Goal: Task Accomplishment & Management: Manage account settings

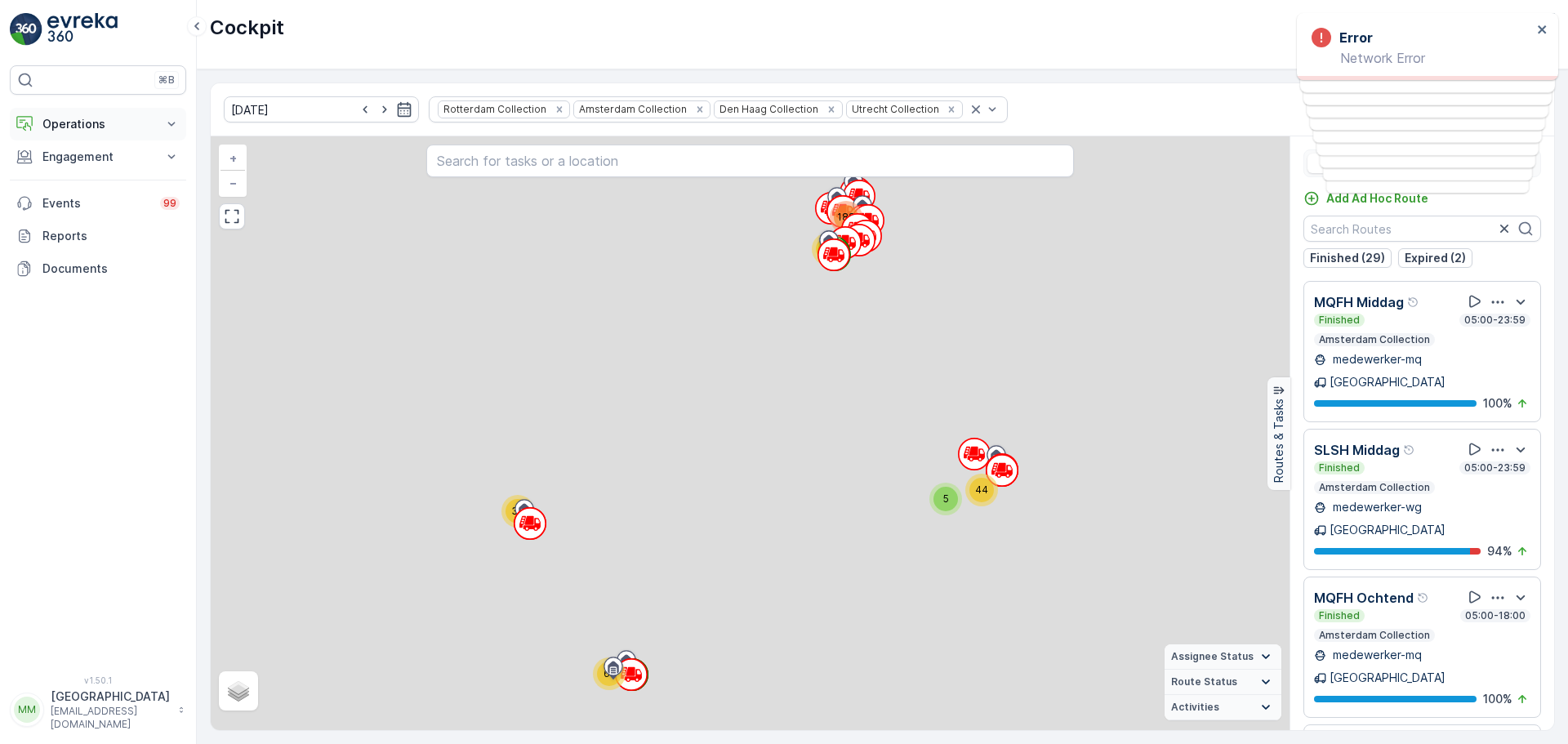
click at [123, 114] on button "Operations" at bounding box center [98, 123] width 176 height 32
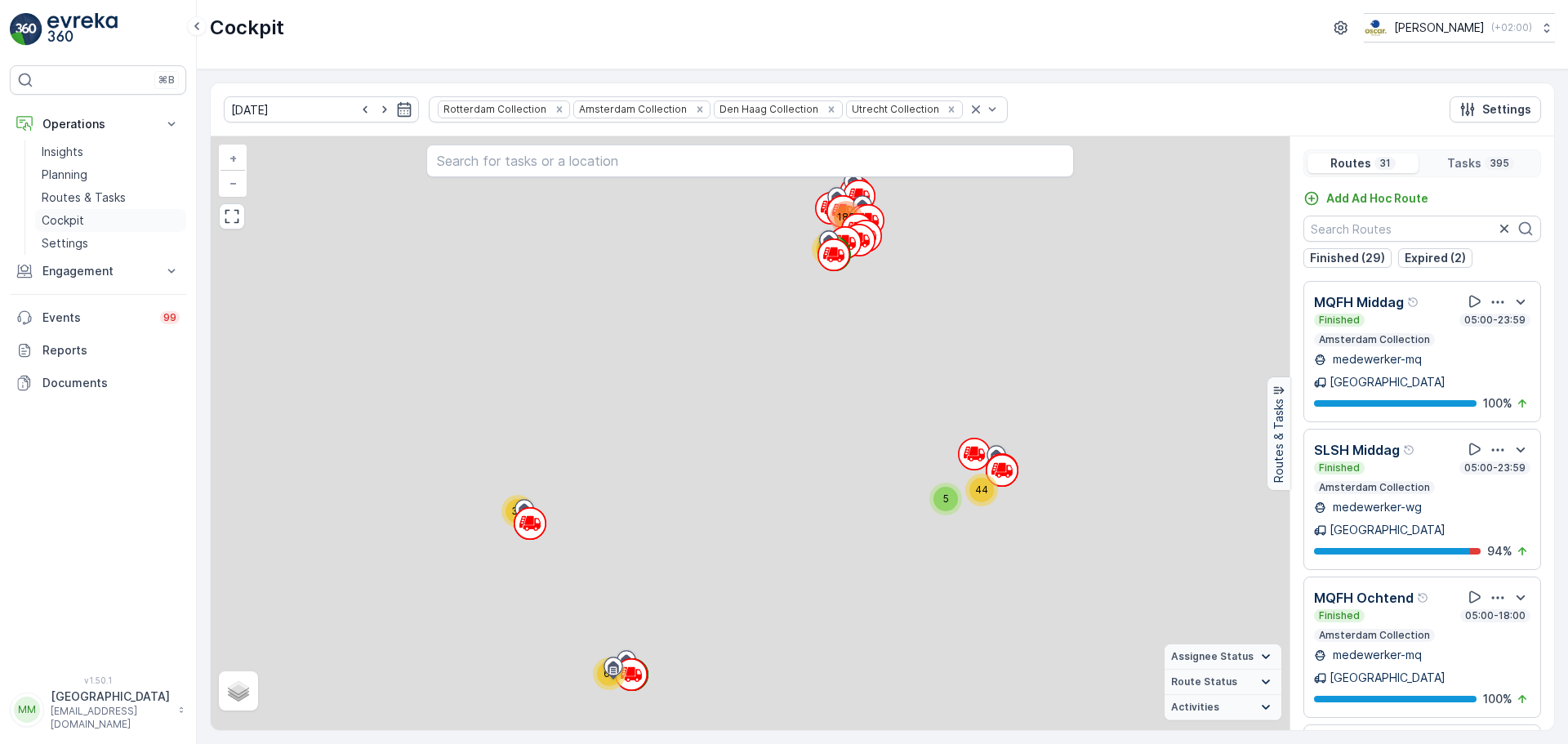
click at [79, 214] on p "Cockpit" at bounding box center [62, 220] width 42 height 17
click at [86, 194] on p "Routes & Tasks" at bounding box center [84, 198] width 84 height 17
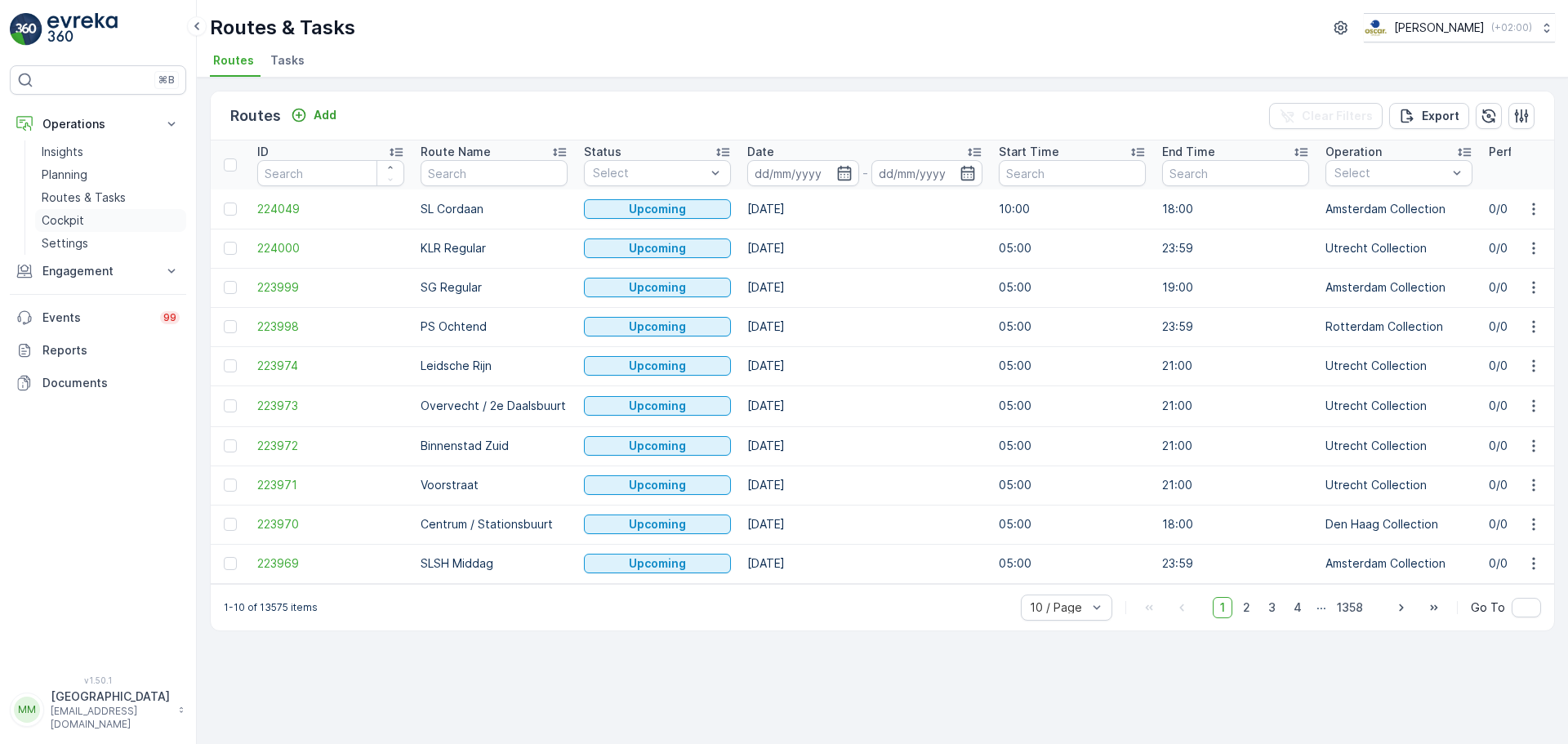
click at [92, 218] on link "Cockpit" at bounding box center [110, 220] width 151 height 23
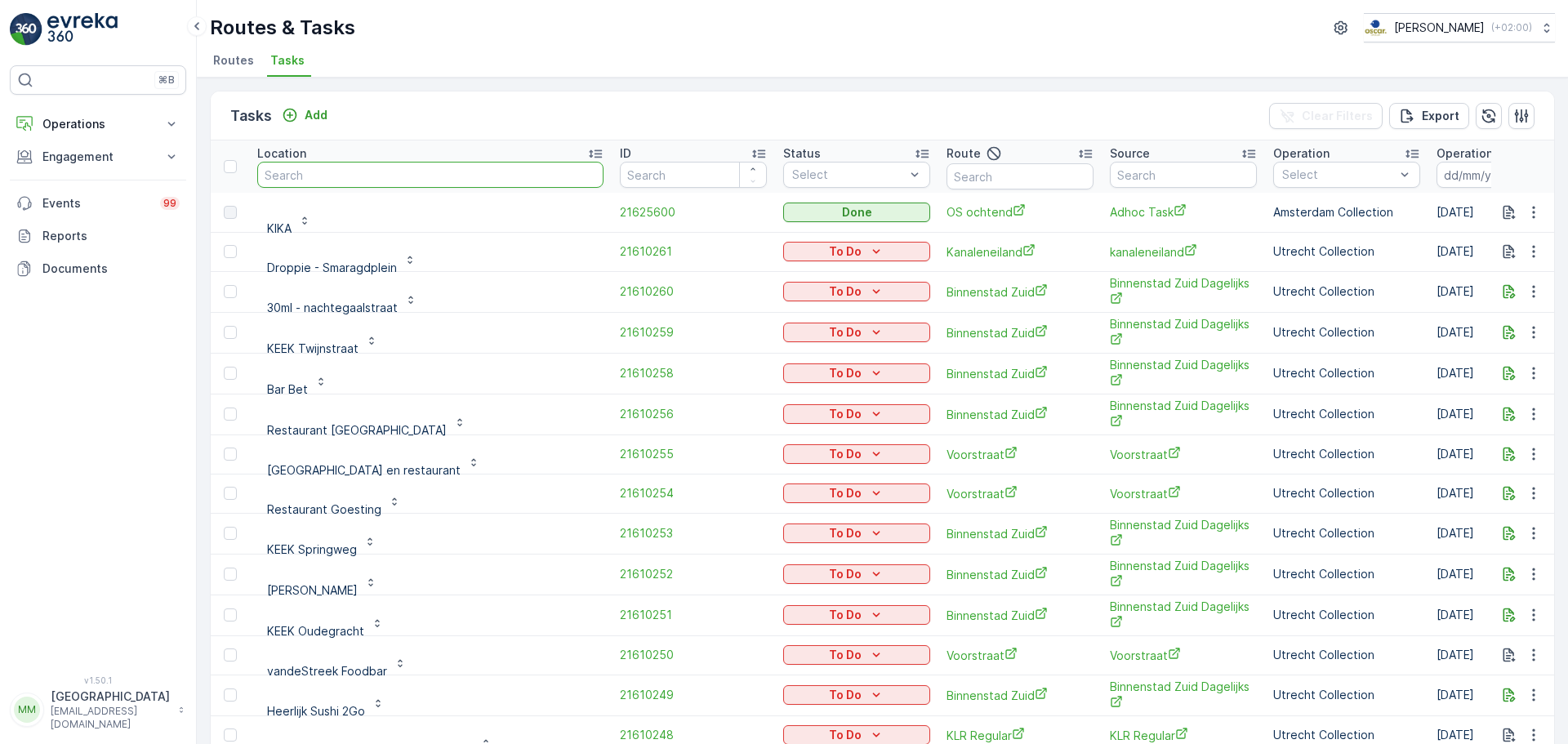
click at [314, 183] on input "text" at bounding box center [430, 175] width 346 height 27
type input "under am"
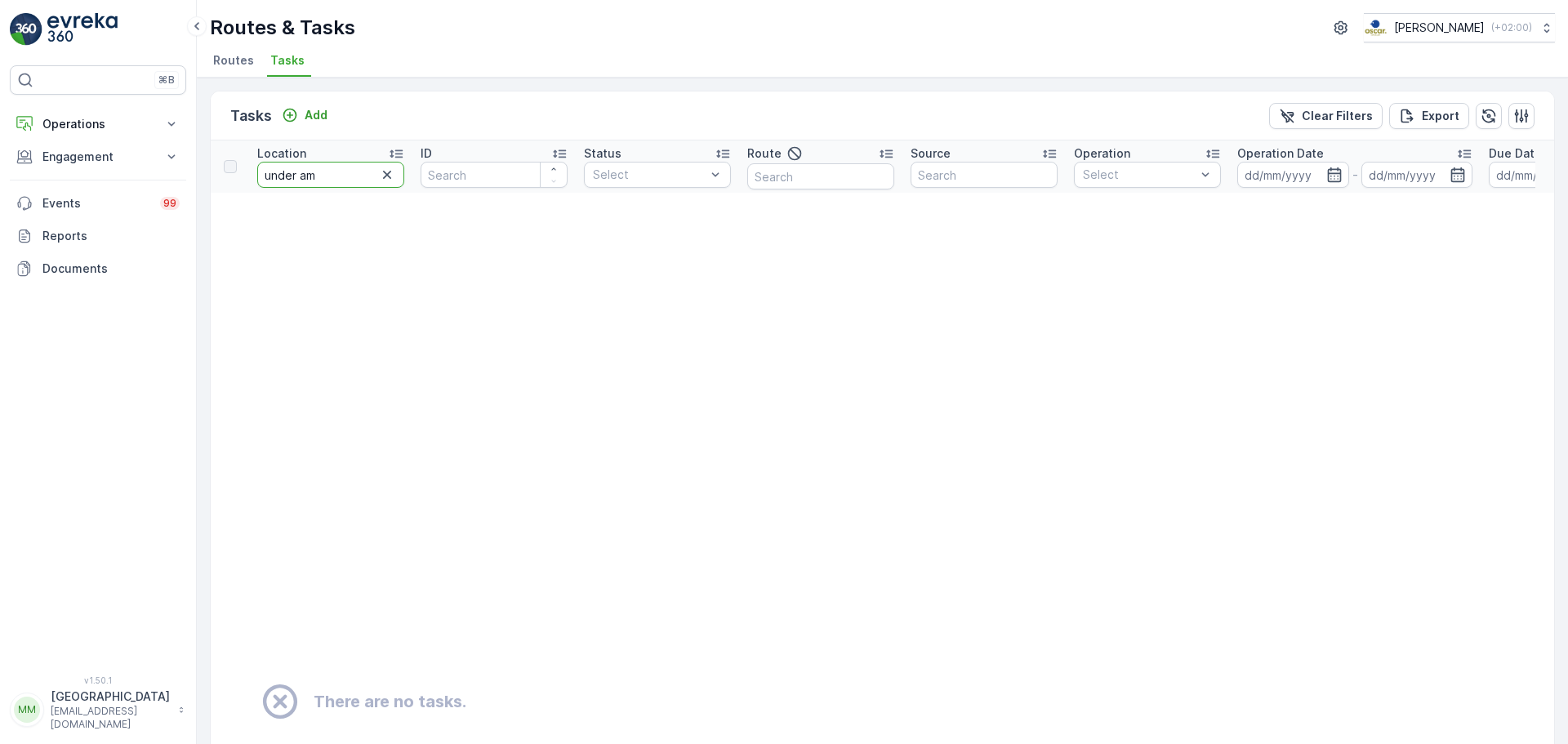
drag, startPoint x: 331, startPoint y: 178, endPoint x: 297, endPoint y: 185, distance: 34.7
click at [297, 185] on input "under am" at bounding box center [330, 175] width 147 height 27
type input "under"
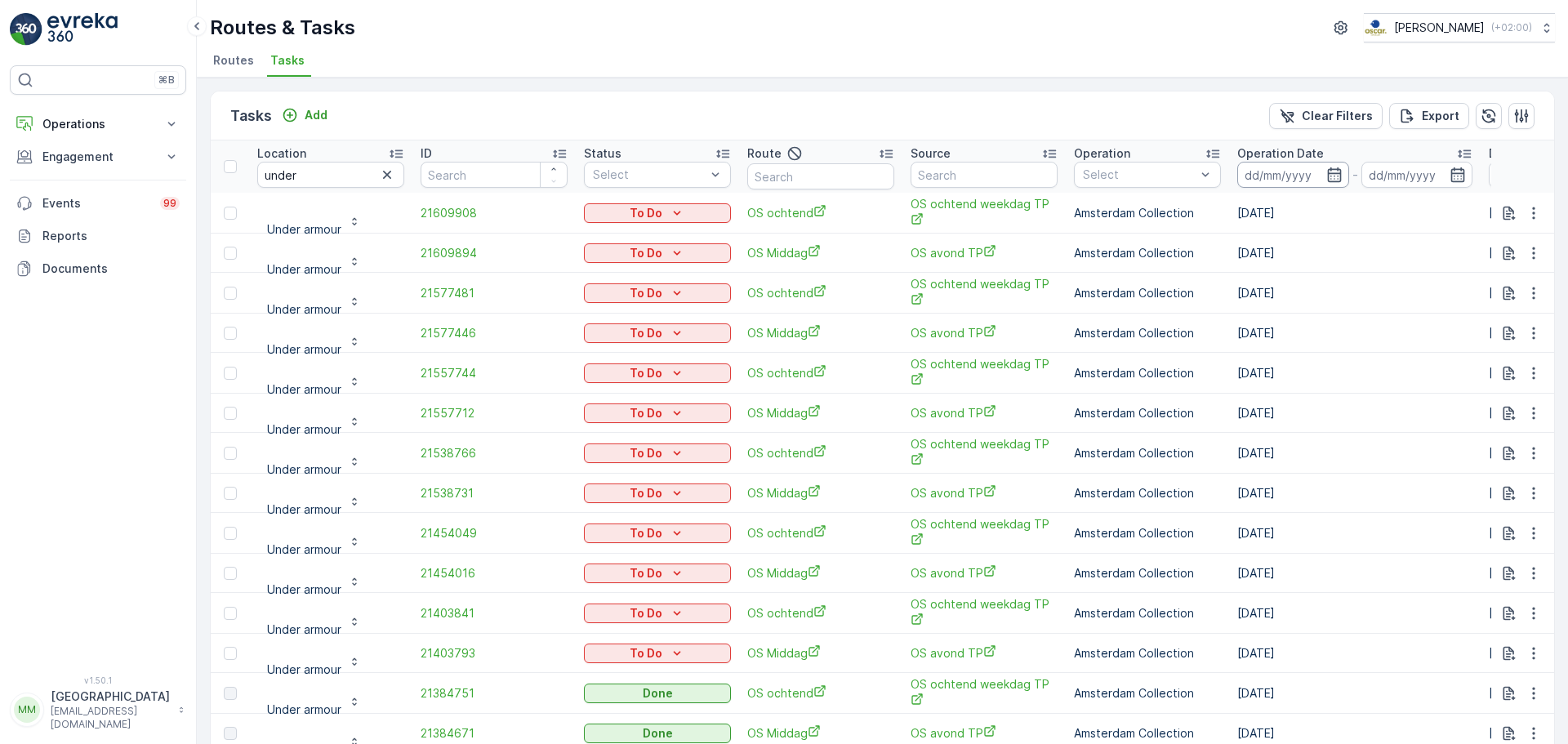
click at [1278, 179] on input at bounding box center [1292, 175] width 112 height 27
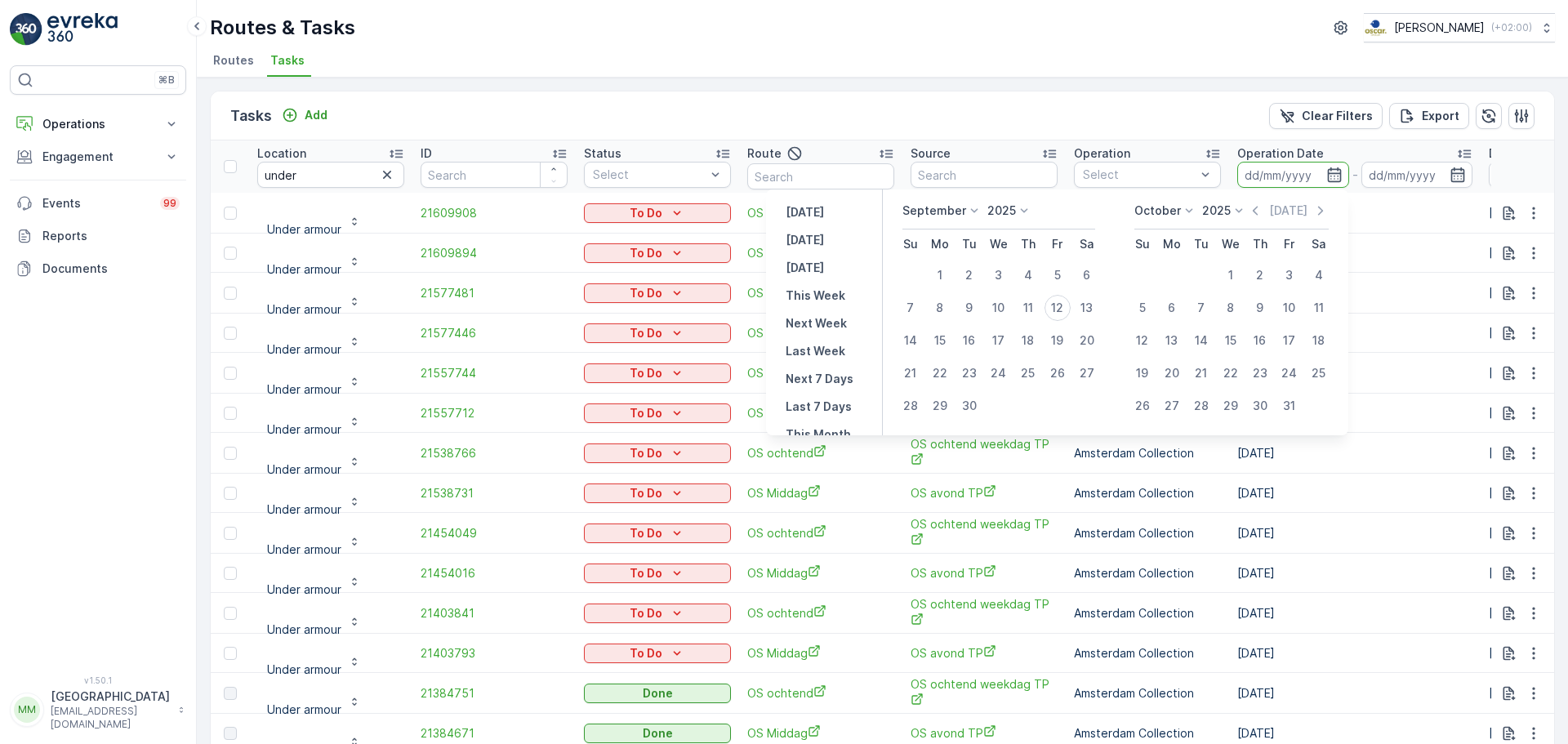
click at [1167, 97] on div "Tasks Add Clear Filters Export" at bounding box center [881, 115] width 1343 height 49
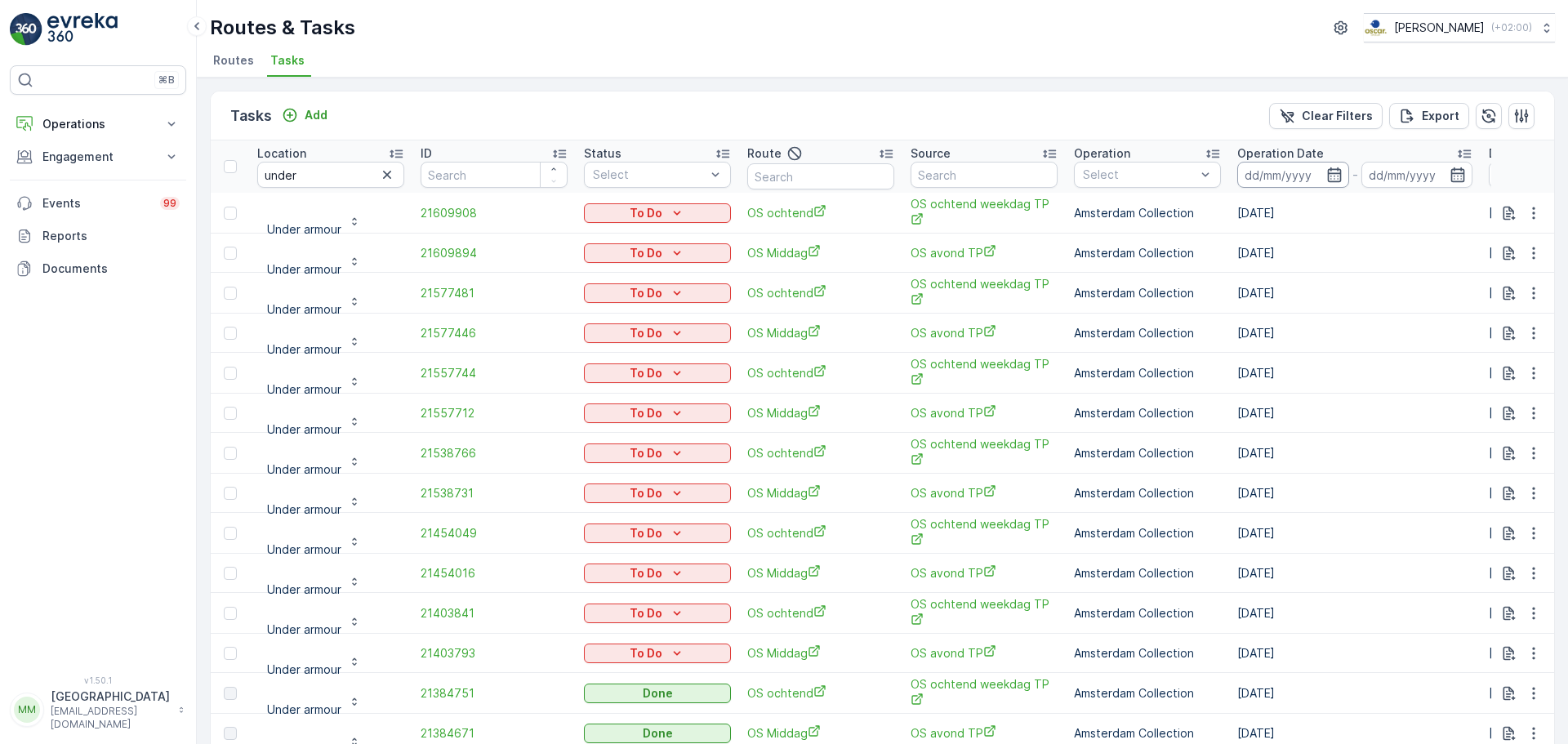
click at [1267, 176] on input at bounding box center [1292, 175] width 112 height 27
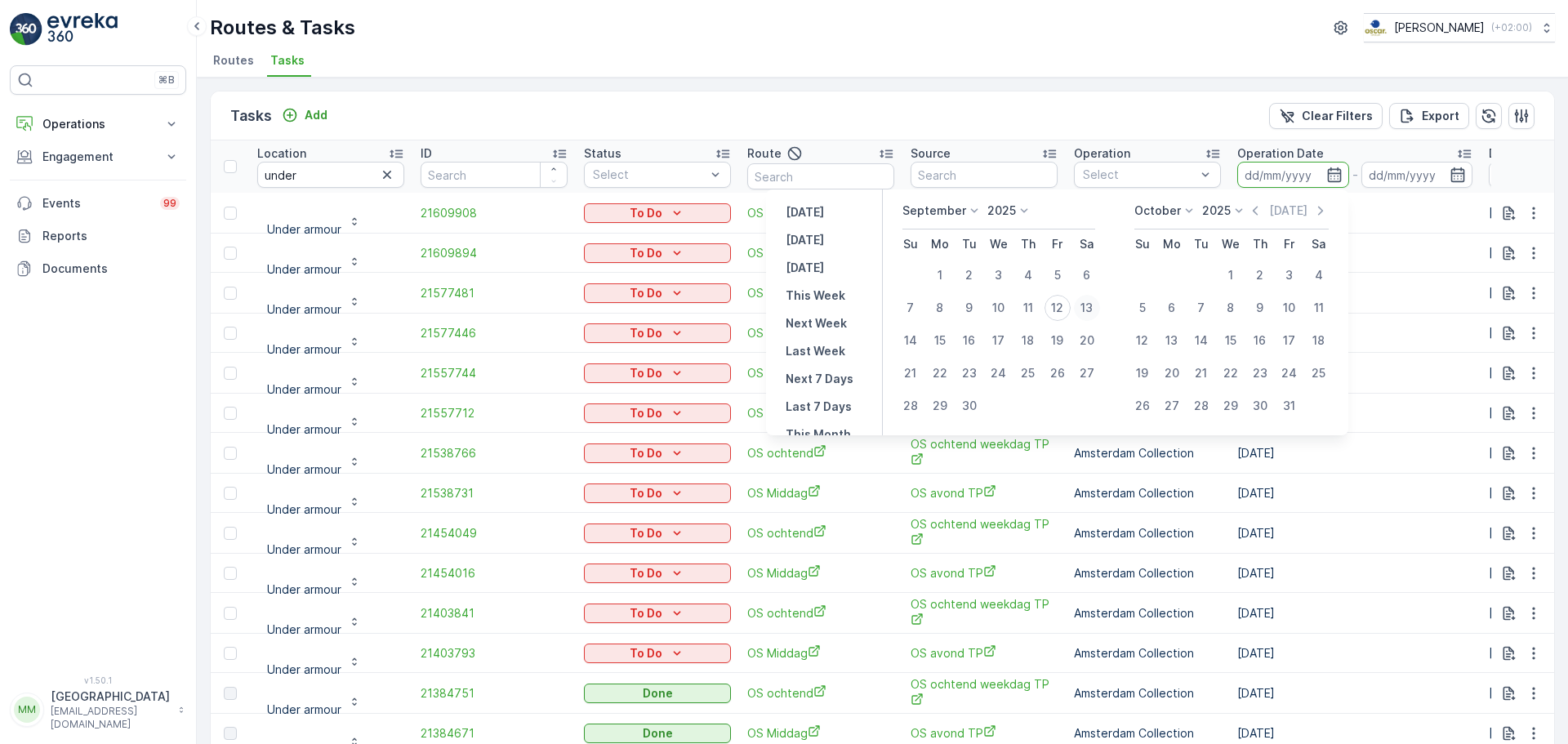
click at [1083, 306] on div "13" at bounding box center [1087, 308] width 27 height 27
type input "13.09.2025"
click at [1083, 306] on div "13" at bounding box center [1087, 308] width 27 height 27
type input "13.09.2025"
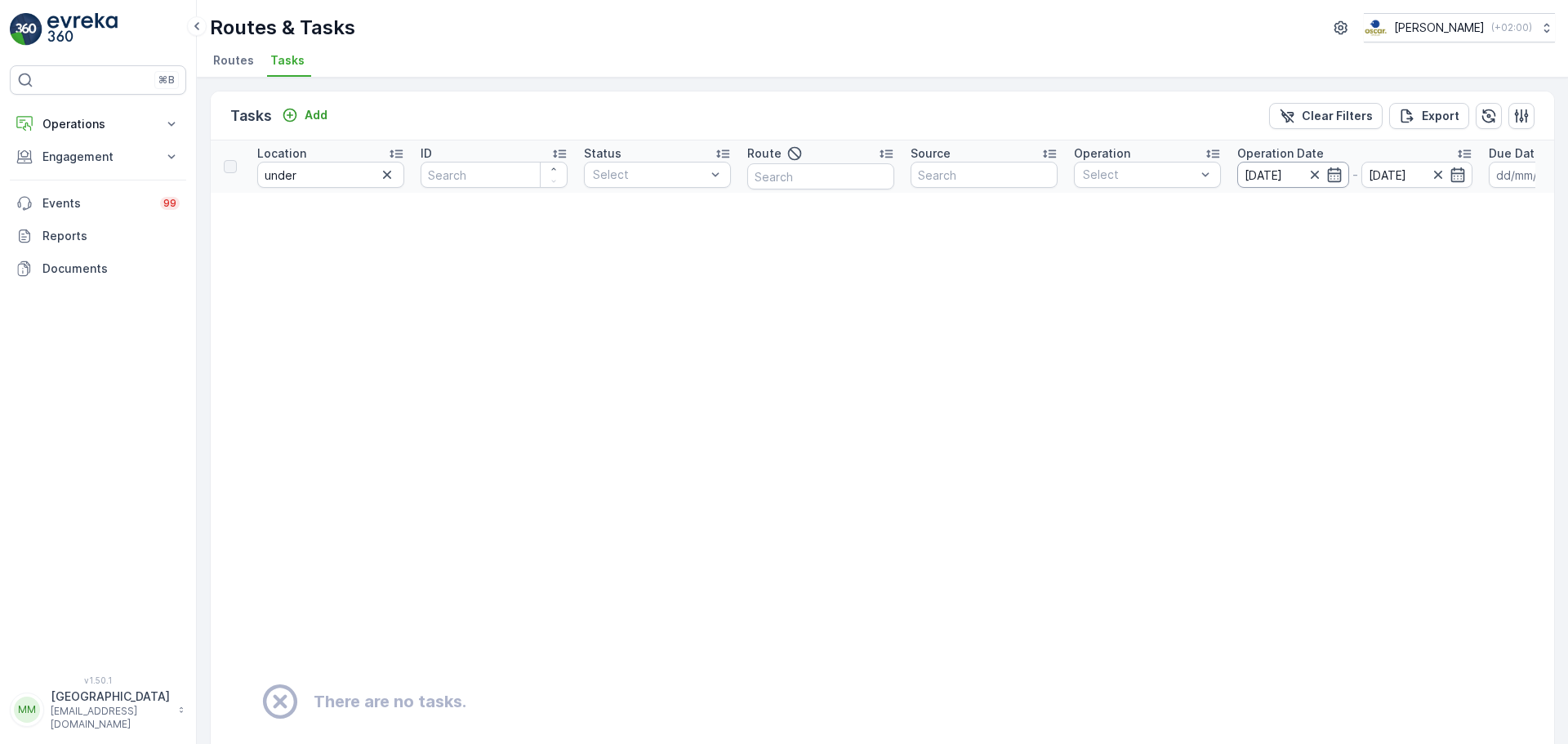
click at [1270, 182] on input "13.09.2025" at bounding box center [1292, 175] width 112 height 27
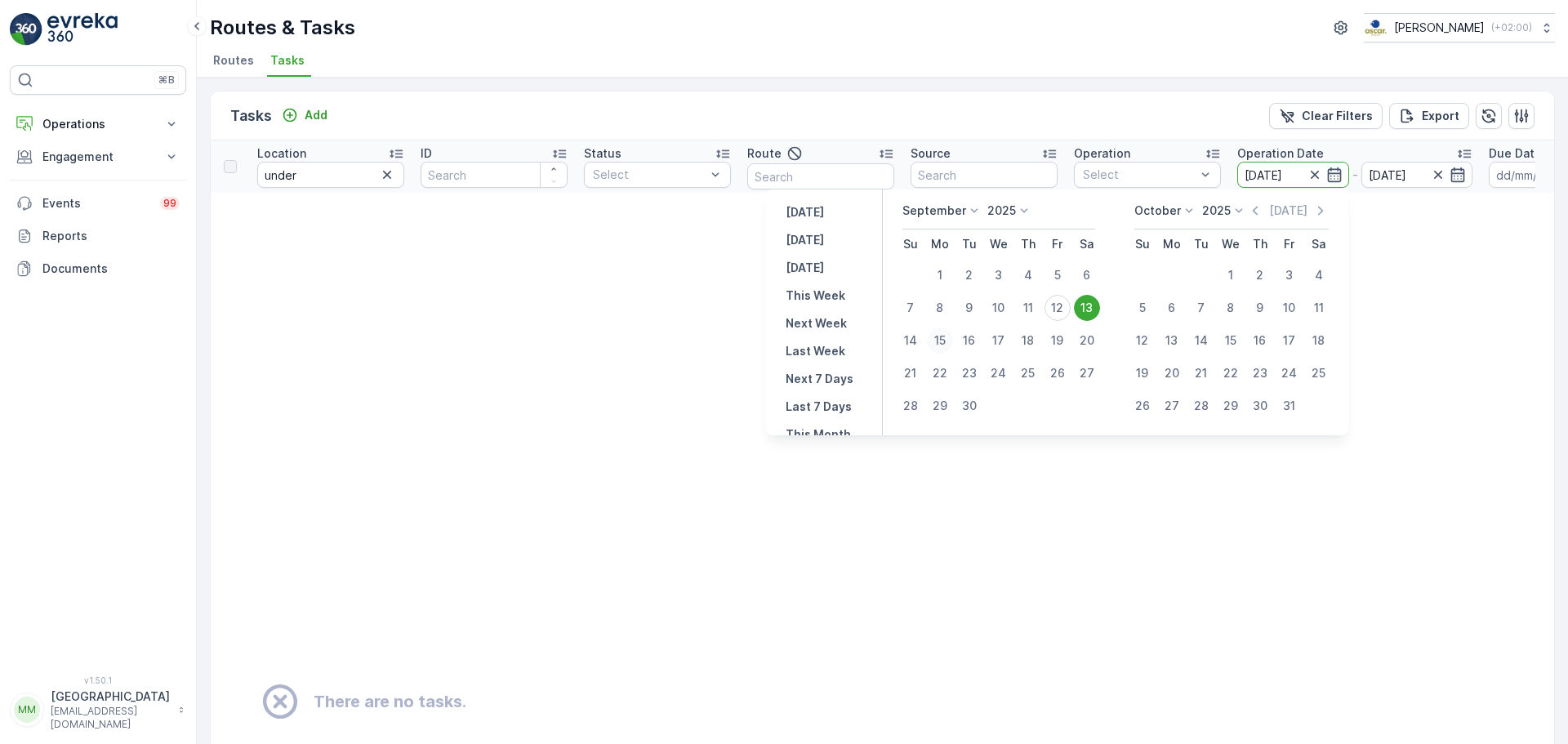
click at [948, 345] on div "15" at bounding box center [940, 341] width 27 height 27
type input "15.09.2025"
click at [946, 345] on div "15" at bounding box center [940, 341] width 27 height 27
type input "15.09.2025"
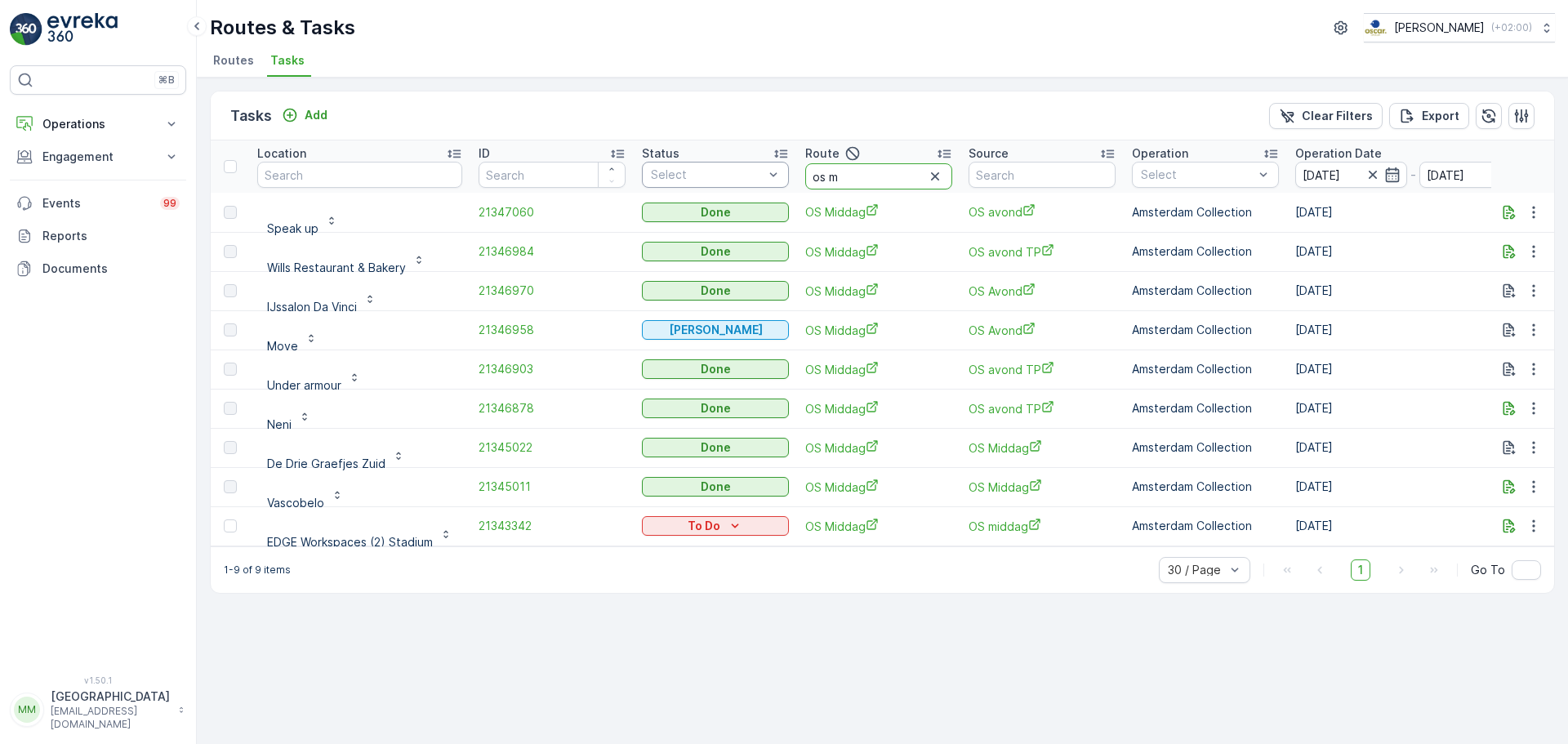
drag, startPoint x: 824, startPoint y: 178, endPoint x: 771, endPoint y: 169, distance: 53.8
click at [741, 186] on tr "Location ID Status Select Route os m Source Operation Select Operation Date 09.…" at bounding box center [1498, 167] width 2577 height 52
type input "rokin"
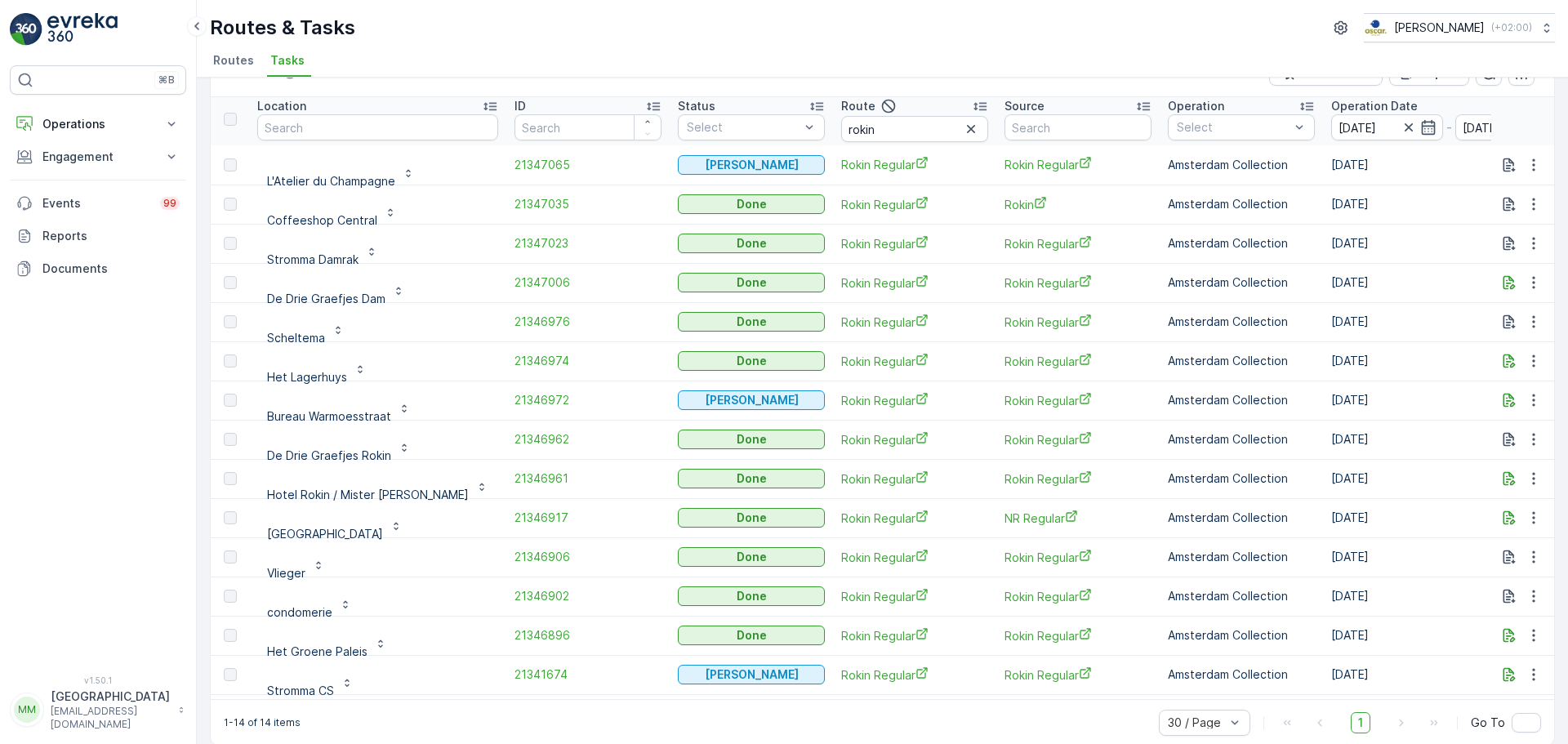
scroll to position [67, 0]
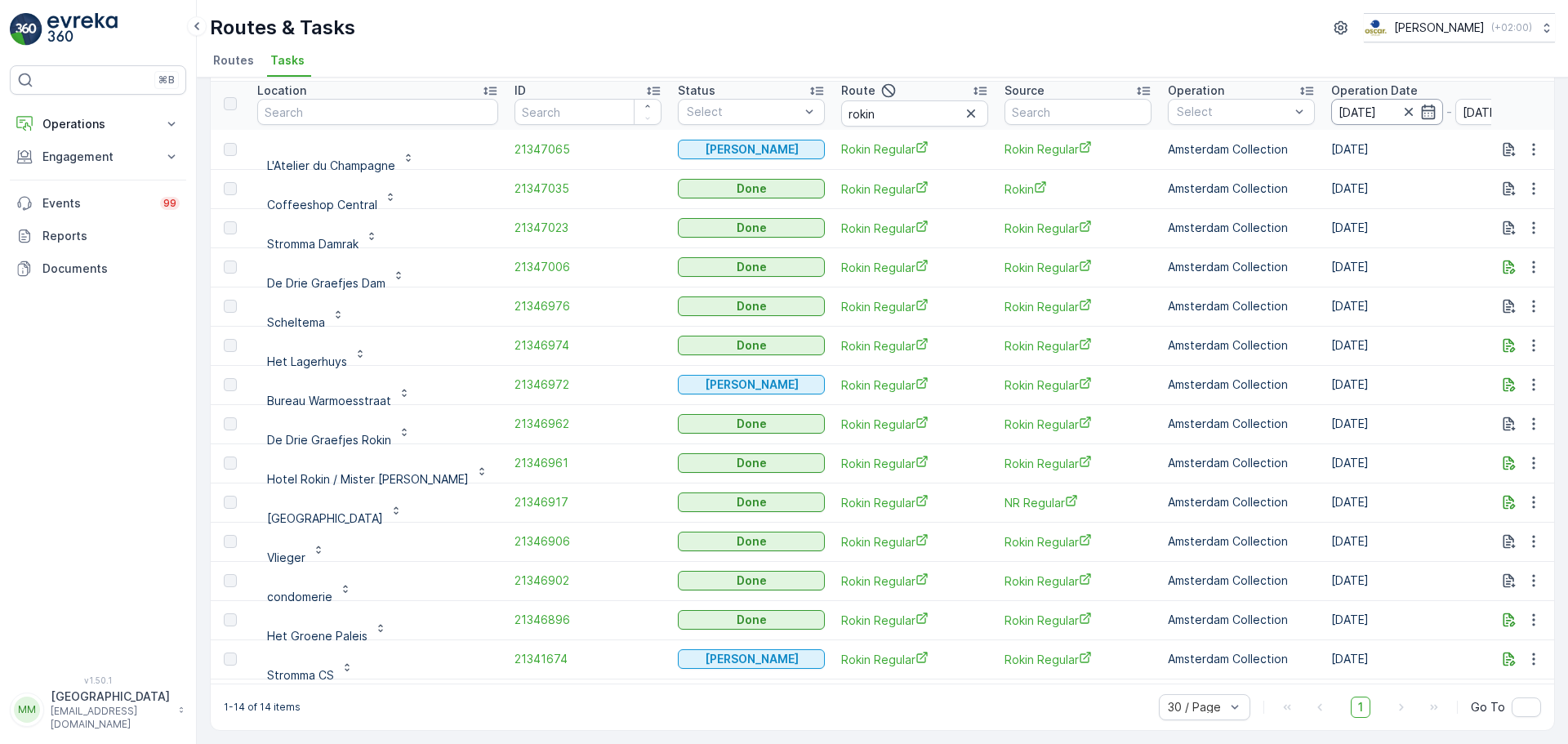
click at [1334, 110] on input "09.09.2025" at bounding box center [1387, 112] width 112 height 27
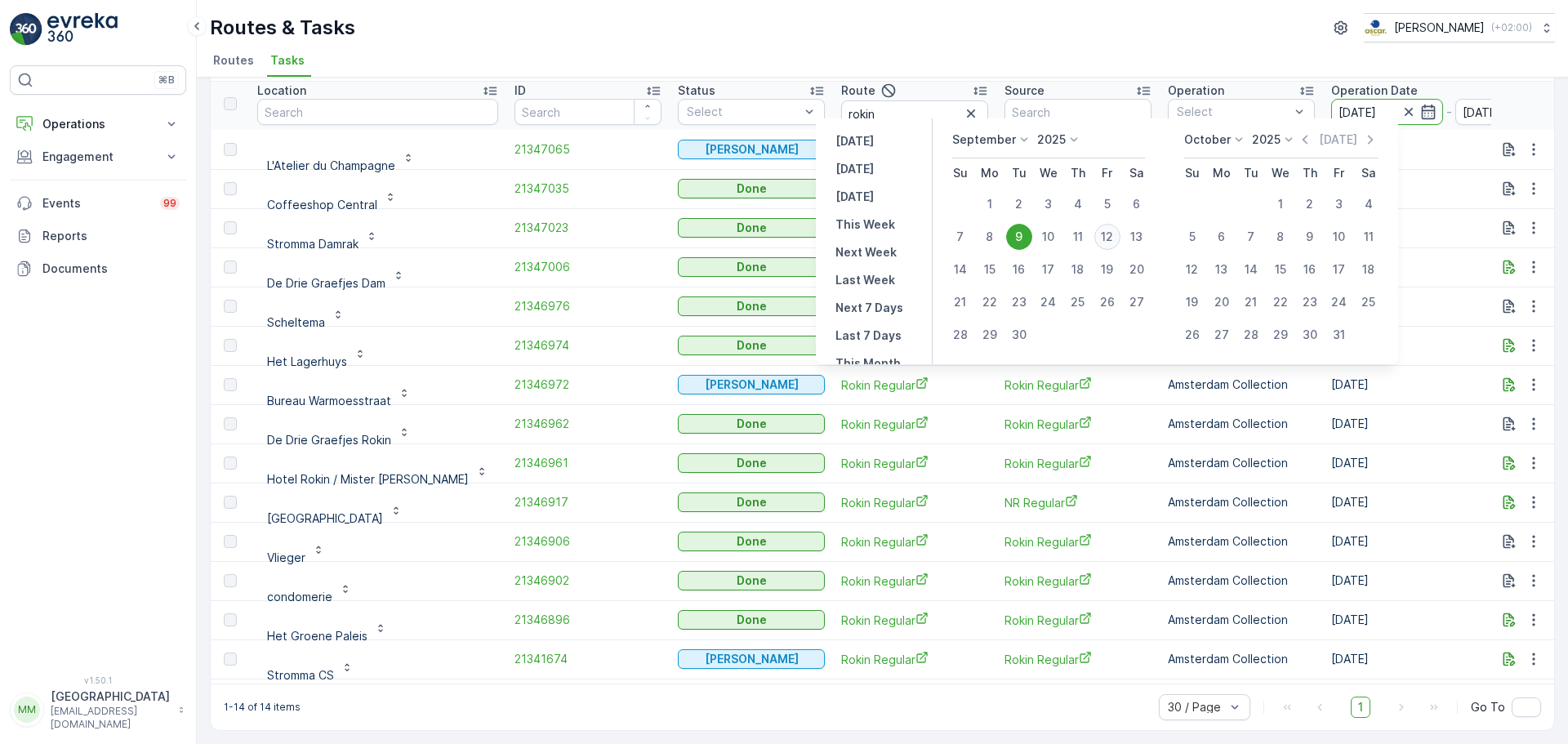
click at [1113, 235] on div "12" at bounding box center [1107, 237] width 27 height 27
type input "12.09.2025"
click at [1113, 235] on div "12" at bounding box center [1107, 237] width 27 height 27
type input "[DATE]"
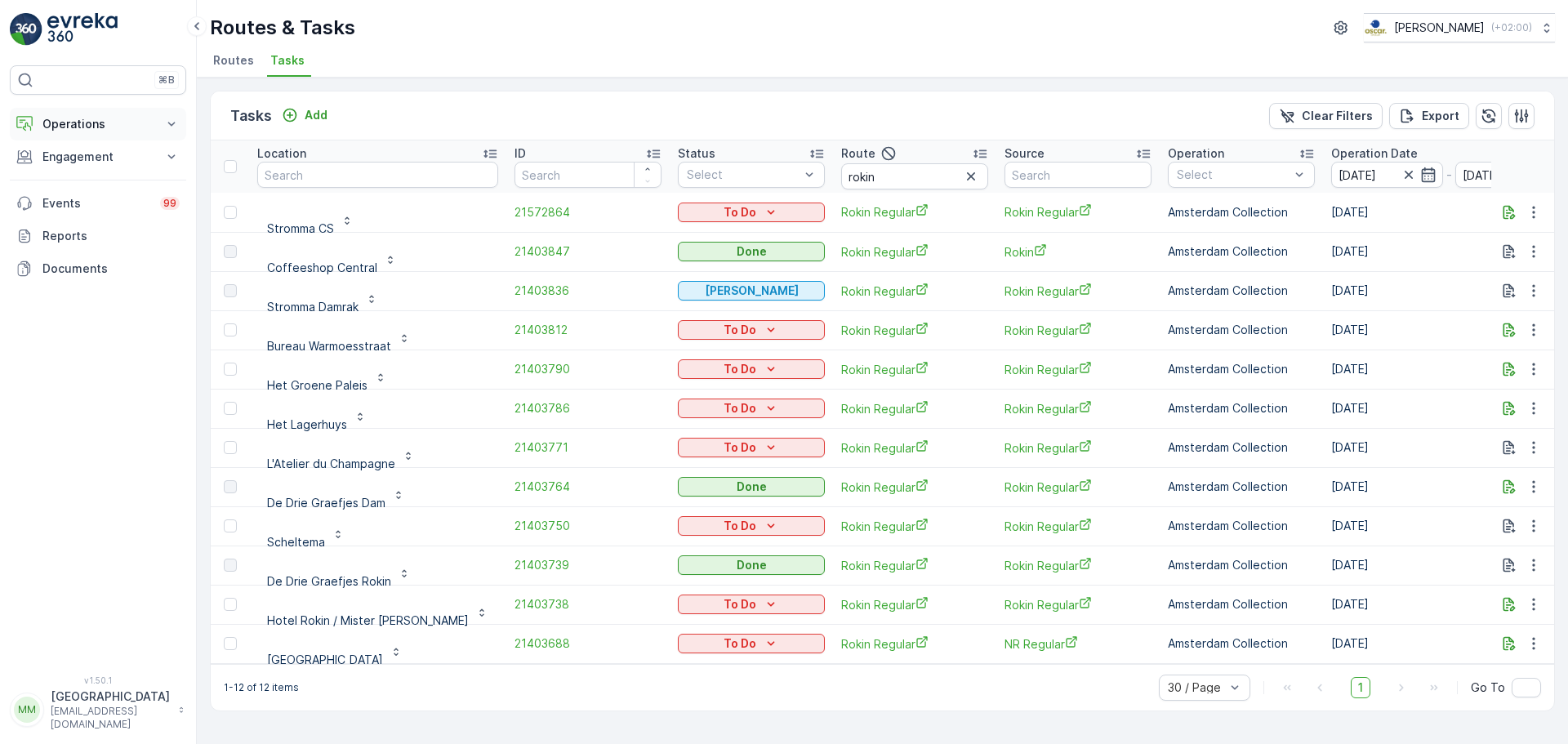
click at [99, 126] on p "Operations" at bounding box center [98, 124] width 111 height 17
click at [88, 198] on p "Routes & Tasks" at bounding box center [84, 198] width 84 height 17
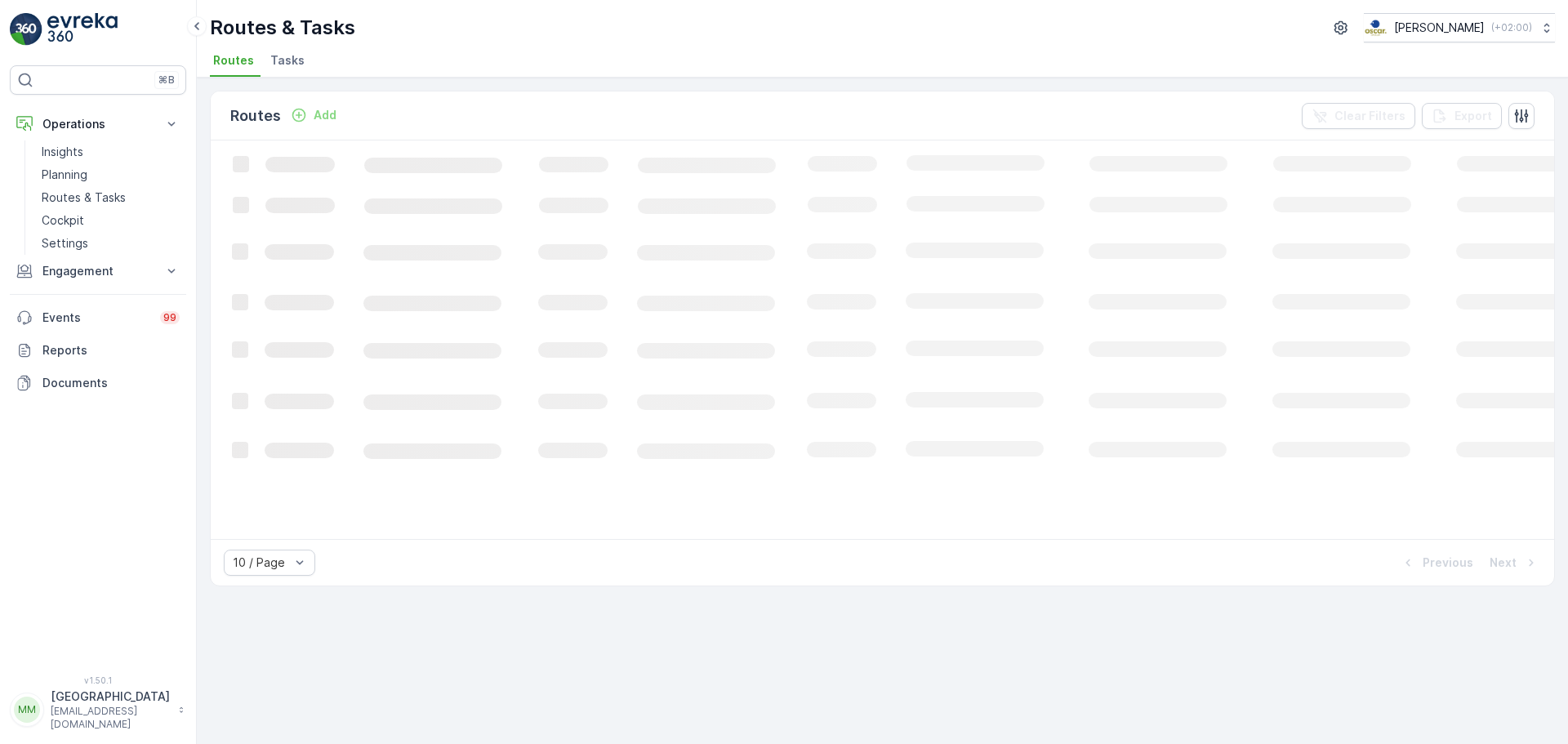
click at [287, 50] on li "Tasks" at bounding box center [288, 63] width 44 height 28
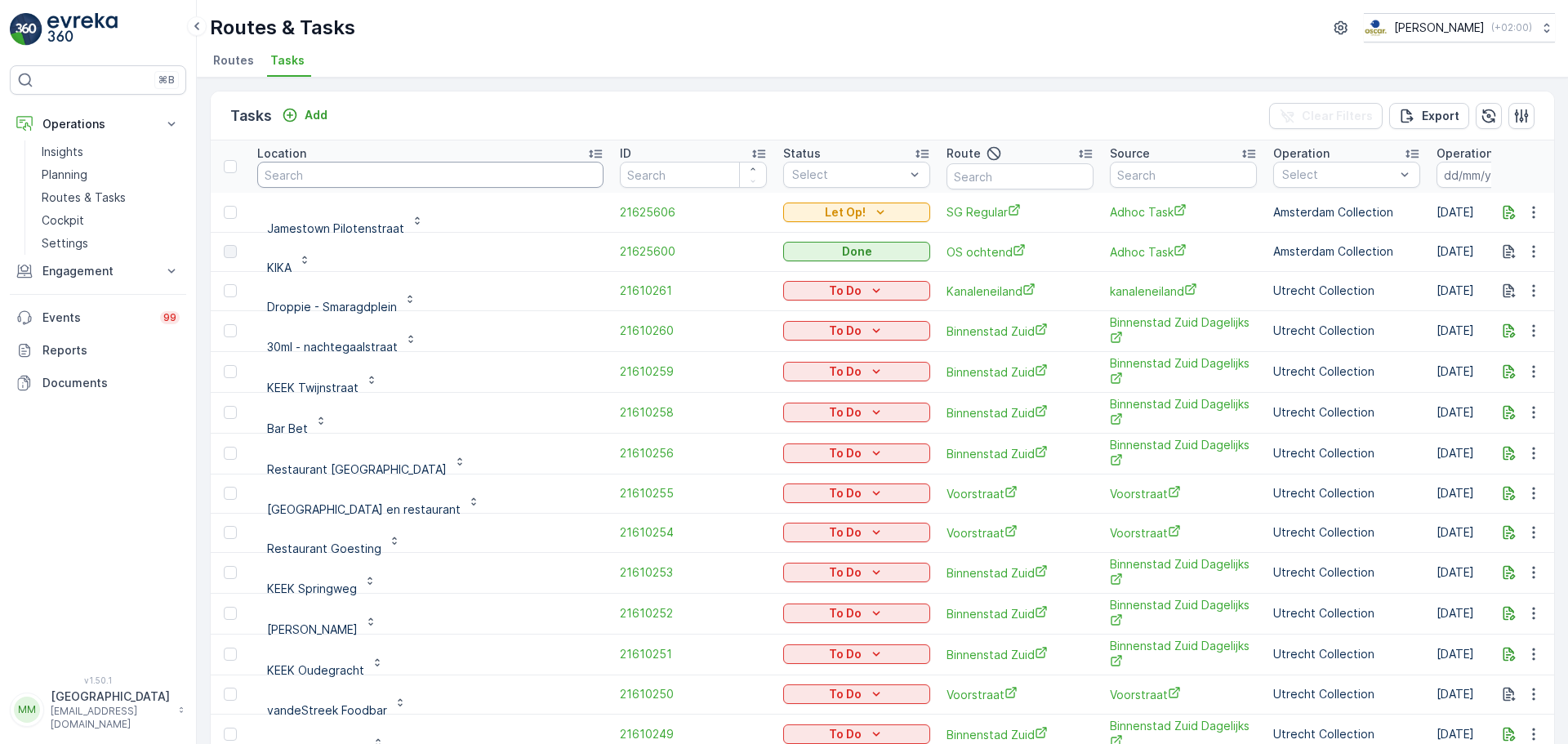
click at [366, 175] on input "text" at bounding box center [430, 175] width 346 height 27
type input "papi"
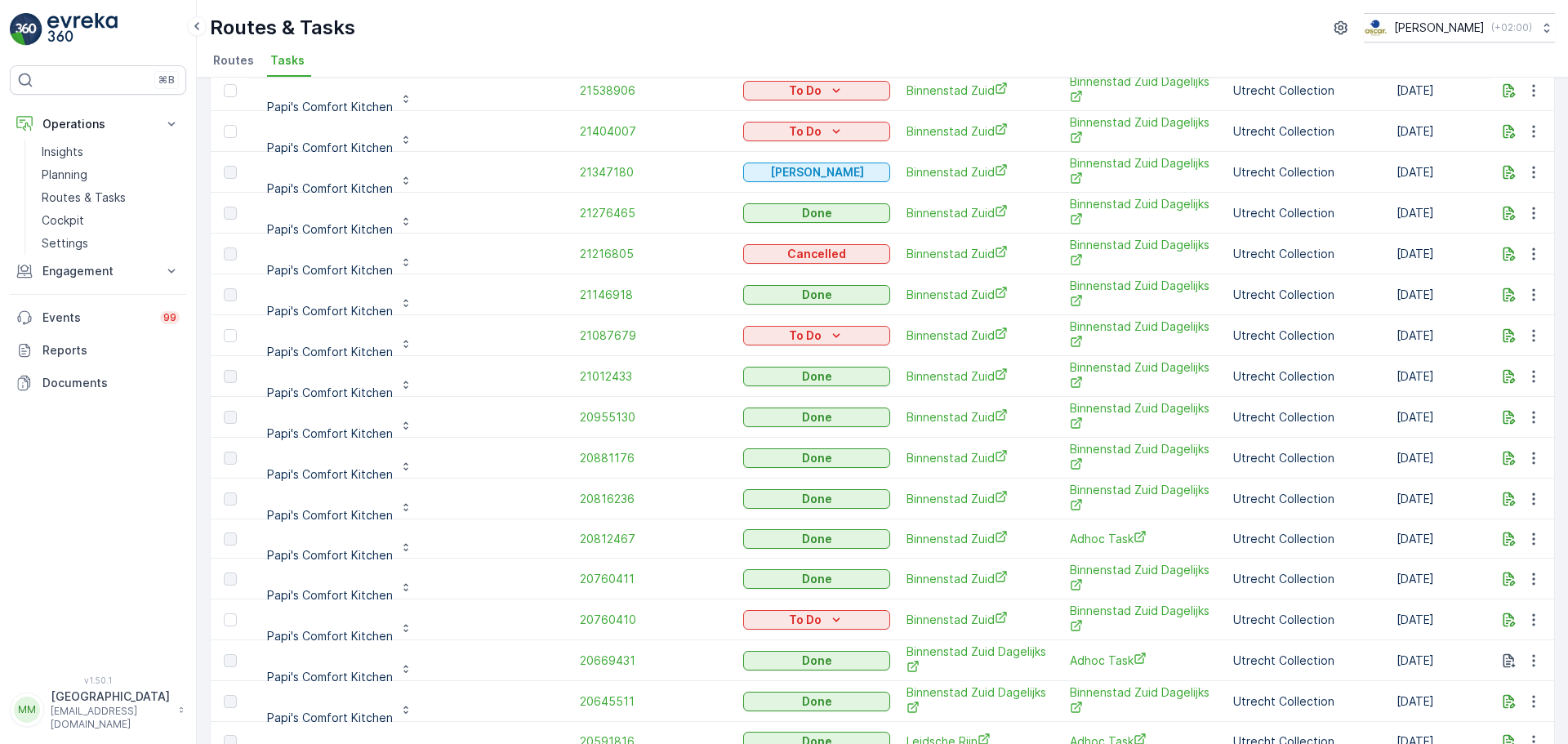
scroll to position [82, 0]
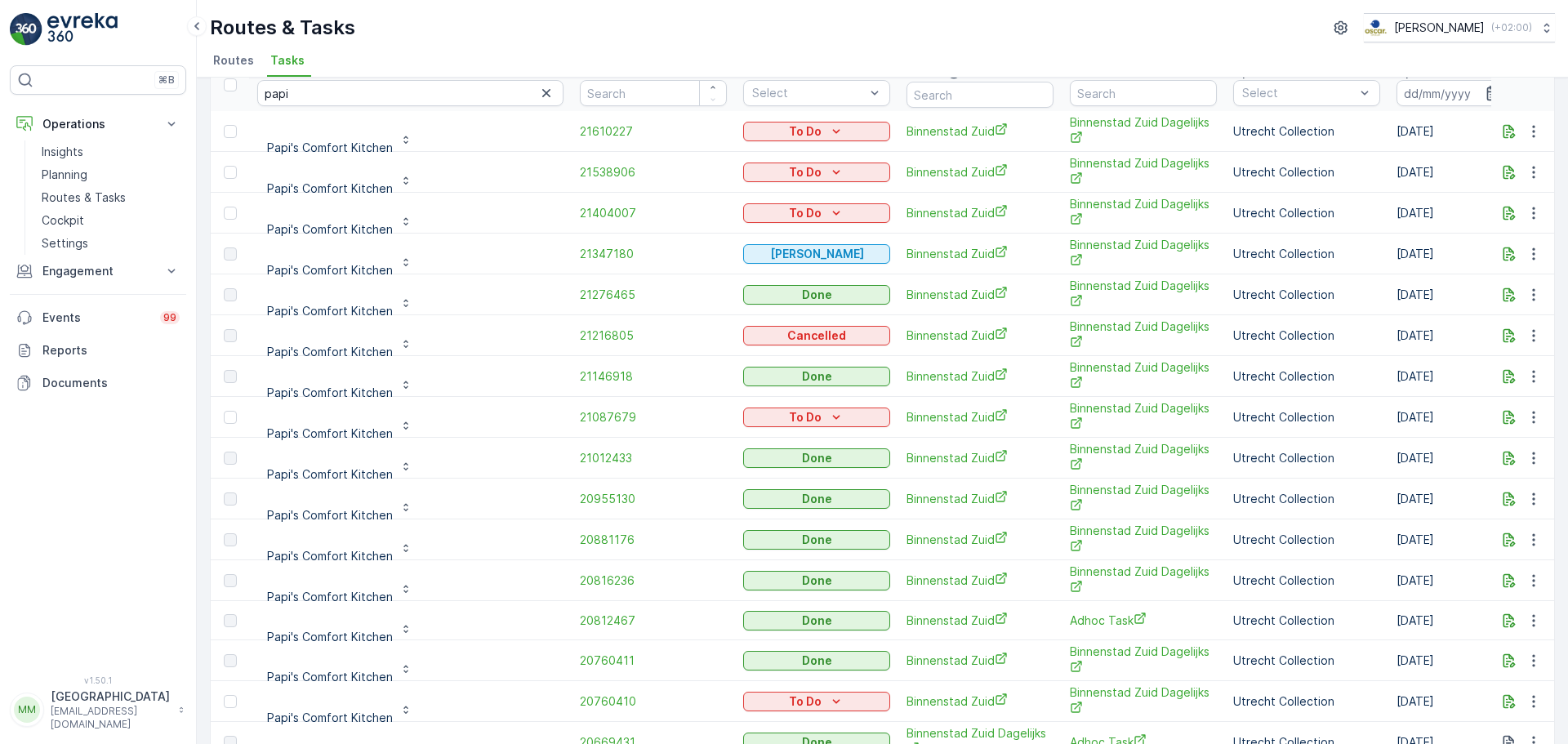
click at [60, 32] on img at bounding box center [82, 29] width 70 height 32
click at [449, 86] on input "papi" at bounding box center [410, 94] width 306 height 27
drag, startPoint x: 449, startPoint y: 85, endPoint x: 243, endPoint y: 83, distance: 206.0
click at [253, 78] on th "Location papi" at bounding box center [410, 85] width 322 height 52
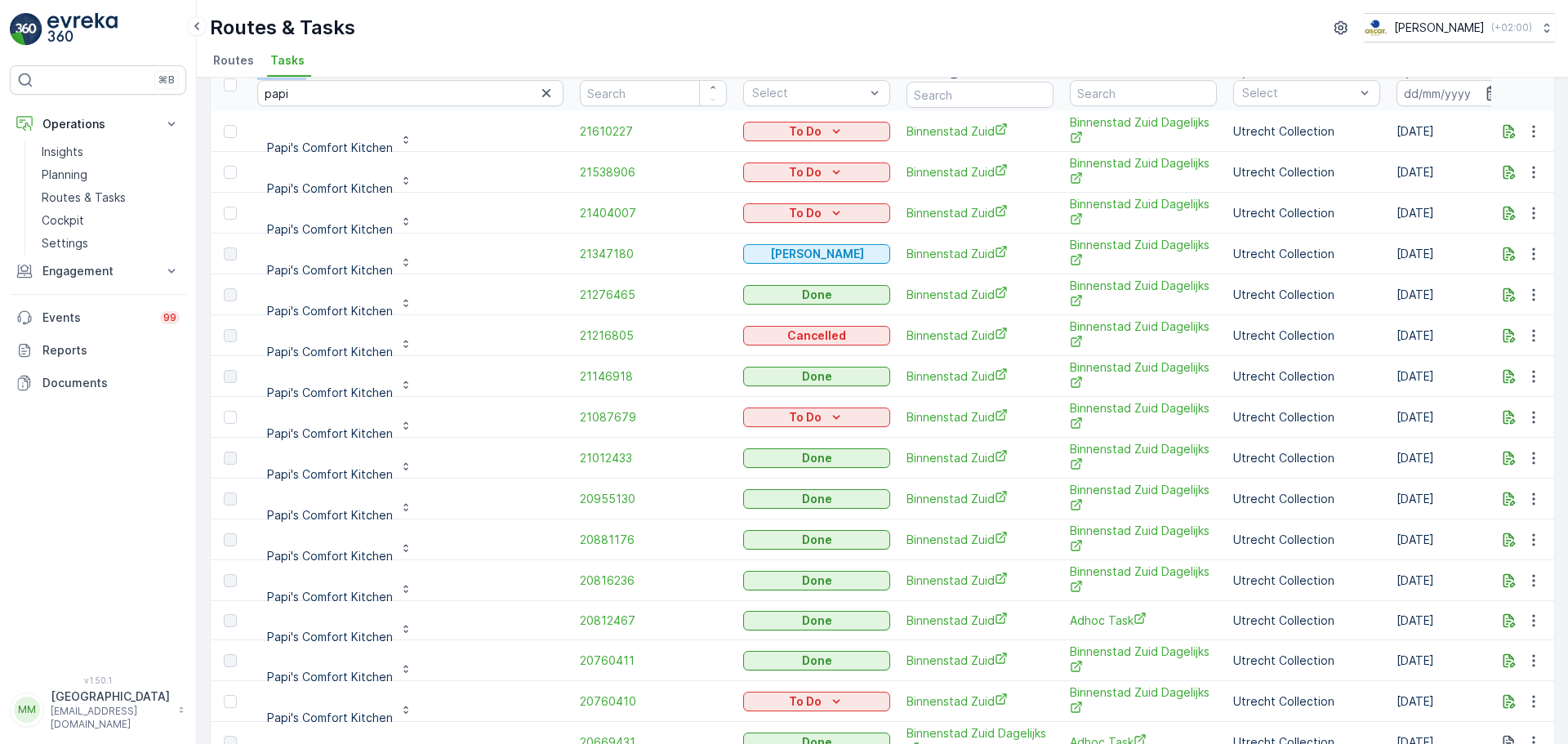
drag, startPoint x: 243, startPoint y: 83, endPoint x: 257, endPoint y: 84, distance: 14.0
click at [257, 84] on tr "Location papi ID Status Select Route Source Operation Select Operation Date - D…" at bounding box center [1549, 85] width 2678 height 52
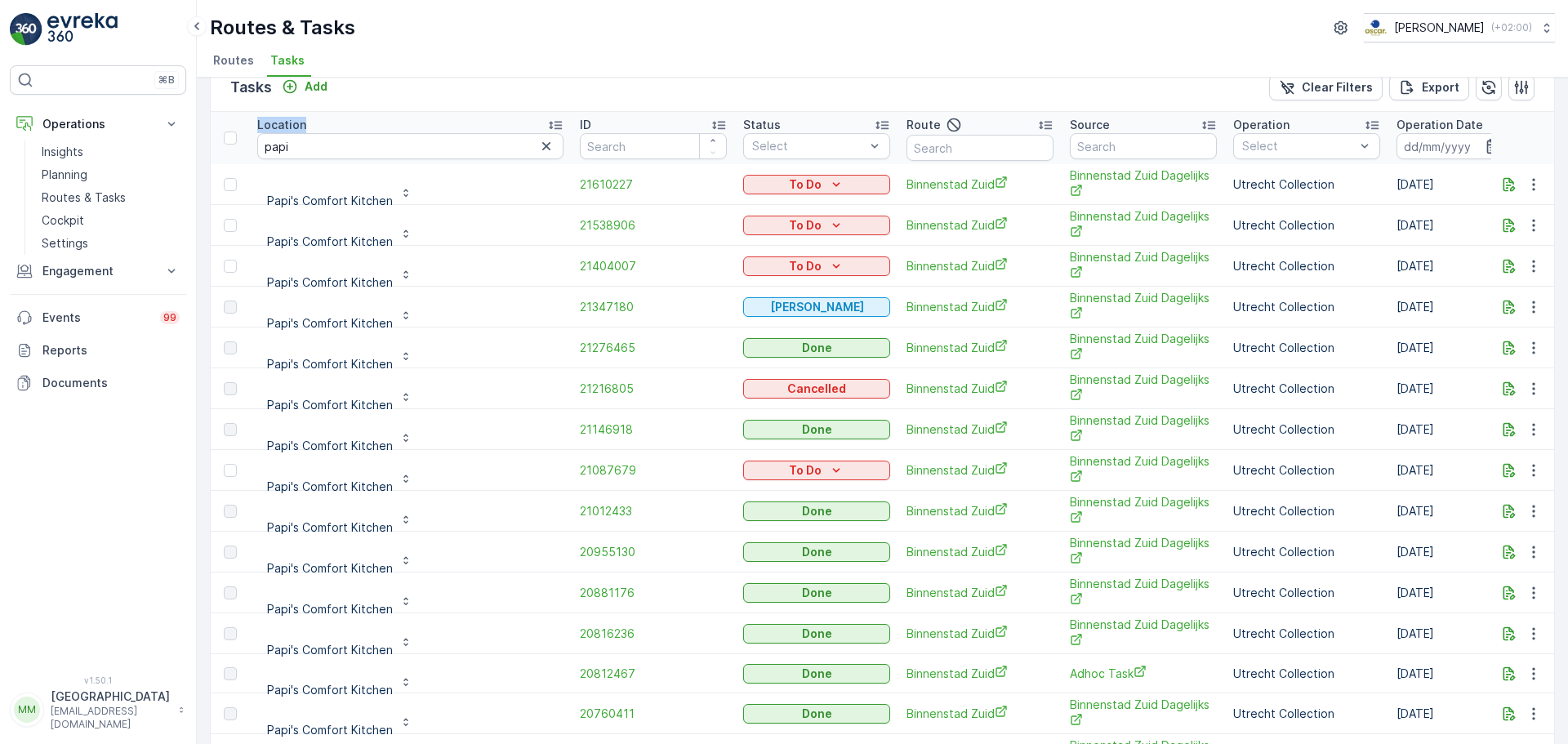
scroll to position [0, 0]
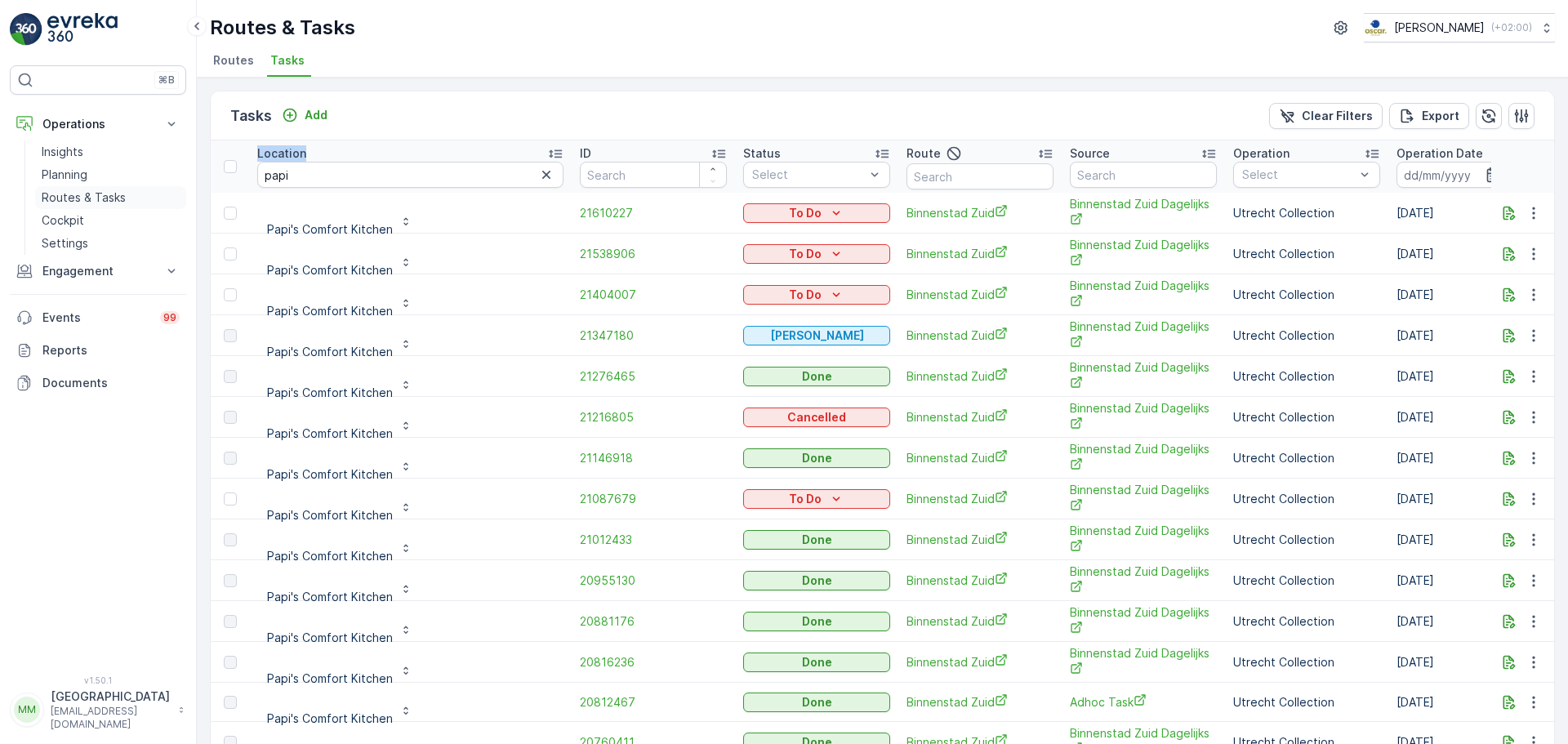
click at [111, 204] on p "Routes & Tasks" at bounding box center [84, 198] width 84 height 17
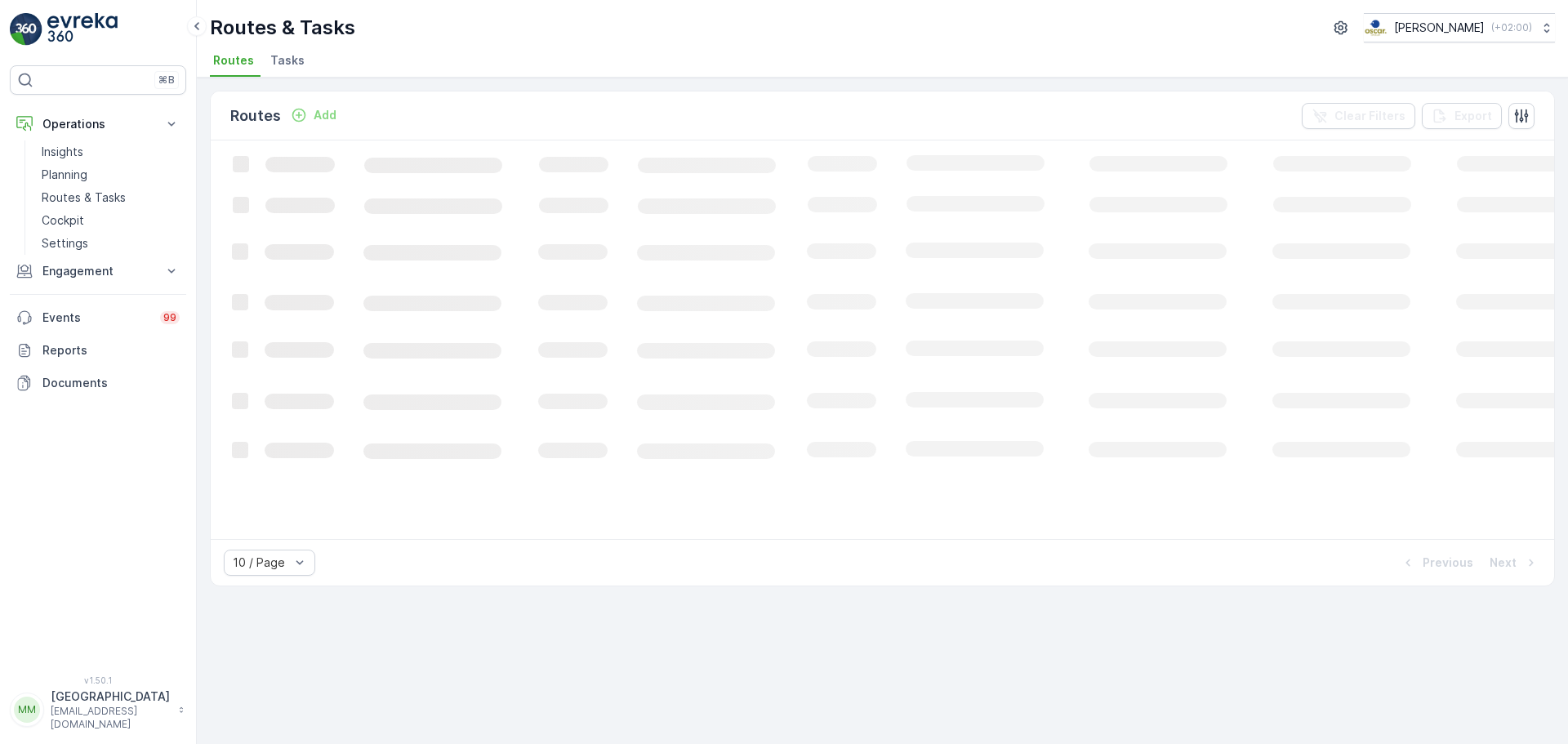
click at [270, 65] on span "Tasks" at bounding box center [287, 60] width 34 height 17
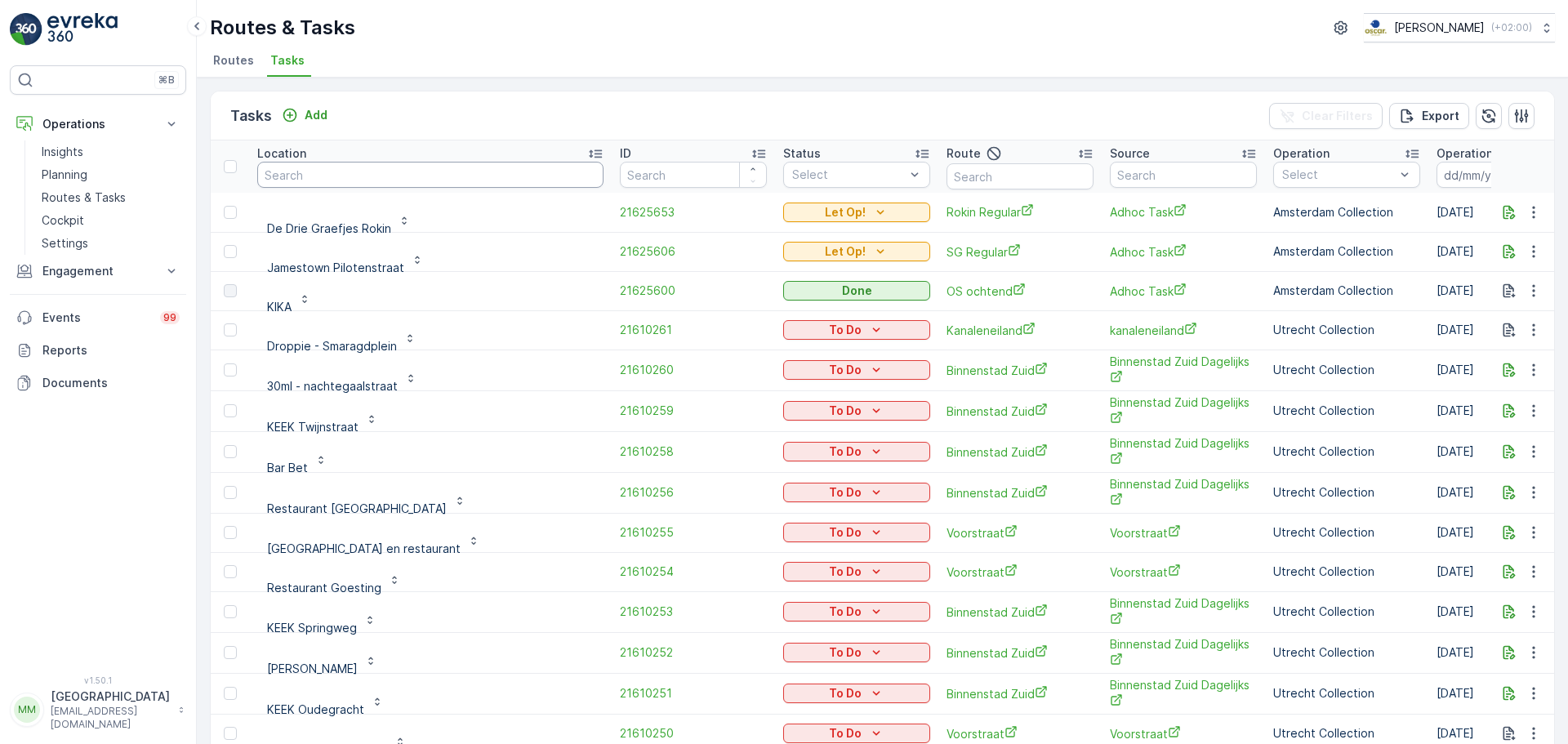
click at [432, 170] on input "text" at bounding box center [430, 175] width 346 height 27
click at [401, 193] on td "De Drie Graefjes Rokin" at bounding box center [431, 212] width 363 height 39
click at [963, 167] on input "text" at bounding box center [1019, 176] width 147 height 27
type input "uva"
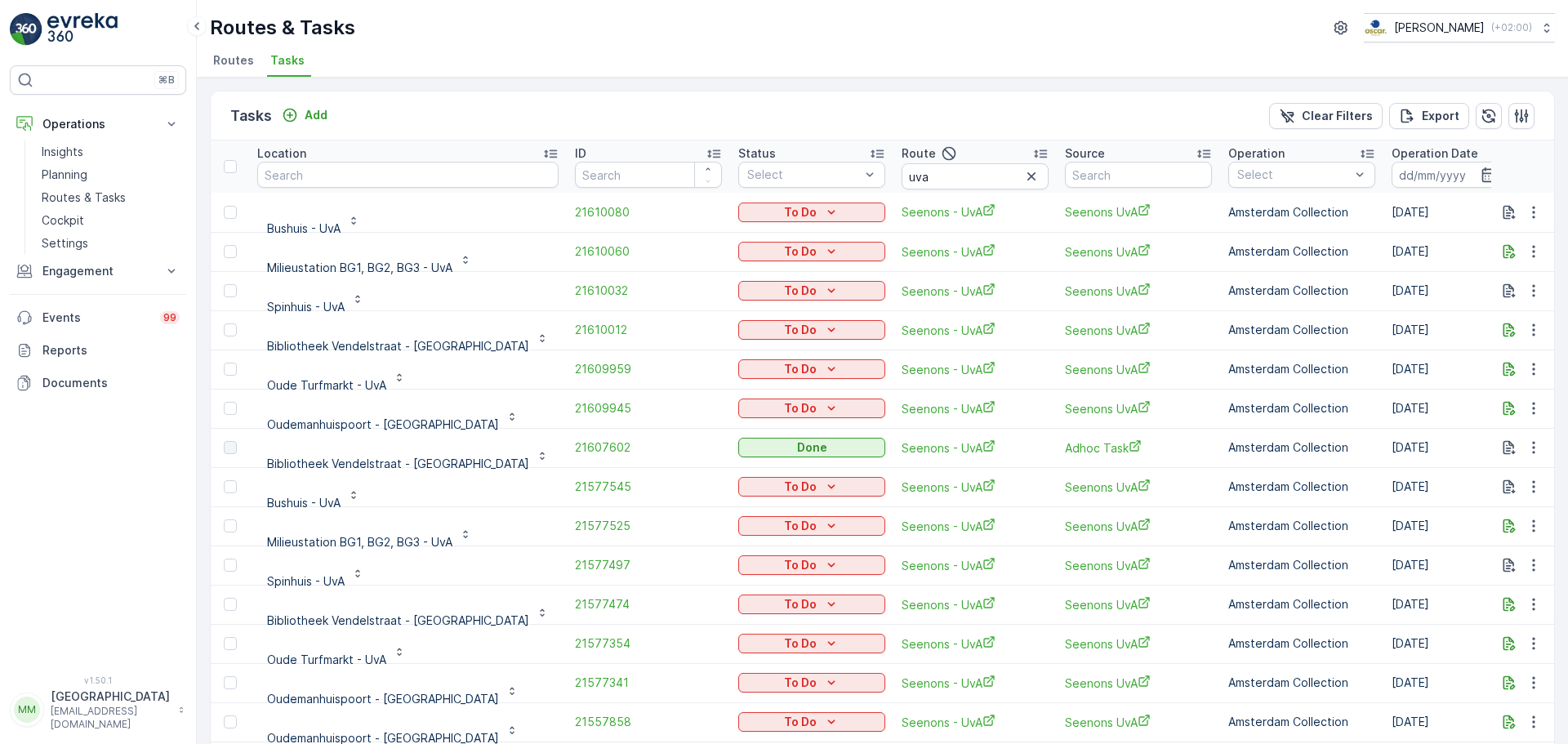
click at [1392, 182] on input at bounding box center [1447, 175] width 112 height 27
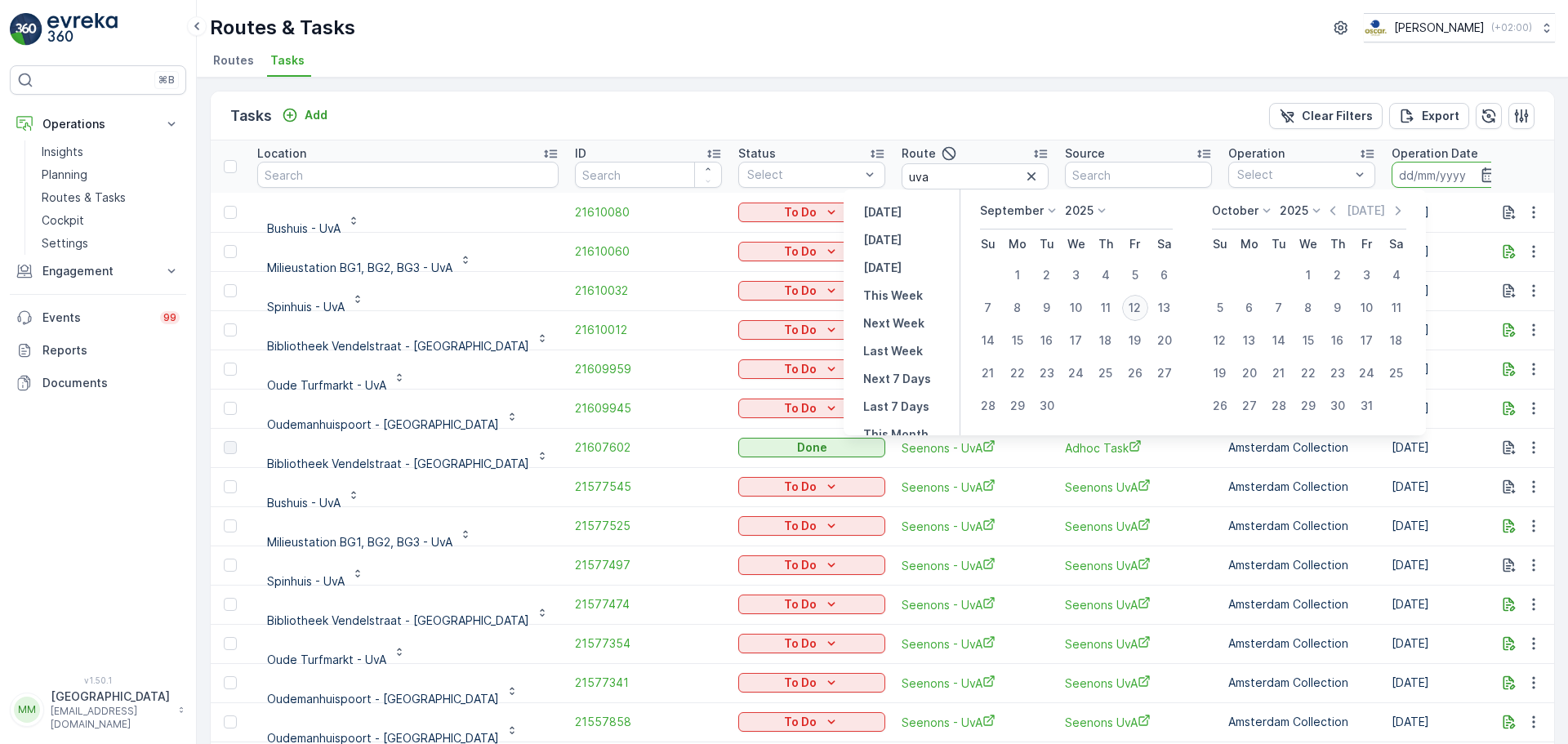
click at [1141, 305] on div "12" at bounding box center [1135, 308] width 27 height 27
type input "12.09.2025"
click at [1141, 305] on div "12" at bounding box center [1135, 308] width 27 height 27
type input "12.09.2025"
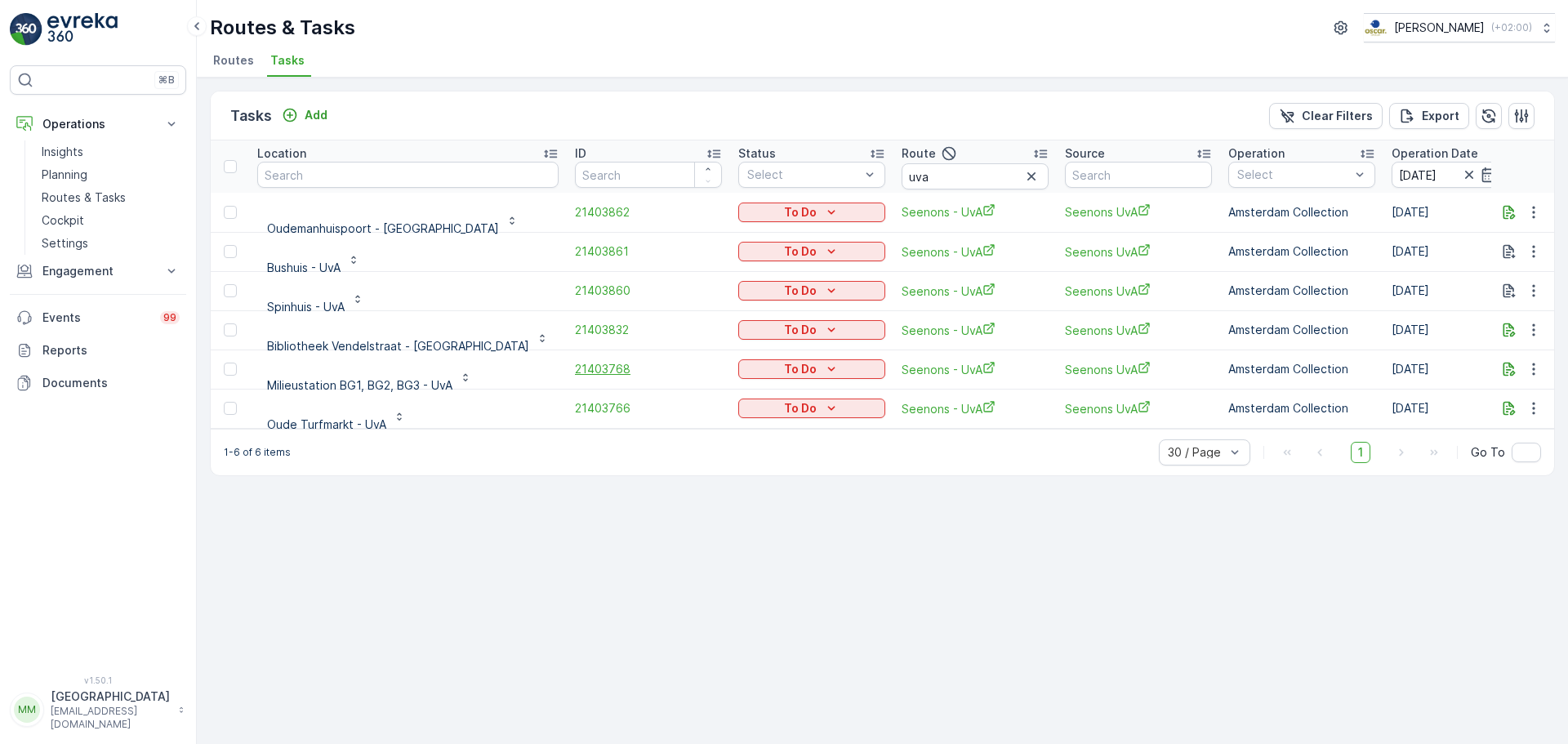
scroll to position [4, 0]
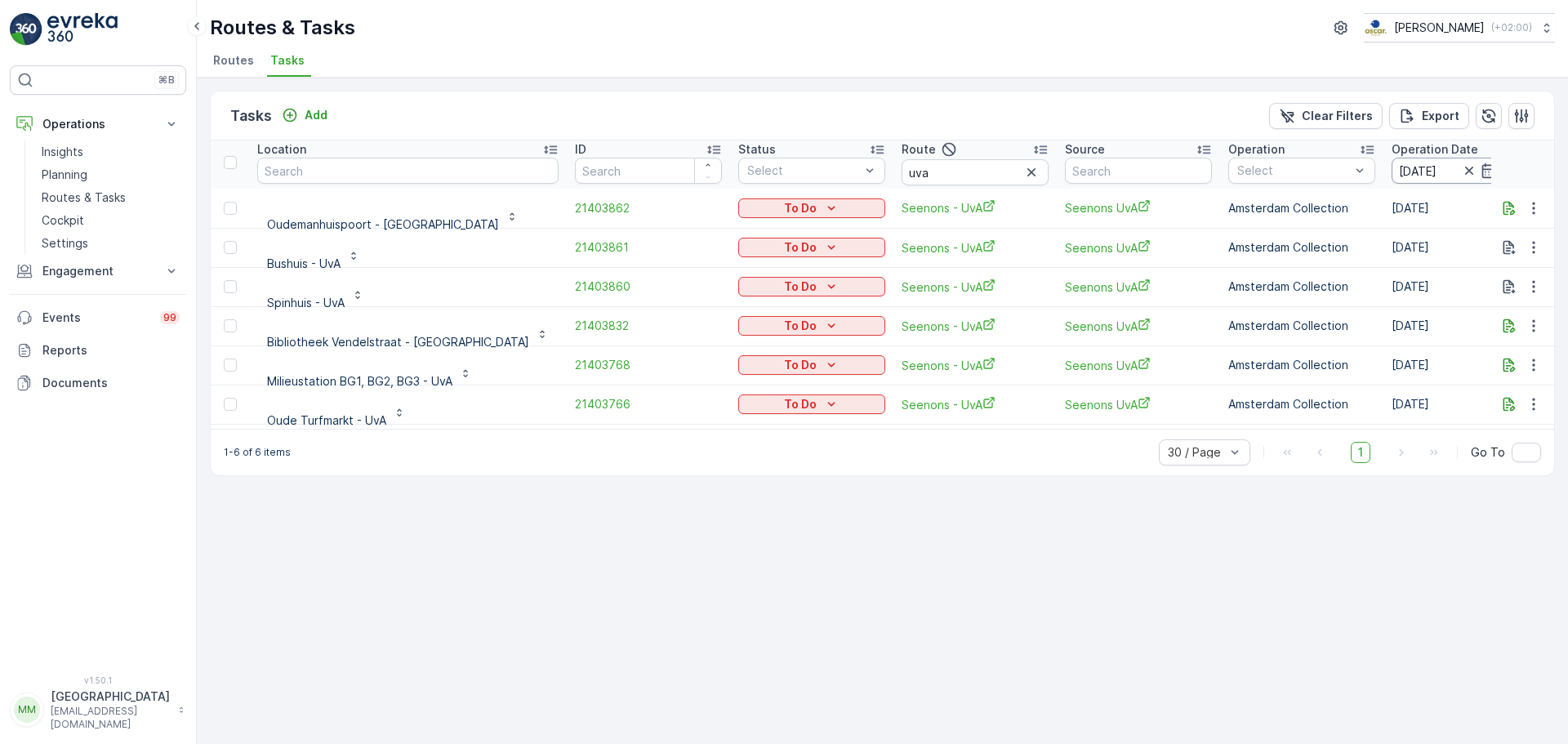
click at [1392, 176] on input "12.09.2025" at bounding box center [1447, 171] width 112 height 27
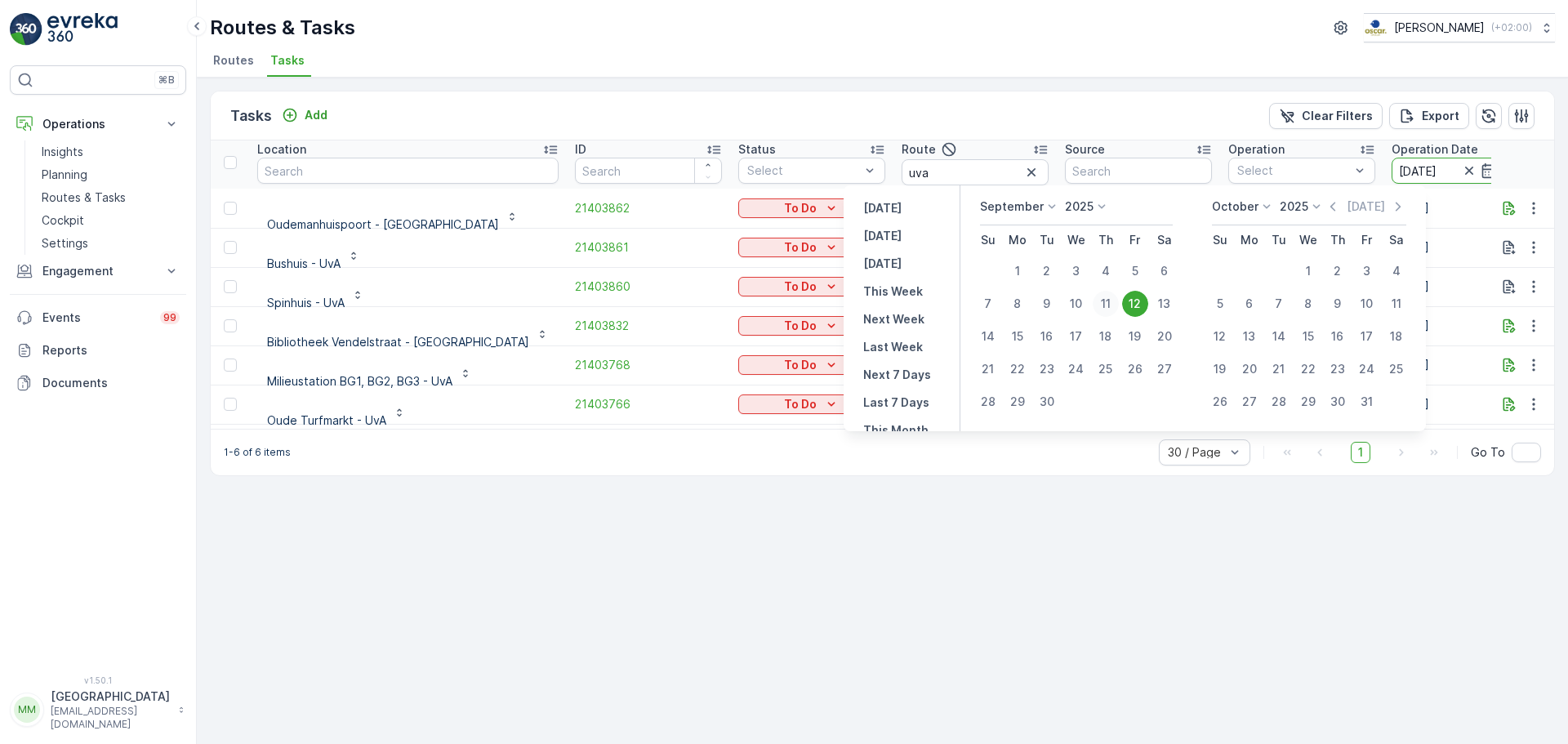
click at [1098, 308] on div "11" at bounding box center [1106, 304] width 27 height 27
type input "[DATE]"
click at [1098, 308] on div "11" at bounding box center [1106, 304] width 27 height 27
type input "[DATE]"
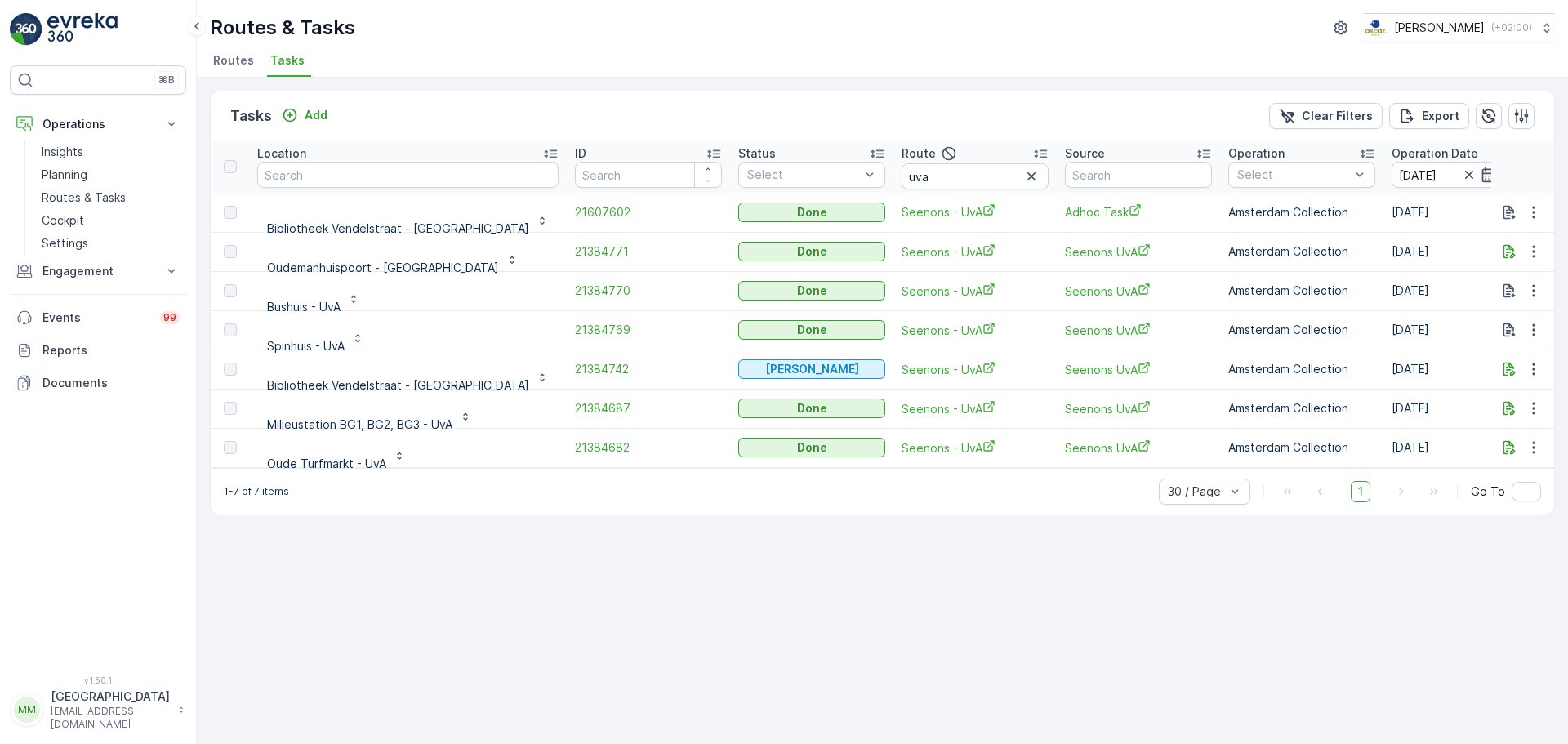
scroll to position [4, 0]
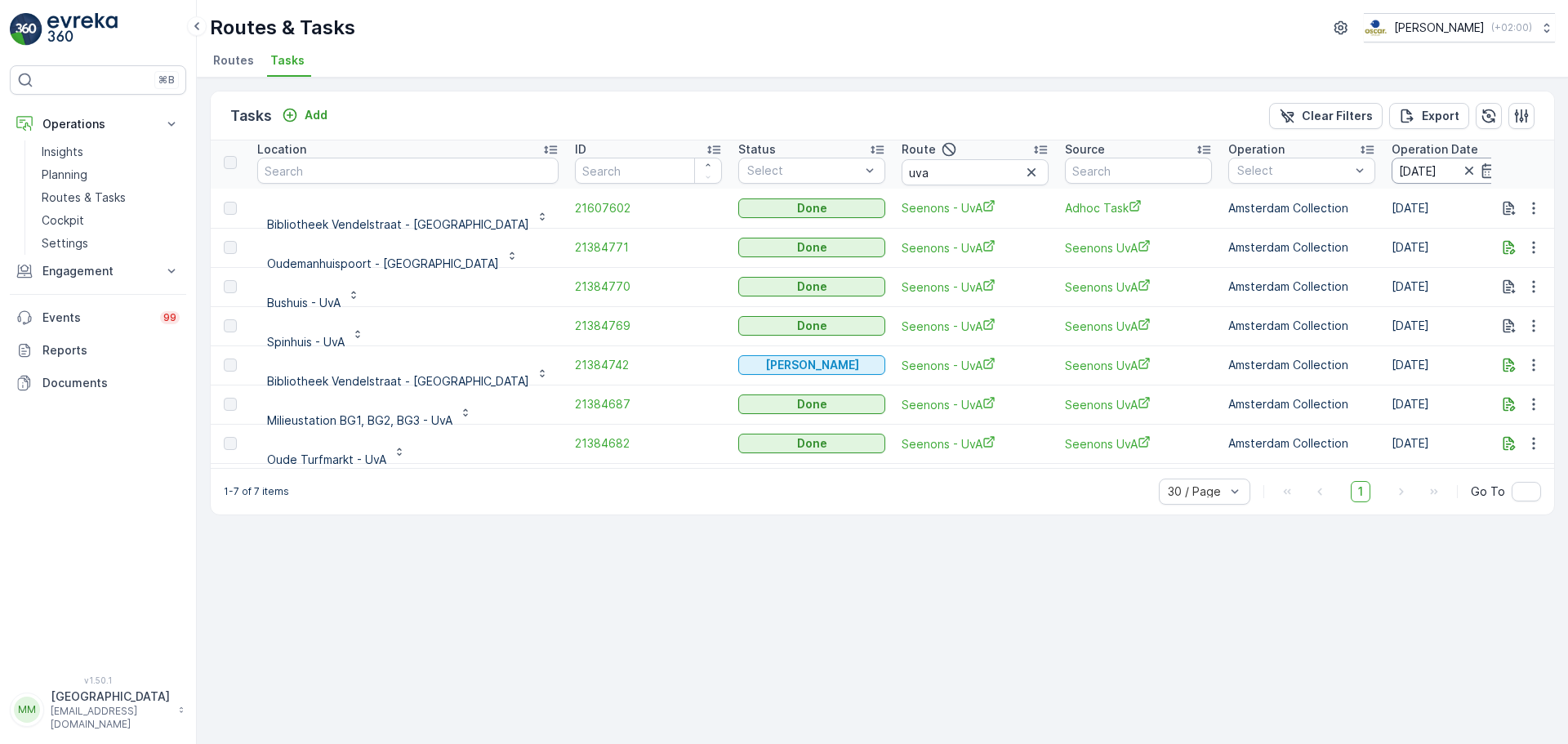
click at [1392, 169] on input "[DATE]" at bounding box center [1447, 171] width 112 height 27
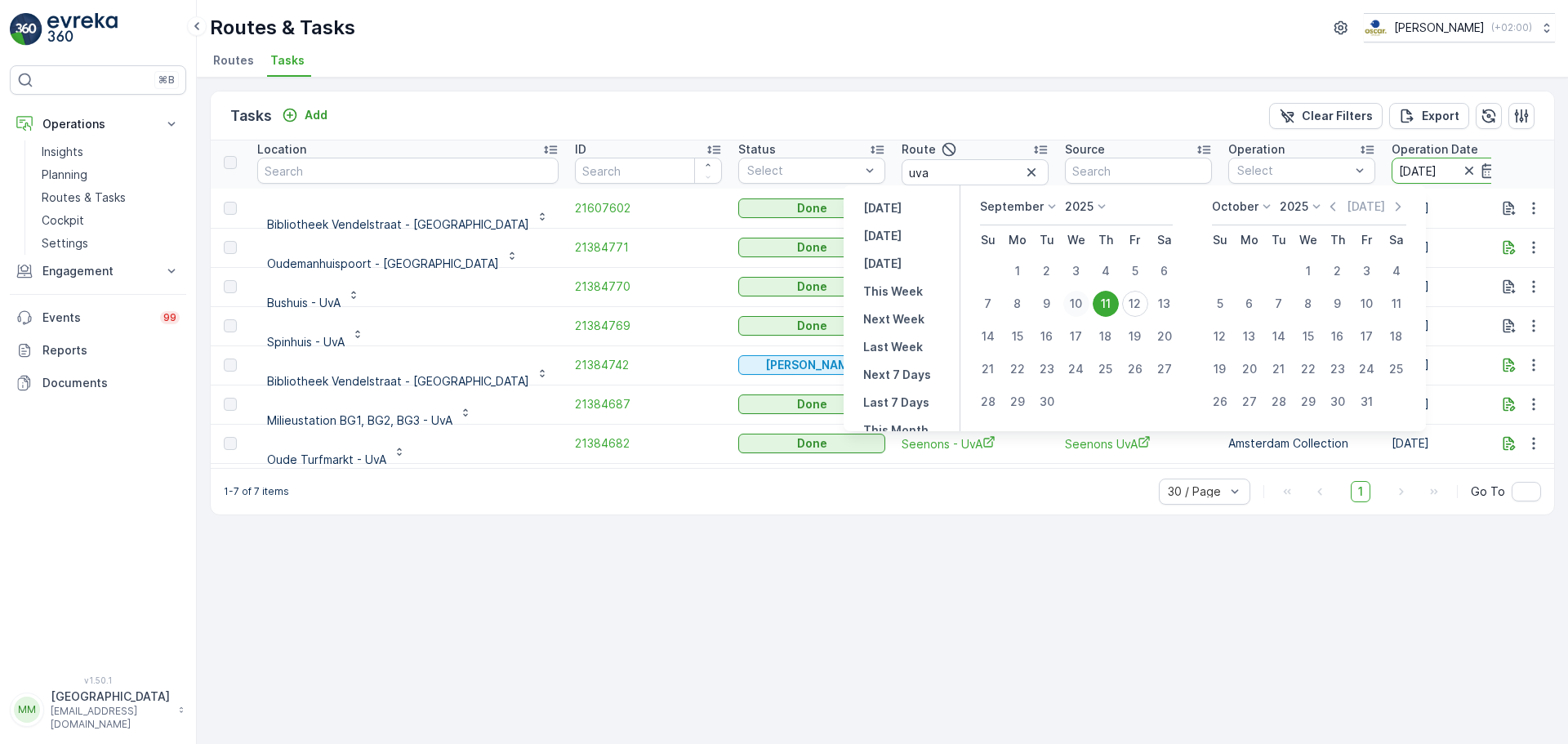
click at [1081, 302] on div "10" at bounding box center [1076, 304] width 27 height 27
type input "10.09.2025"
click at [1081, 302] on div "10" at bounding box center [1076, 304] width 27 height 27
type input "10.09.2025"
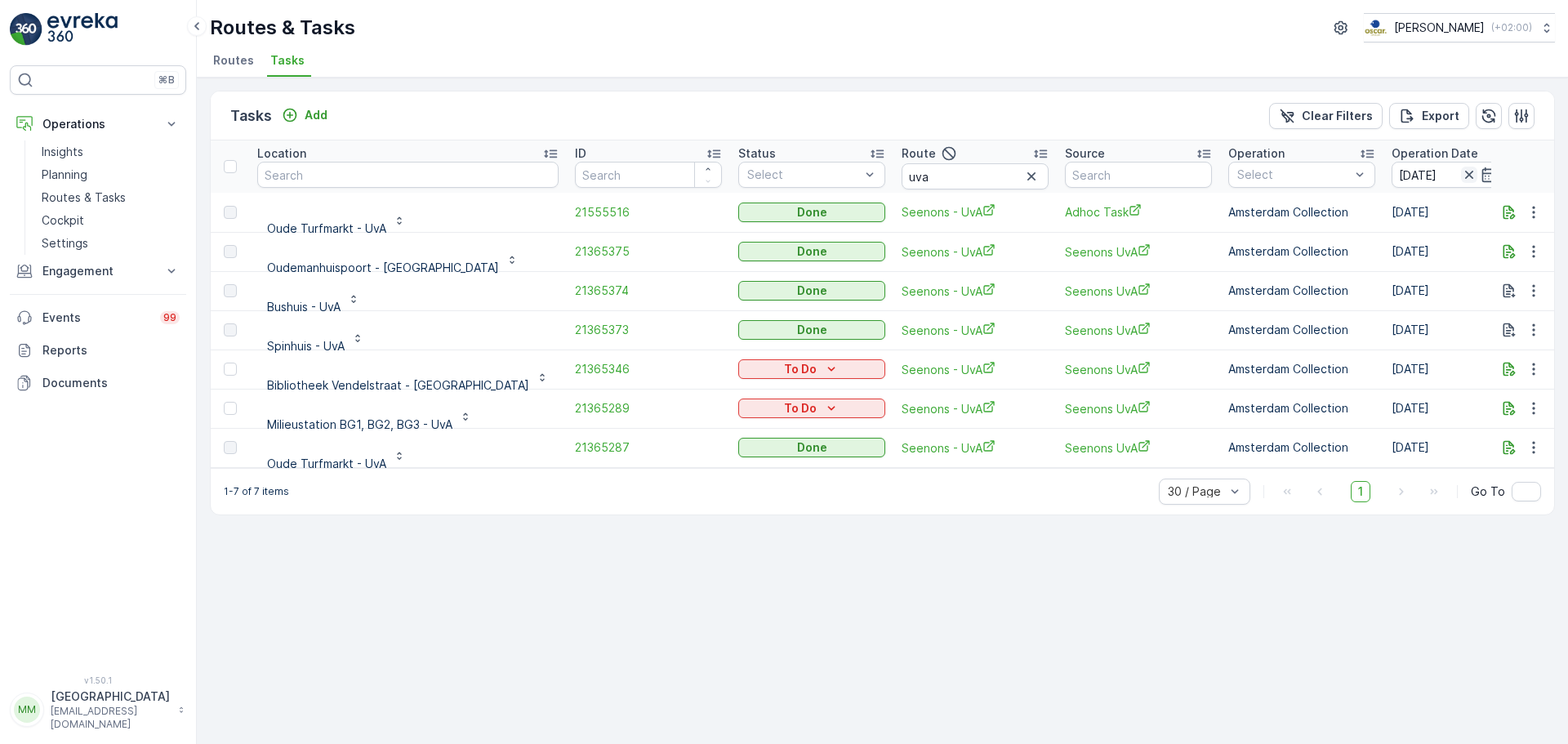
click at [1460, 167] on icon "button" at bounding box center [1469, 175] width 17 height 17
click at [1392, 172] on input "10.09.2025" at bounding box center [1447, 175] width 112 height 27
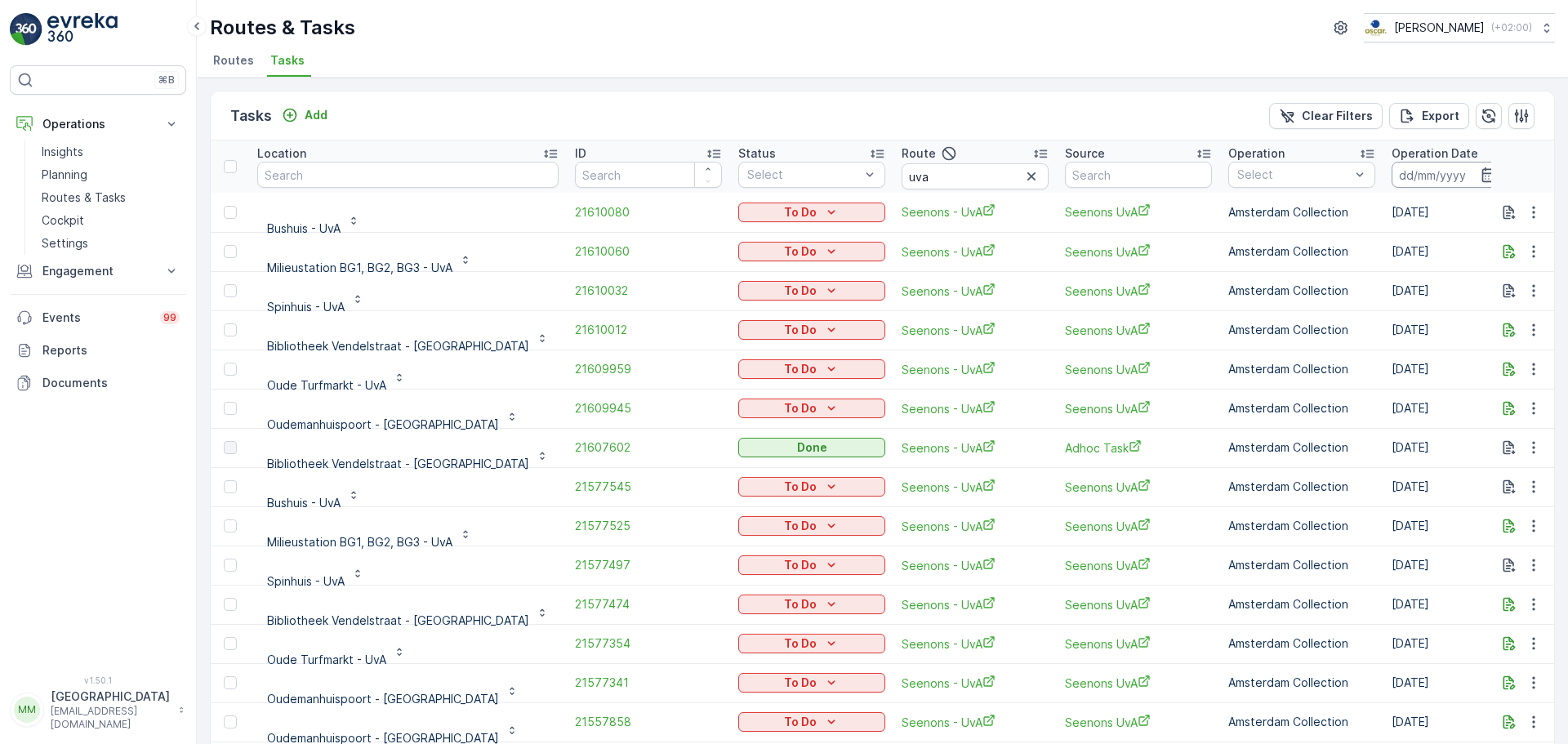
click at [1392, 179] on input at bounding box center [1447, 175] width 112 height 27
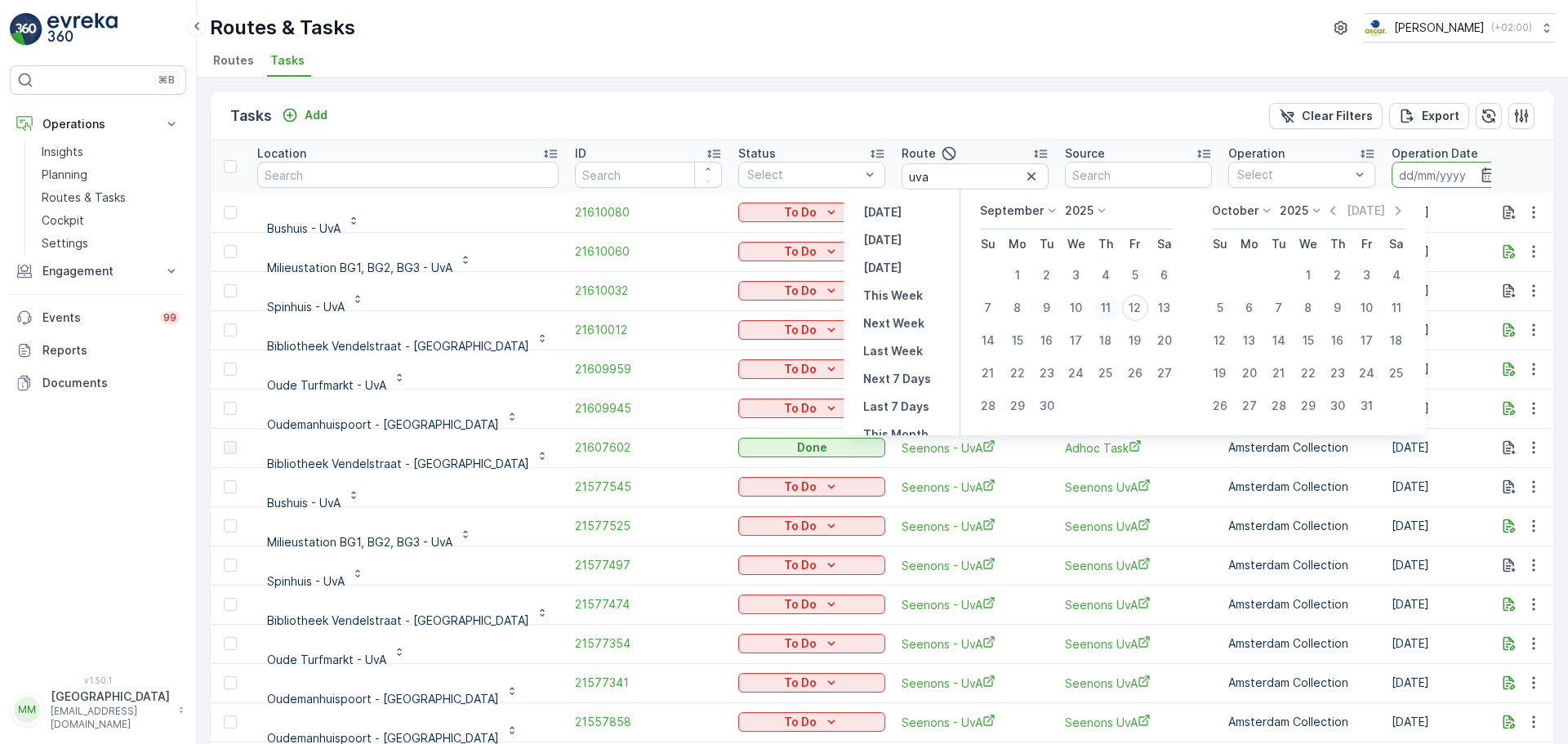
click at [1113, 307] on div "11" at bounding box center [1106, 308] width 27 height 27
type input "[DATE]"
click at [1113, 307] on div "11" at bounding box center [1106, 308] width 27 height 27
type input "[DATE]"
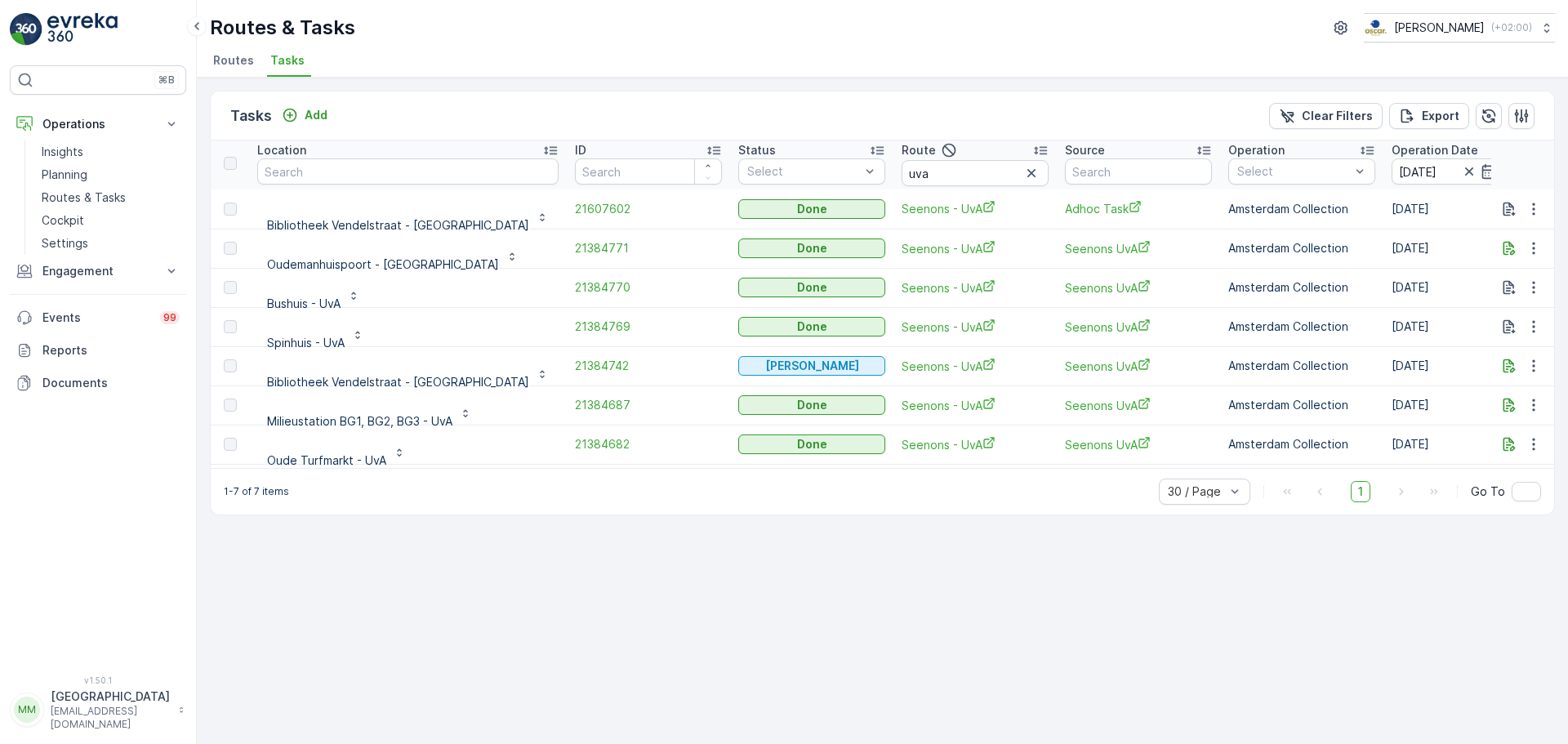
scroll to position [4, 0]
click at [1392, 164] on input "[DATE]" at bounding box center [1447, 171] width 112 height 27
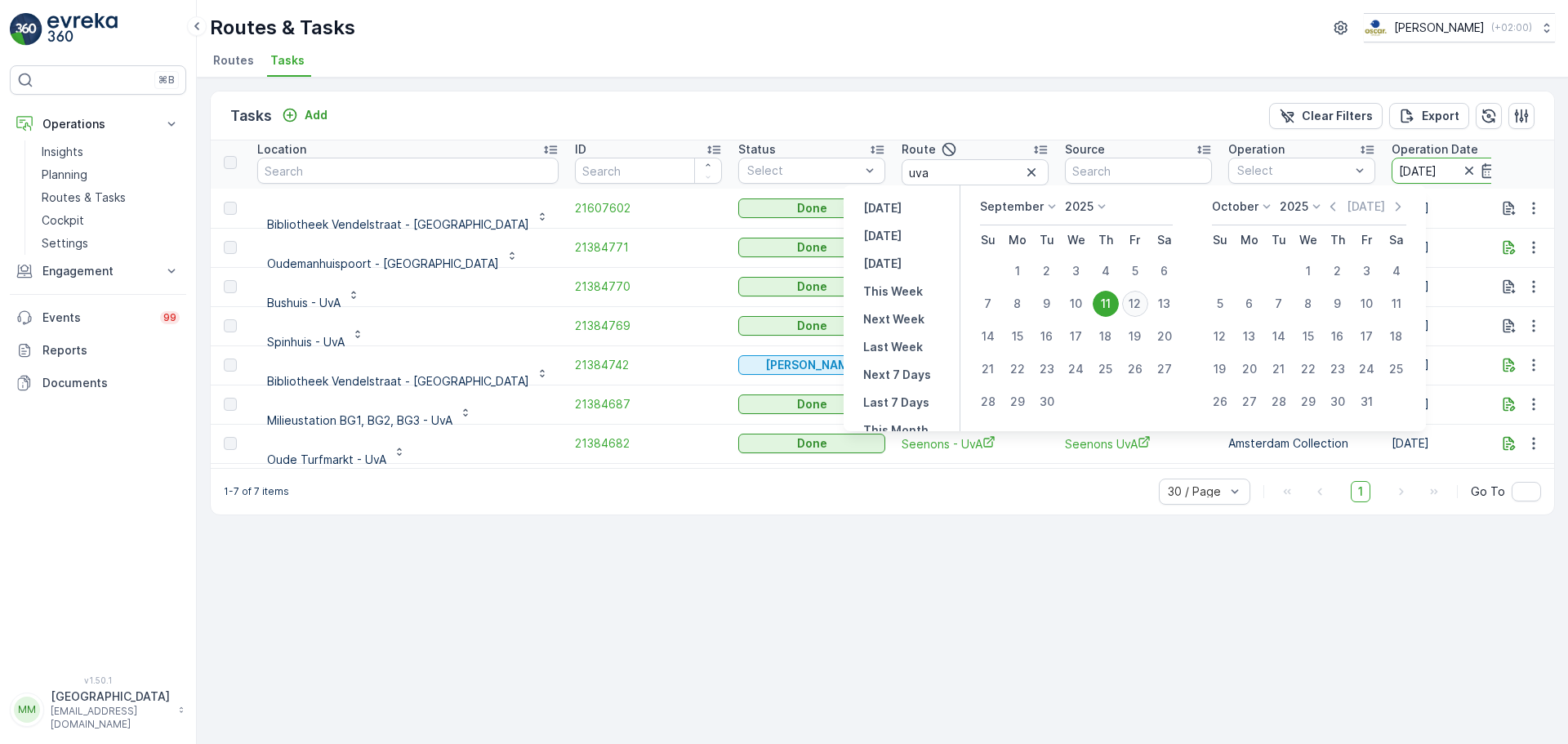
click at [1136, 300] on div "12" at bounding box center [1135, 304] width 27 height 27
type input "12.09.2025"
click at [1136, 300] on div "12" at bounding box center [1135, 304] width 27 height 27
type input "12.09.2025"
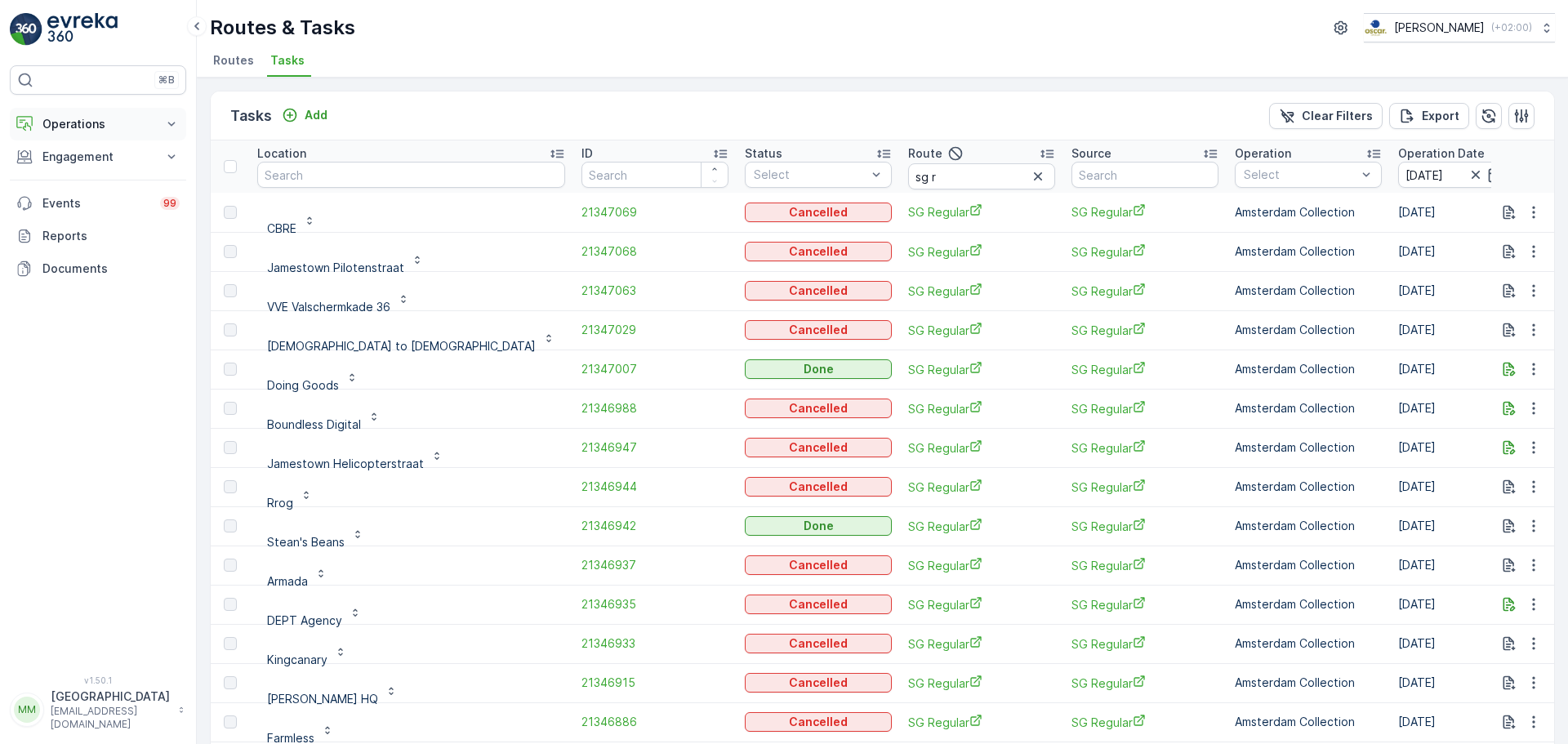
click at [74, 123] on p "Operations" at bounding box center [98, 124] width 111 height 17
click at [56, 169] on p "Planning" at bounding box center [64, 175] width 46 height 17
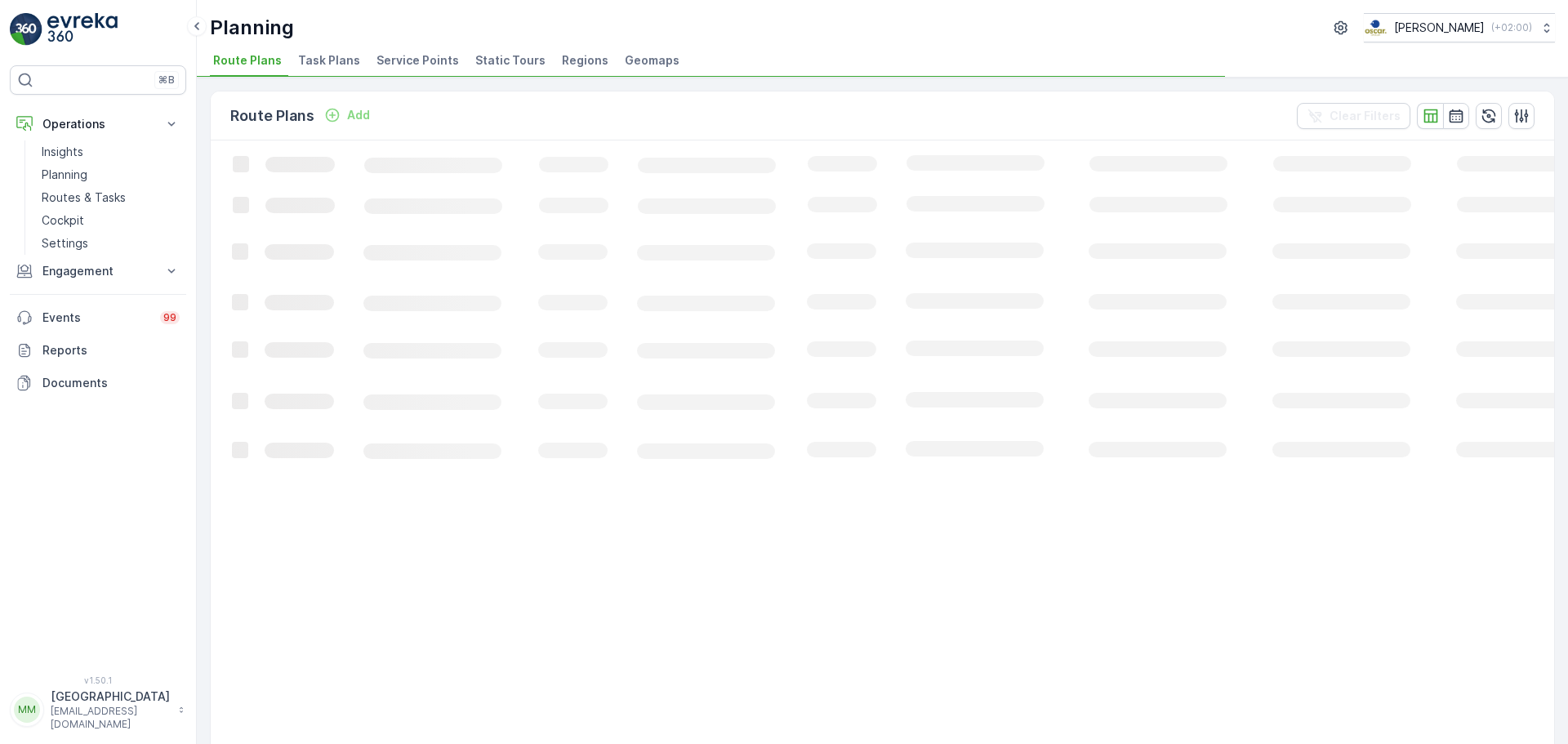
click at [353, 61] on span "Task Plans" at bounding box center [329, 60] width 62 height 17
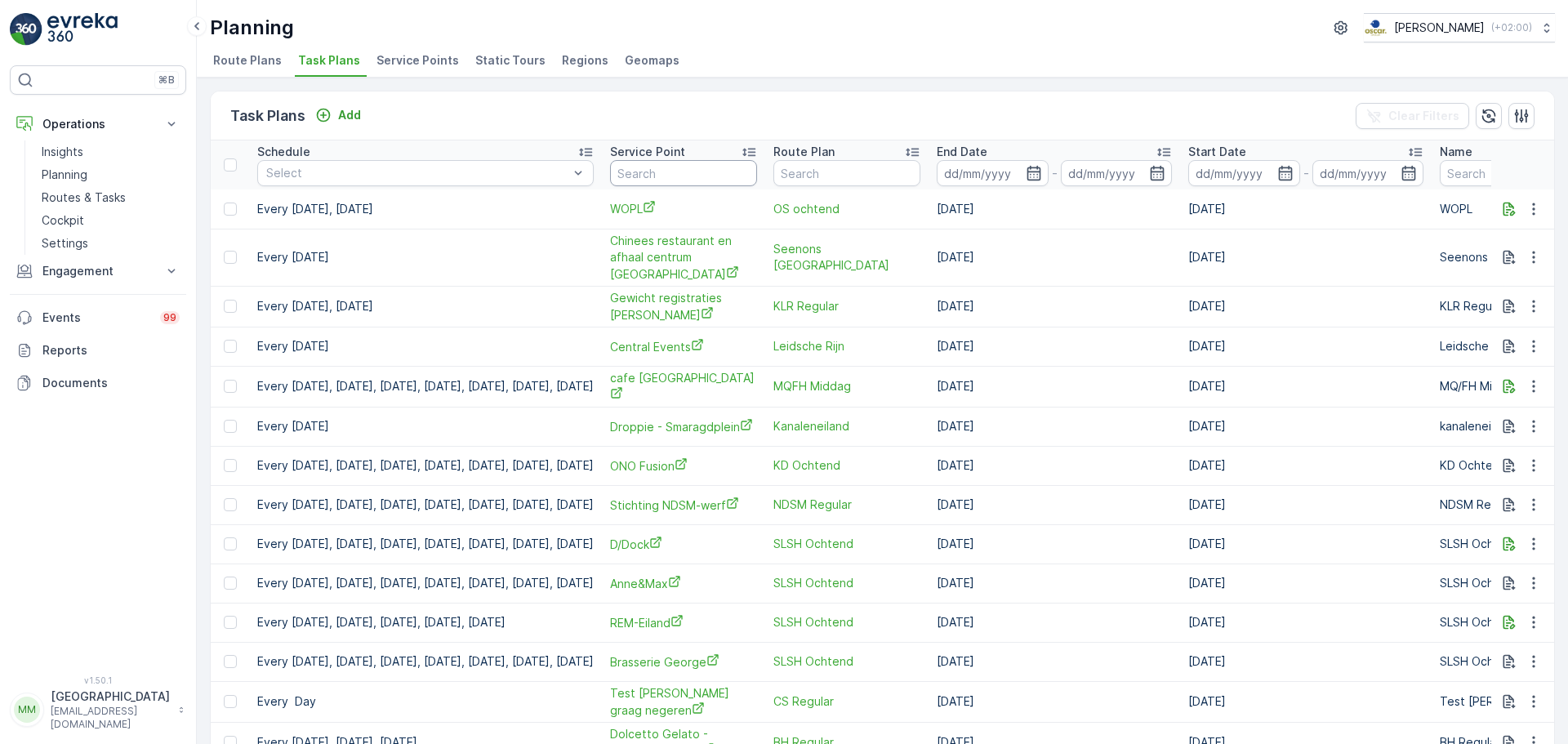
click at [683, 170] on input "text" at bounding box center [683, 173] width 147 height 27
type input "papi"
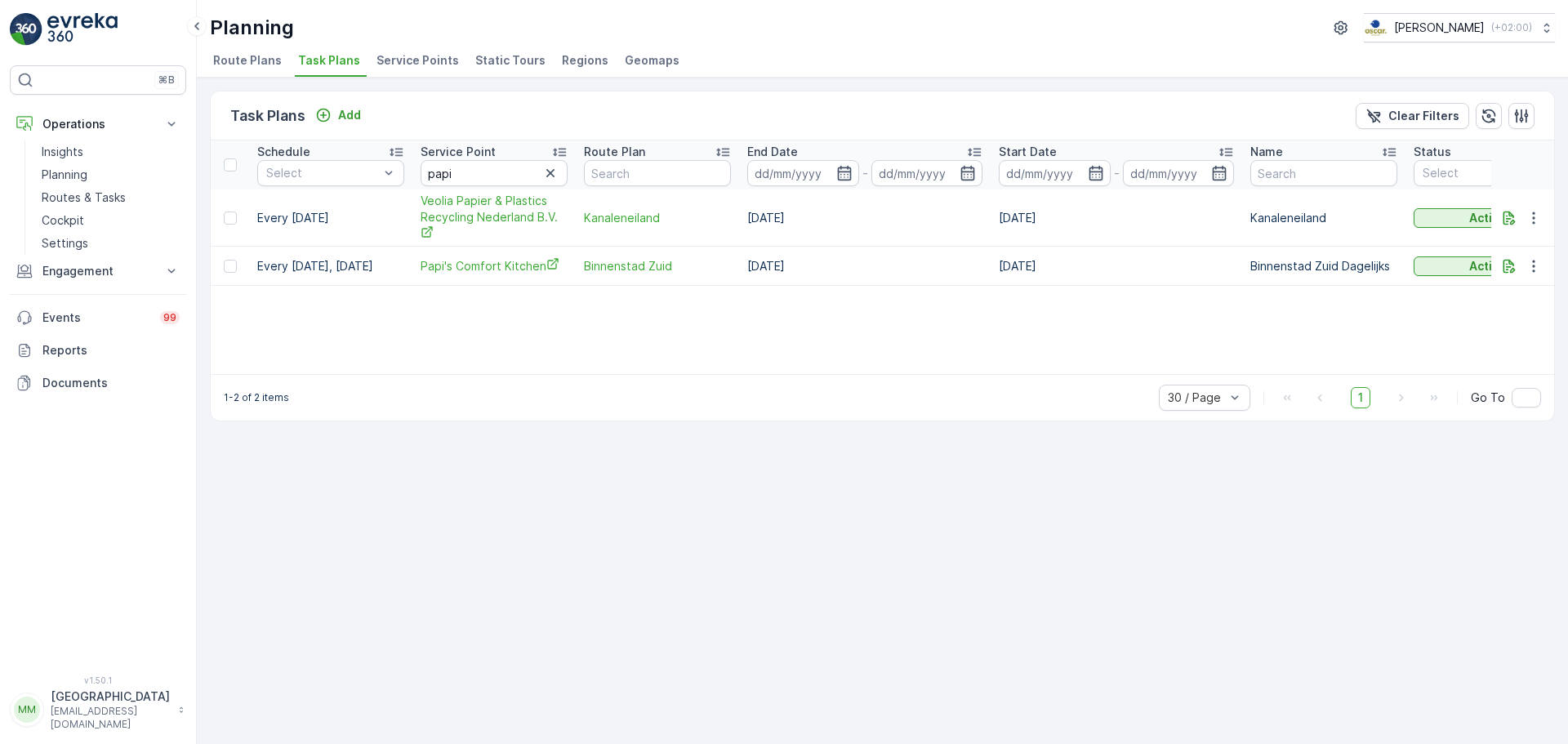
drag, startPoint x: 753, startPoint y: 364, endPoint x: 763, endPoint y: 364, distance: 10.0
click at [763, 364] on div "Schedule Select Service Point papi Route Plan End Date - Start Date - Name Stat…" at bounding box center [881, 258] width 1343 height 234
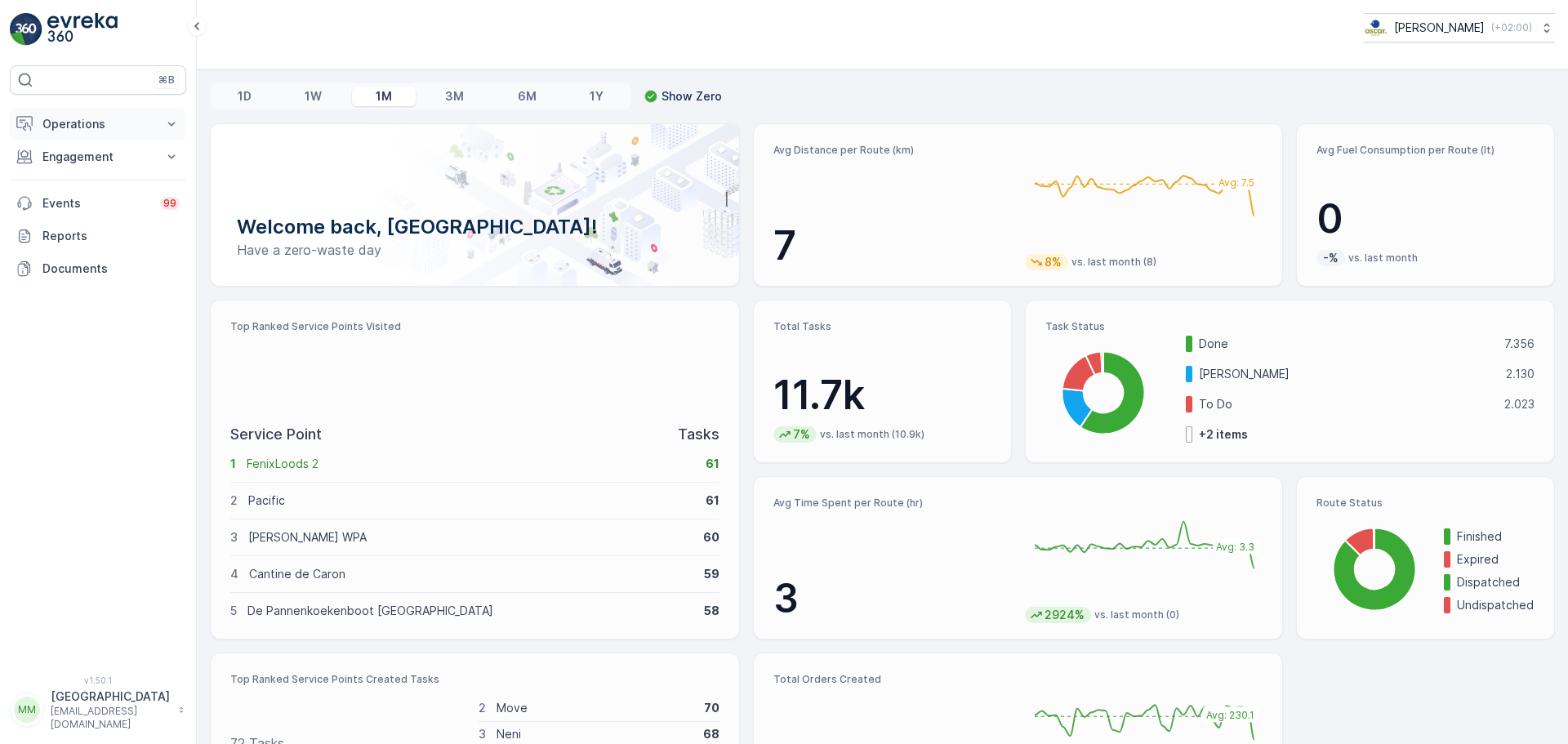
click at [56, 117] on p "Operations" at bounding box center [98, 124] width 111 height 17
click at [84, 194] on p "Routes & Tasks" at bounding box center [84, 198] width 84 height 17
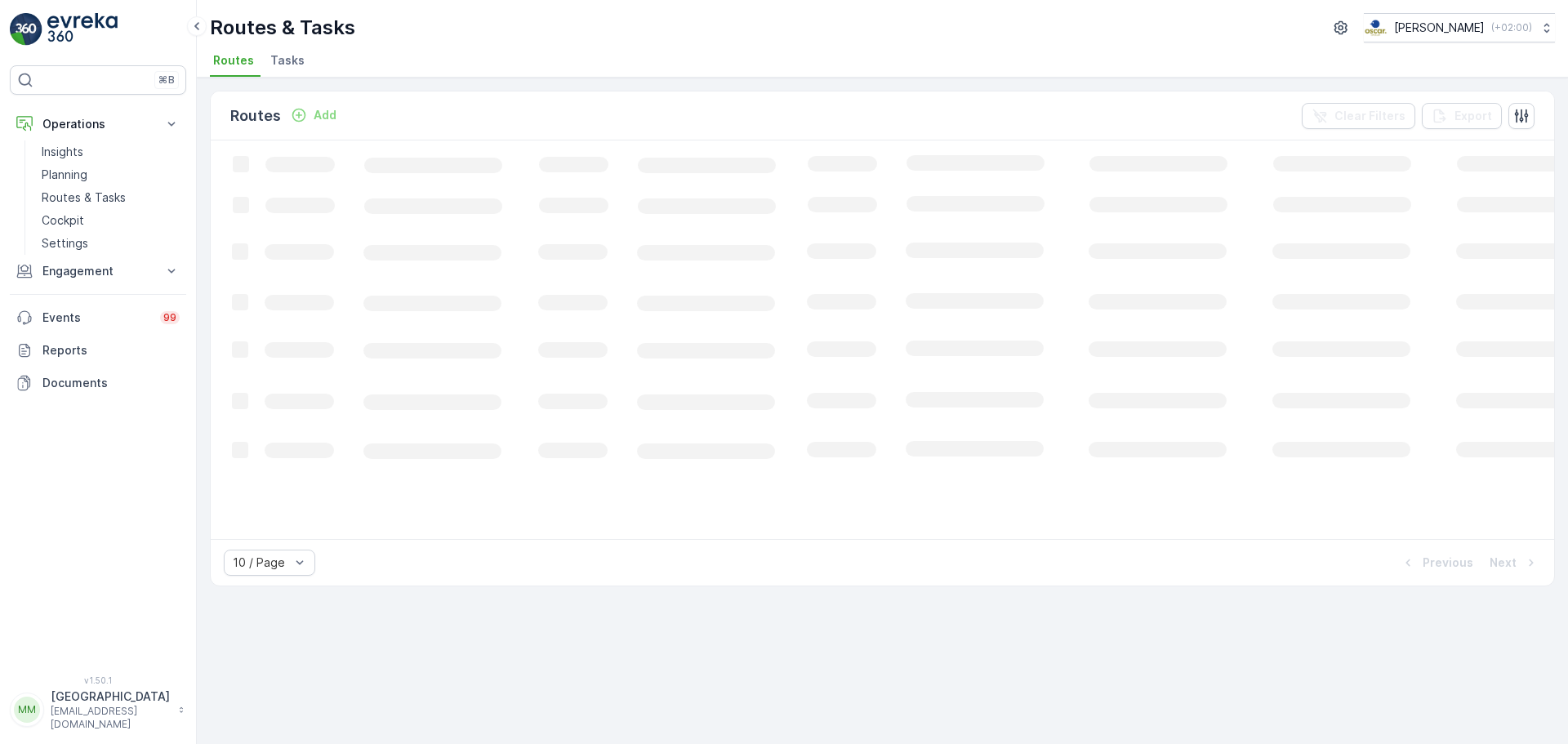
click at [287, 73] on li "Tasks" at bounding box center [288, 63] width 44 height 28
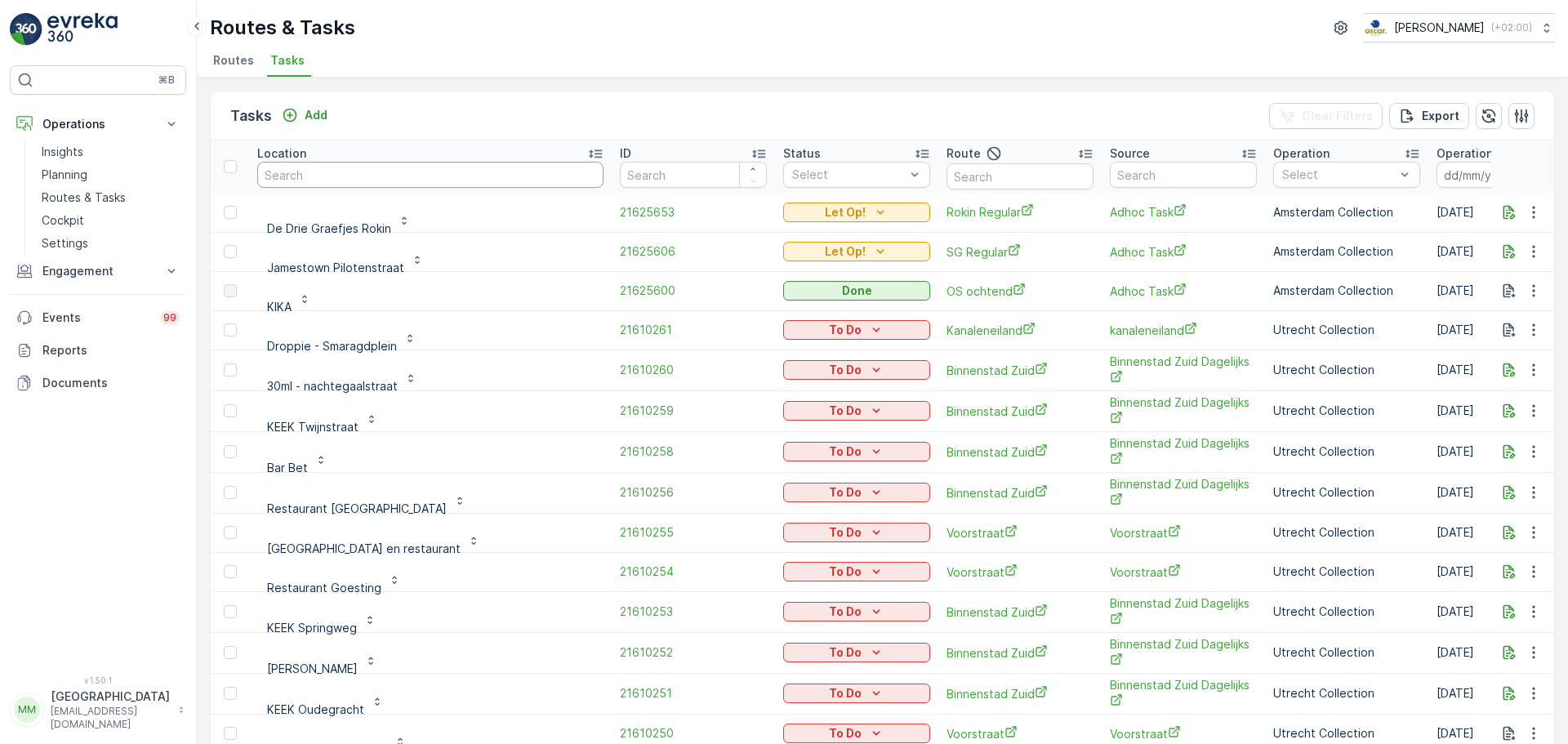
drag, startPoint x: 411, startPoint y: 174, endPoint x: 456, endPoint y: 196, distance: 50.1
click at [411, 172] on input "text" at bounding box center [430, 175] width 346 height 27
type input "kazerne"
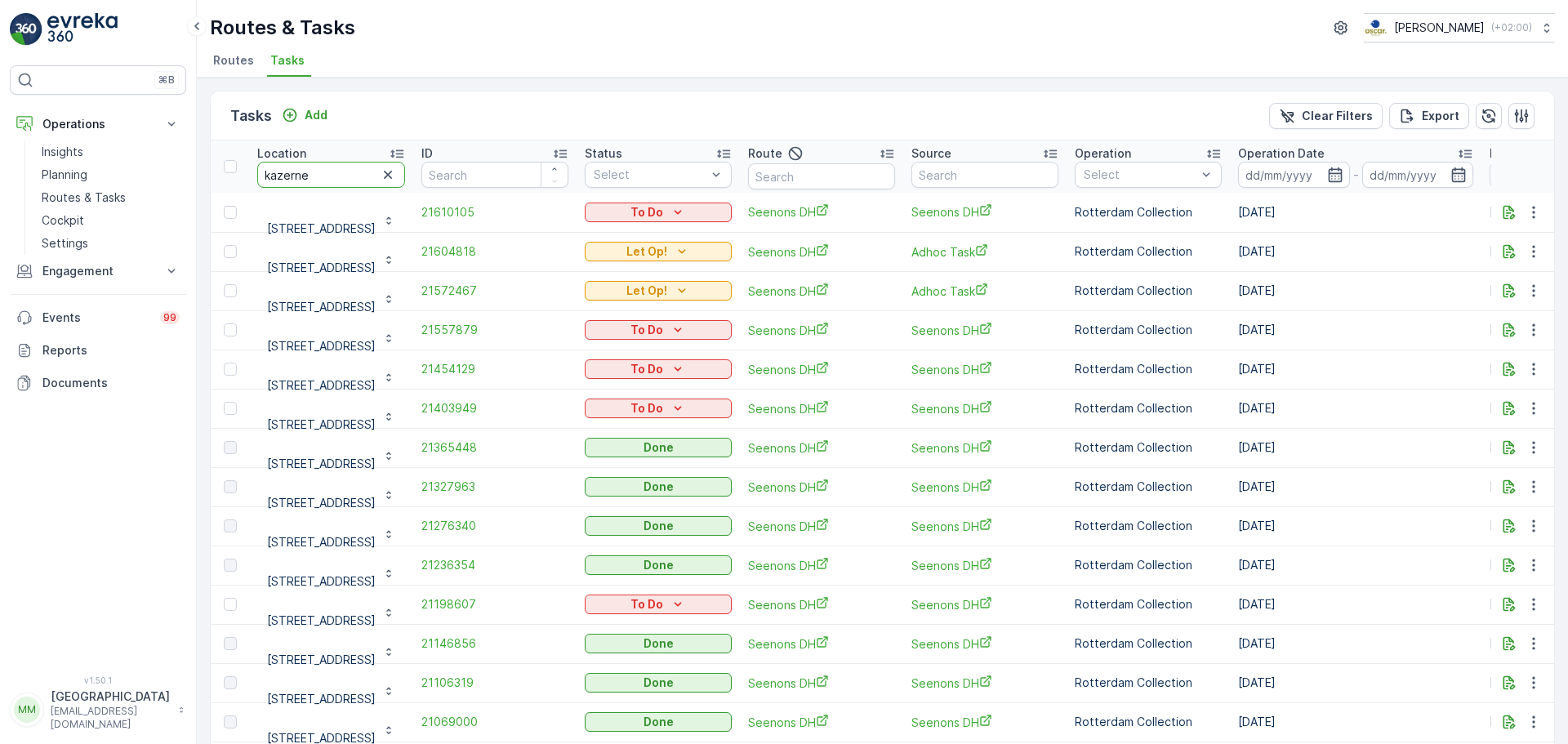
drag, startPoint x: 362, startPoint y: 181, endPoint x: 191, endPoint y: 187, distance: 171.1
click at [205, 186] on div "Tasks Add Clear Filters Export Location kazerne ID Status Select Route Source O…" at bounding box center [882, 411] width 1371 height 666
type input "phoenix"
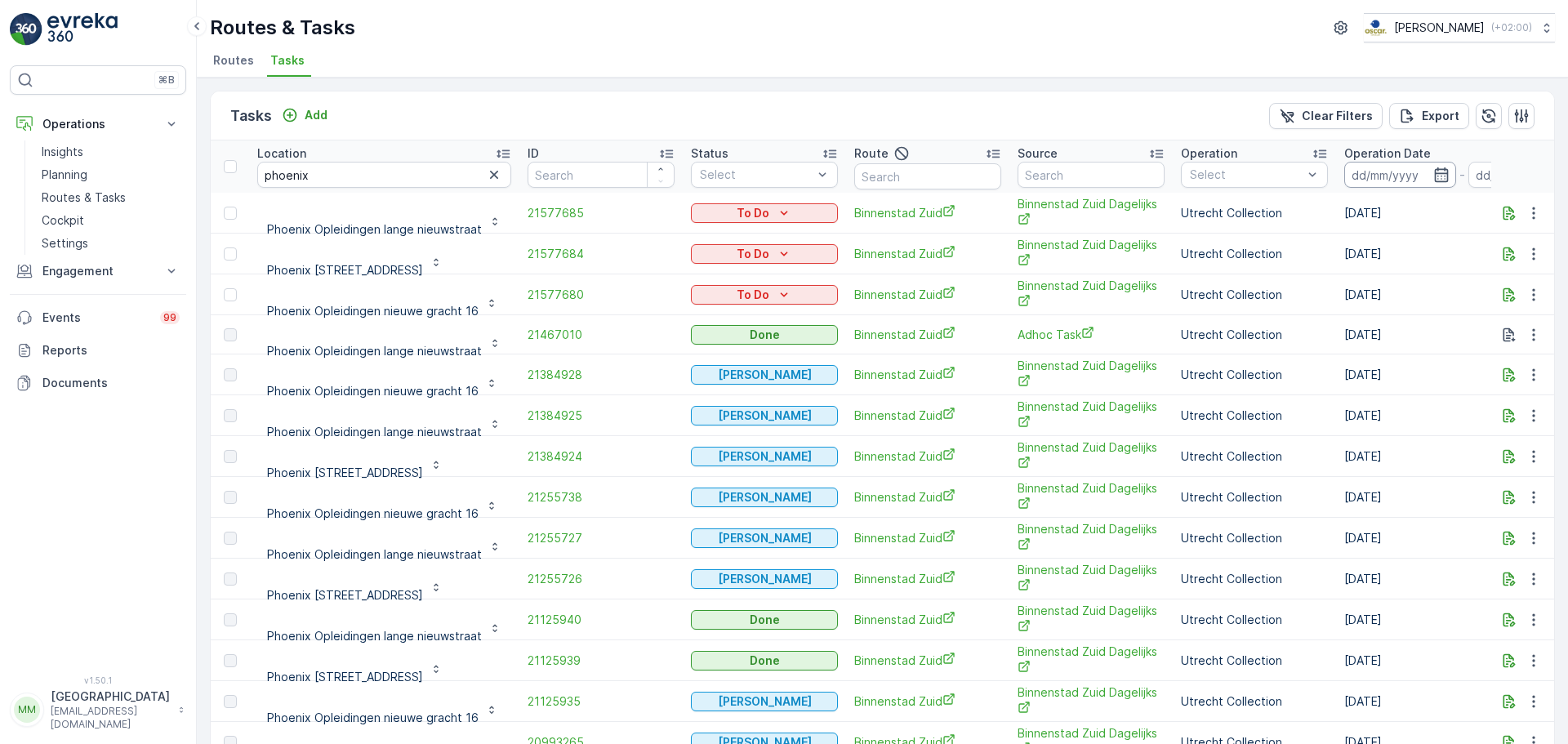
click at [1368, 181] on input at bounding box center [1399, 175] width 112 height 27
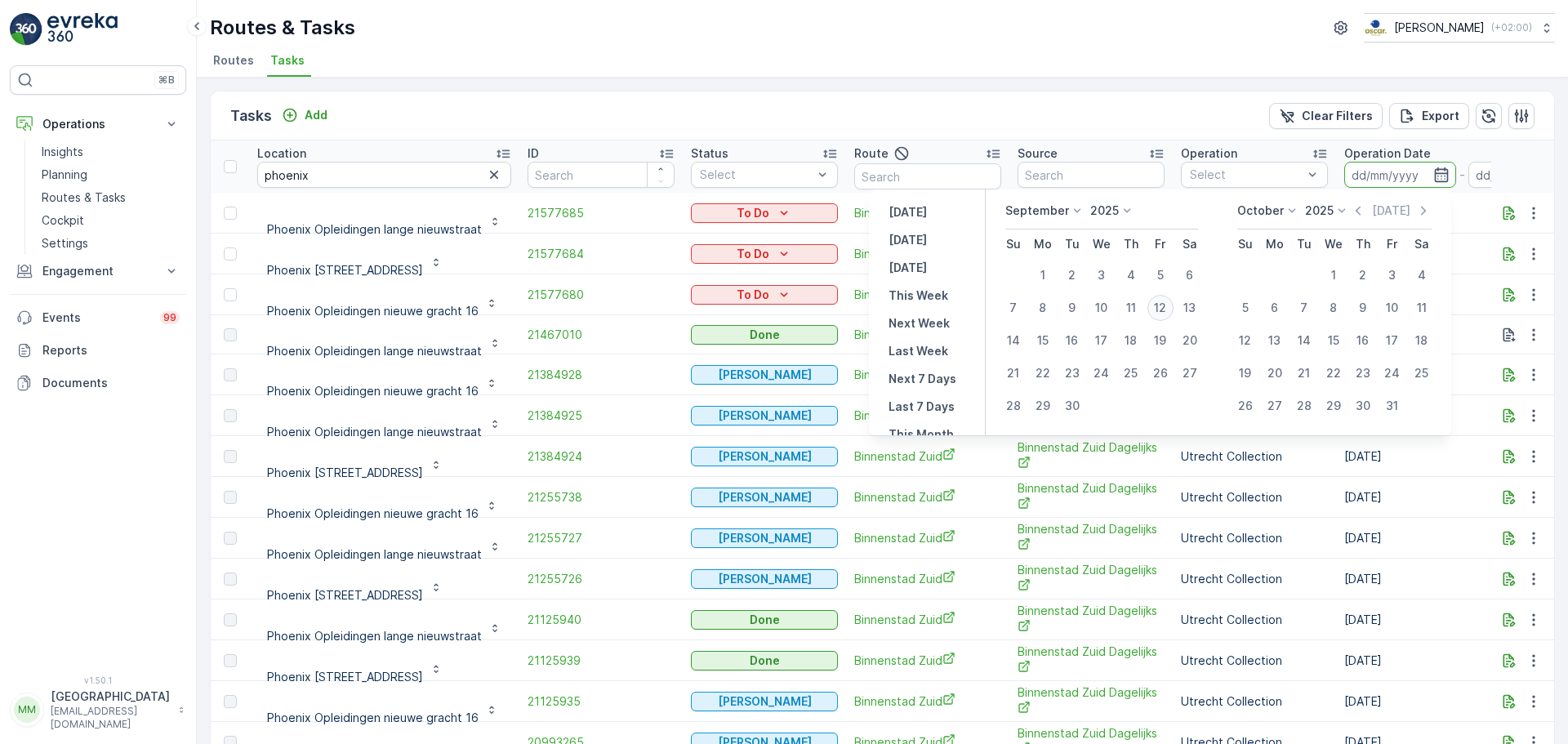
click at [1158, 303] on div "12" at bounding box center [1160, 308] width 27 height 27
type input "[DATE]"
click at [1160, 303] on div "12" at bounding box center [1160, 308] width 27 height 27
type input "12.09.2025"
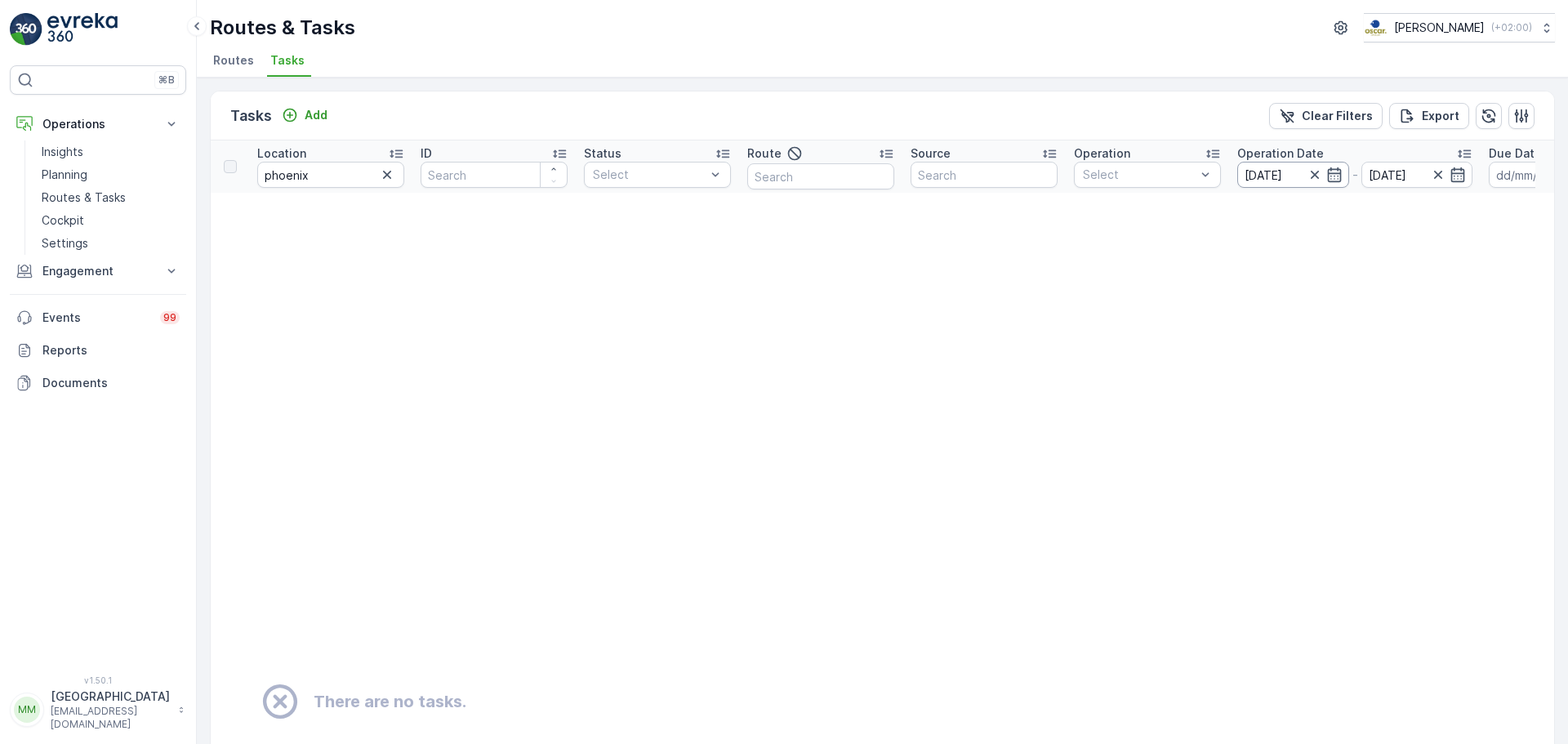
click at [1290, 180] on input "12.09.2025" at bounding box center [1292, 175] width 112 height 27
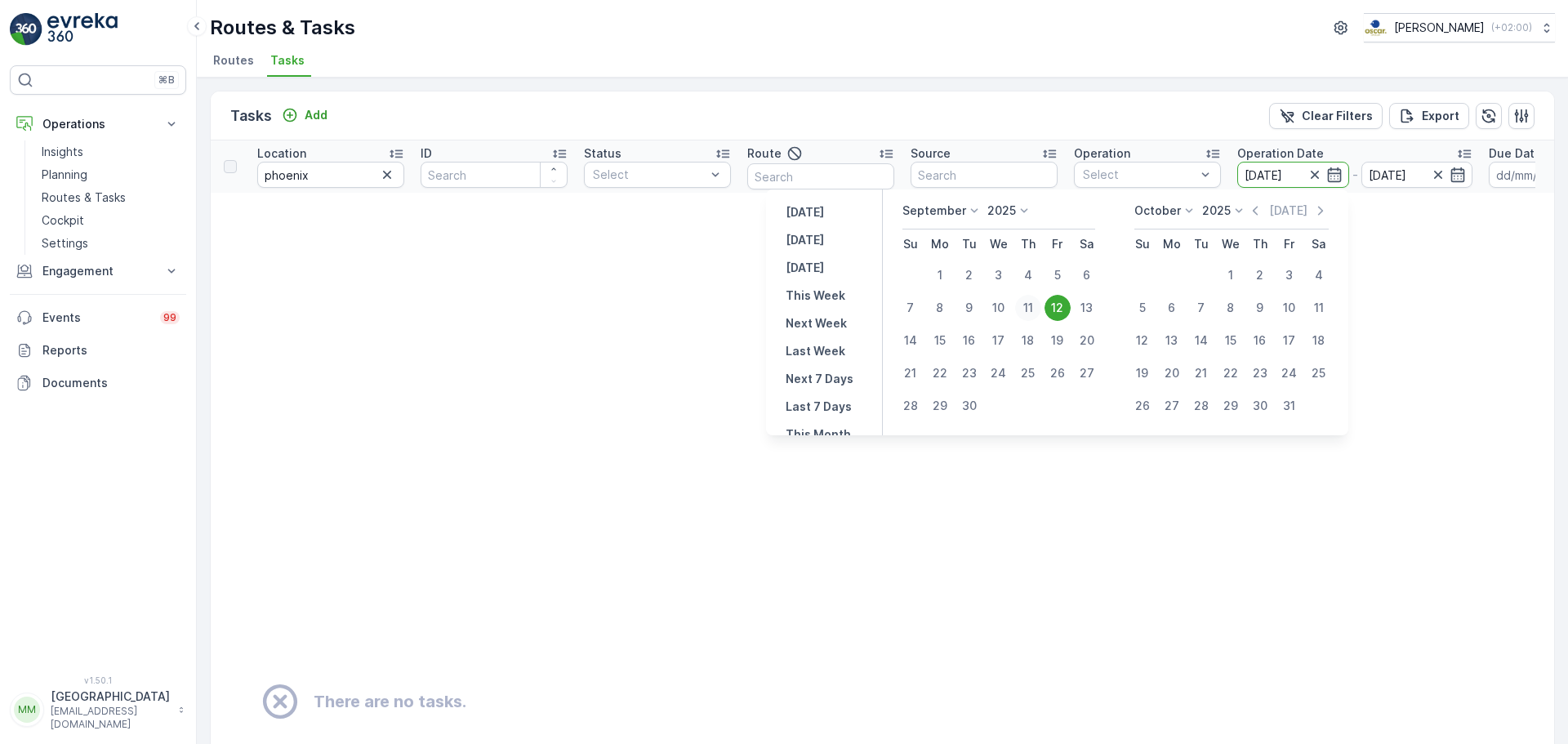
click at [1027, 313] on div "11" at bounding box center [1028, 308] width 27 height 27
type input "[DATE]"
click at [1027, 313] on div "11" at bounding box center [1028, 308] width 27 height 27
type input "[DATE]"
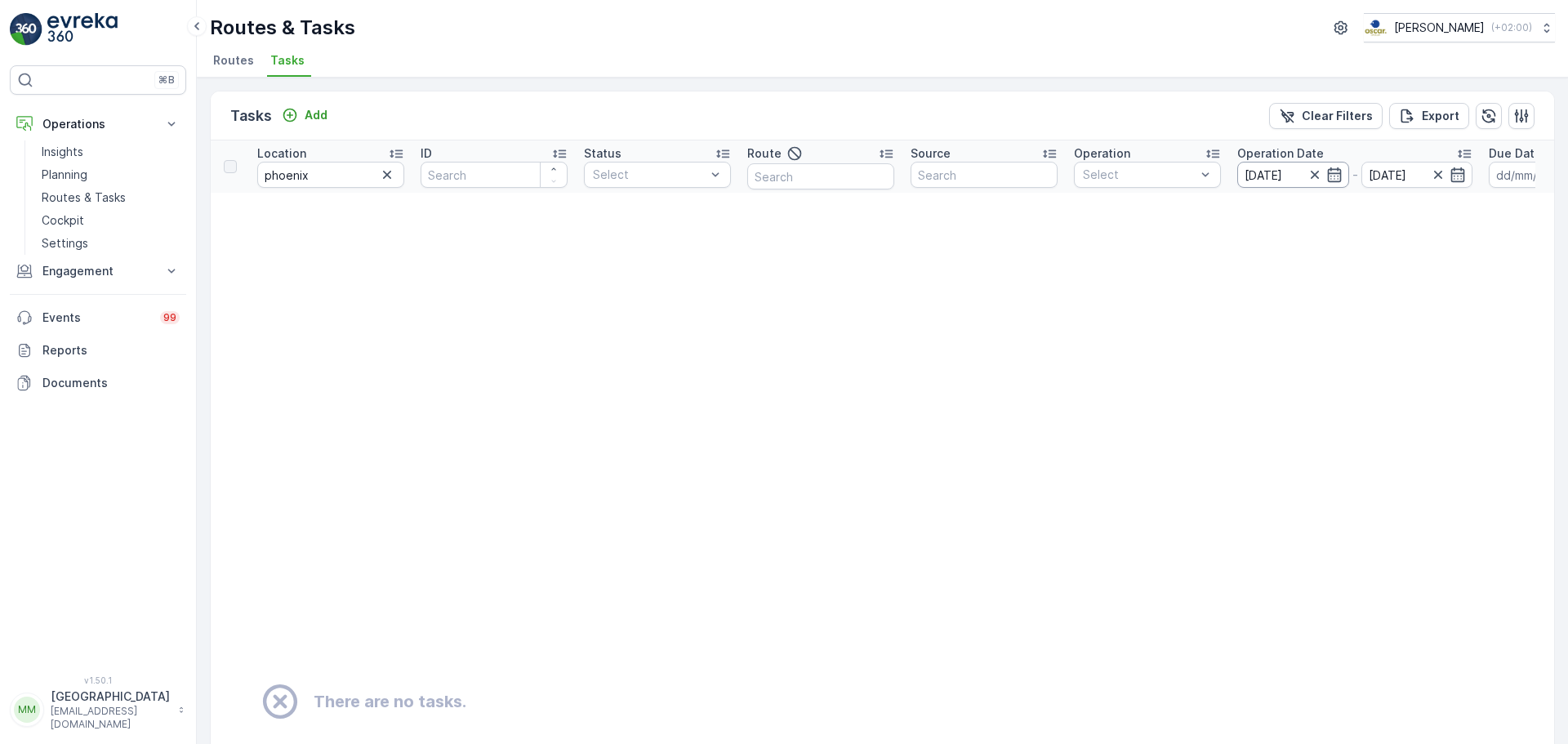
click at [1270, 179] on input "[DATE]" at bounding box center [1292, 175] width 112 height 27
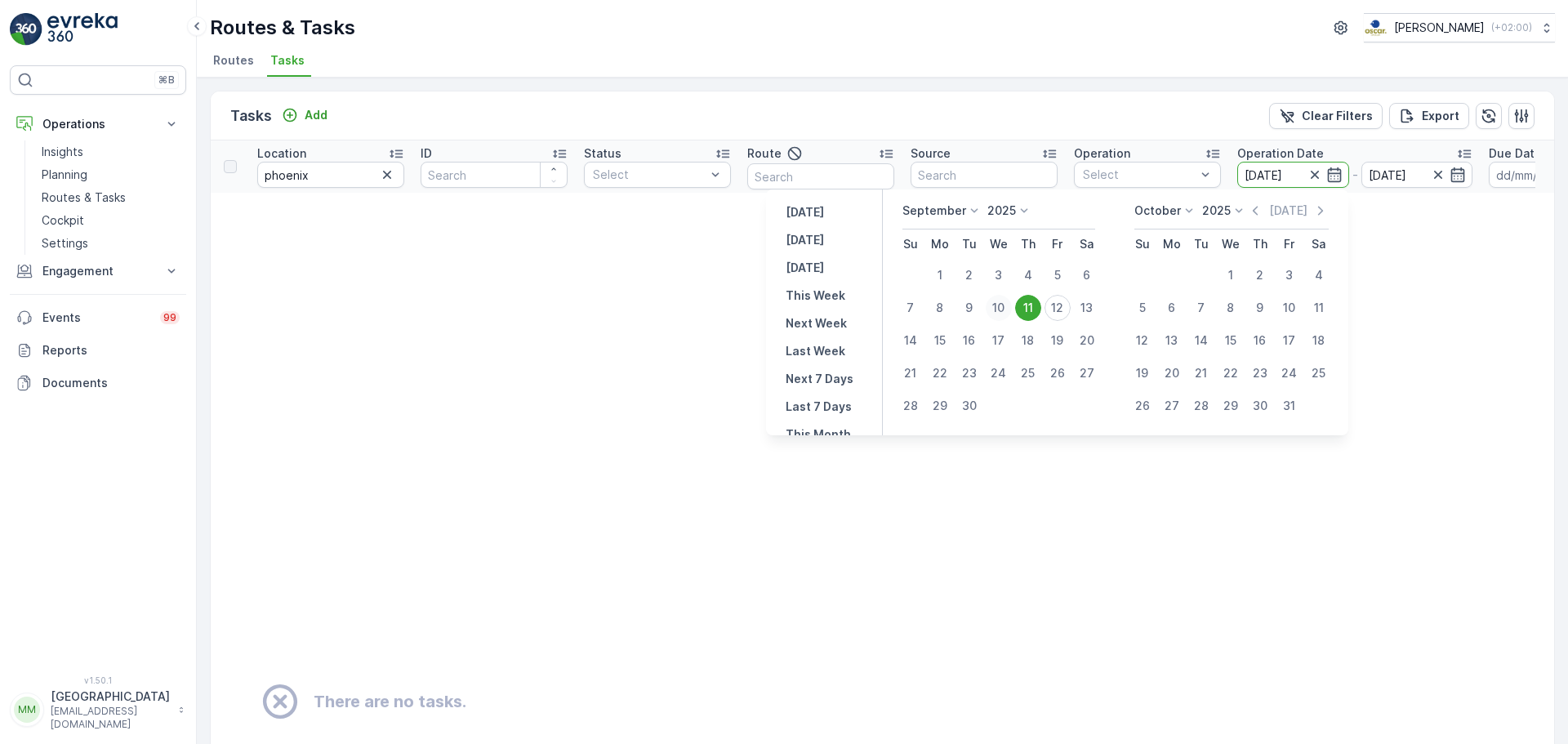
click at [997, 309] on div "10" at bounding box center [999, 308] width 27 height 27
type input "10.09.2025"
click at [997, 309] on div "10" at bounding box center [999, 308] width 27 height 27
type input "10.09.2025"
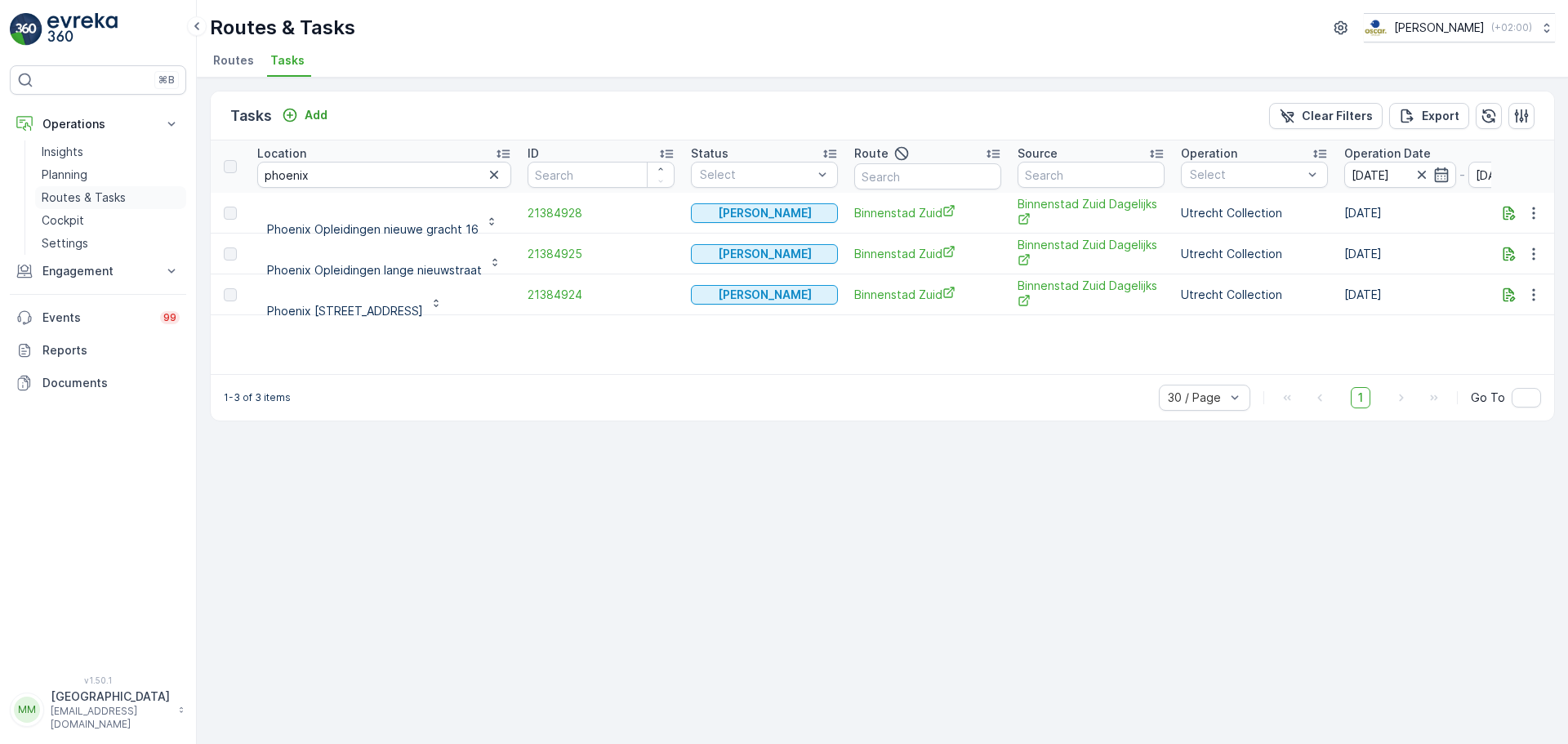
click at [142, 186] on link "Routes & Tasks" at bounding box center [110, 198] width 151 height 23
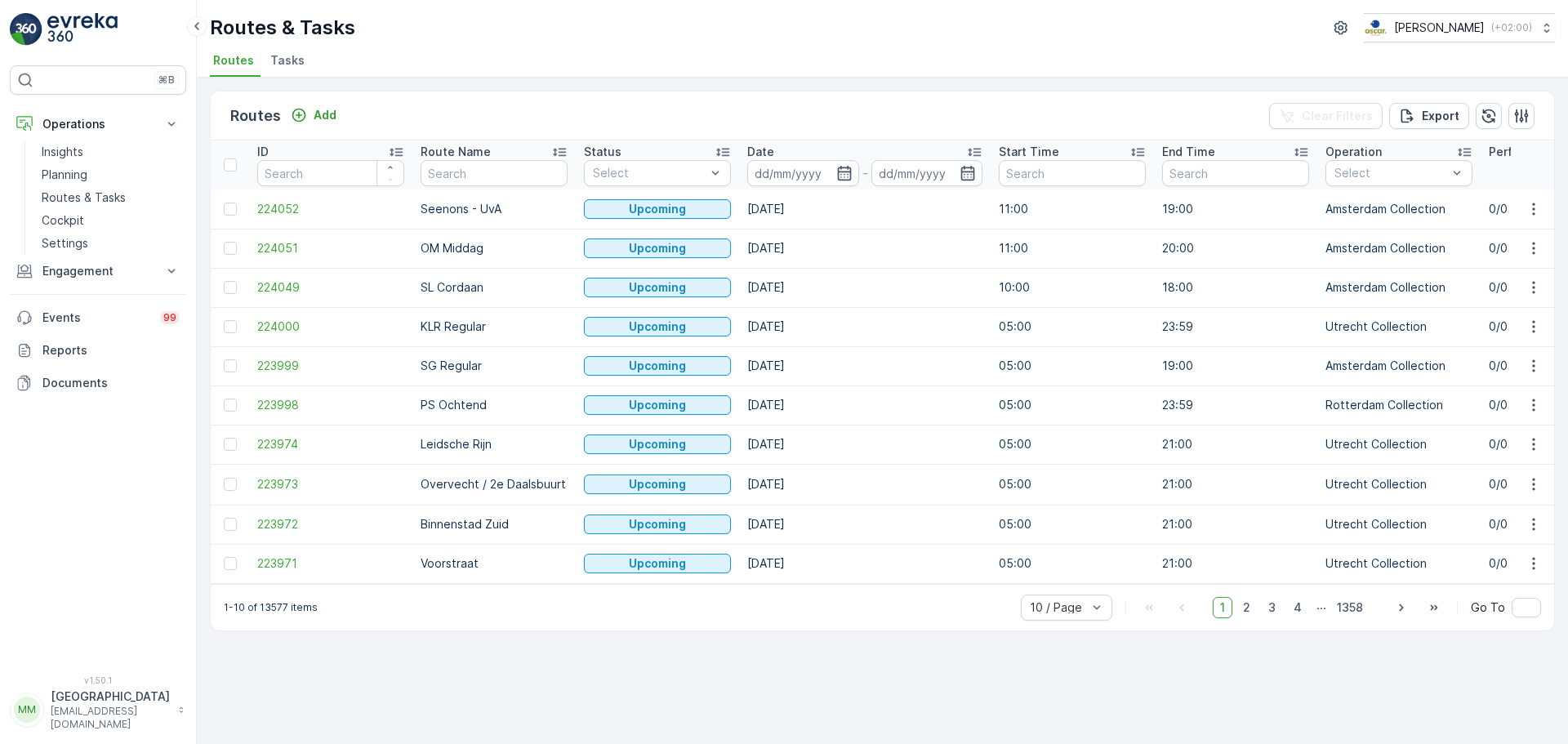
click at [279, 65] on span "Tasks" at bounding box center [287, 60] width 34 height 17
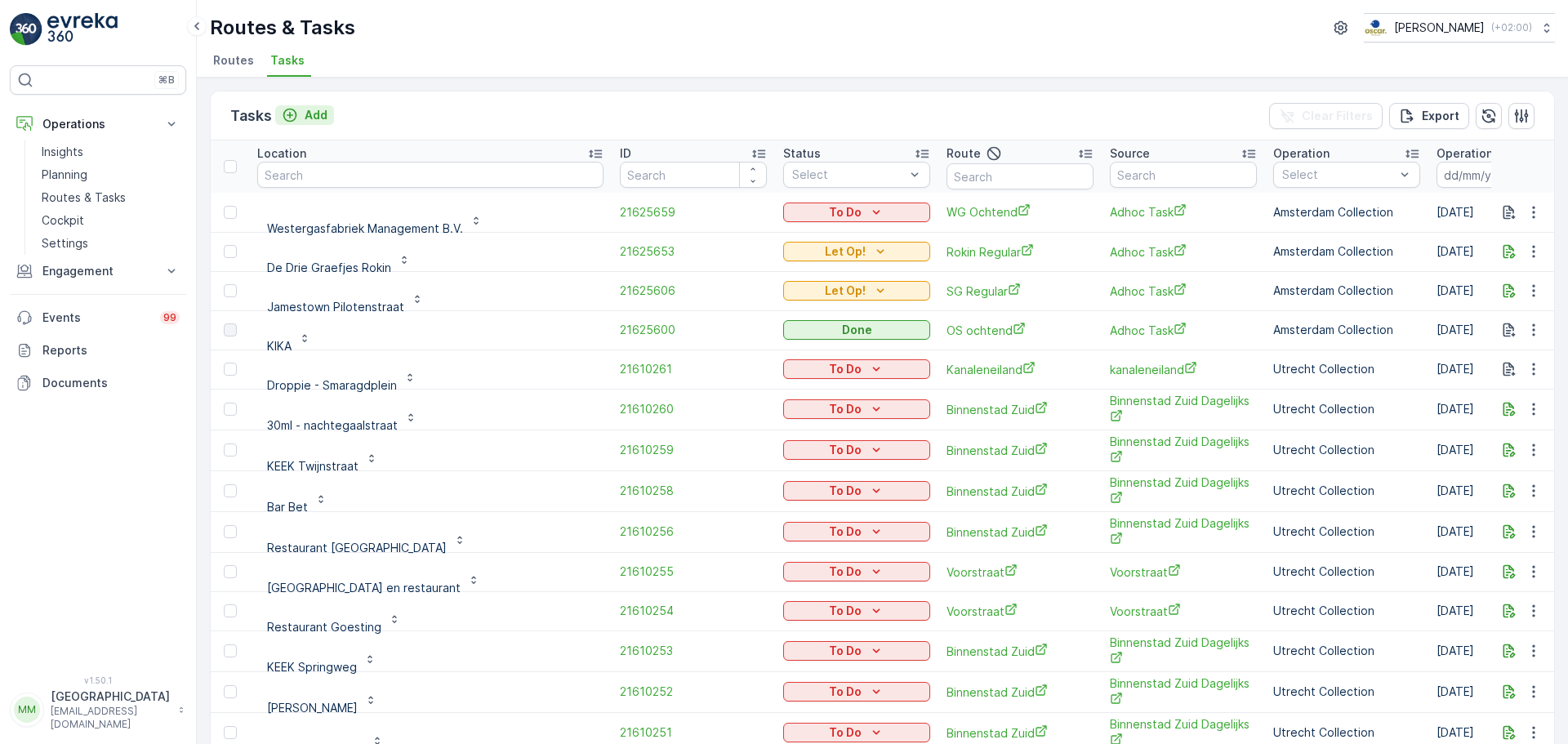
click at [305, 114] on p "Add" at bounding box center [316, 115] width 23 height 17
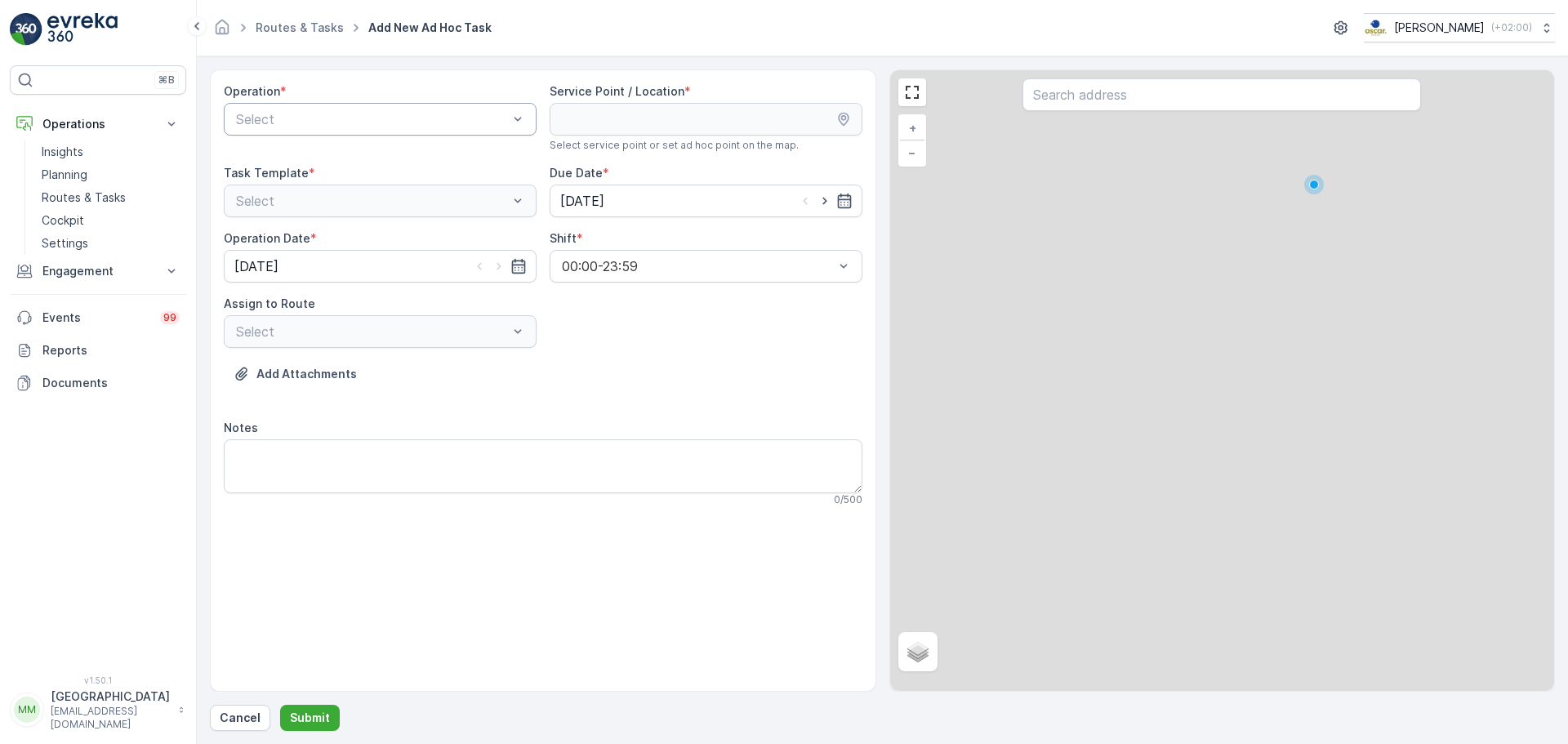
click at [396, 104] on div "Select" at bounding box center [380, 118] width 313 height 32
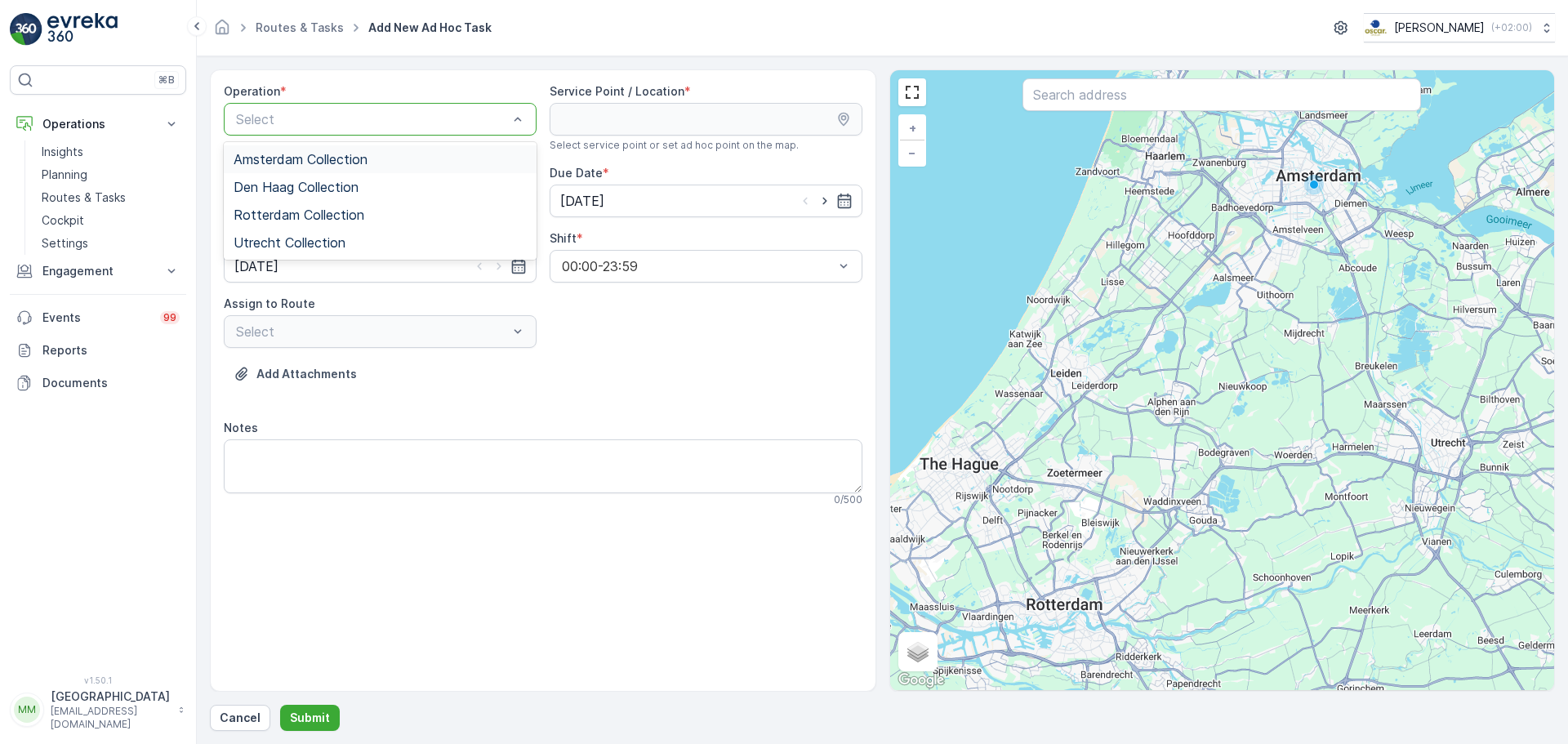
click at [363, 158] on span "Amsterdam Collection" at bounding box center [301, 159] width 134 height 15
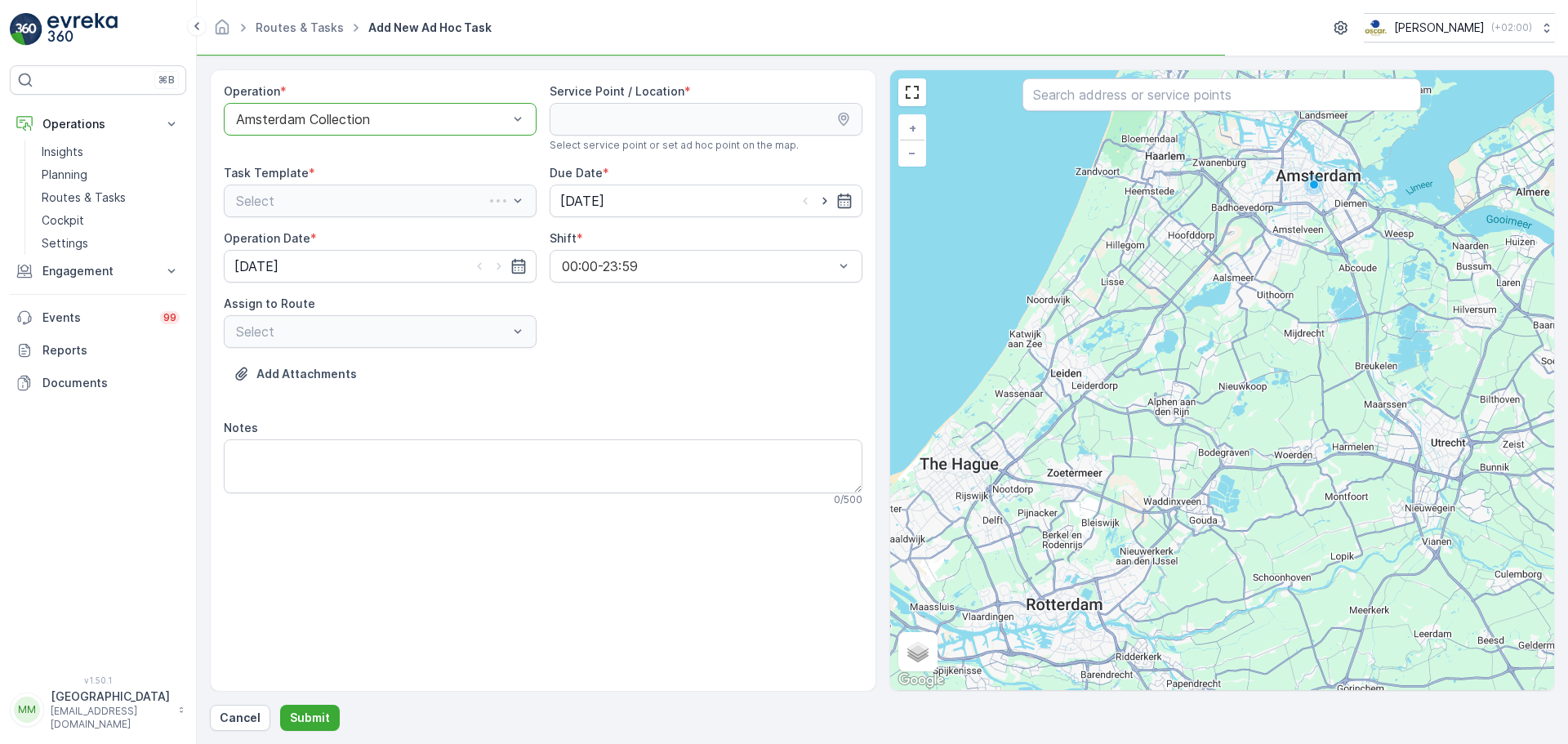
click at [1122, 104] on input "text" at bounding box center [1221, 94] width 398 height 32
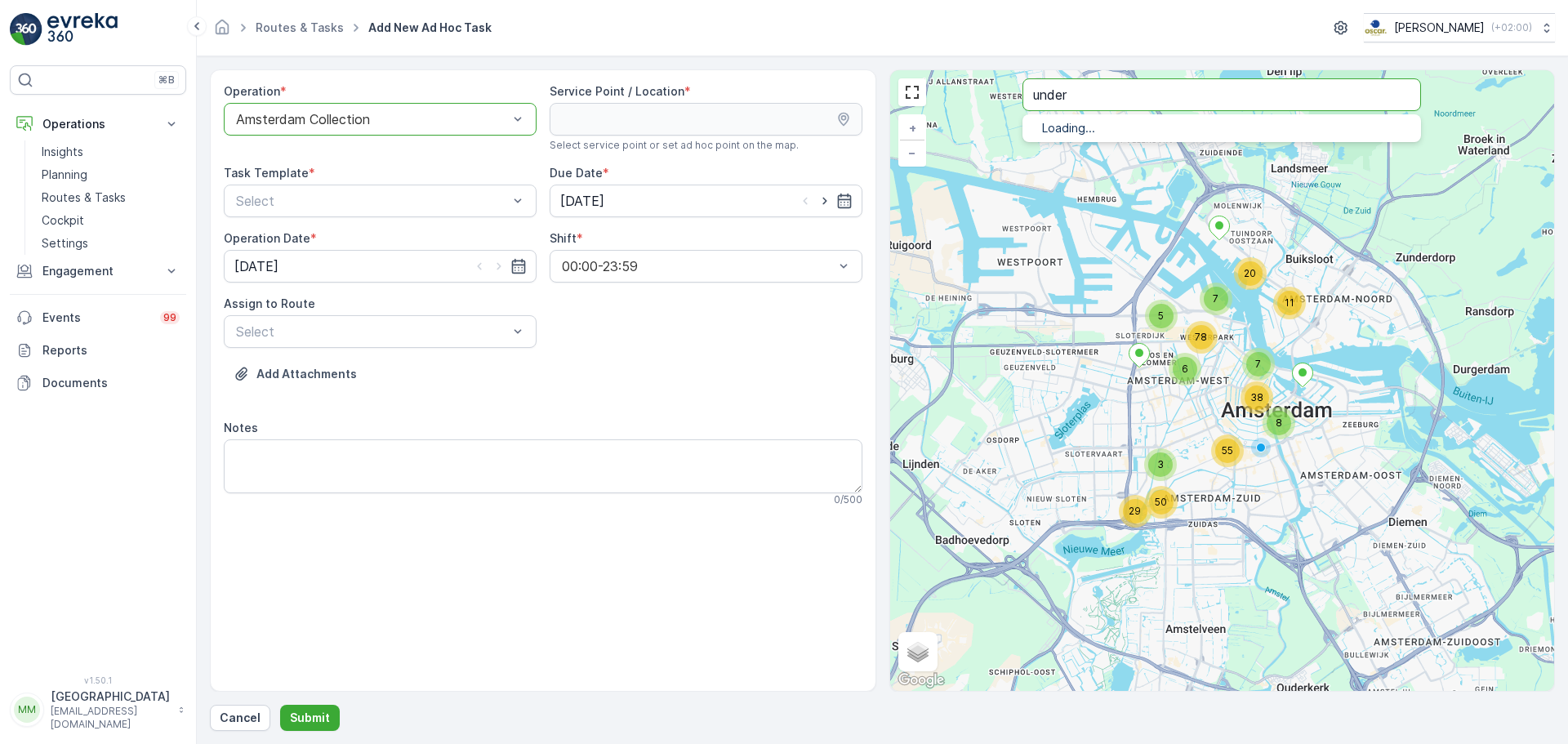
type input "under"
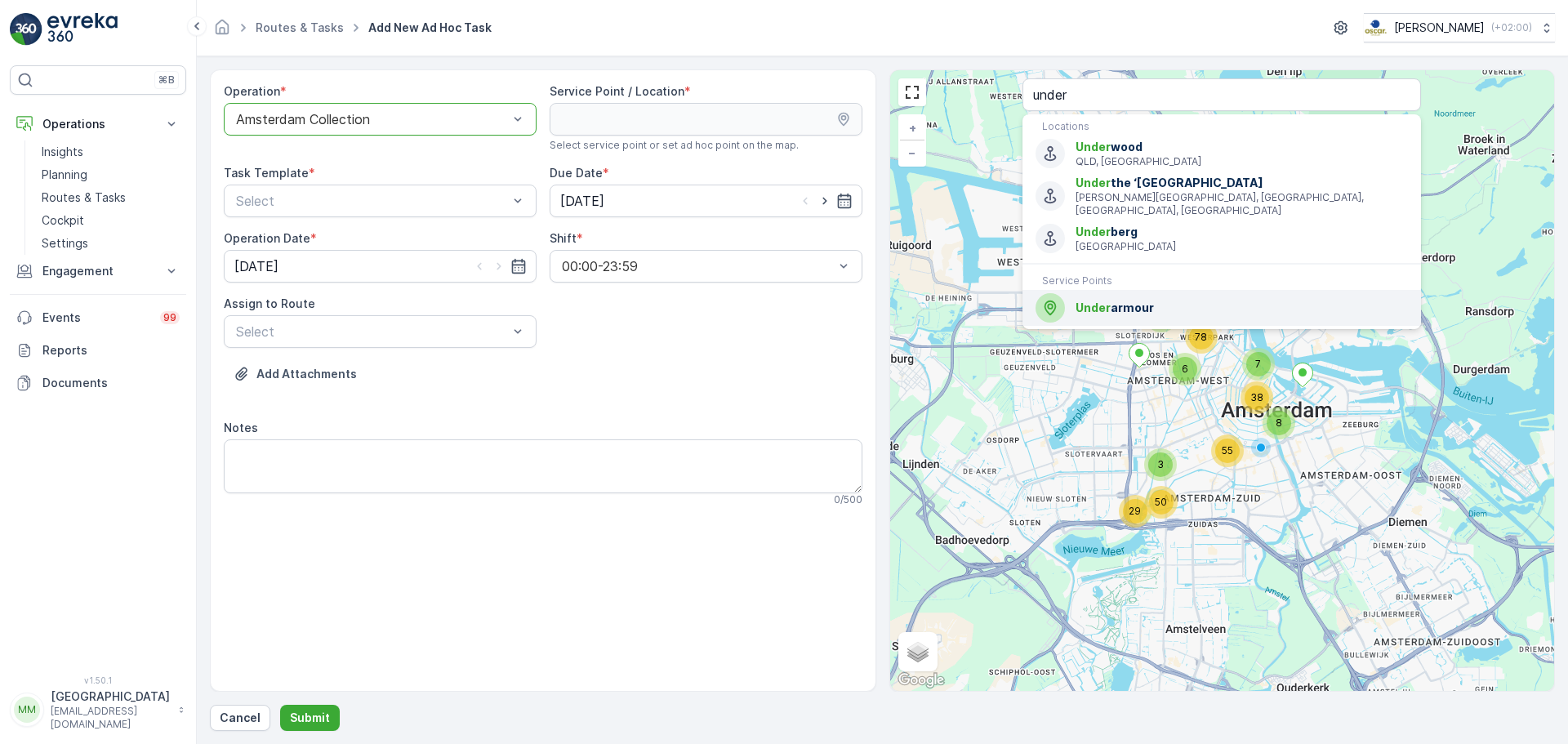
click at [1098, 301] on span "Under" at bounding box center [1093, 307] width 35 height 14
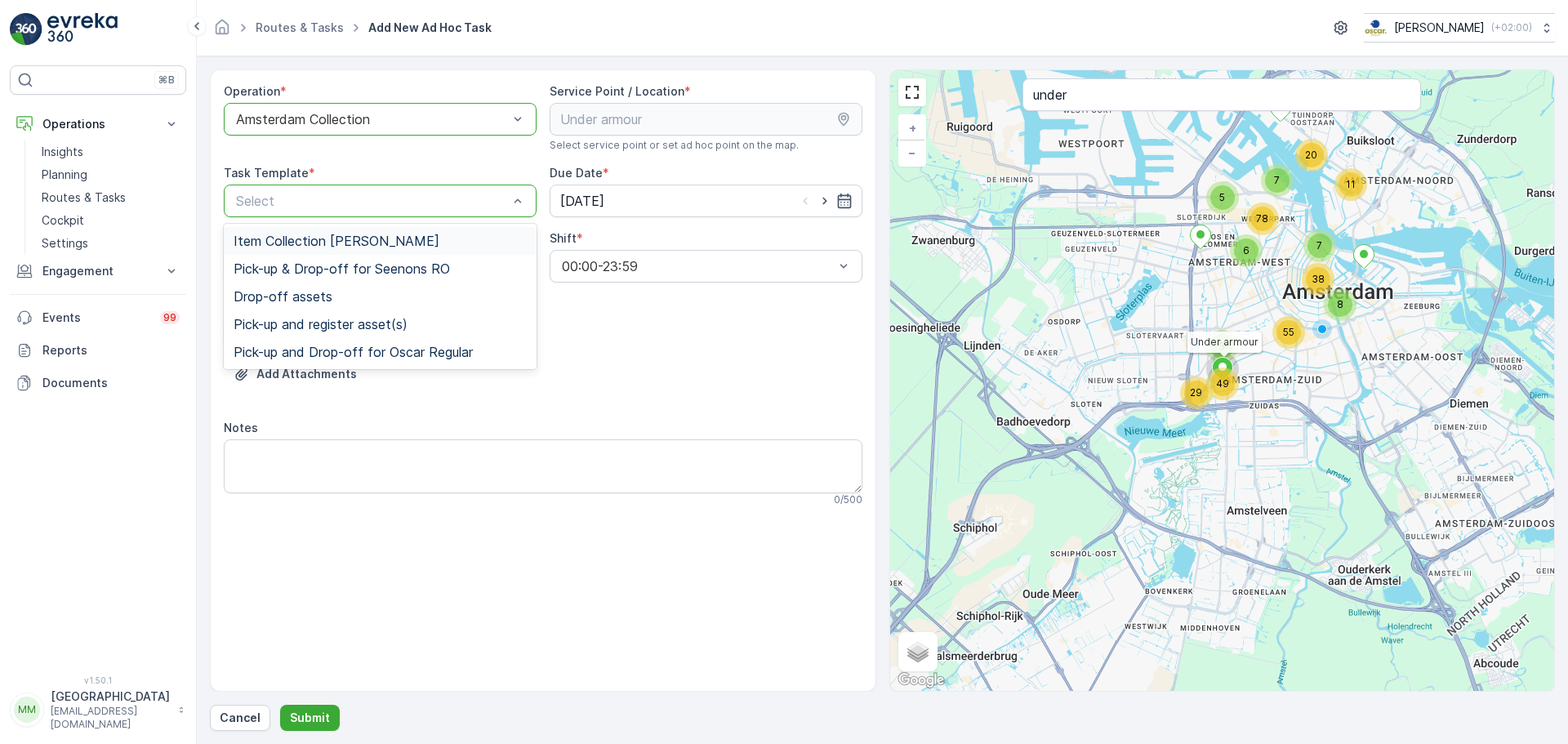
click at [321, 245] on span "Item Collection [PERSON_NAME]" at bounding box center [336, 241] width 205 height 15
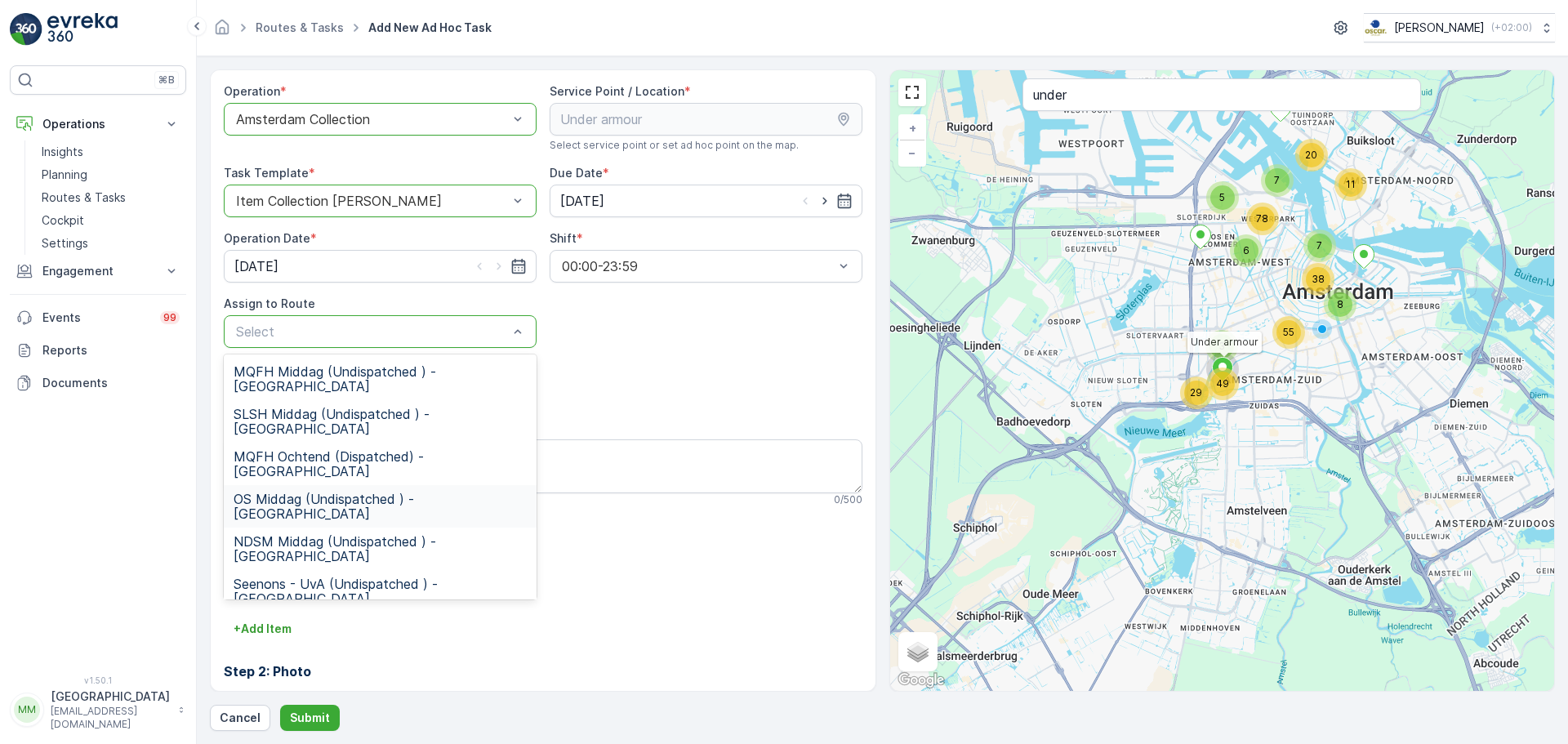
click at [355, 491] on span "OS Middag (Undispatched ) - Amsterdam" at bounding box center [380, 505] width 293 height 29
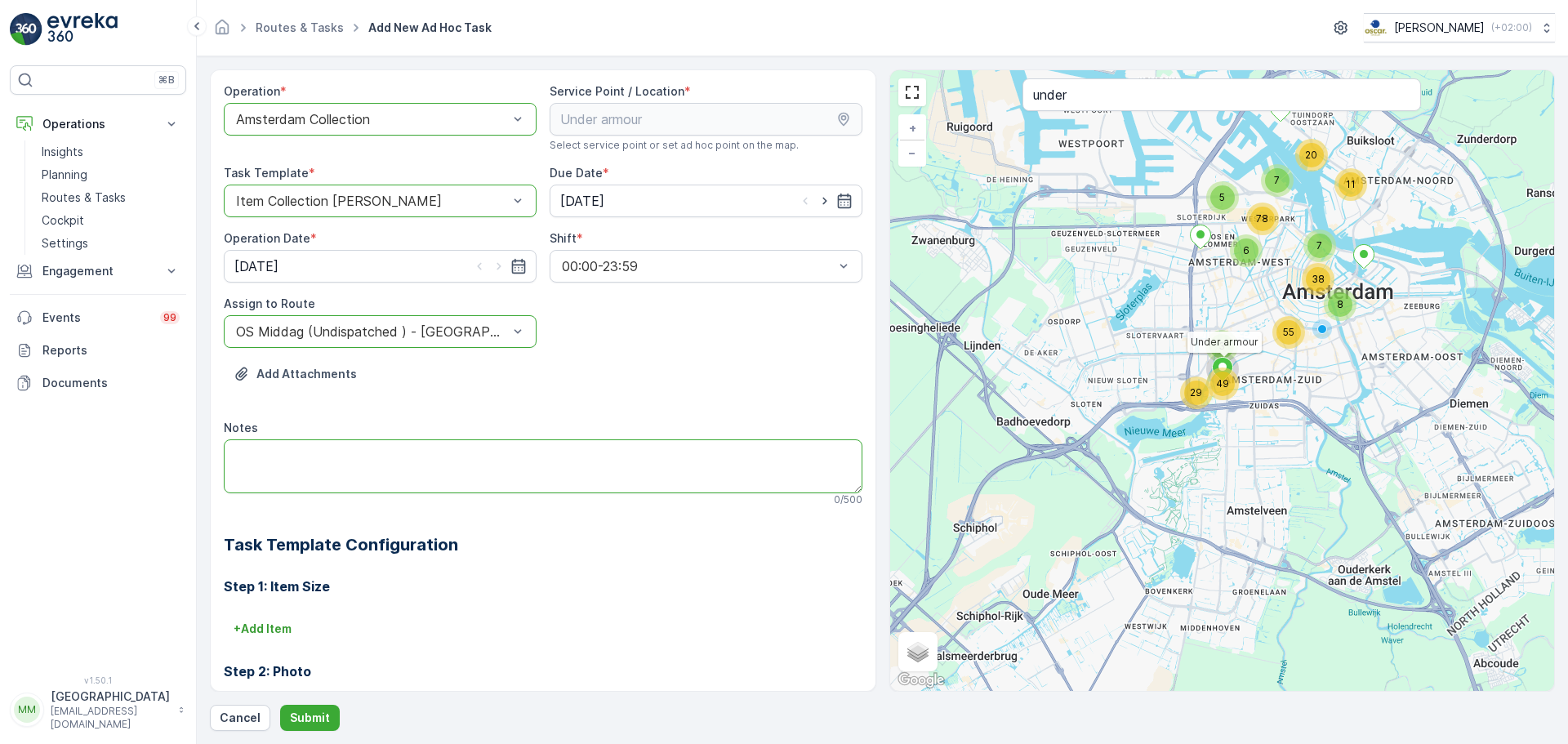
click at [388, 458] on textarea "Notes" at bounding box center [543, 466] width 639 height 54
type textarea "Graag brengen: 4x 240L papier 4x 240L rest"
click at [324, 719] on p "Submit" at bounding box center [310, 718] width 40 height 17
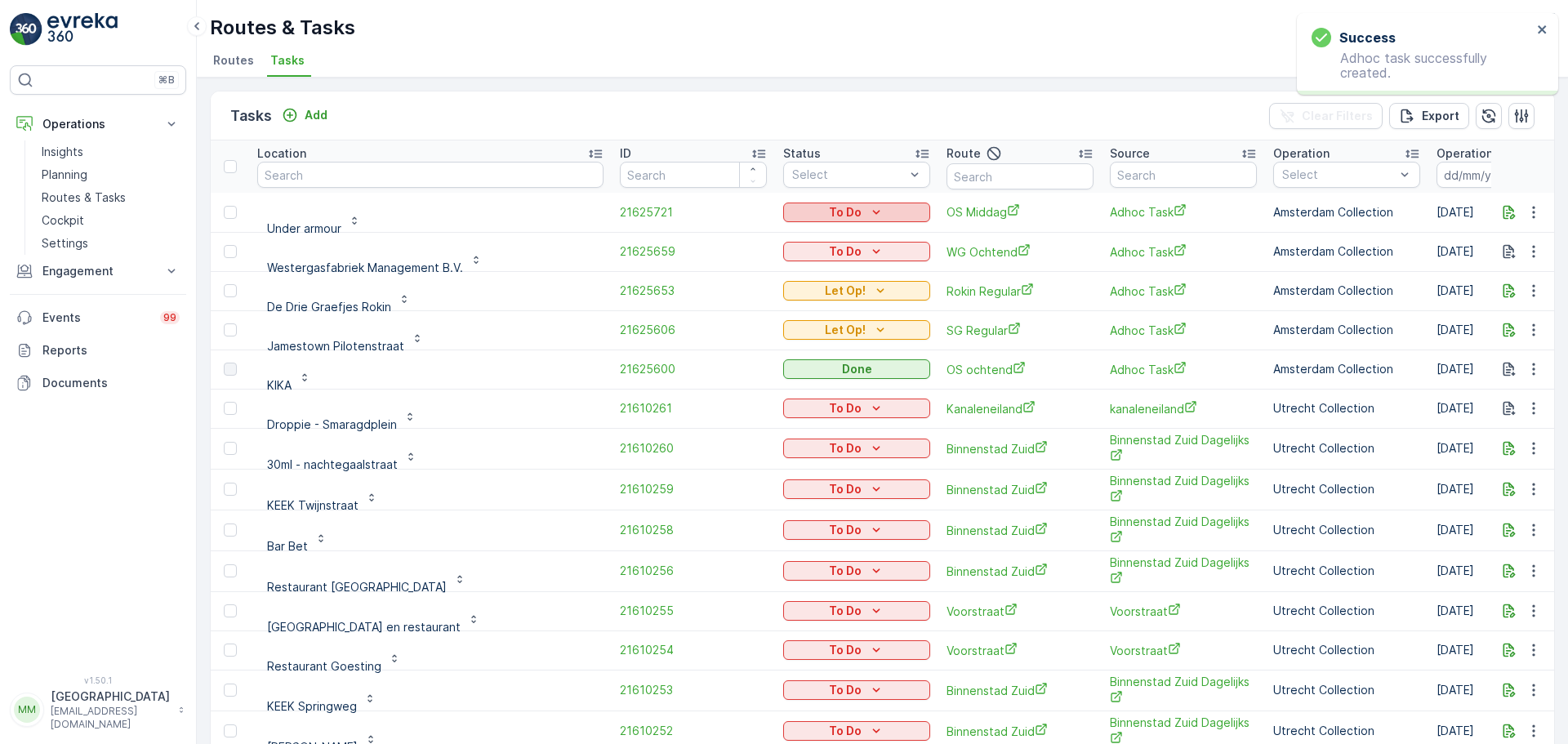
click at [783, 220] on button "To Do" at bounding box center [856, 212] width 147 height 20
click at [746, 234] on div "Let Op!" at bounding box center [745, 237] width 104 height 23
click at [395, 168] on input "text" at bounding box center [430, 175] width 346 height 27
type input "phoenix"
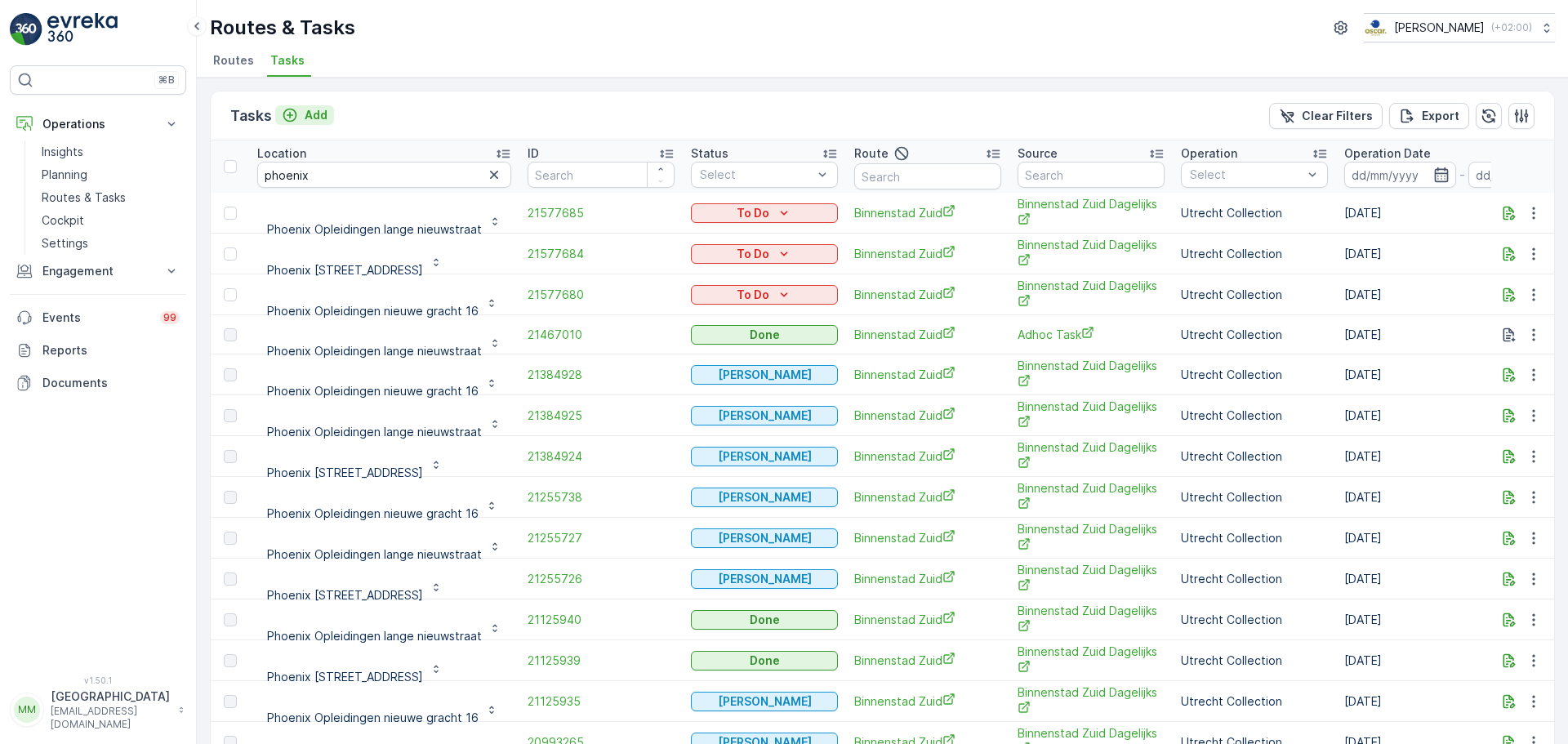
click at [319, 112] on p "Add" at bounding box center [316, 115] width 23 height 17
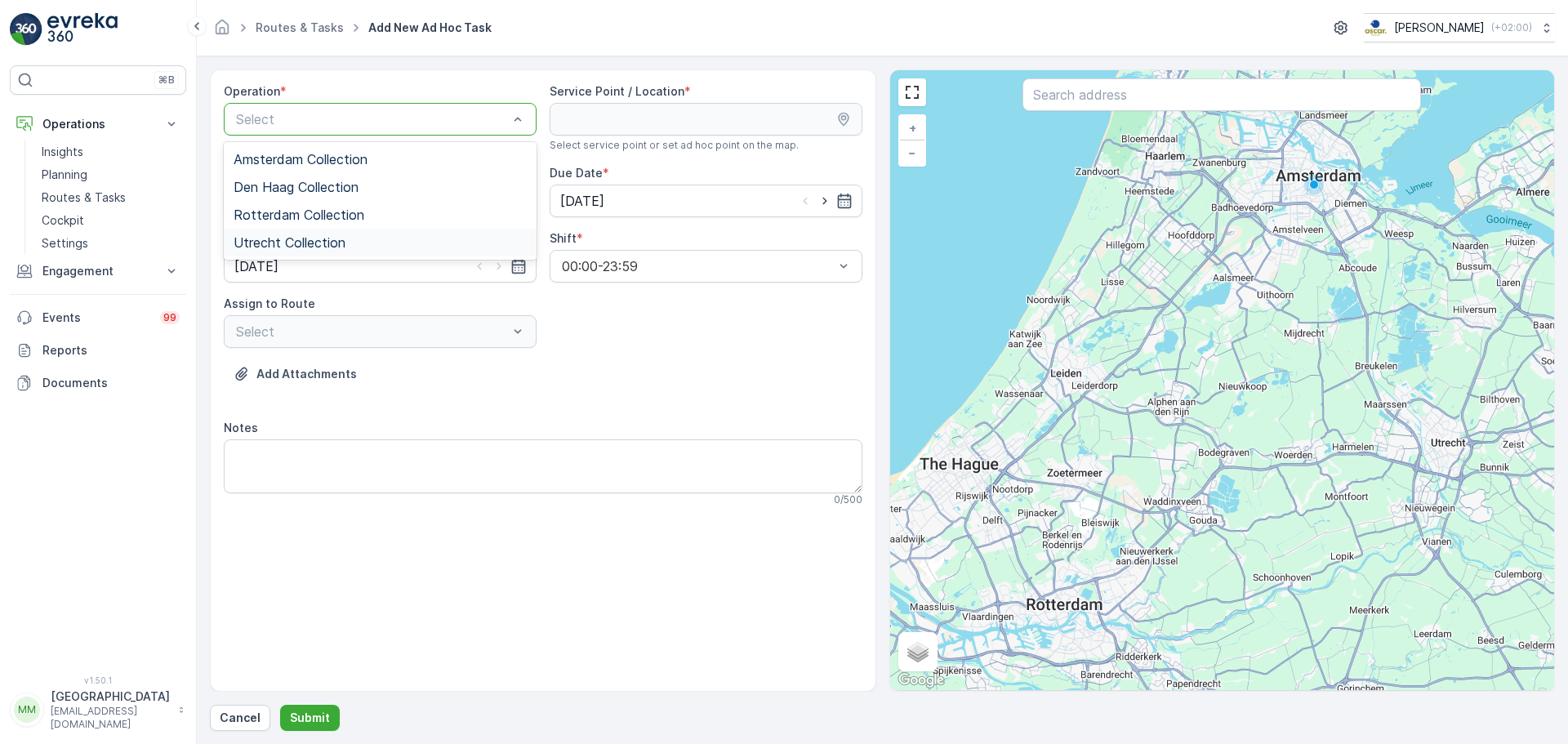
click at [333, 247] on span "Utrecht Collection" at bounding box center [289, 243] width 112 height 15
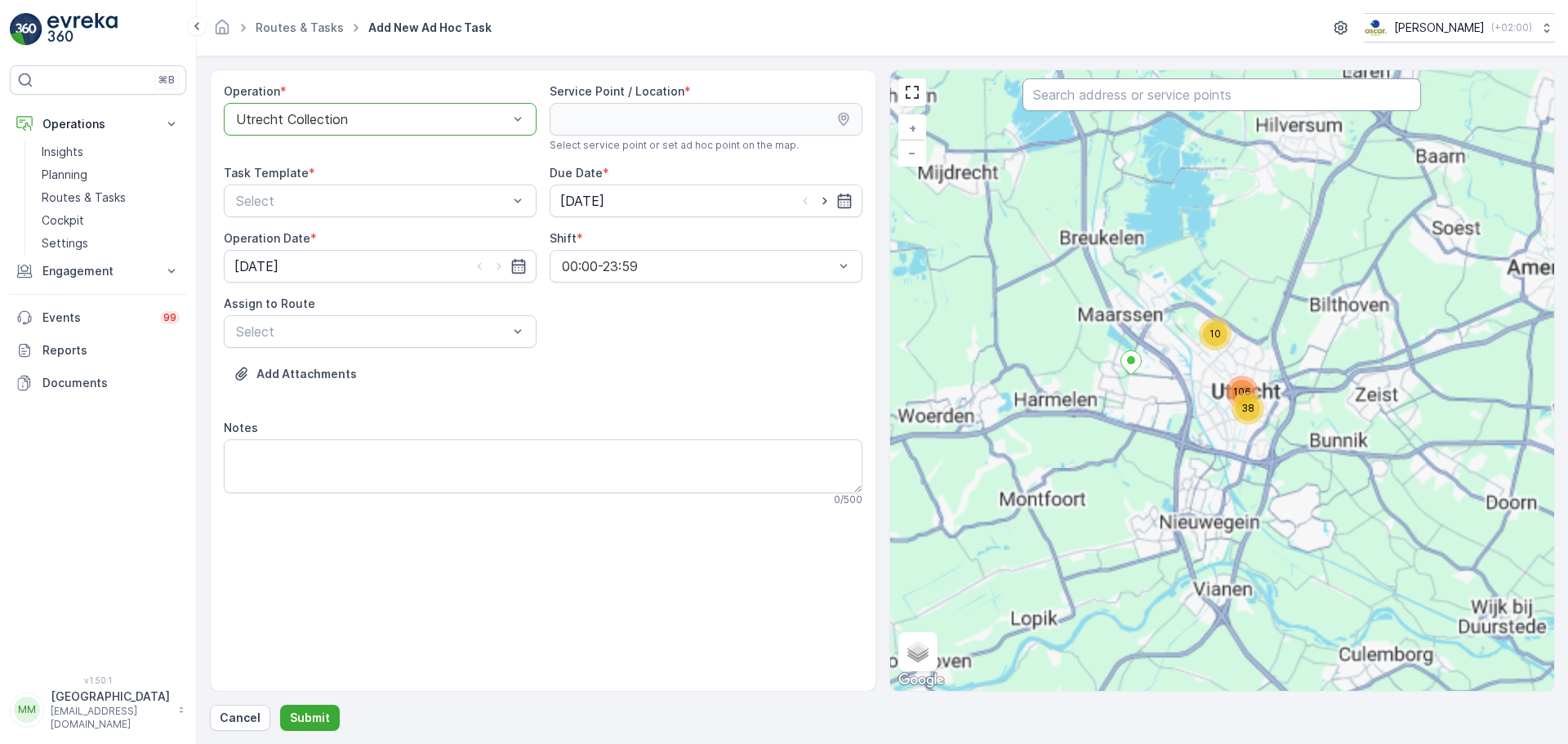
click at [1114, 89] on input "text" at bounding box center [1221, 94] width 398 height 32
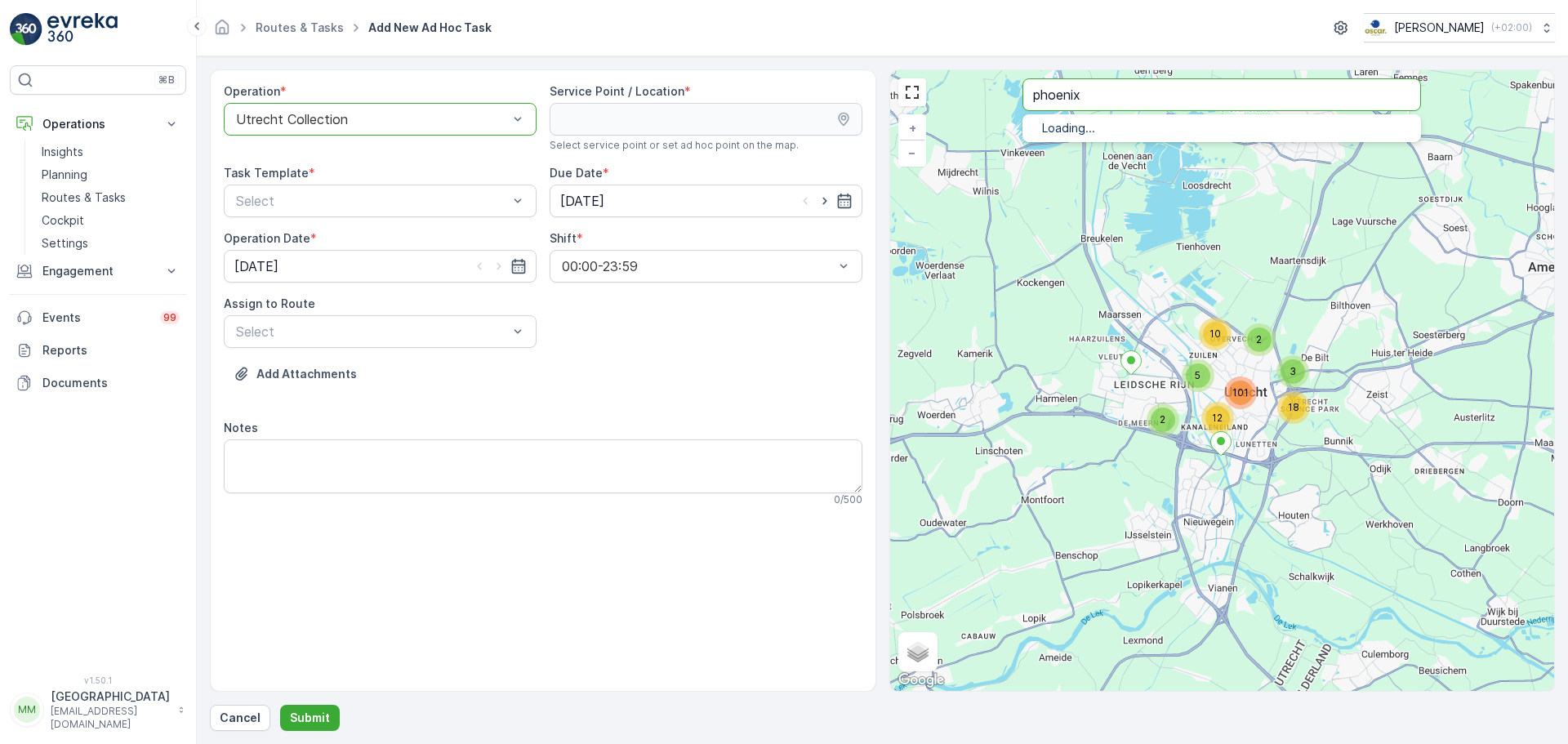
type input "phoenix"
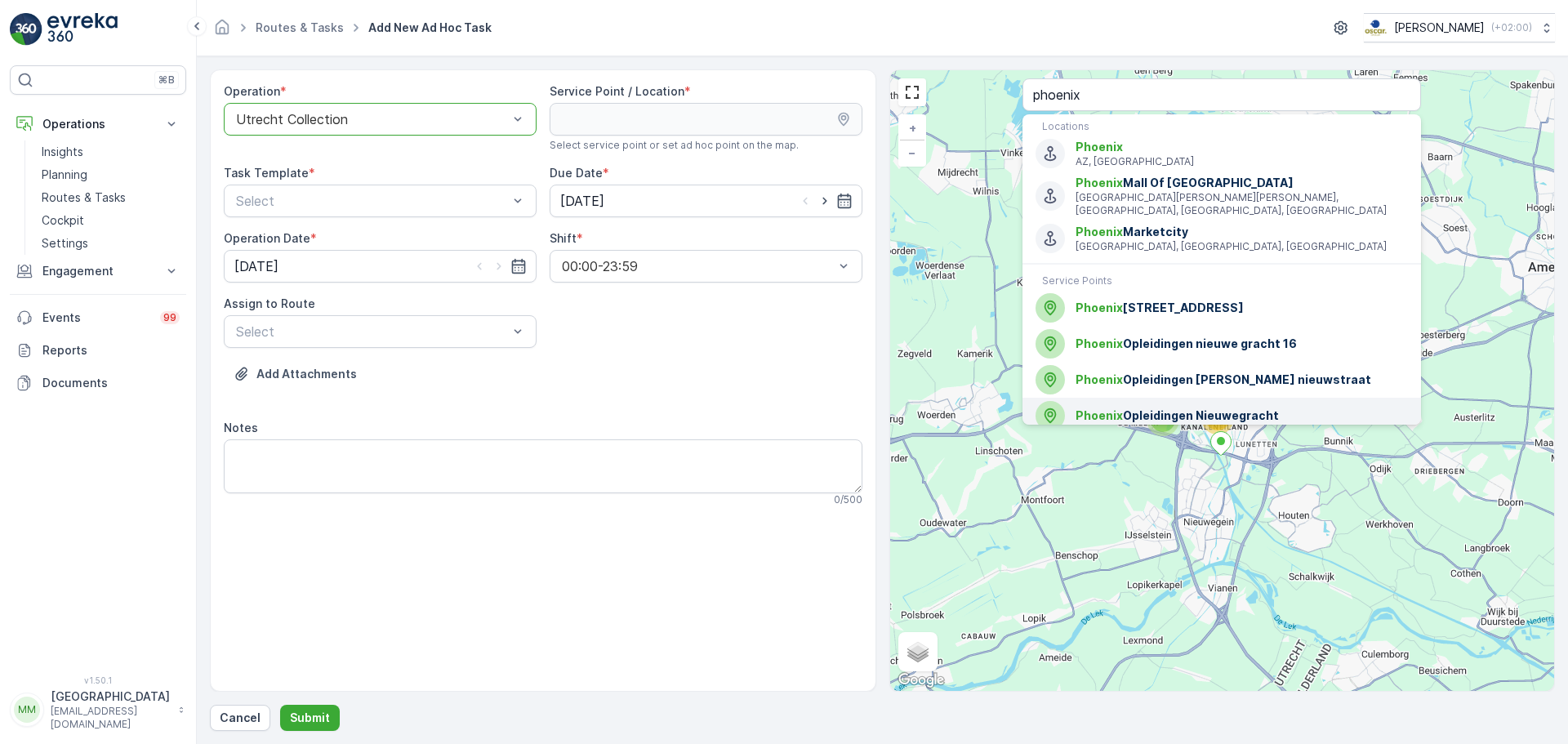
scroll to position [9, 0]
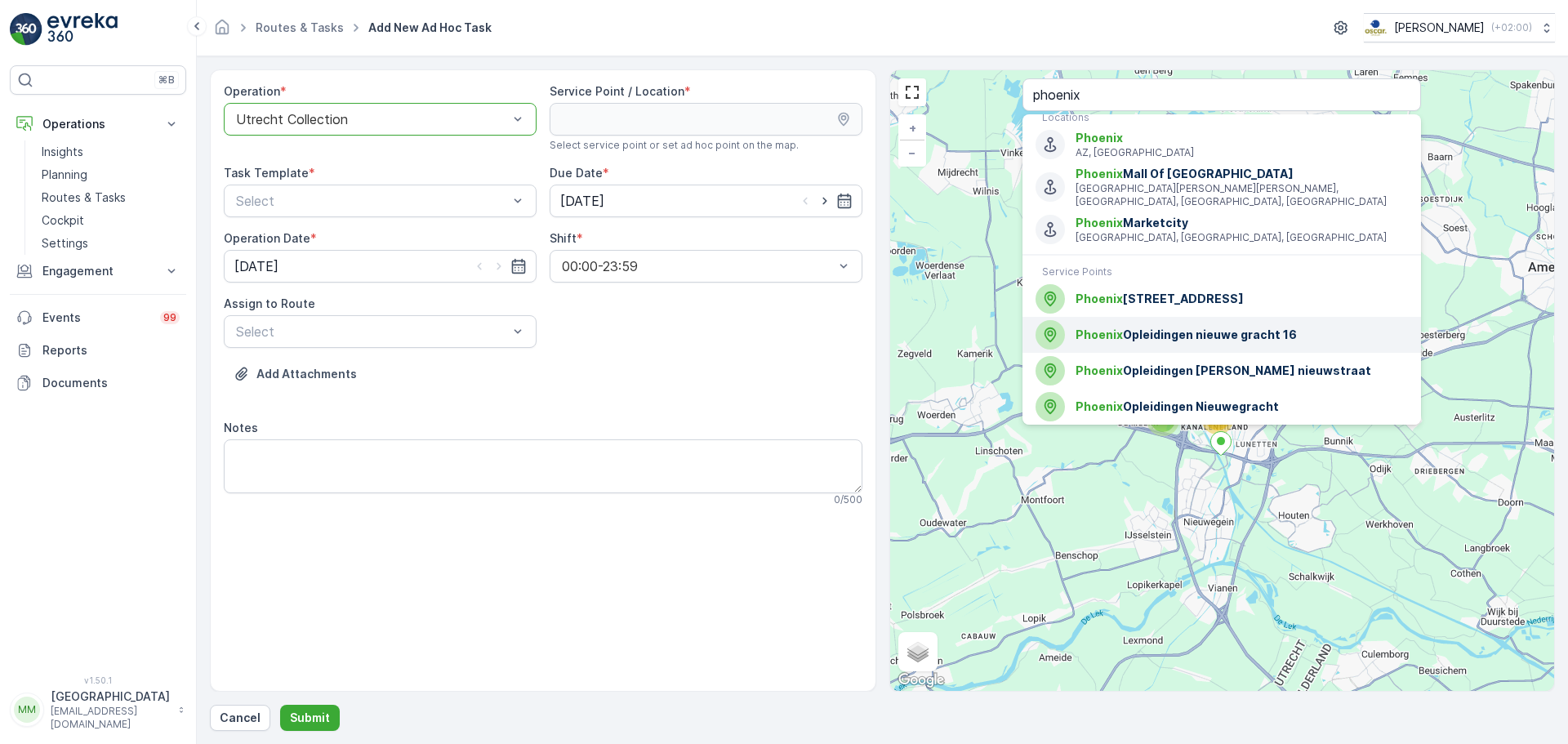
click at [1216, 324] on div "Phoenix Opleidingen nieuwe gracht 16" at bounding box center [1221, 334] width 372 height 29
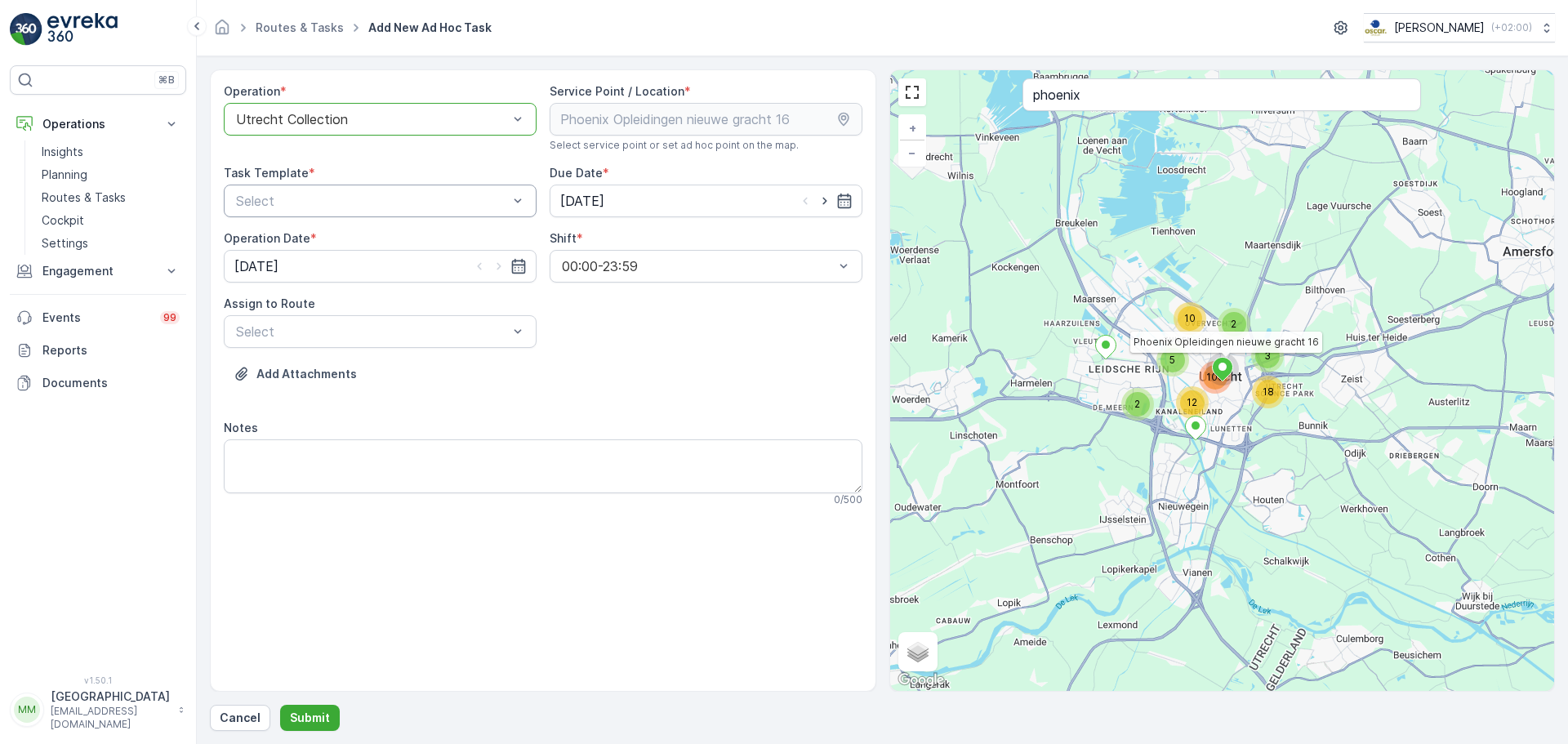
click at [442, 187] on div "Select" at bounding box center [380, 200] width 313 height 32
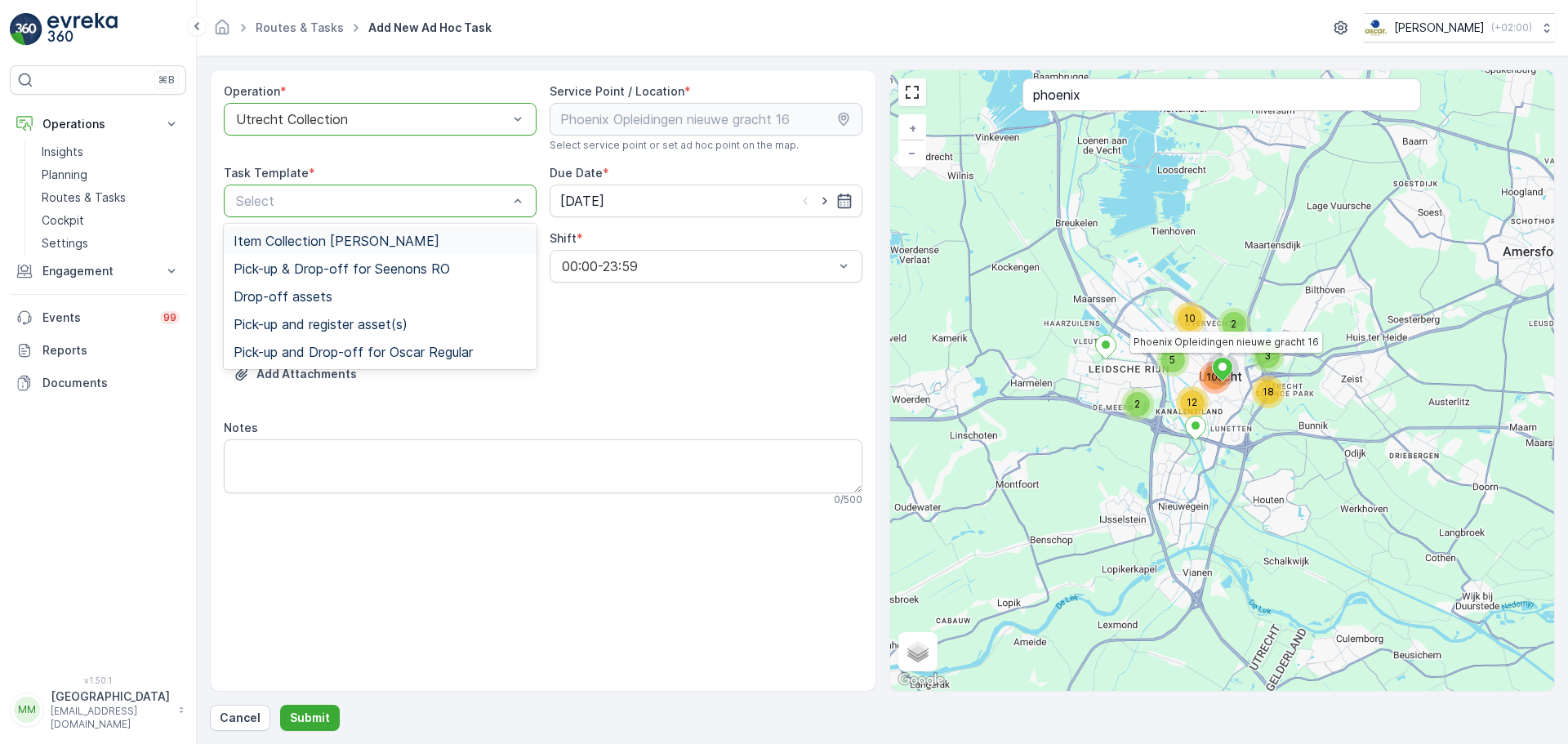
click at [382, 242] on span "Item Collection [PERSON_NAME]" at bounding box center [336, 241] width 205 height 15
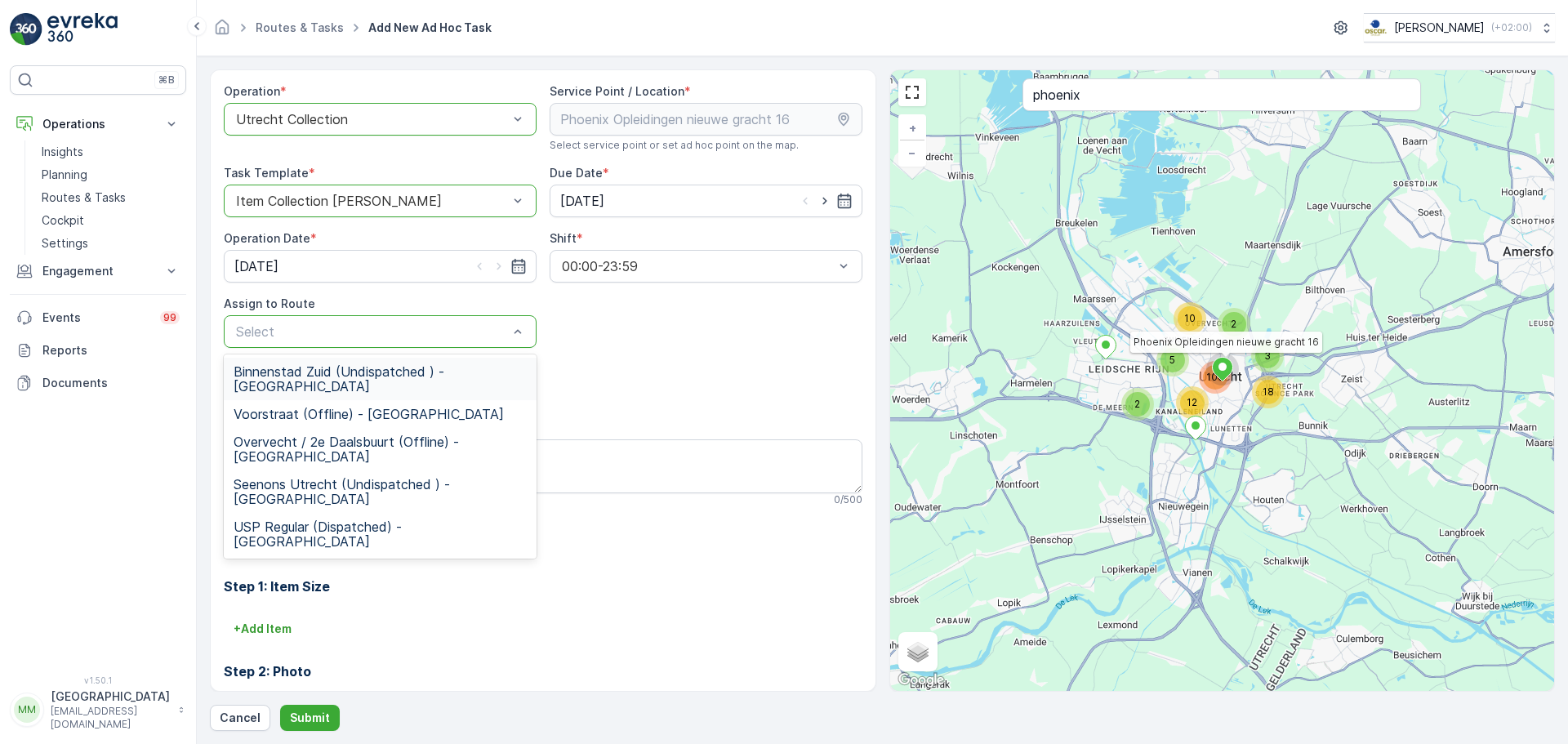
click at [339, 374] on span "Binnenstad Zuid (Undispatched ) - Utrecht" at bounding box center [380, 379] width 293 height 29
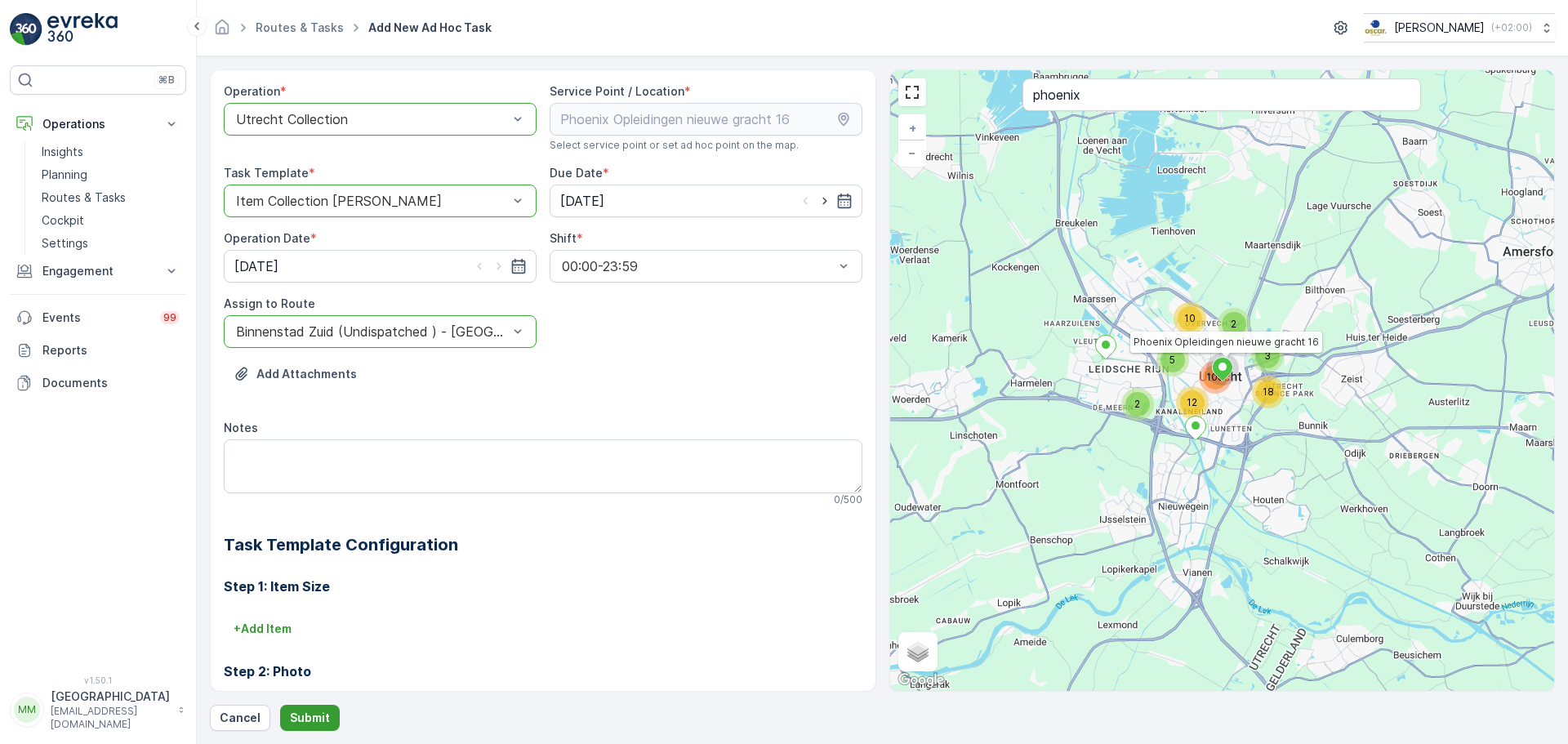
click at [306, 726] on button "Submit" at bounding box center [310, 718] width 60 height 27
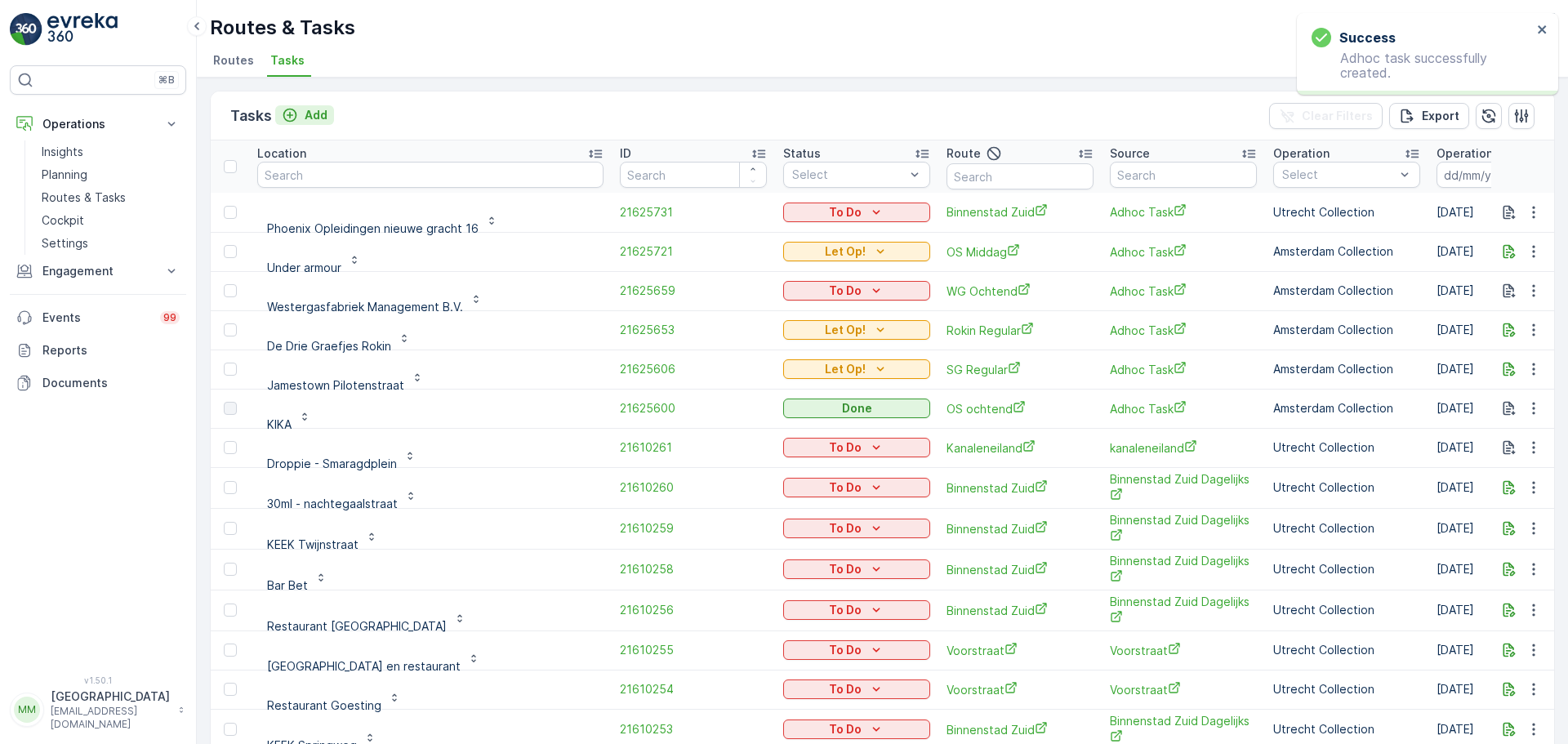
click at [320, 121] on p "Add" at bounding box center [316, 115] width 23 height 17
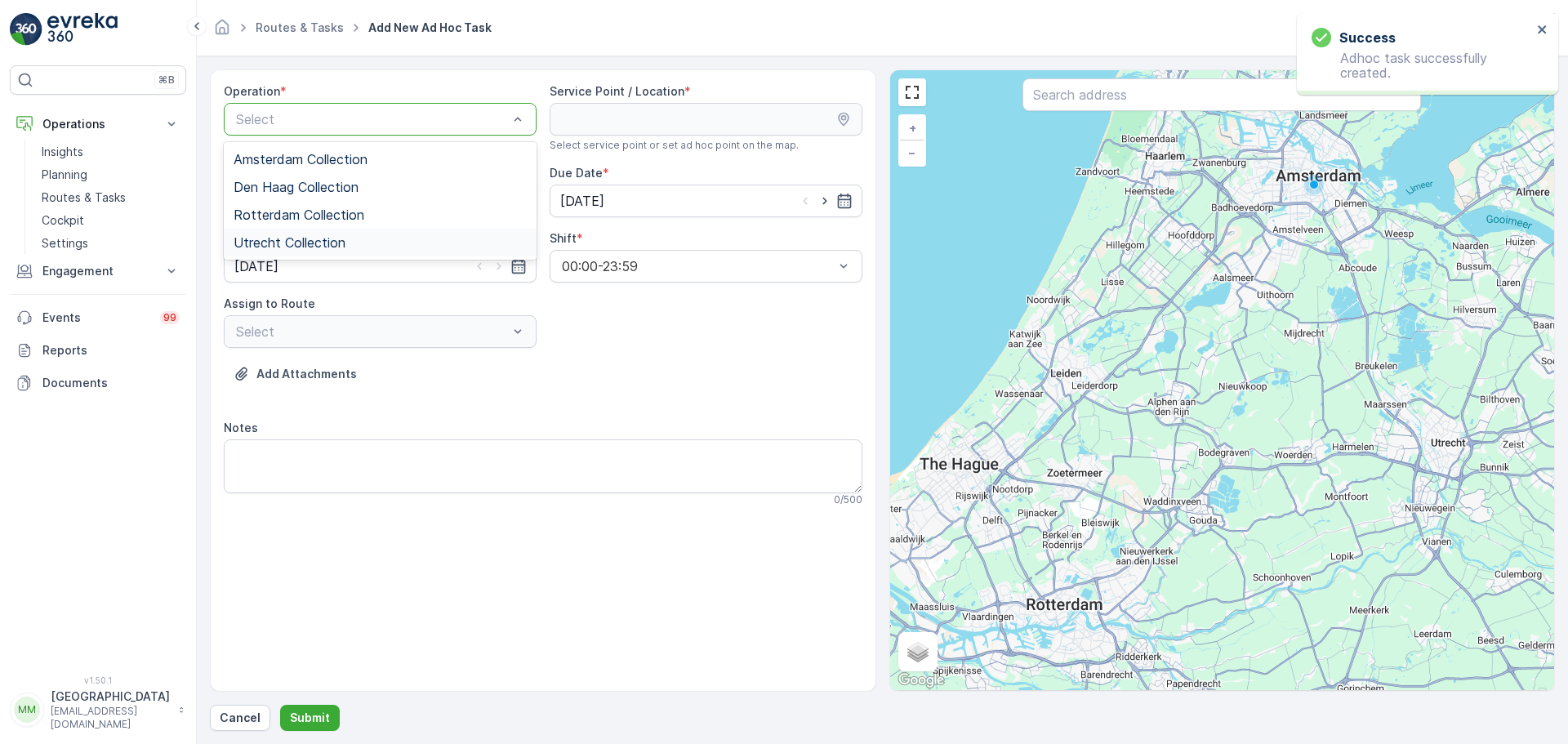
click at [327, 242] on span "Utrecht Collection" at bounding box center [289, 243] width 112 height 15
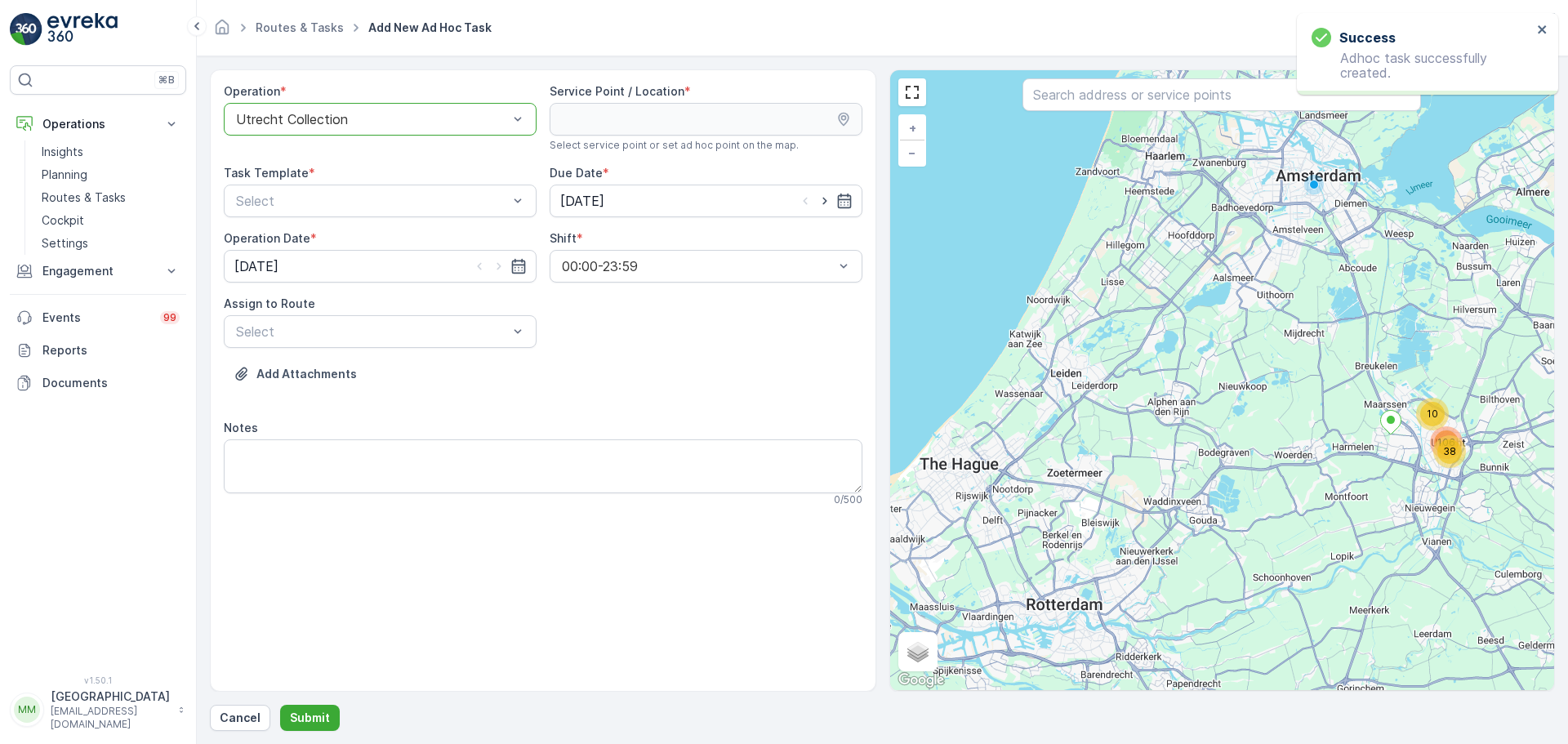
click at [1120, 94] on input "text" at bounding box center [1221, 94] width 398 height 32
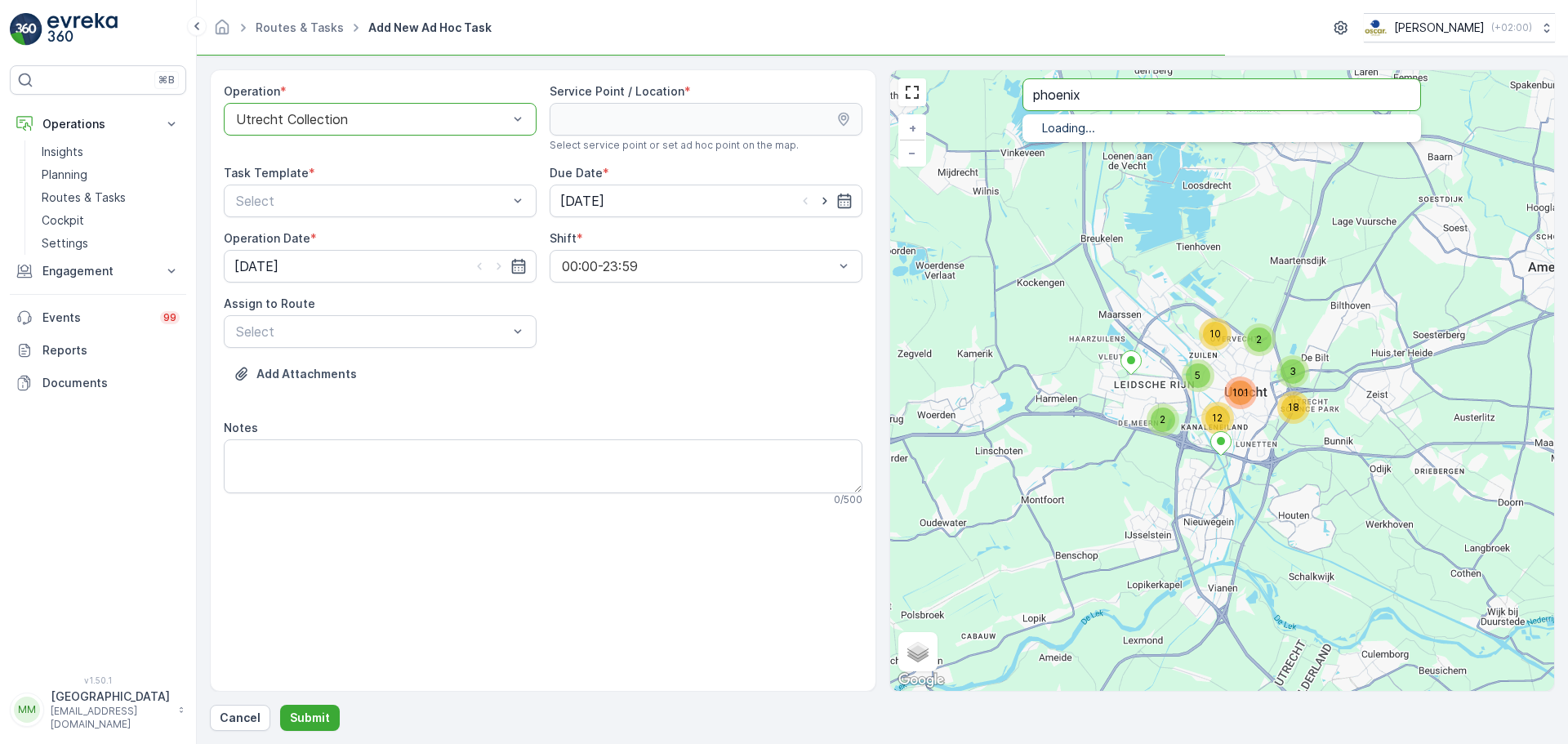
type input "phoenix"
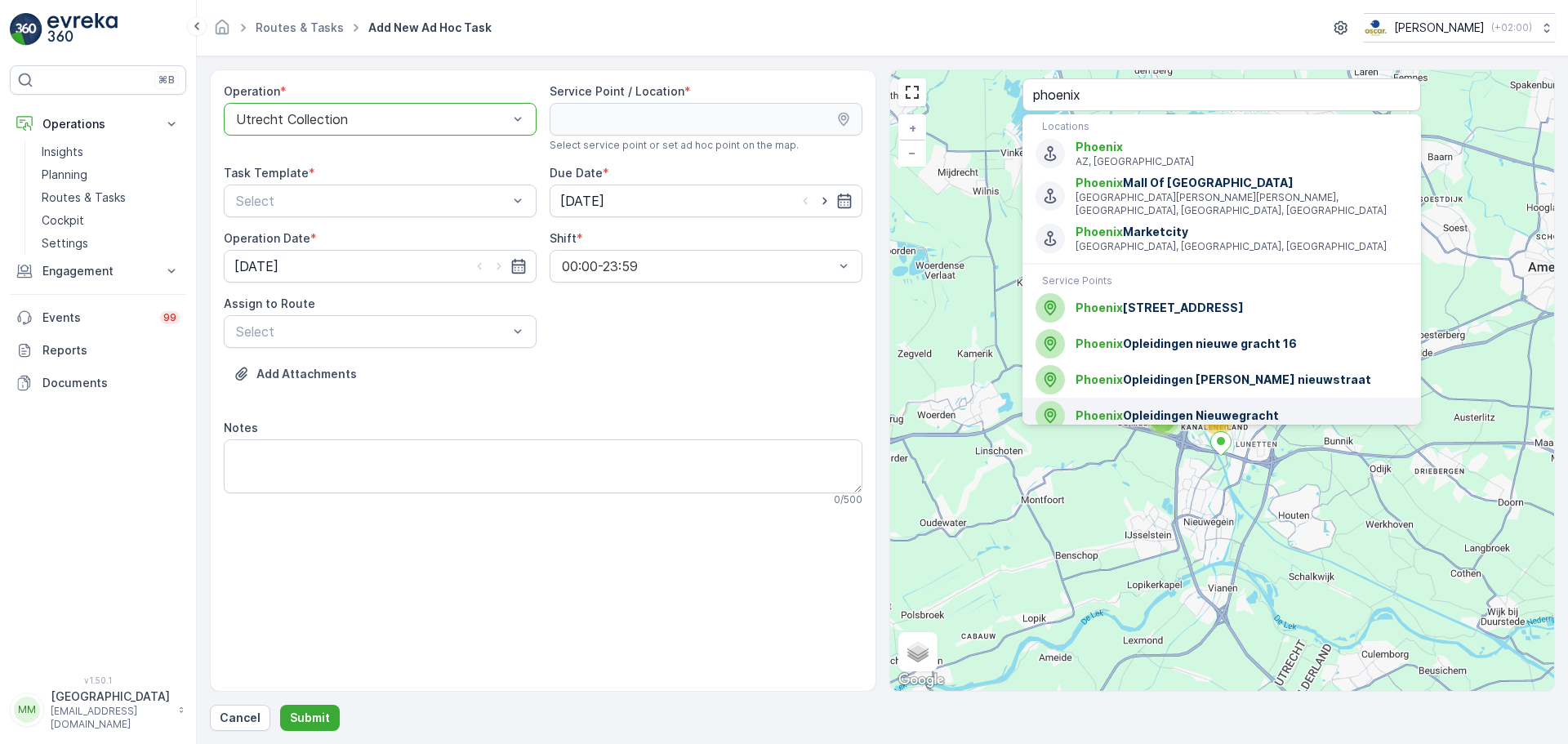
scroll to position [9, 0]
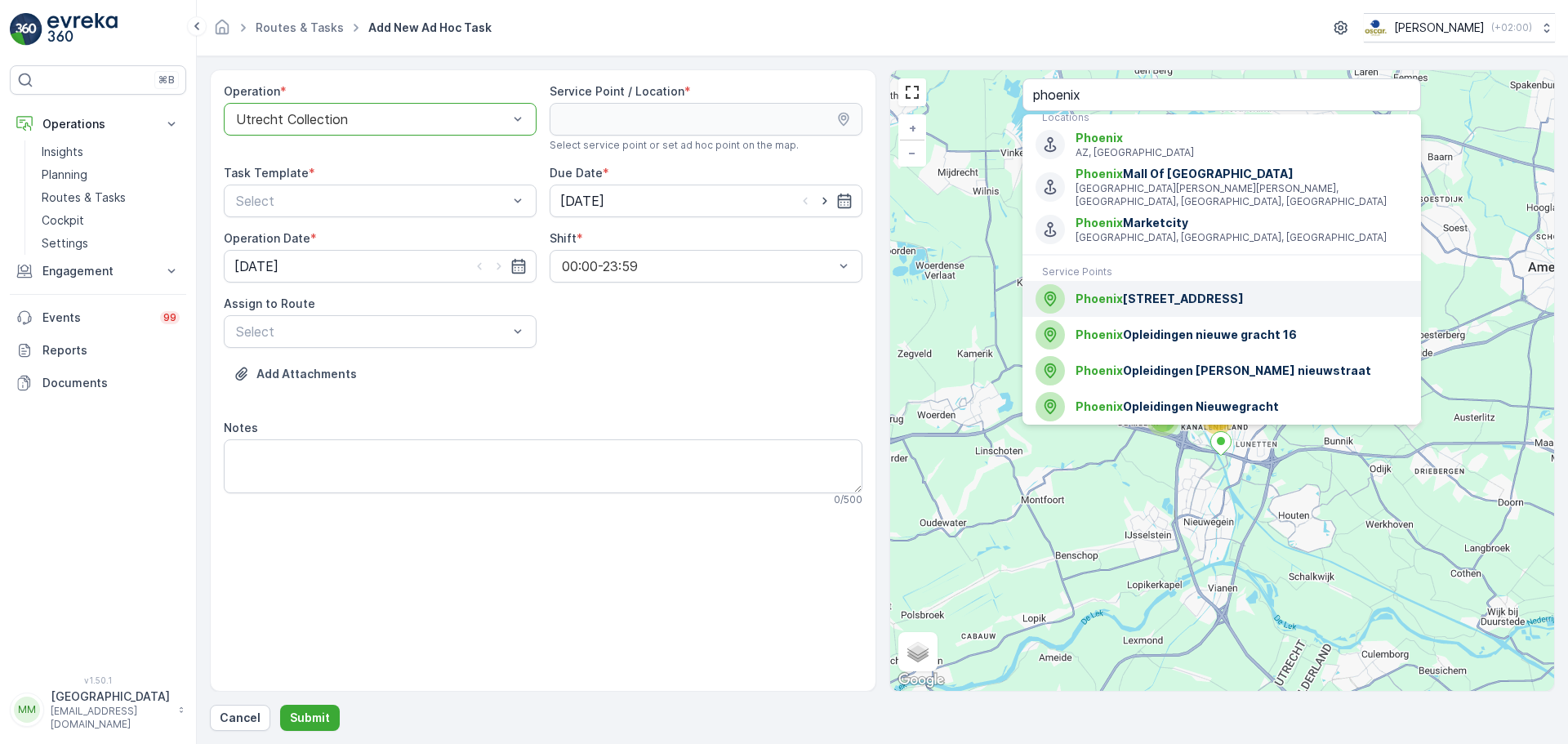
click at [1256, 292] on span "Phoenix Opleidingen Nieuwegracht 56" at bounding box center [1241, 299] width 332 height 17
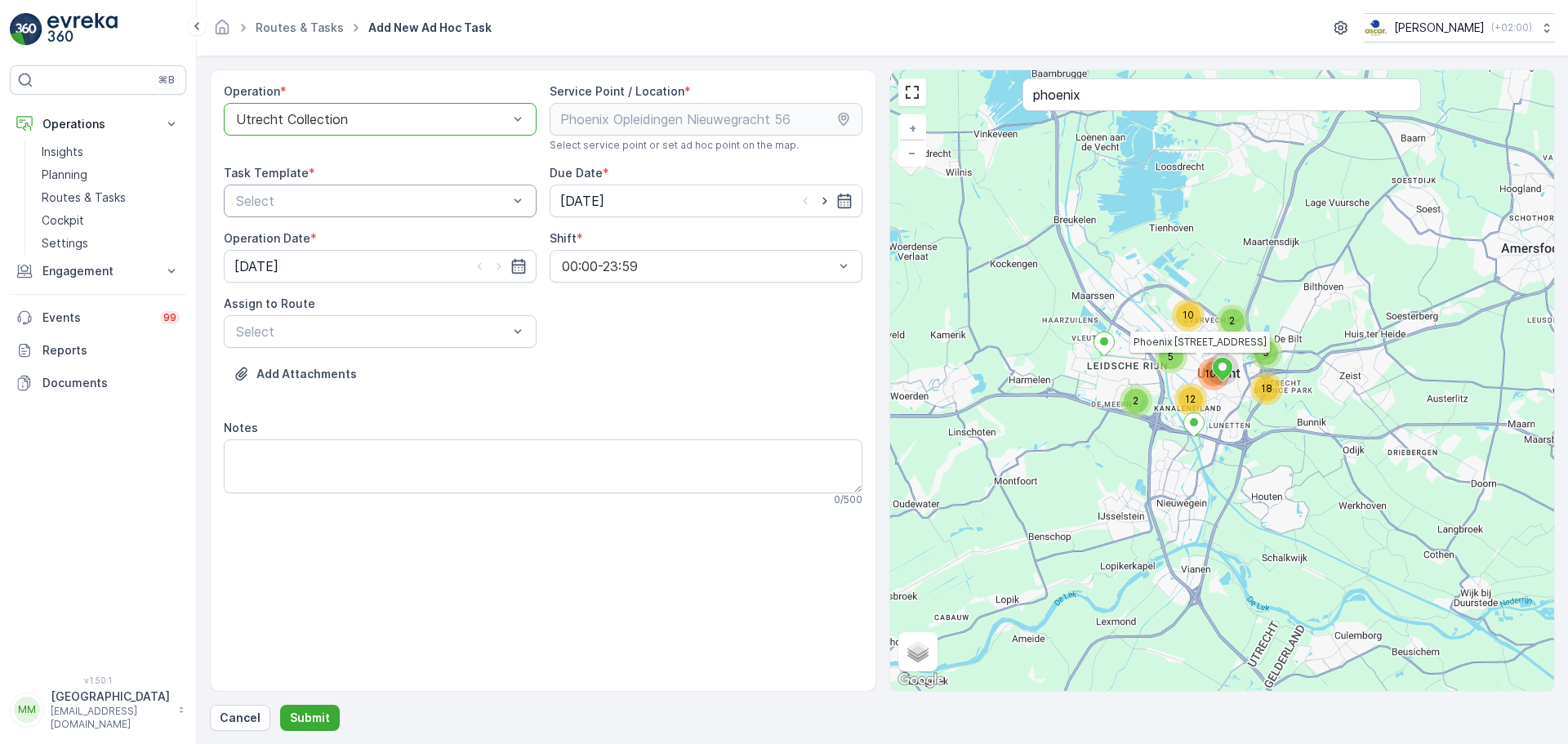
click at [342, 212] on div "Select" at bounding box center [380, 200] width 313 height 32
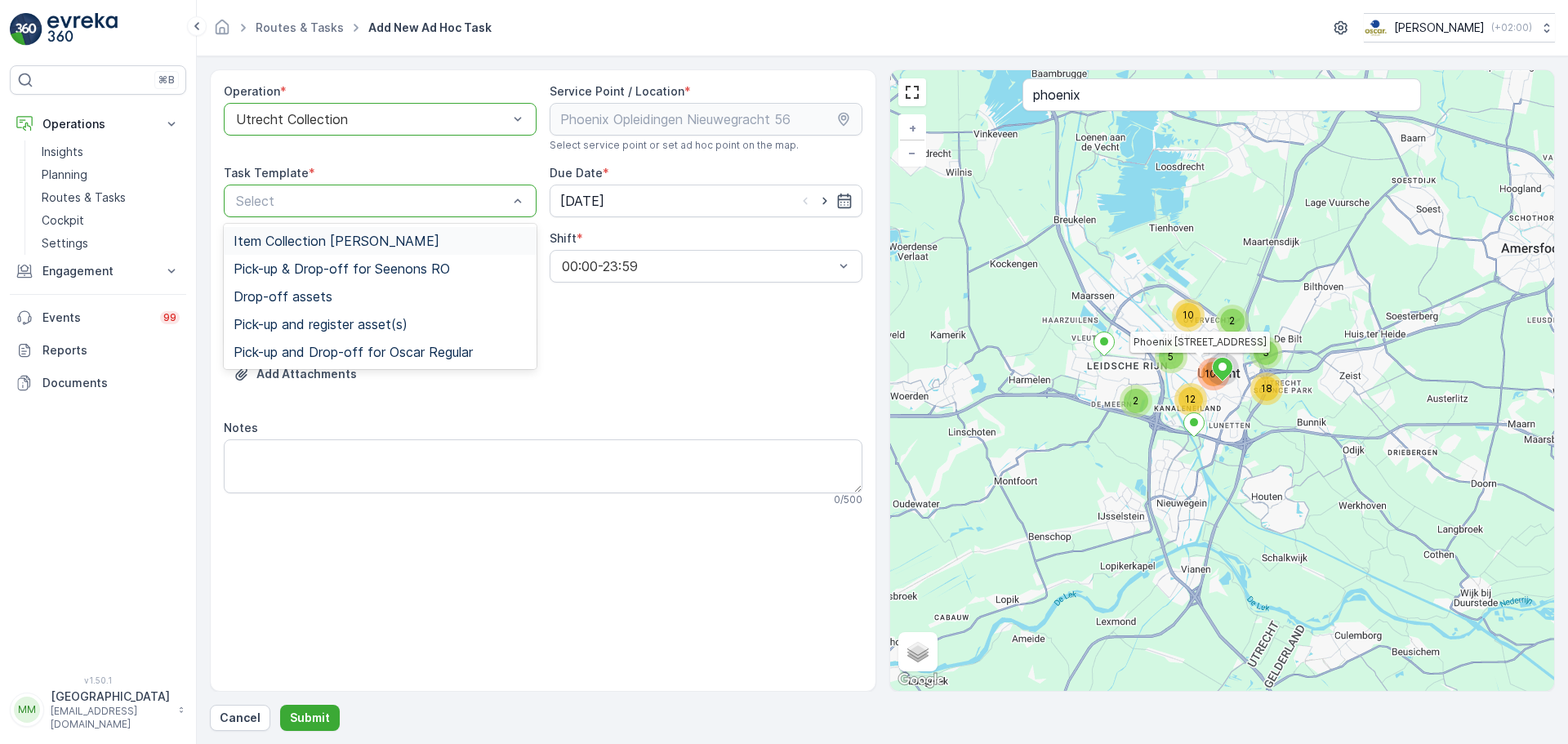
click at [321, 239] on span "Item Collection [PERSON_NAME]" at bounding box center [336, 241] width 205 height 15
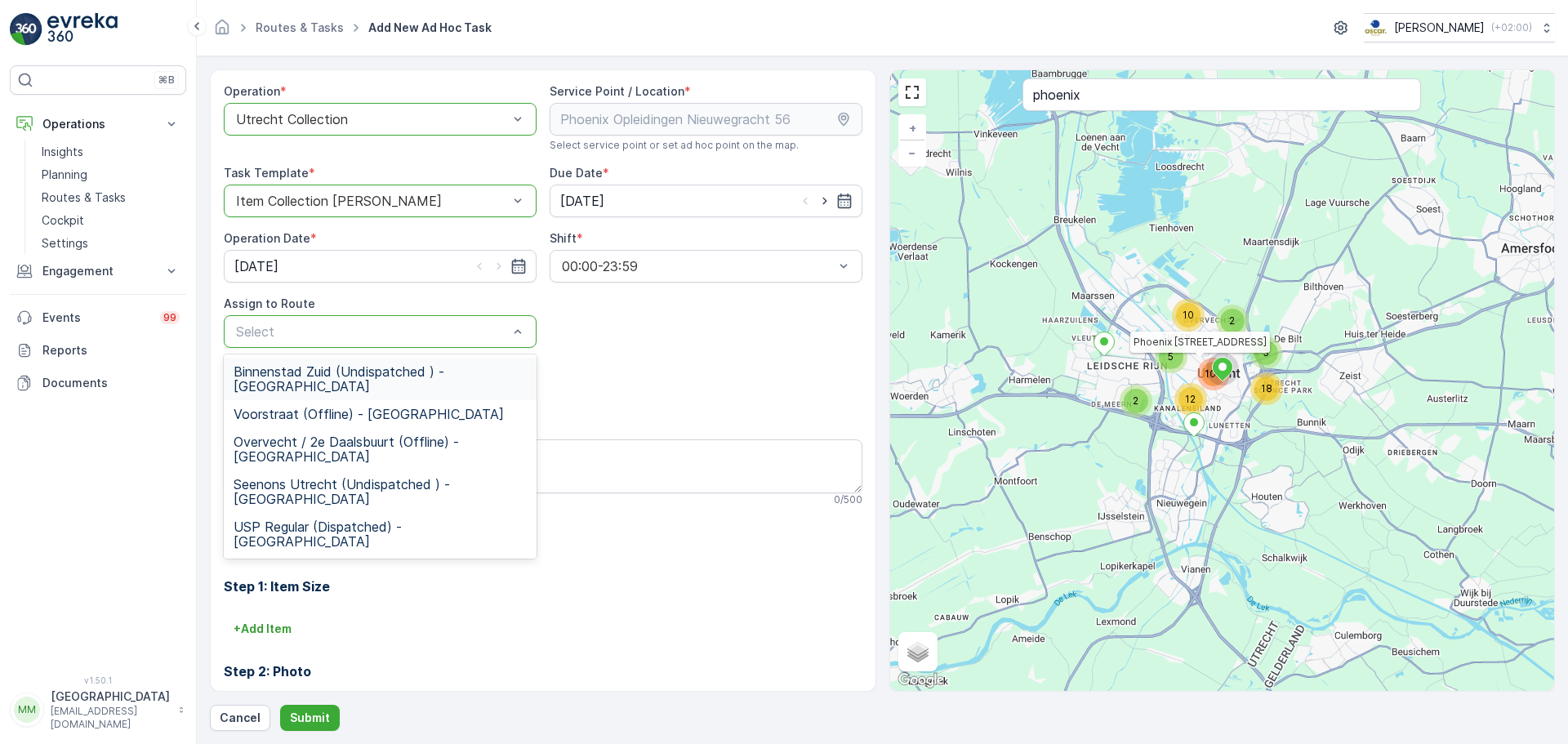
click at [326, 360] on div "Binnenstad Zuid (Undispatched ) - Utrecht" at bounding box center [380, 379] width 313 height 42
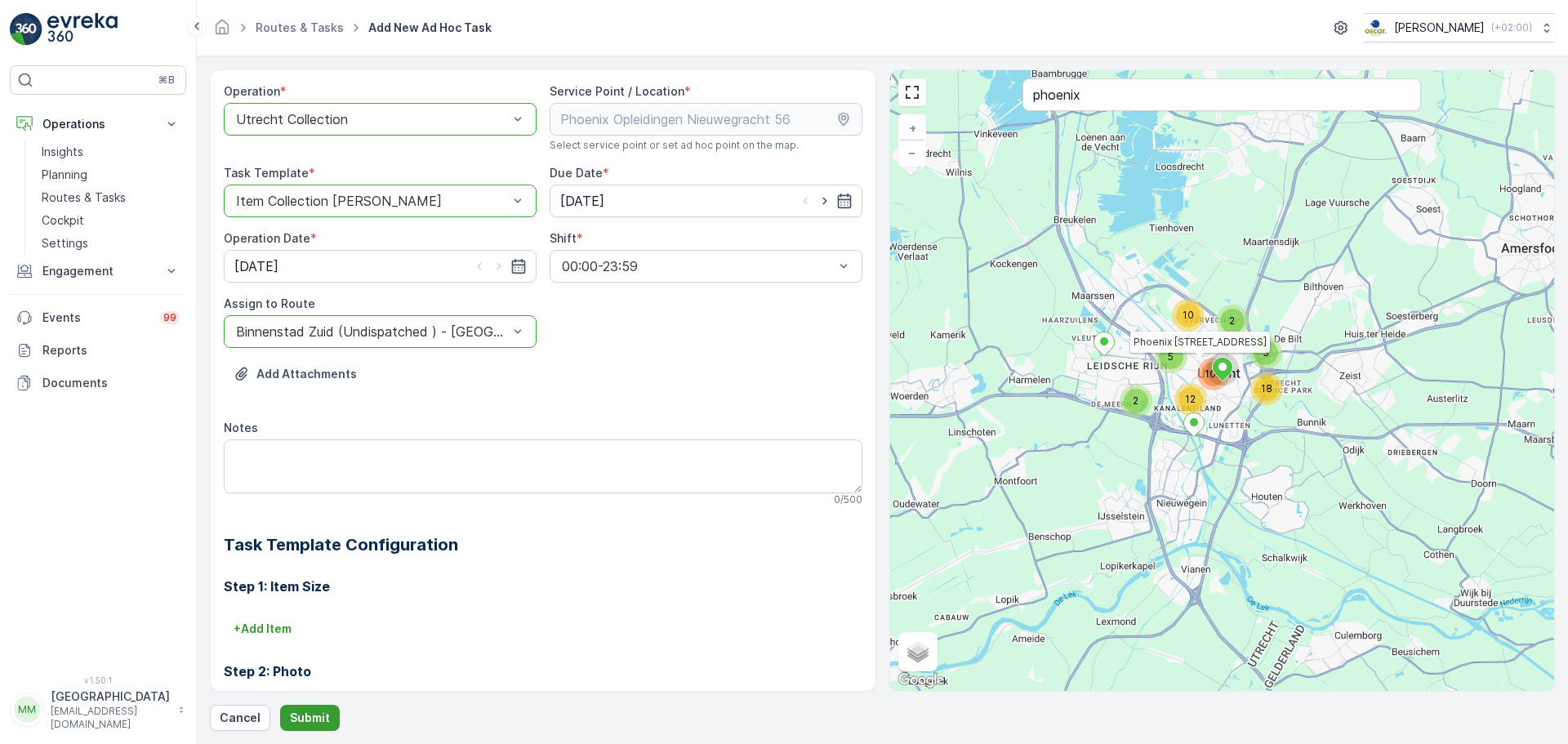
click at [310, 728] on button "Submit" at bounding box center [310, 718] width 60 height 27
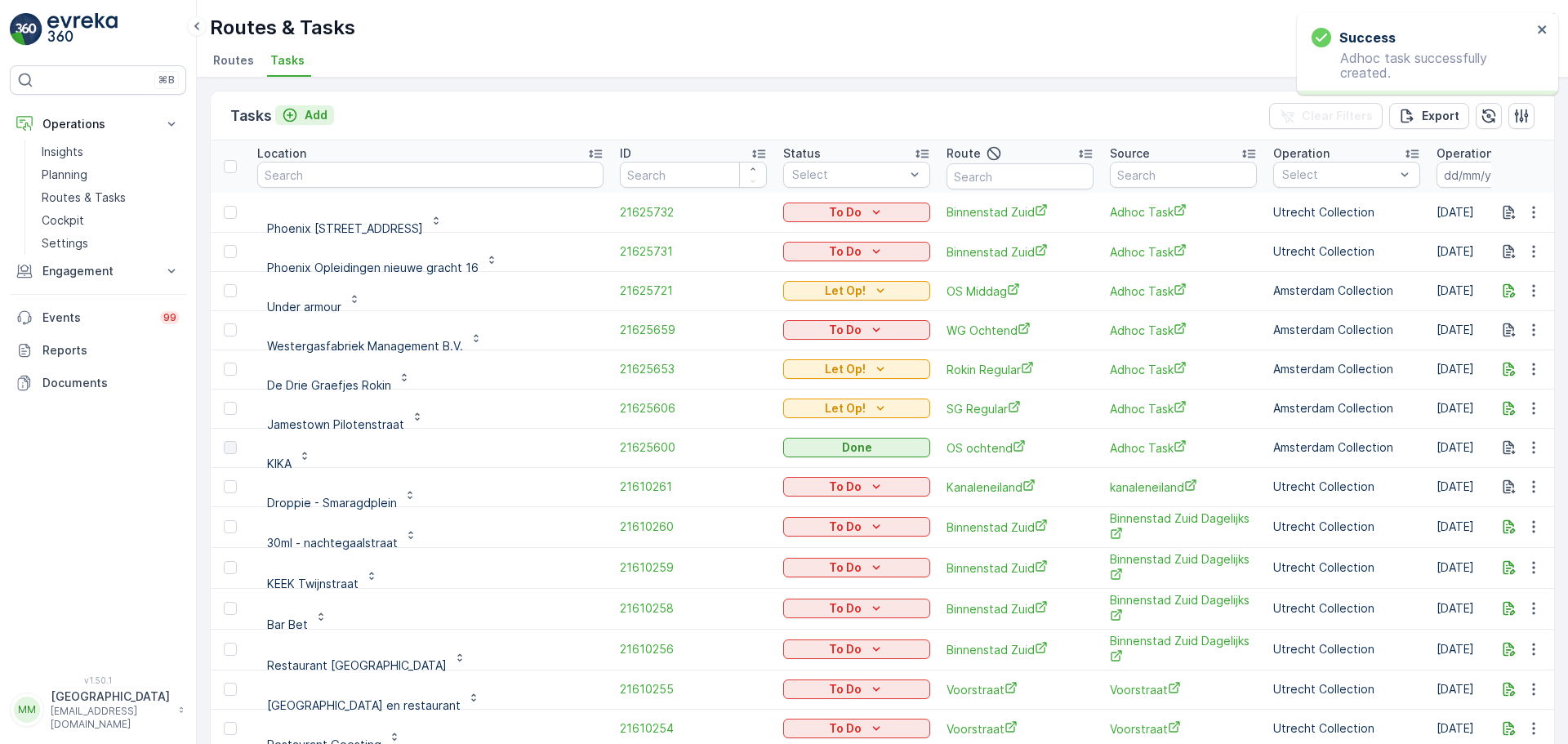
click at [319, 118] on p "Add" at bounding box center [316, 115] width 23 height 17
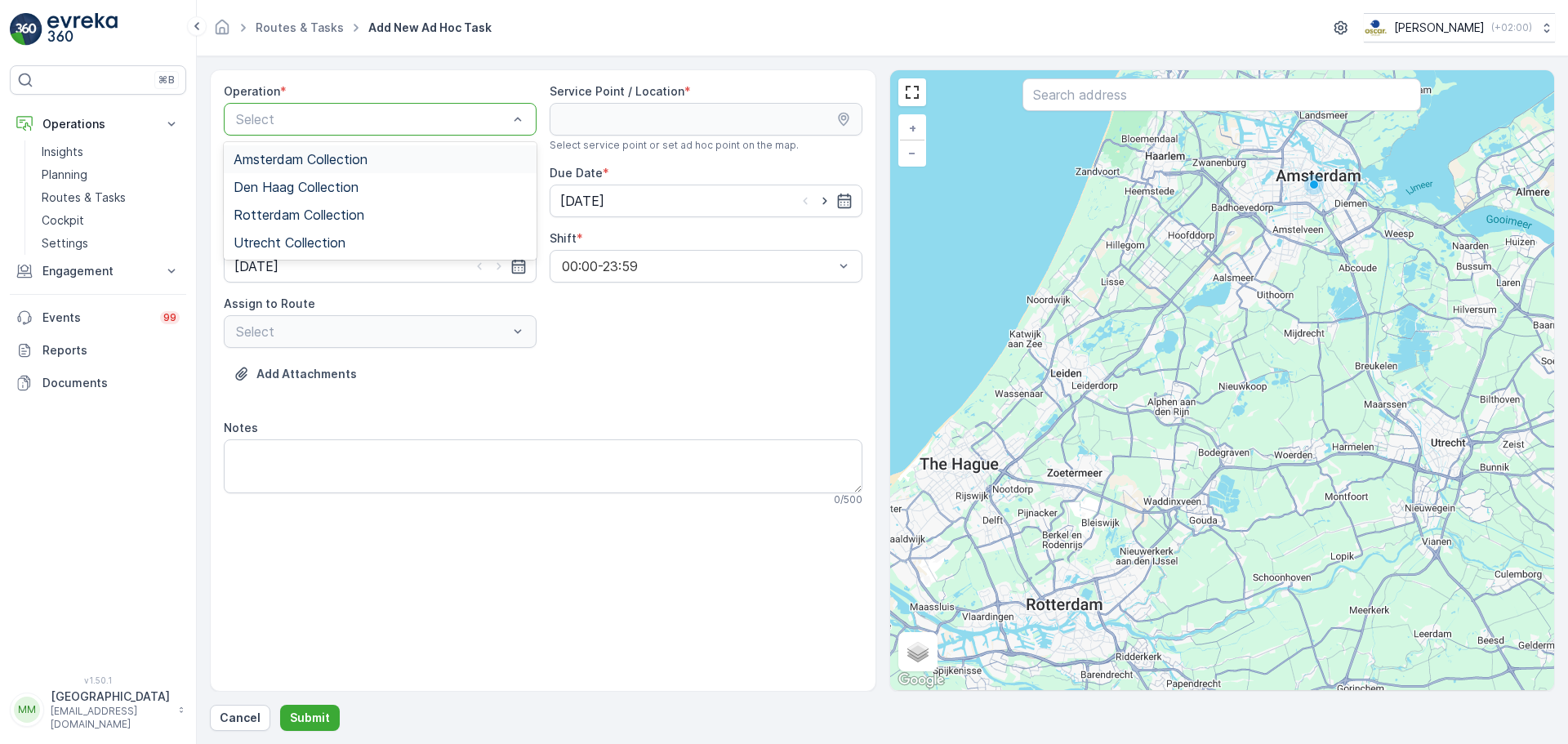
click at [310, 163] on span "Amsterdam Collection" at bounding box center [301, 159] width 134 height 15
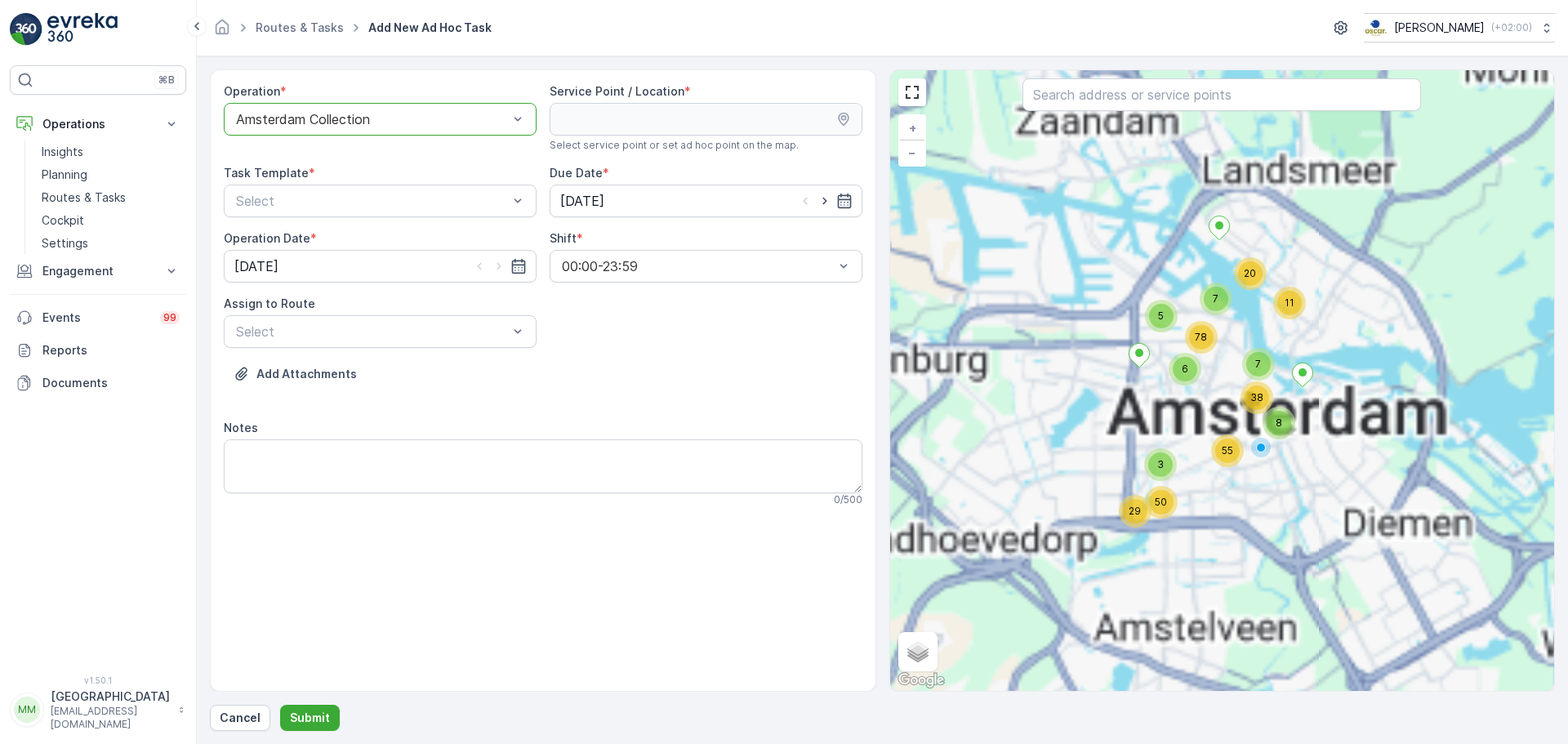
click at [377, 94] on div "Operation *" at bounding box center [380, 92] width 313 height 17
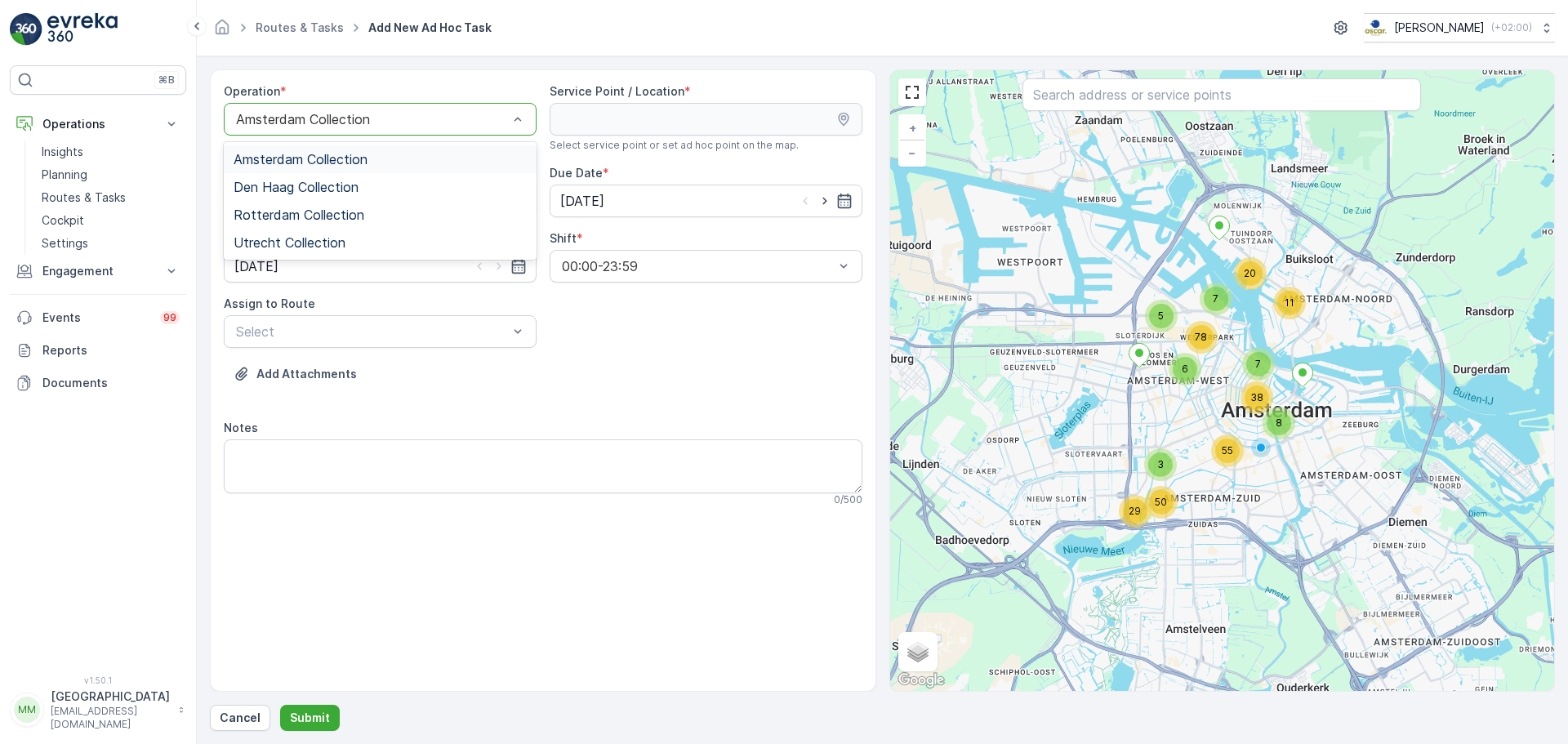
click at [365, 121] on div at bounding box center [372, 119] width 275 height 15
click at [284, 251] on div "Utrecht Collection" at bounding box center [380, 243] width 313 height 28
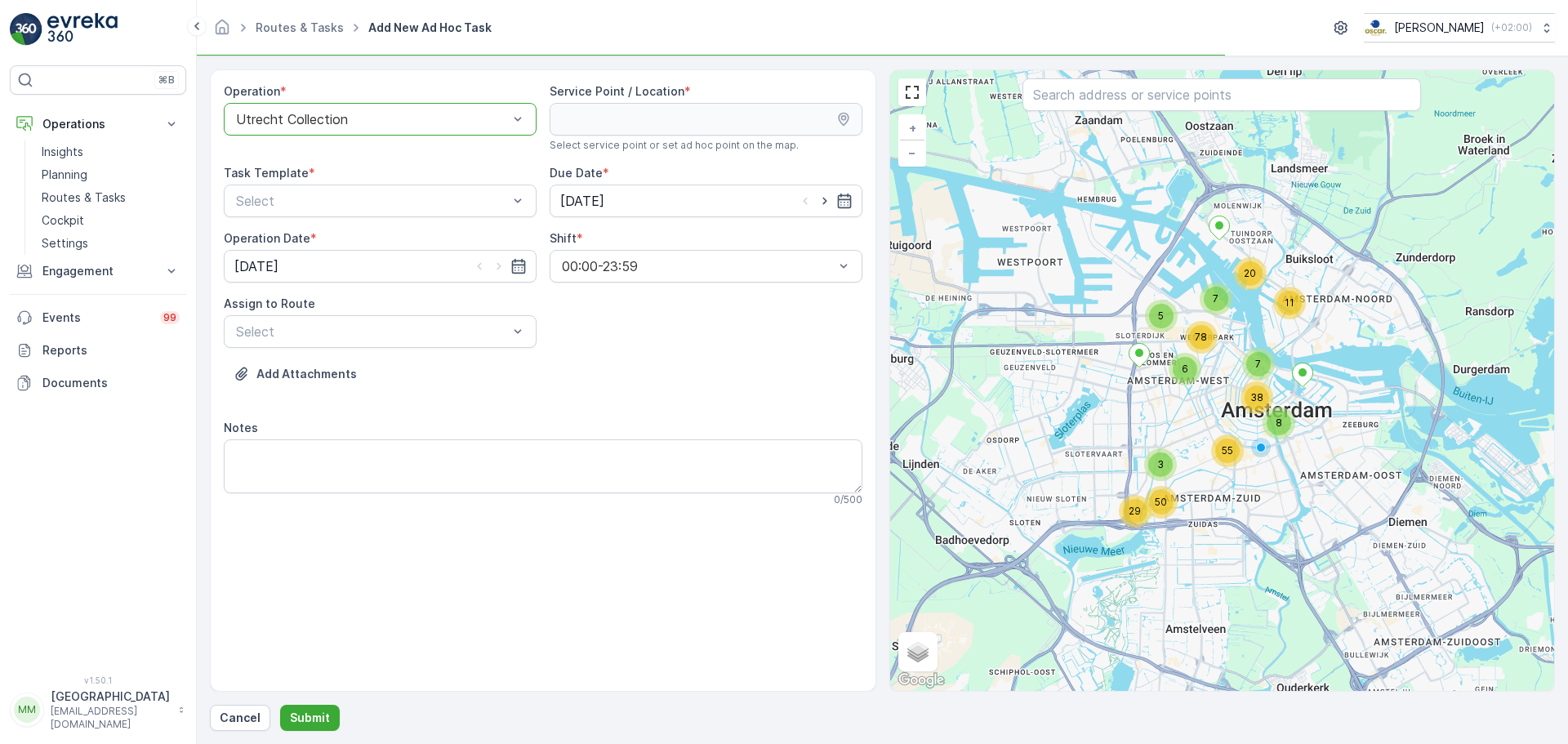
click at [1161, 102] on input "text" at bounding box center [1221, 94] width 398 height 32
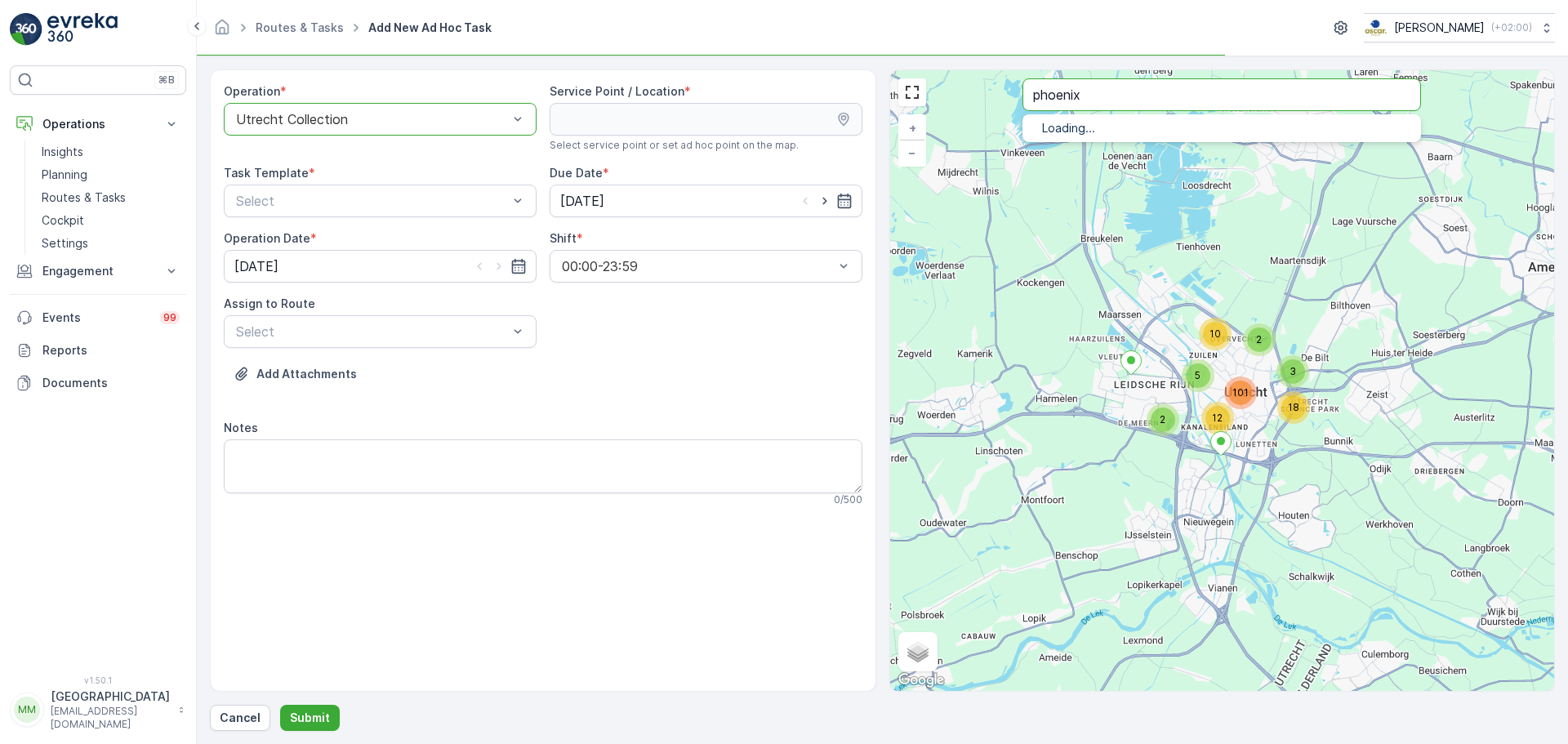
type input "phoenix"
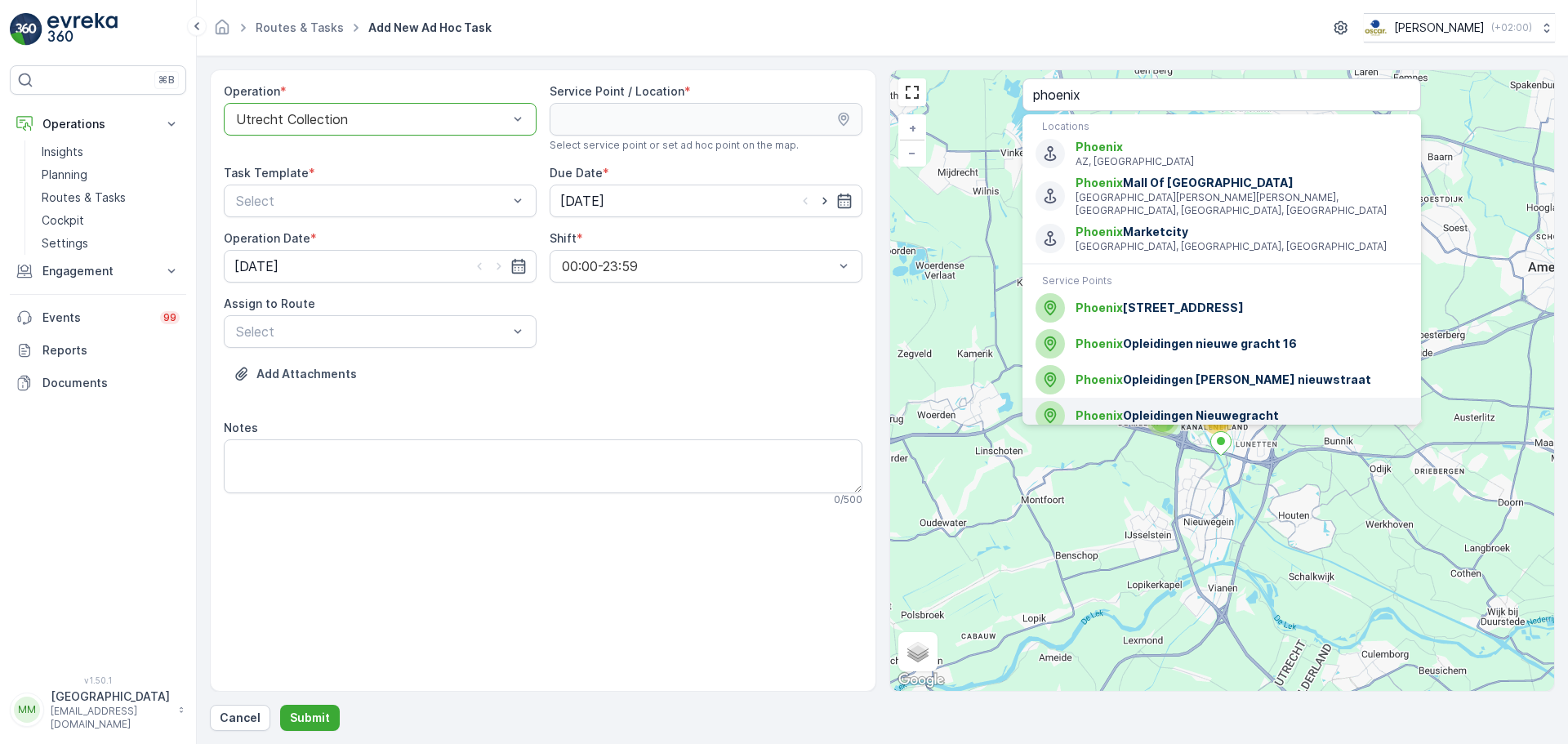
scroll to position [9, 0]
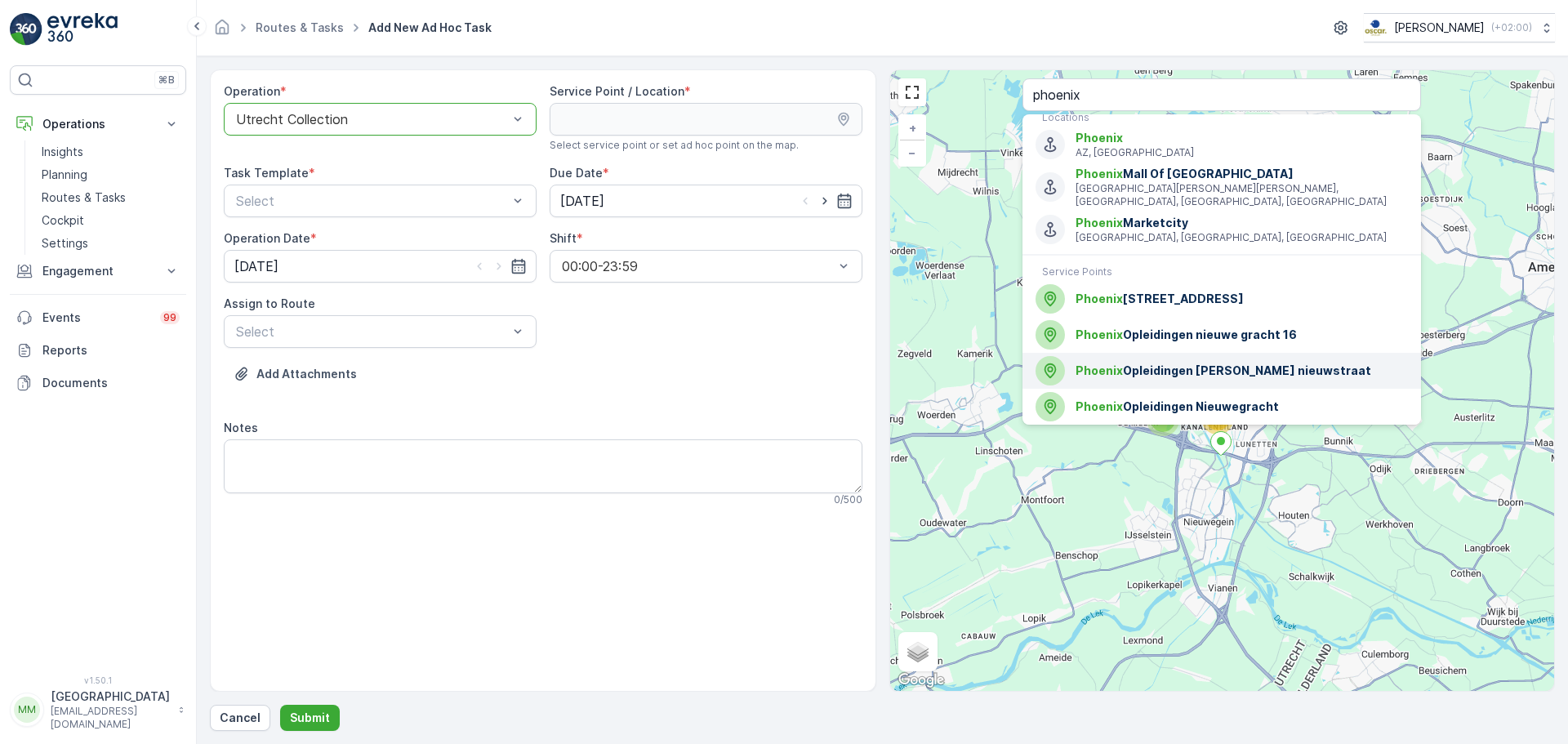
click at [1123, 371] on span "Phoenix Opleidingen lange nieuwstraat" at bounding box center [1241, 371] width 332 height 17
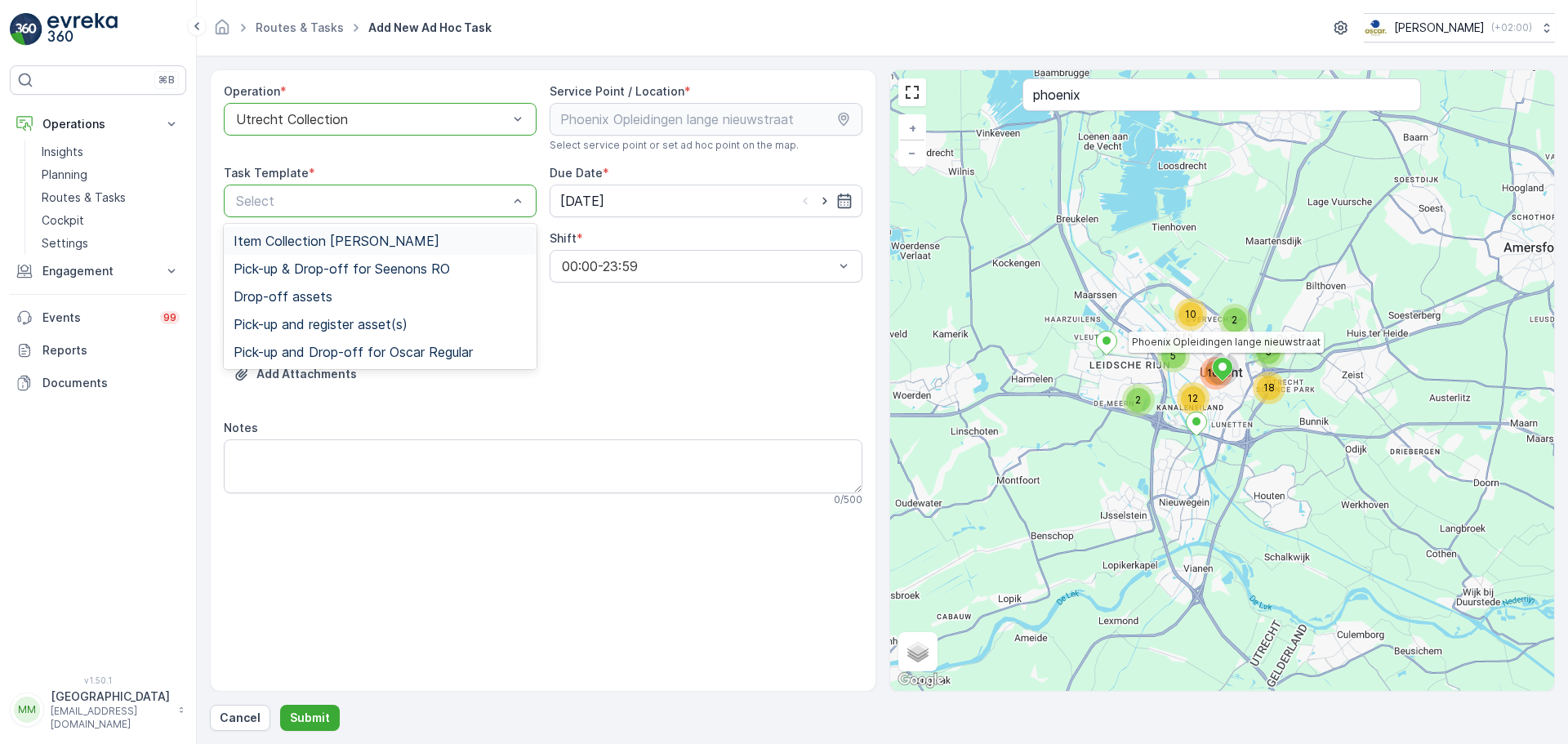
click at [302, 235] on span "Item Collection [PERSON_NAME]" at bounding box center [336, 241] width 205 height 15
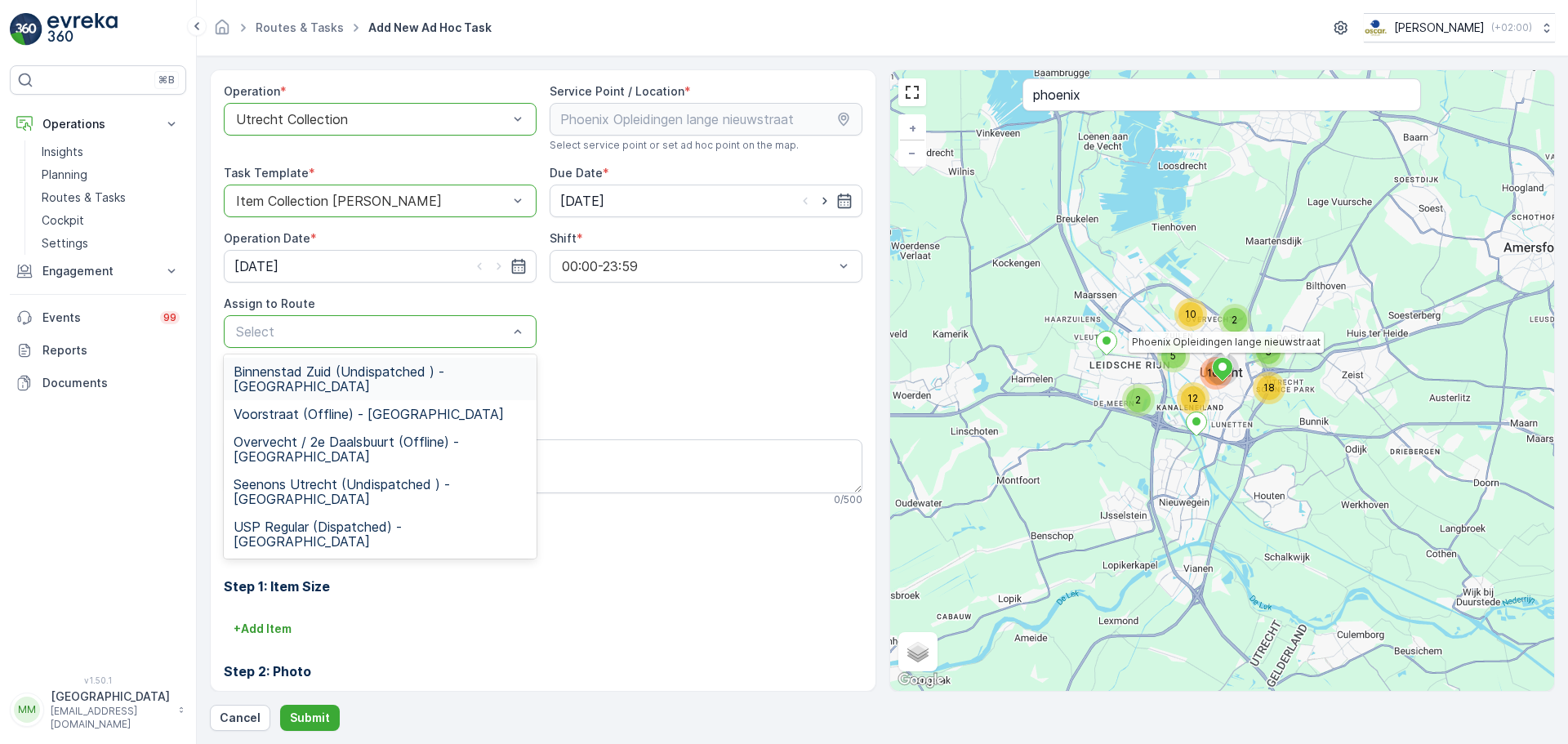
click at [314, 375] on span "Binnenstad Zuid (Undispatched ) - Utrecht" at bounding box center [380, 379] width 293 height 29
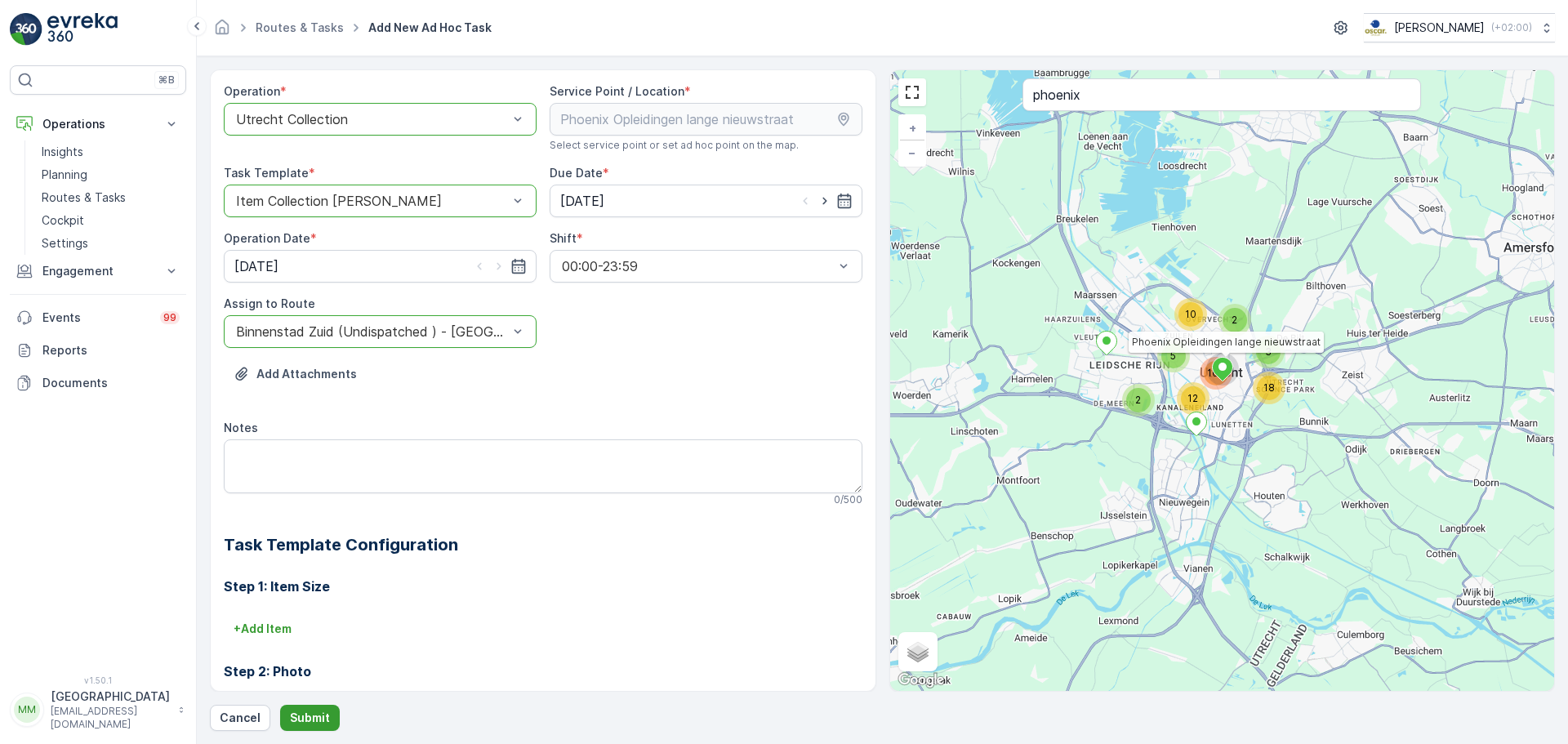
click at [297, 714] on p "Submit" at bounding box center [310, 718] width 40 height 17
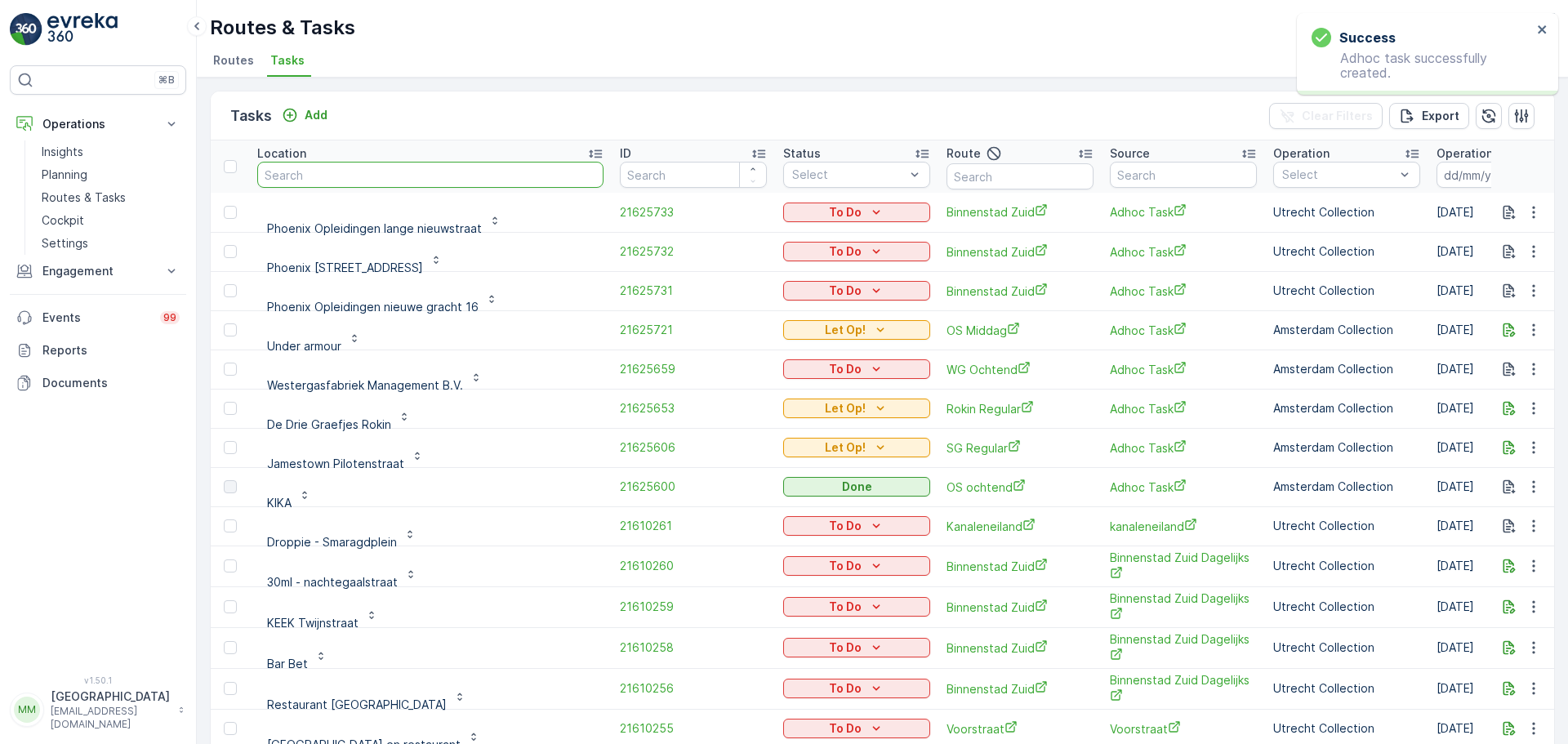
click at [345, 176] on input "text" at bounding box center [430, 175] width 346 height 27
type input "jack d"
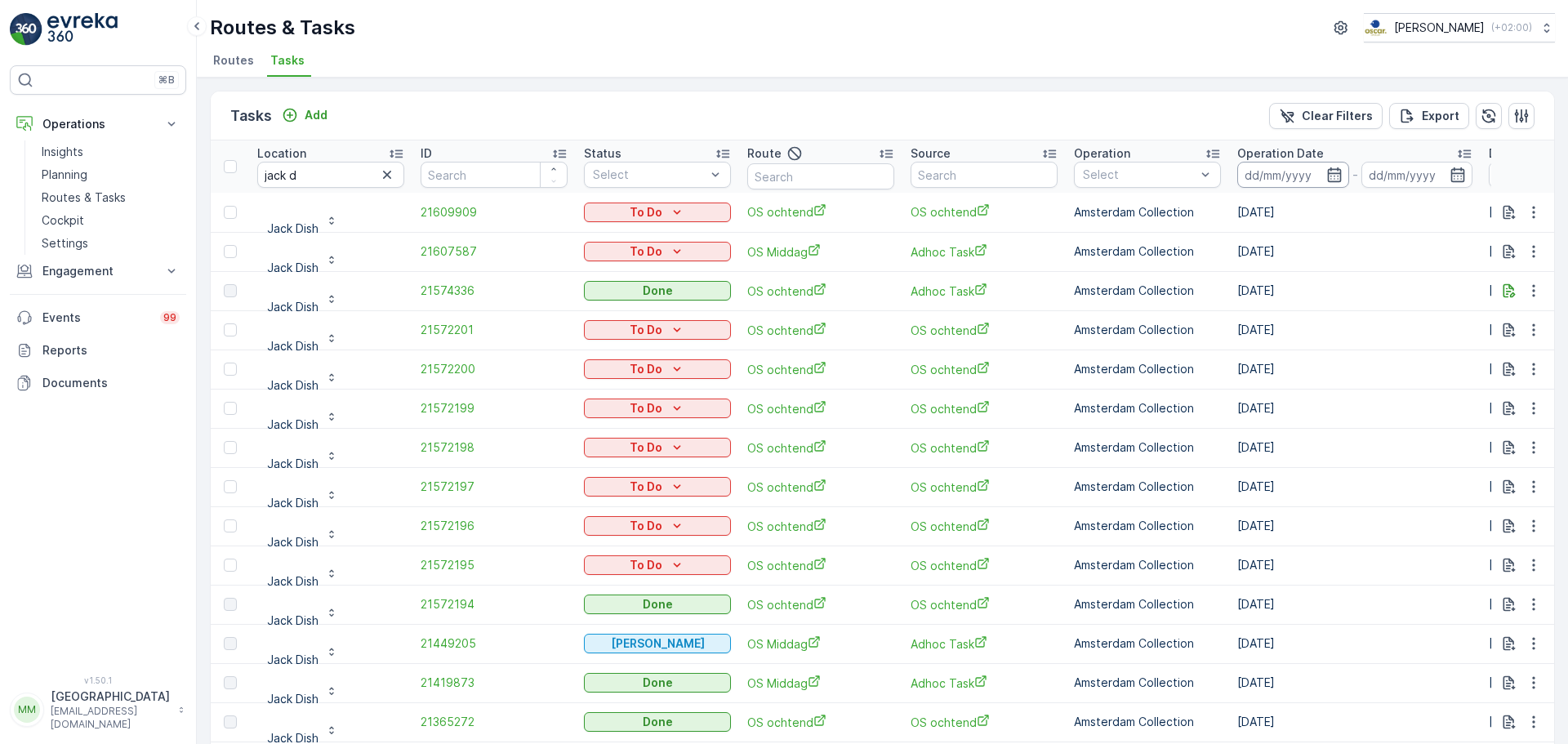
click at [1274, 176] on input at bounding box center [1292, 175] width 112 height 27
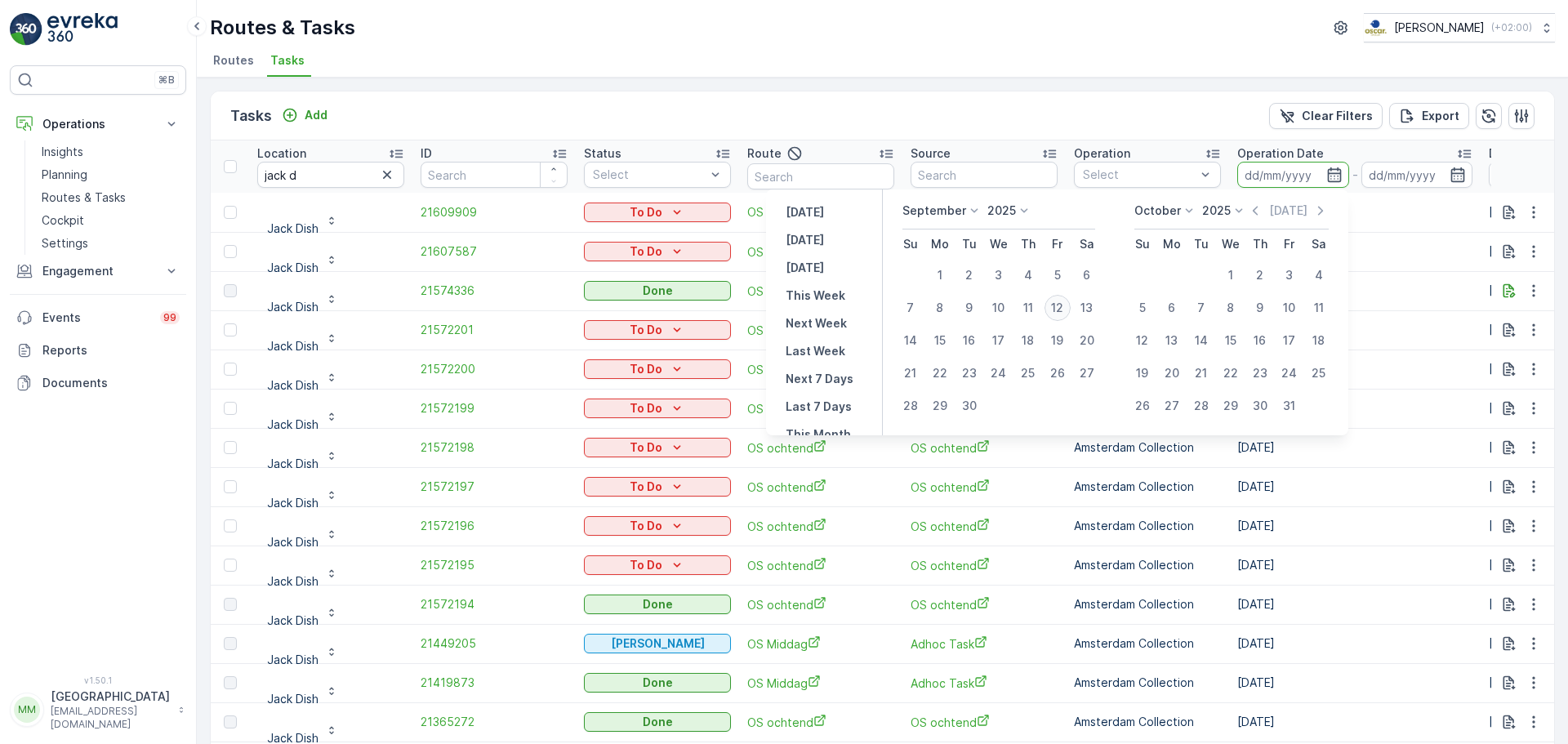
click at [1062, 310] on div "12" at bounding box center [1058, 308] width 27 height 27
type input "12.09.2025"
click at [1062, 310] on div "12" at bounding box center [1058, 308] width 27 height 27
type input "12.09.2025"
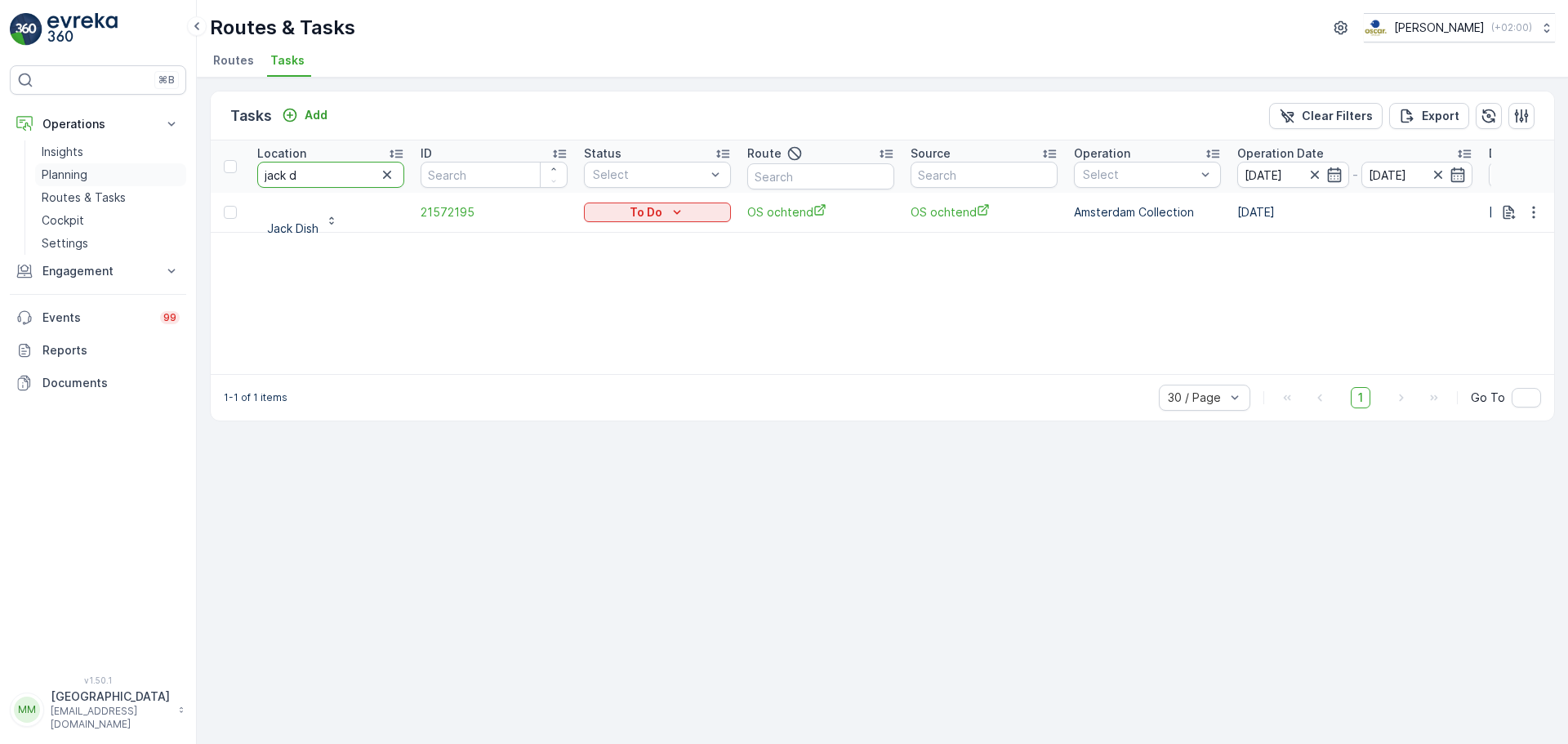
drag, startPoint x: 321, startPoint y: 173, endPoint x: 138, endPoint y: 183, distance: 183.3
click at [138, 183] on div "⌘B Operations Insights Planning Routes & Tasks Cockpit Settings Engagement Insi…" at bounding box center [784, 372] width 1568 height 744
type input "garage"
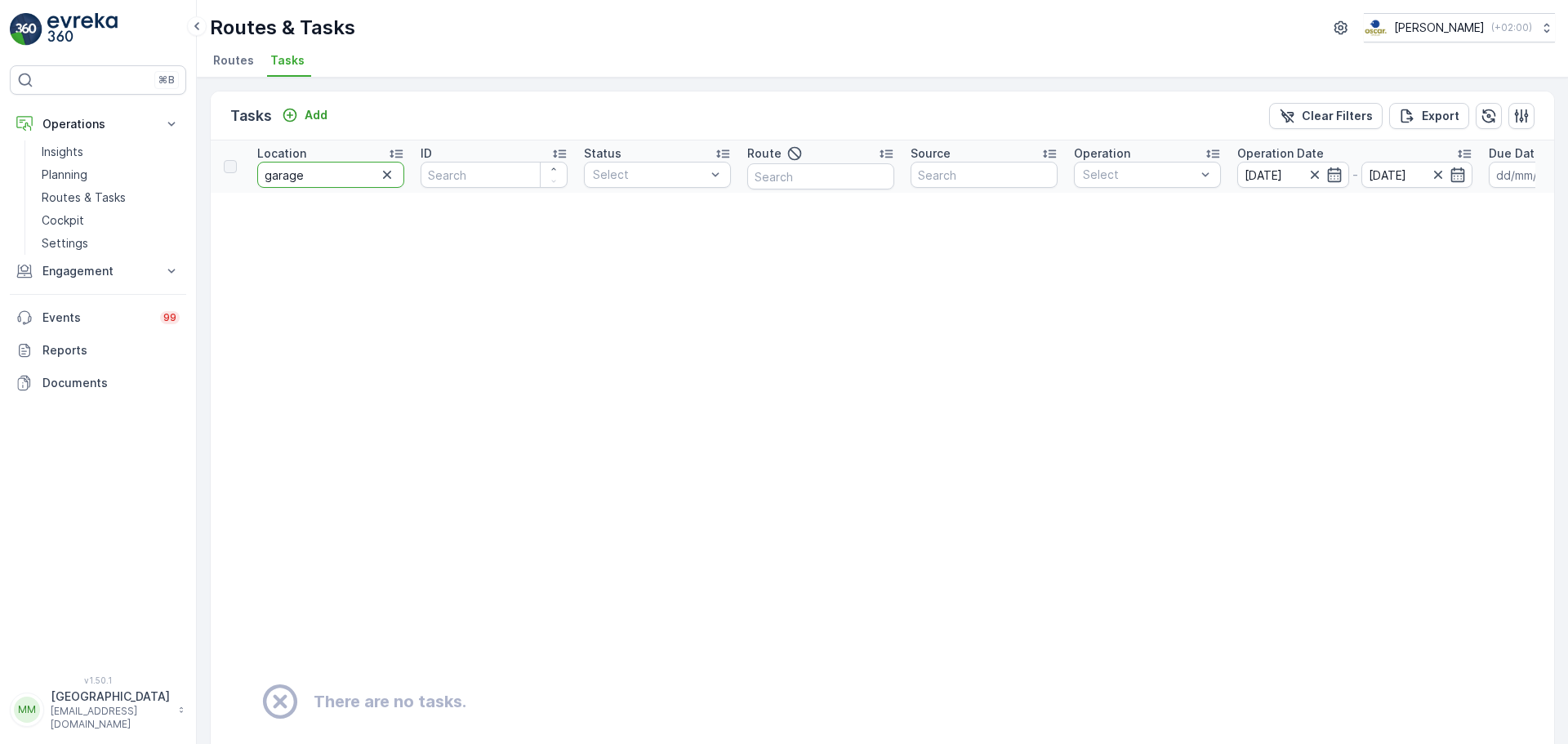
drag, startPoint x: 361, startPoint y: 178, endPoint x: 200, endPoint y: 170, distance: 161.2
click at [200, 170] on div "Tasks Add Clear Filters Export Location garage ID Status Select Route Source Op…" at bounding box center [882, 411] width 1371 height 666
click at [122, 191] on p "Routes & Tasks" at bounding box center [84, 198] width 84 height 17
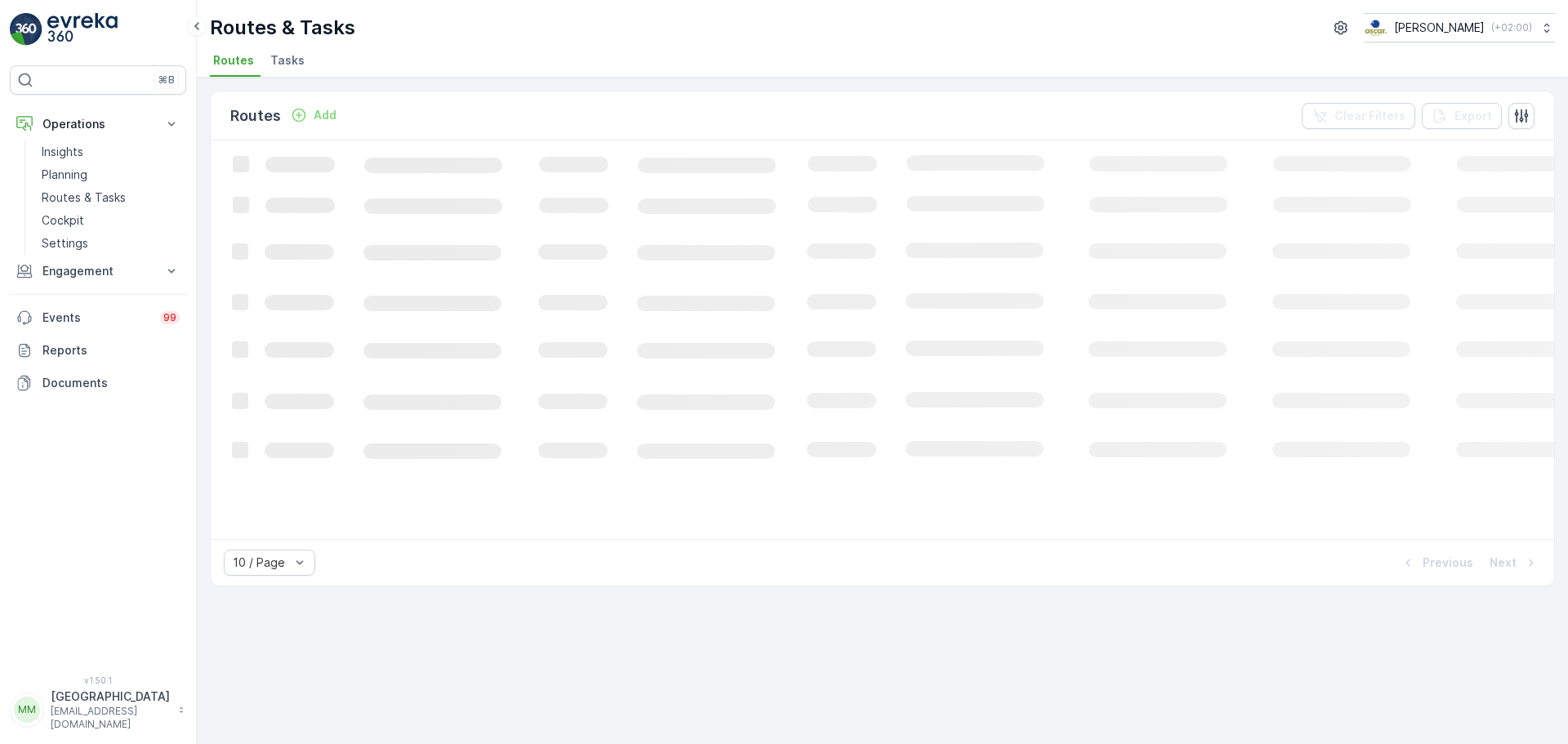
click at [292, 64] on span "Tasks" at bounding box center [287, 60] width 34 height 17
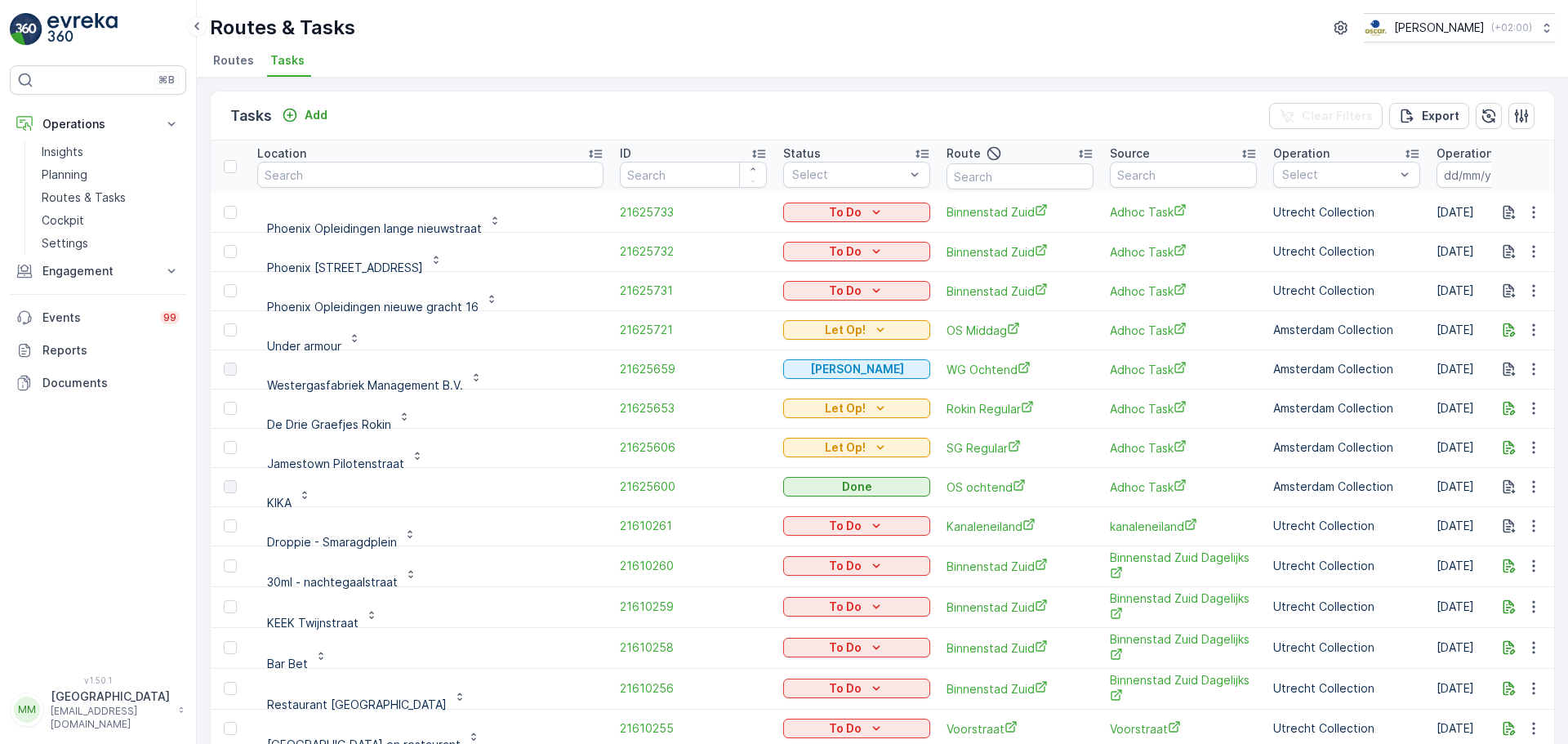
click at [315, 191] on th "Location" at bounding box center [431, 167] width 363 height 52
click at [321, 172] on input "text" at bounding box center [430, 175] width 346 height 27
type input "vecht"
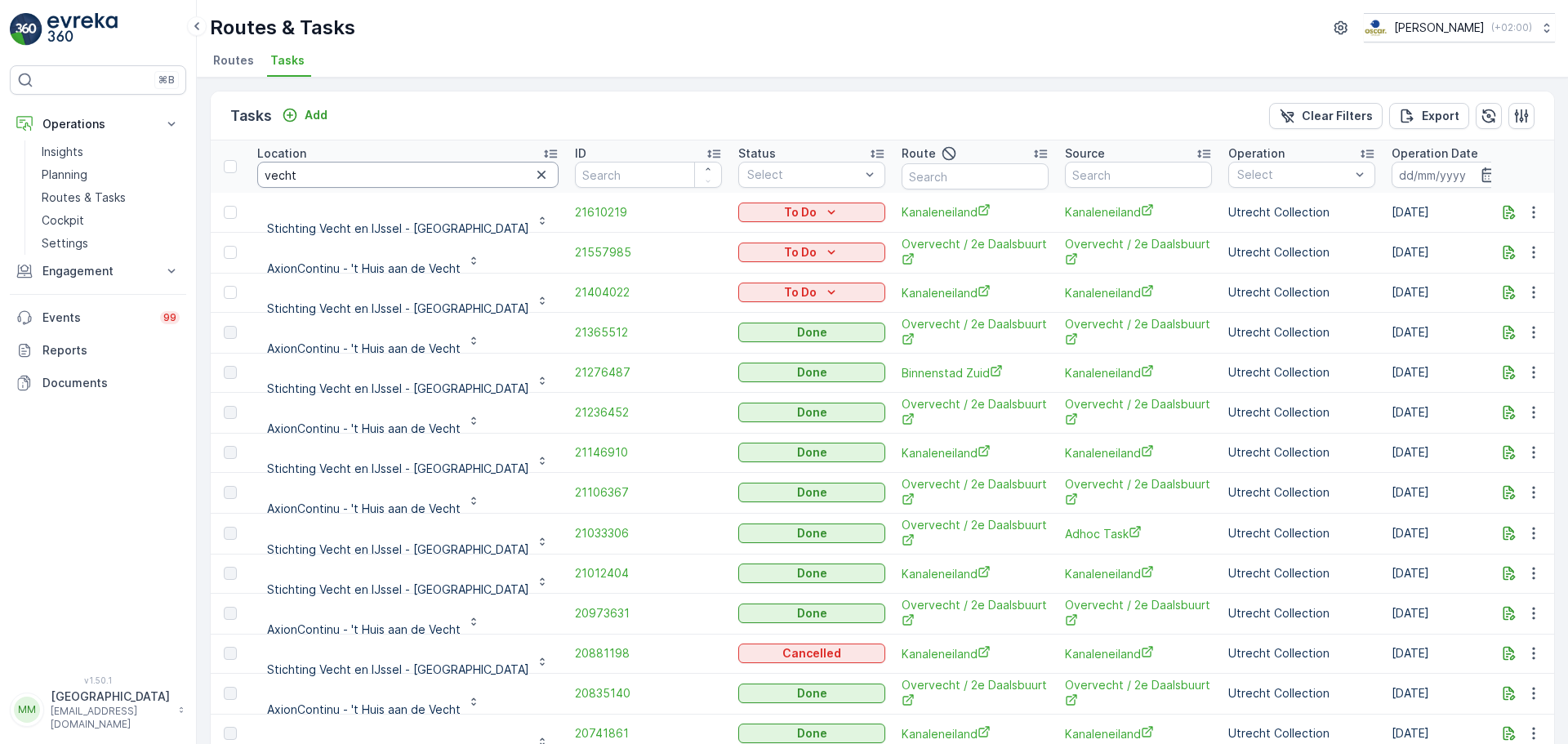
click at [354, 181] on input "vecht" at bounding box center [408, 175] width 302 height 27
type input "vecht en"
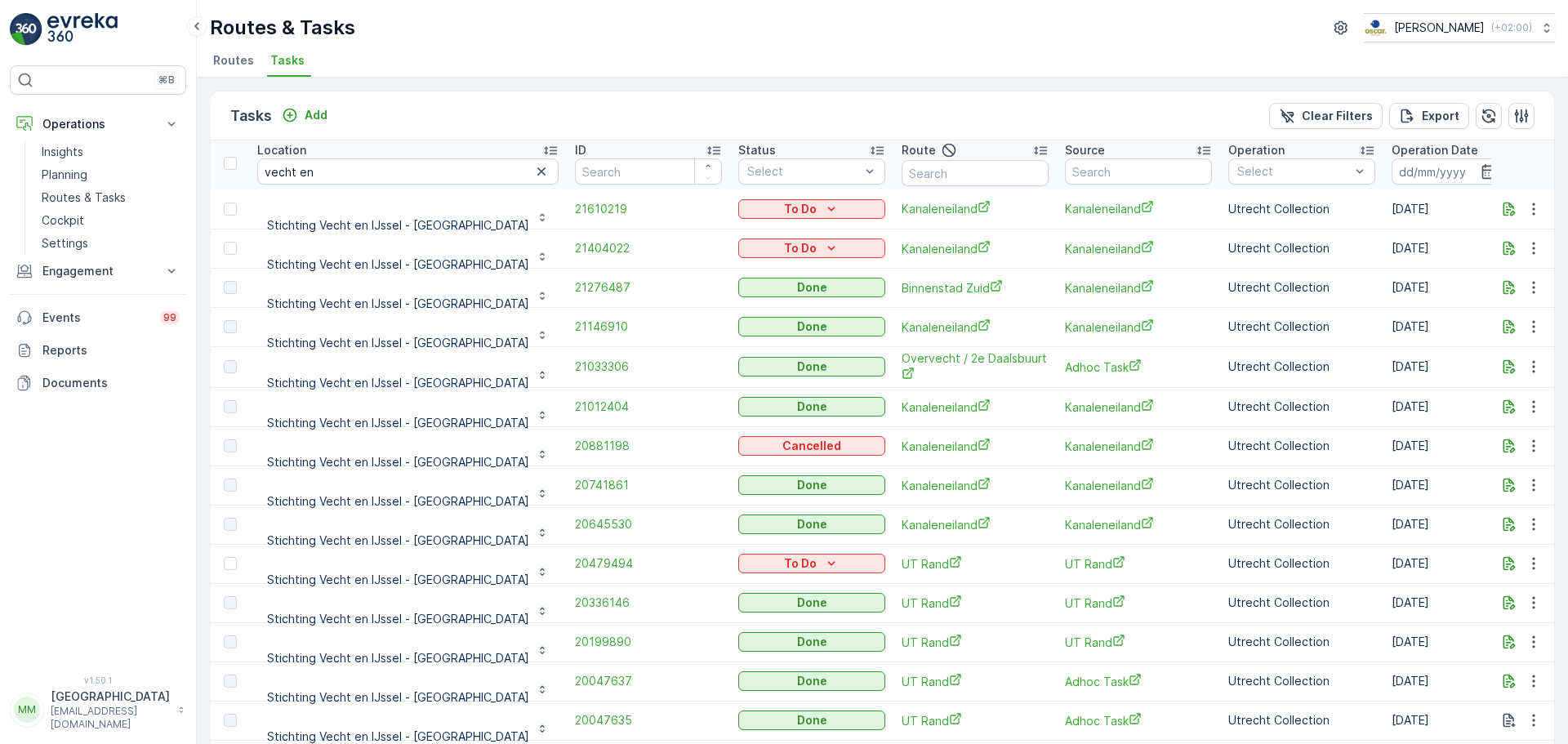
scroll to position [4, 0]
click at [1530, 254] on icon "button" at bounding box center [1533, 248] width 17 height 17
click at [1501, 320] on span "Change Route" at bounding box center [1492, 318] width 80 height 17
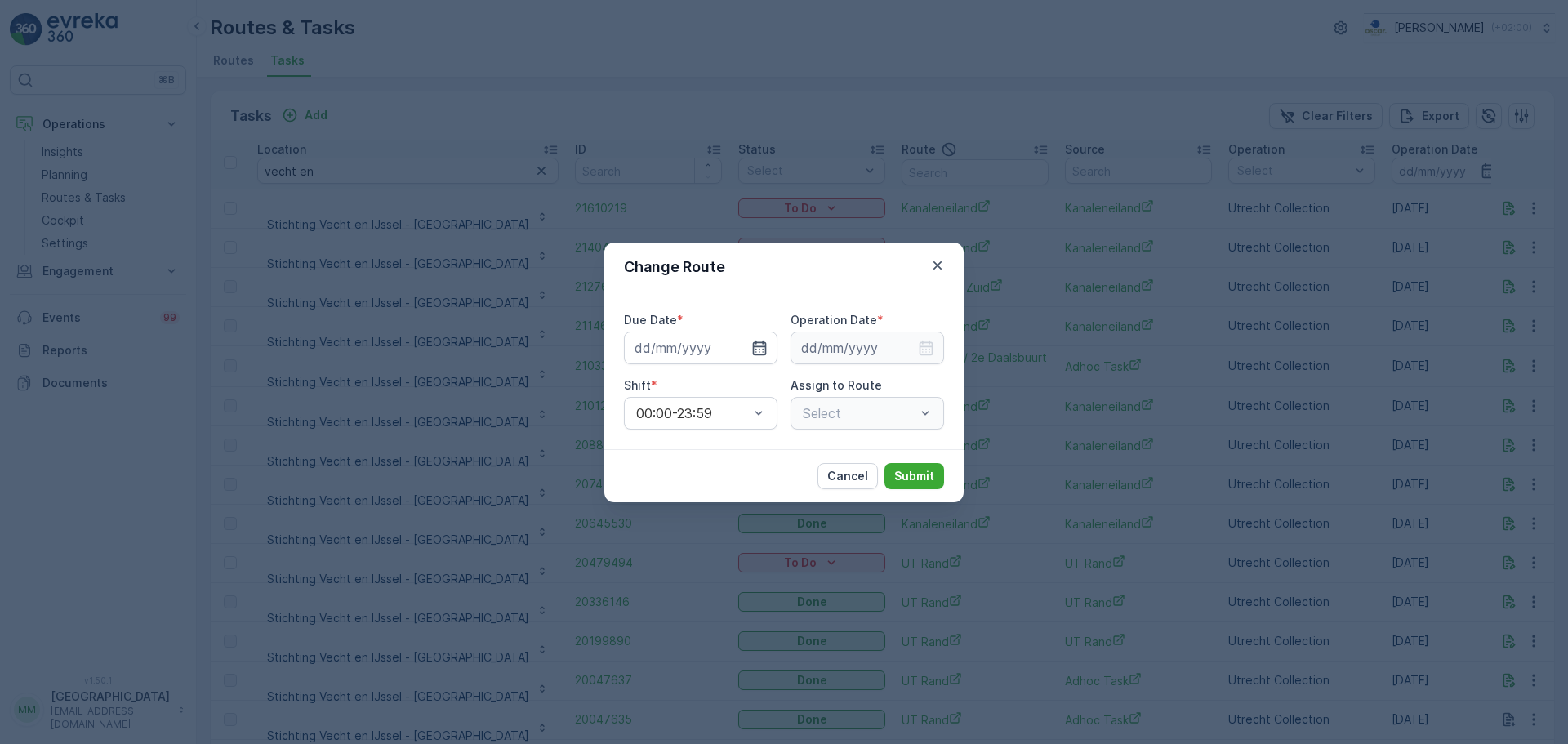
type input "[DATE]"
click at [736, 346] on icon "button" at bounding box center [740, 348] width 17 height 17
type input "12.09.2025"
click at [898, 349] on input at bounding box center [866, 347] width 153 height 32
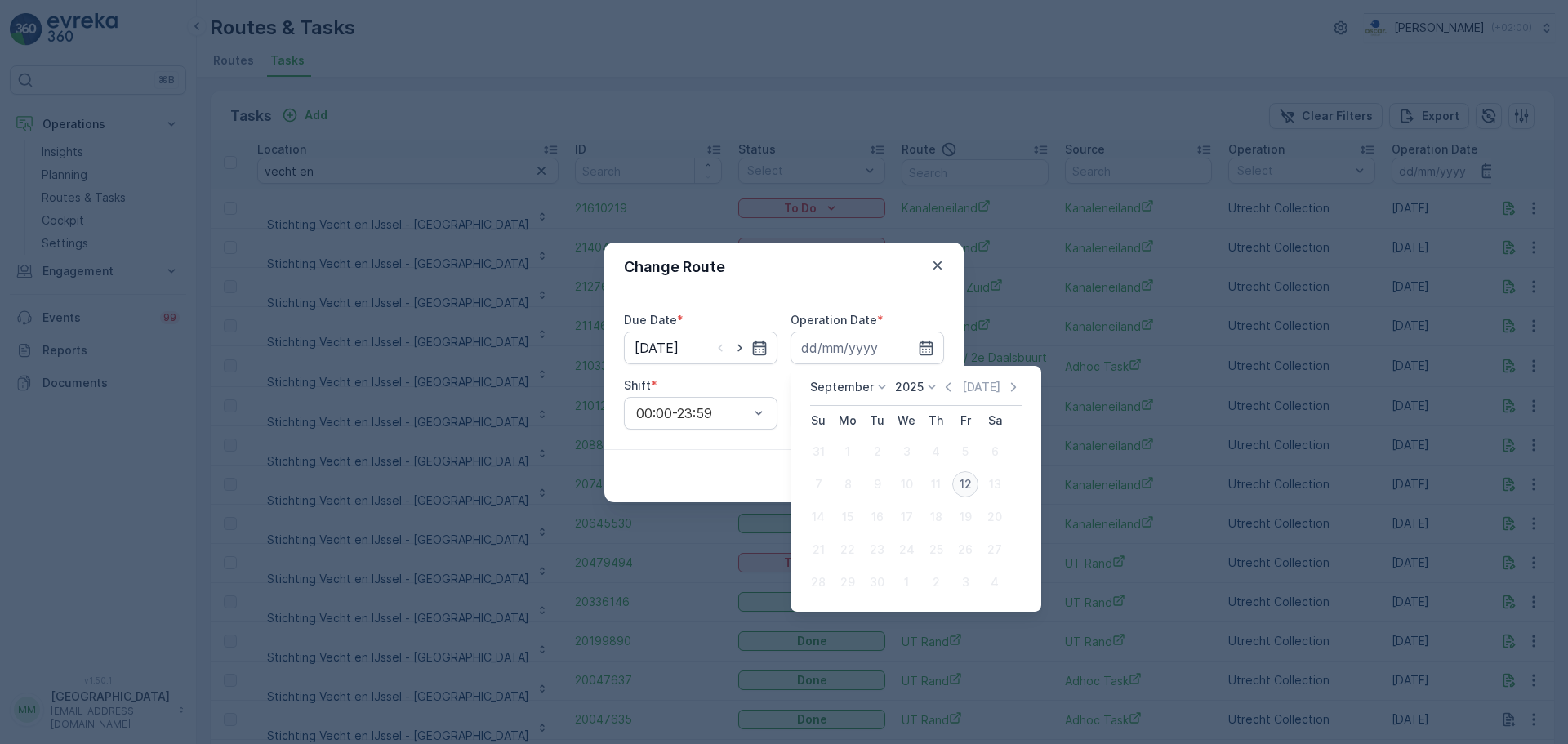
click at [963, 477] on div "12" at bounding box center [965, 485] width 27 height 27
type input "12.09.2025"
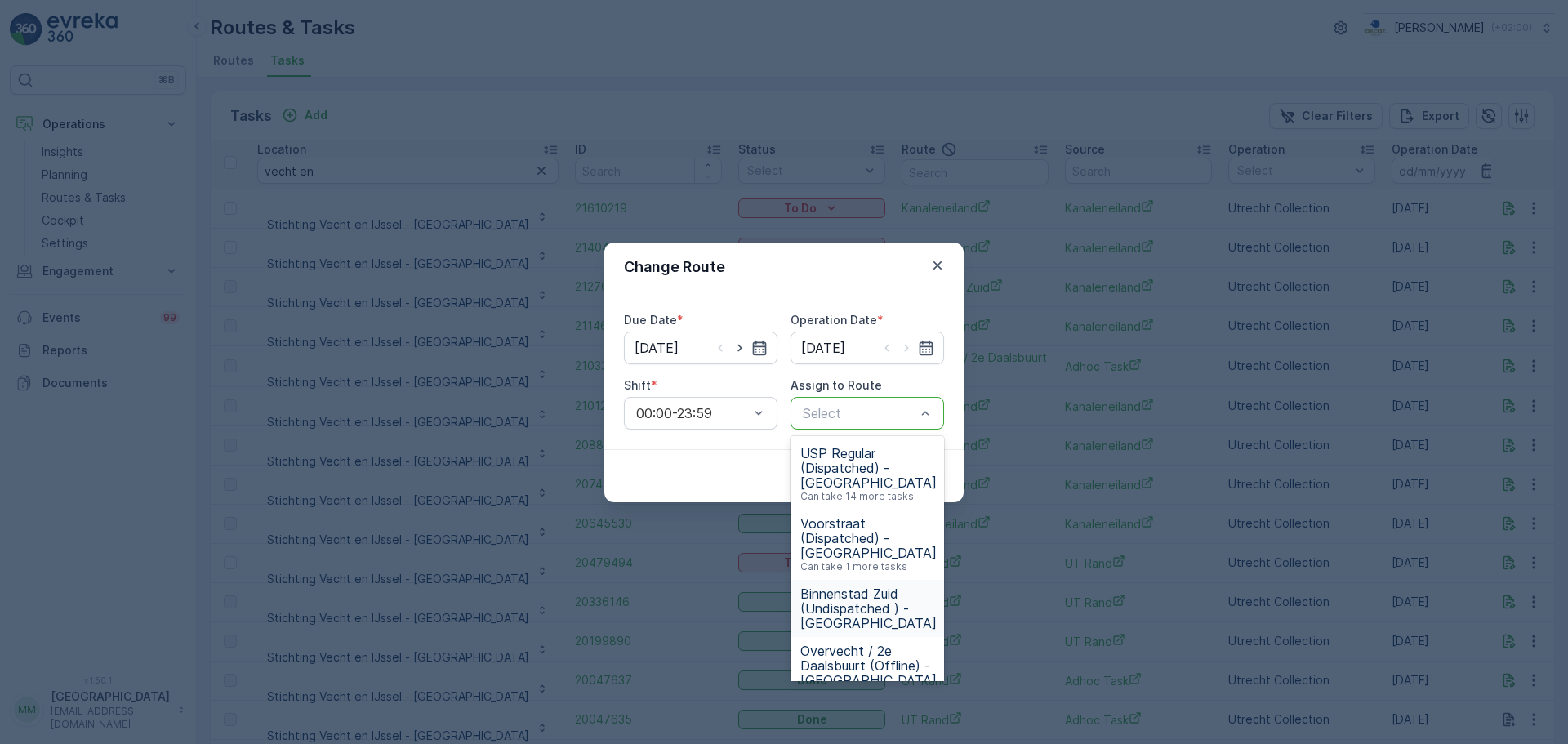
click at [861, 592] on span "Binnenstad Zuid (Undispatched ) - Utrecht" at bounding box center [868, 608] width 137 height 44
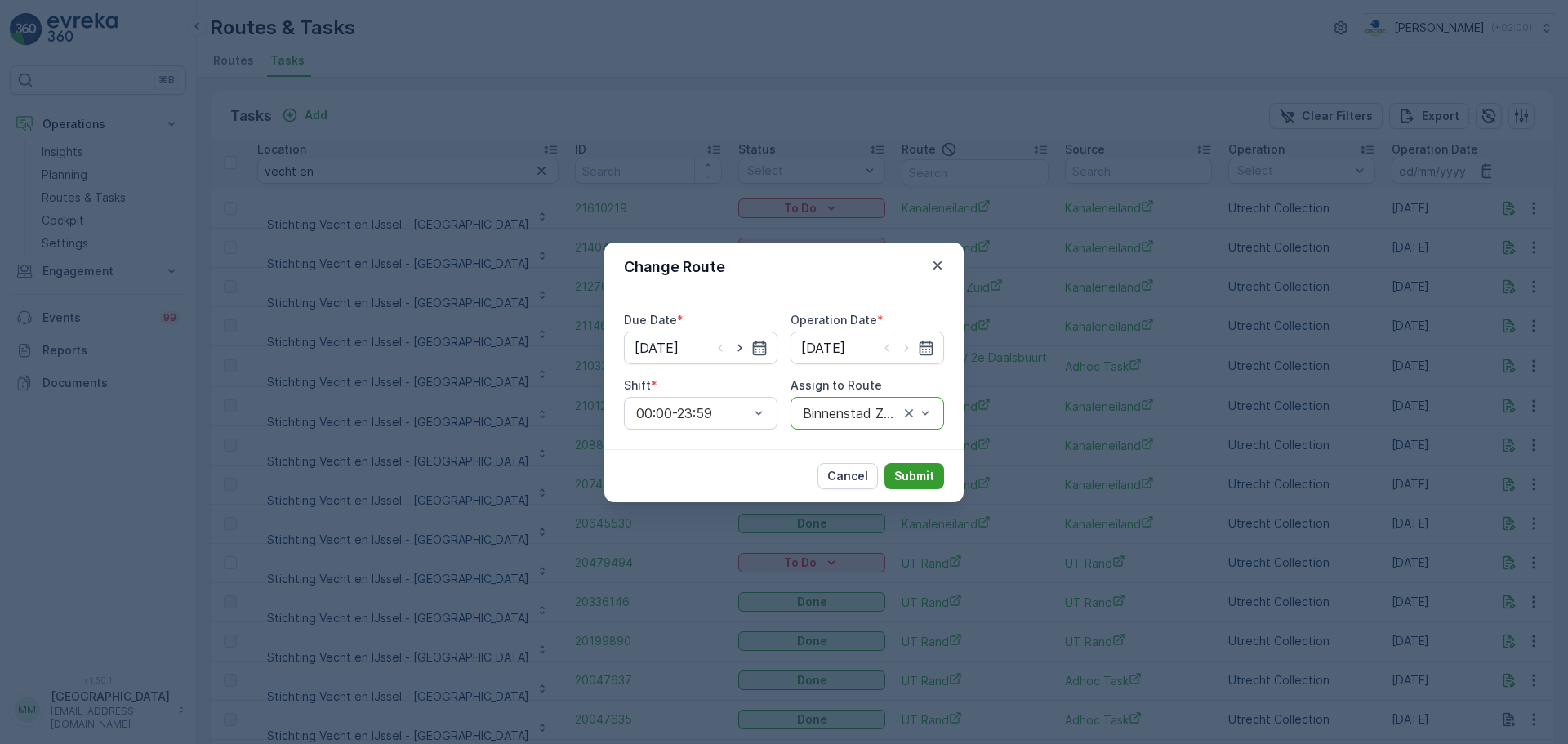
click at [914, 475] on p "Submit" at bounding box center [914, 476] width 40 height 17
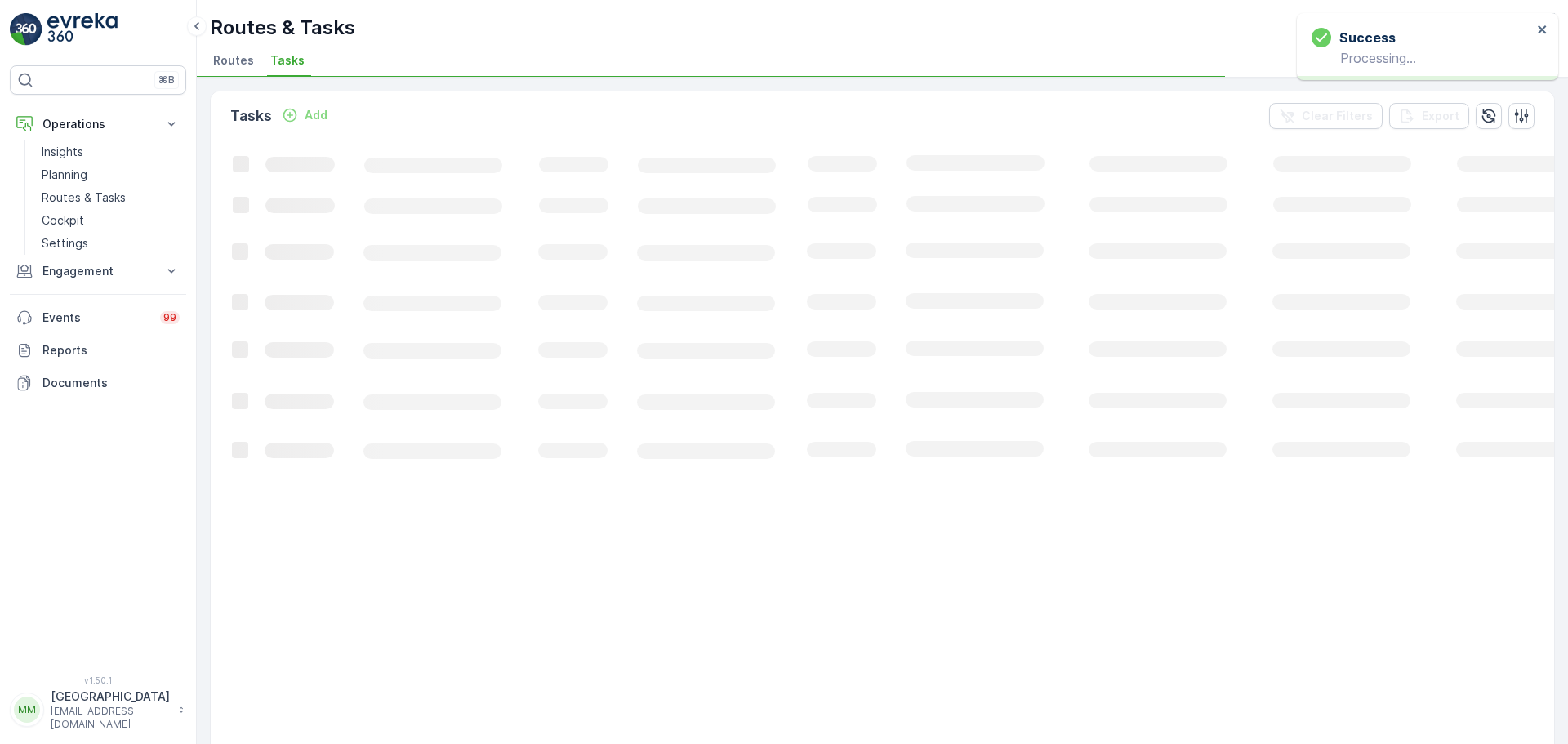
scroll to position [0, 0]
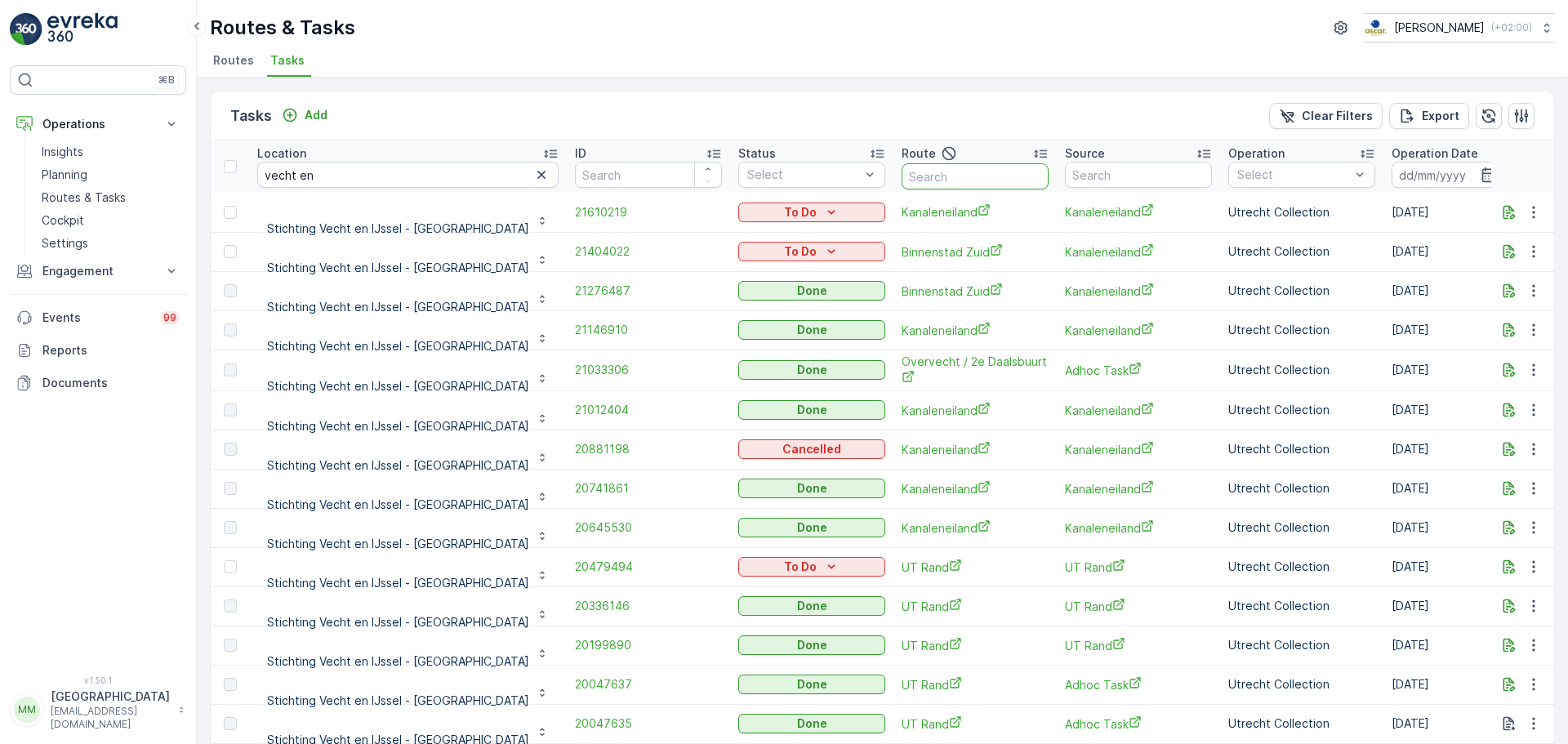
click at [901, 178] on input "text" at bounding box center [974, 176] width 147 height 27
click at [124, 200] on link "Routes & Tasks" at bounding box center [110, 198] width 151 height 23
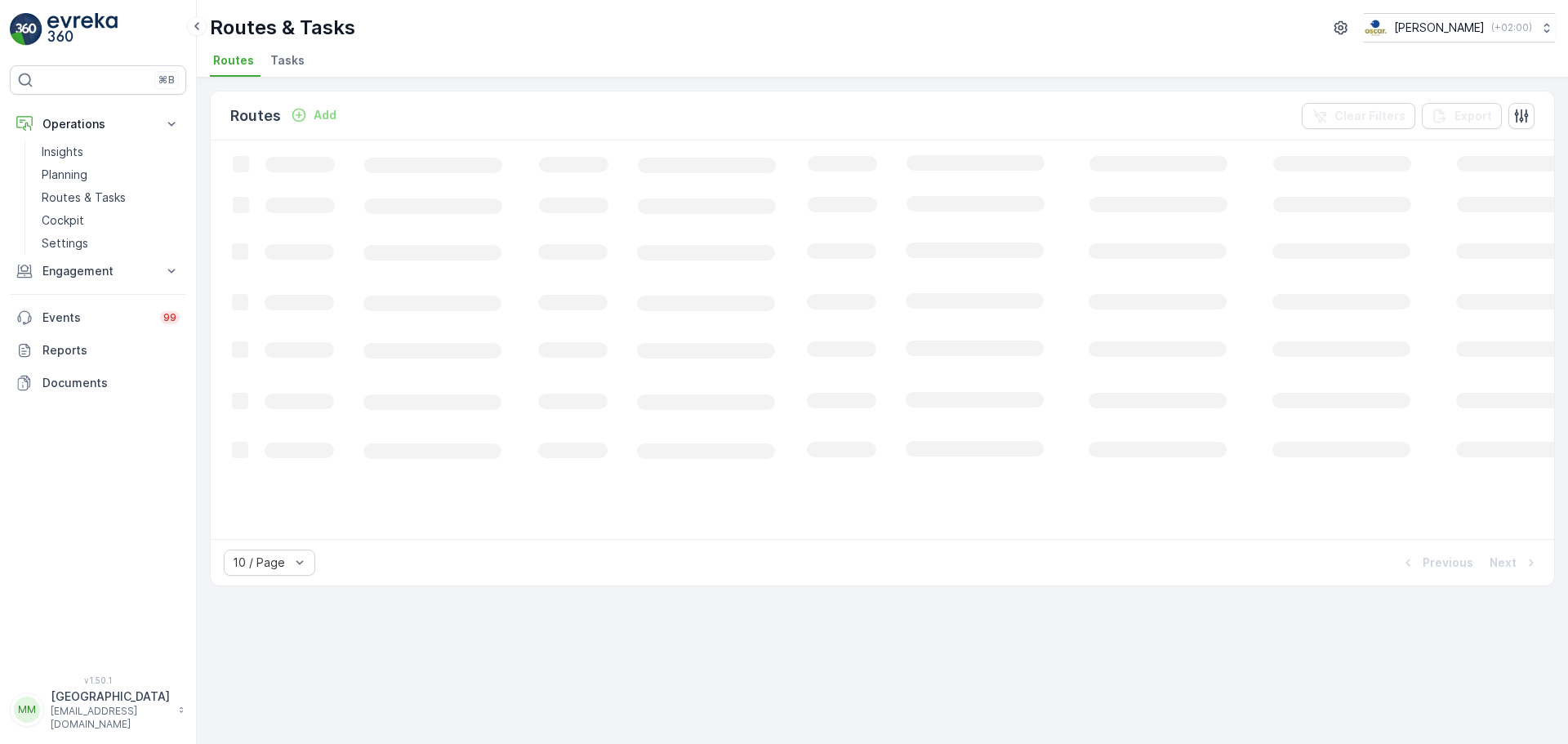
click at [282, 68] on span "Tasks" at bounding box center [287, 60] width 34 height 17
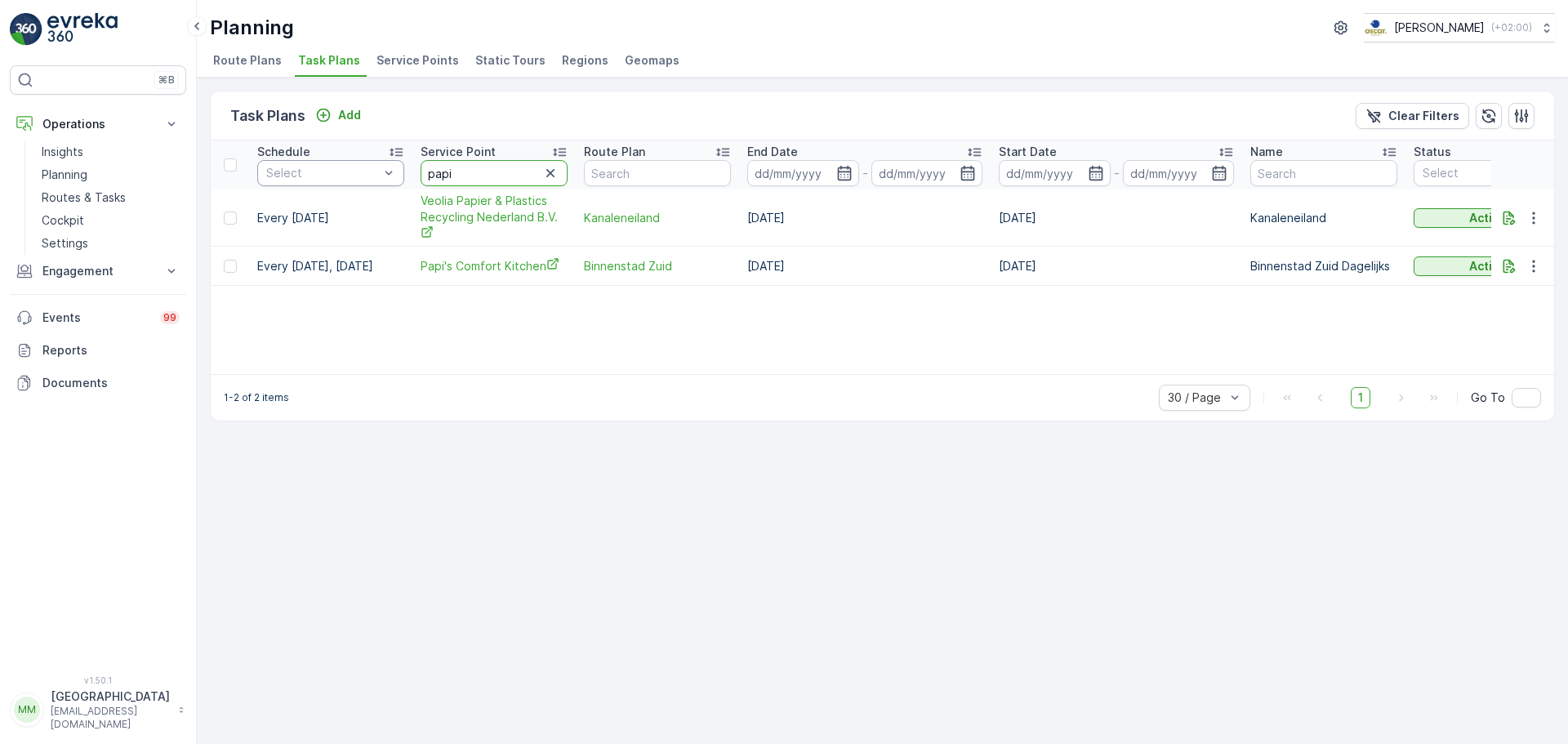
drag, startPoint x: 477, startPoint y: 173, endPoint x: 365, endPoint y: 176, distance: 112.0
click at [375, 174] on tr "Schedule Select Service Point papi Route Plan End Date - Start Date - Name Stat…" at bounding box center [1262, 165] width 2104 height 49
type input "phoenix"
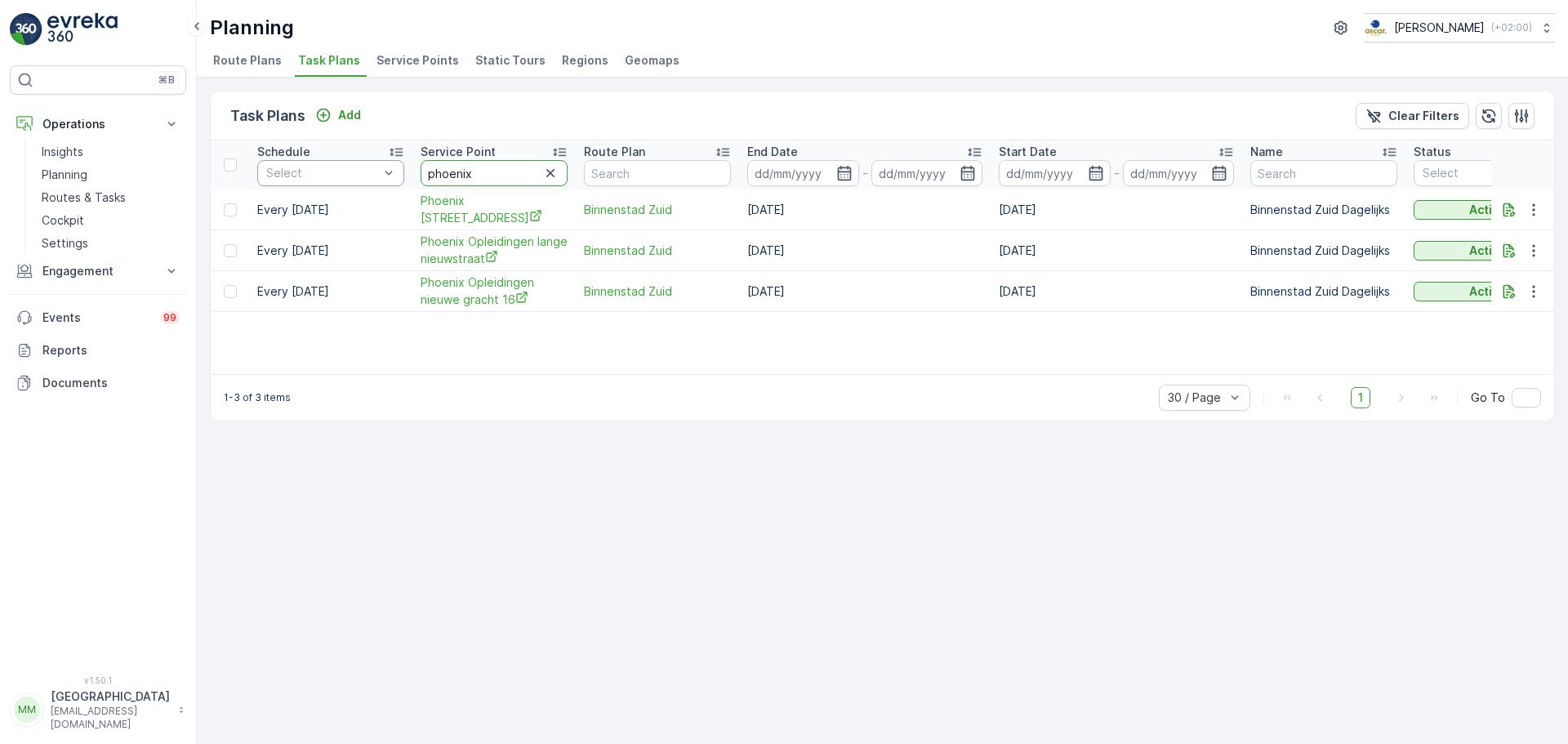
drag, startPoint x: 519, startPoint y: 168, endPoint x: 340, endPoint y: 186, distance: 179.9
click at [340, 186] on tr "Schedule Select Service Point phoenix Route Plan End Date - Start Date - Name S…" at bounding box center [1262, 165] width 2104 height 49
type input "vecht en"
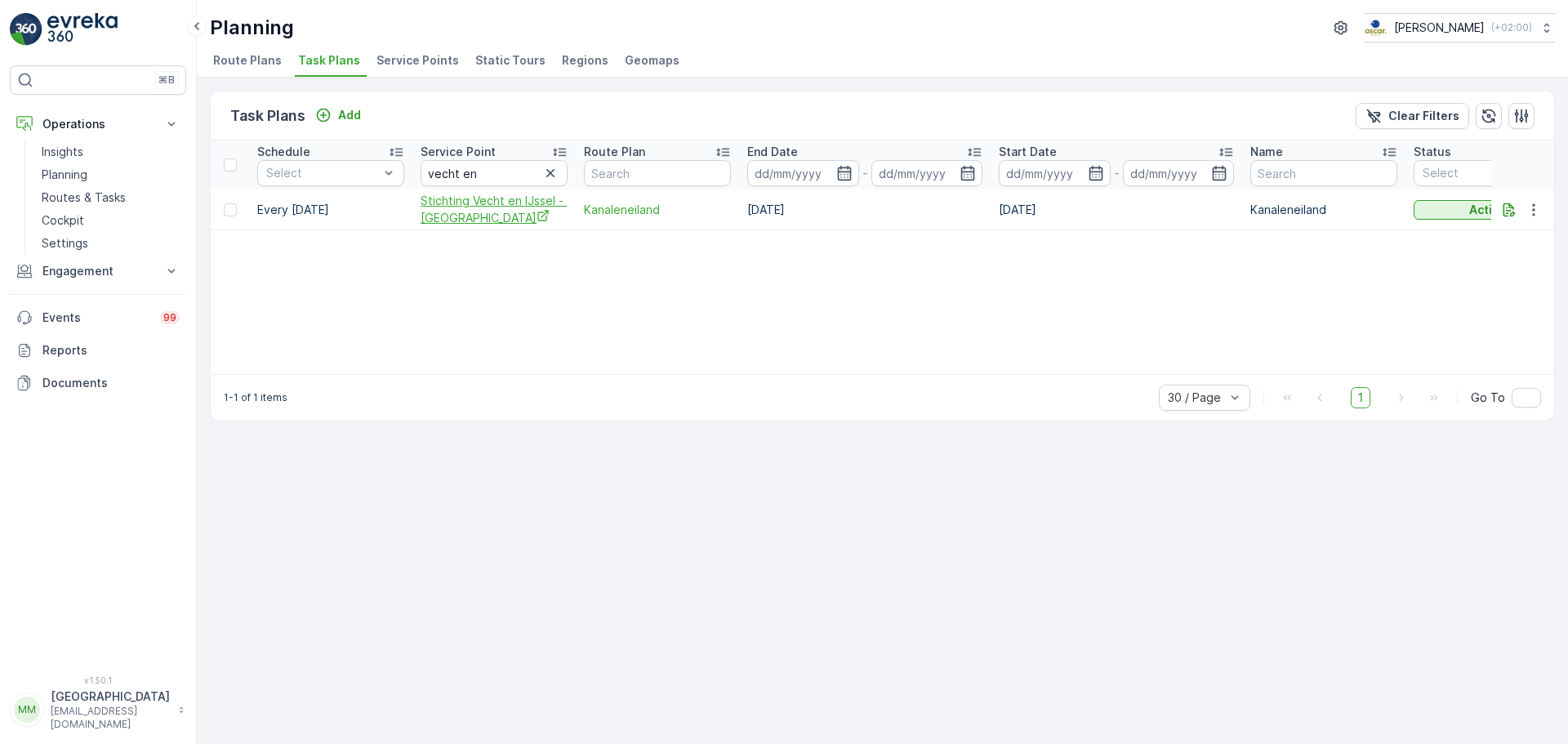
click at [486, 209] on span "Stichting Vecht en IJssel - [GEOGRAPHIC_DATA]" at bounding box center [494, 210] width 147 height 33
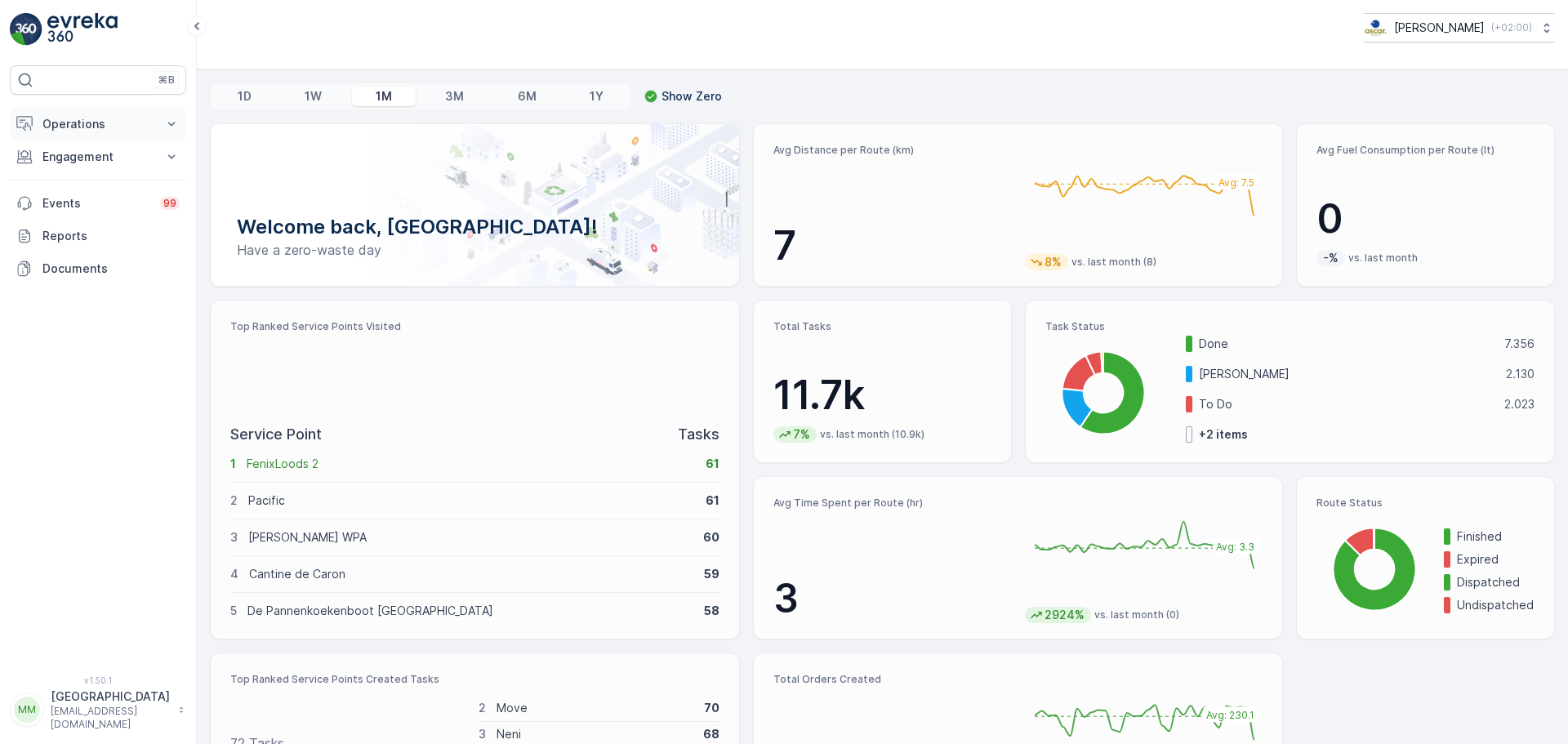
click at [113, 128] on p "Operations" at bounding box center [98, 124] width 111 height 17
click at [109, 198] on p "Routes & Tasks" at bounding box center [84, 198] width 84 height 17
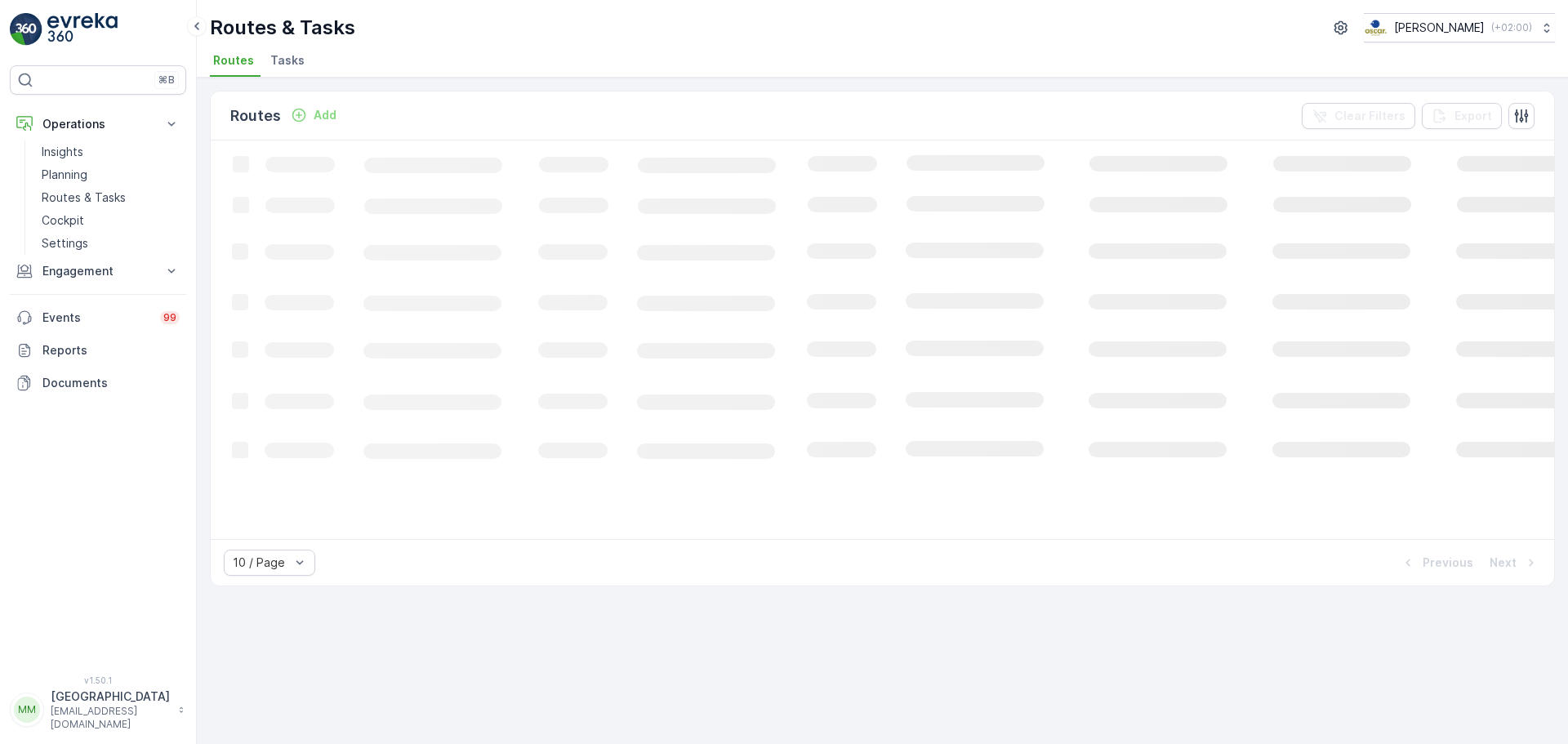
click at [299, 49] on li "Tasks" at bounding box center [288, 63] width 44 height 28
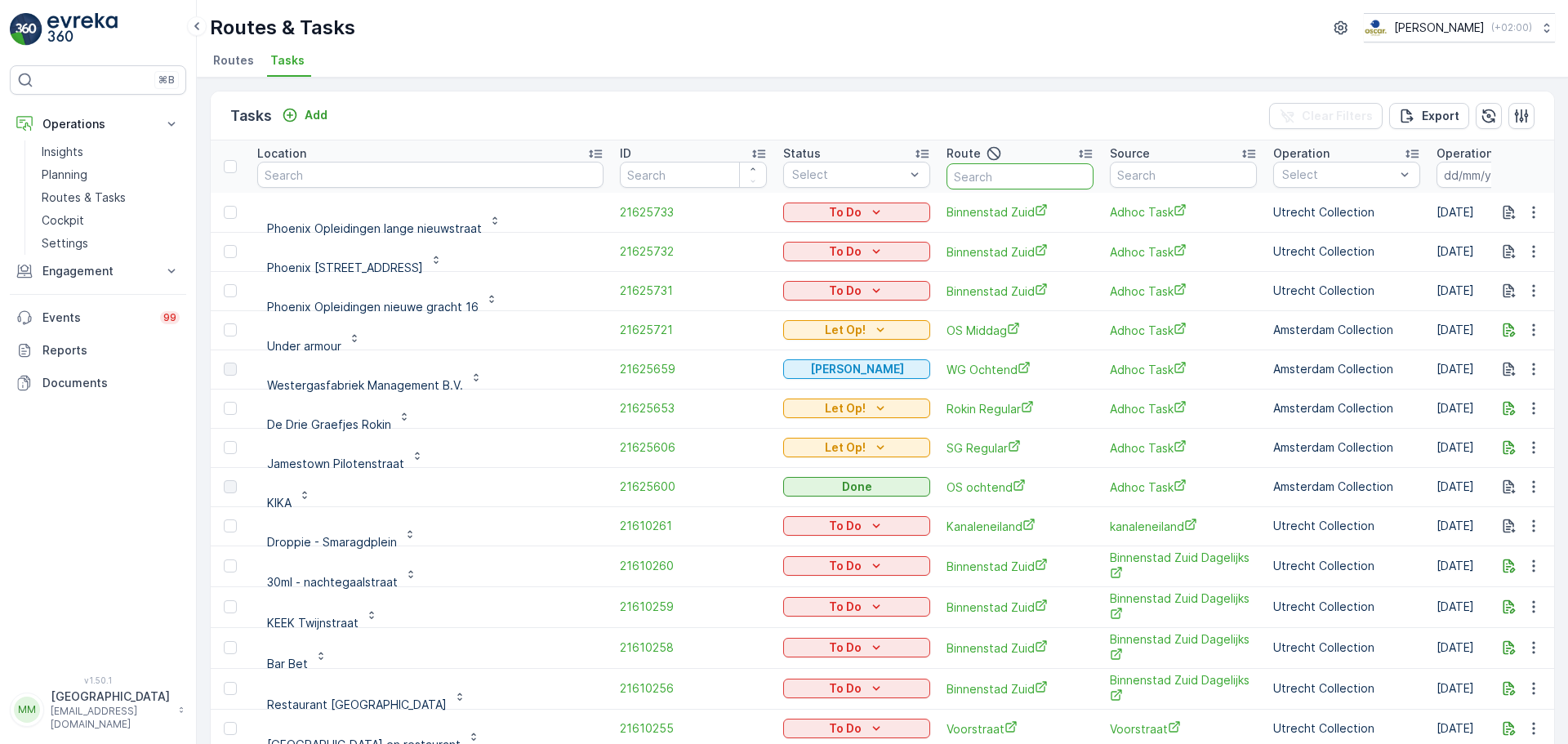
click at [946, 182] on input "text" at bounding box center [1019, 176] width 147 height 27
type input "binnen"
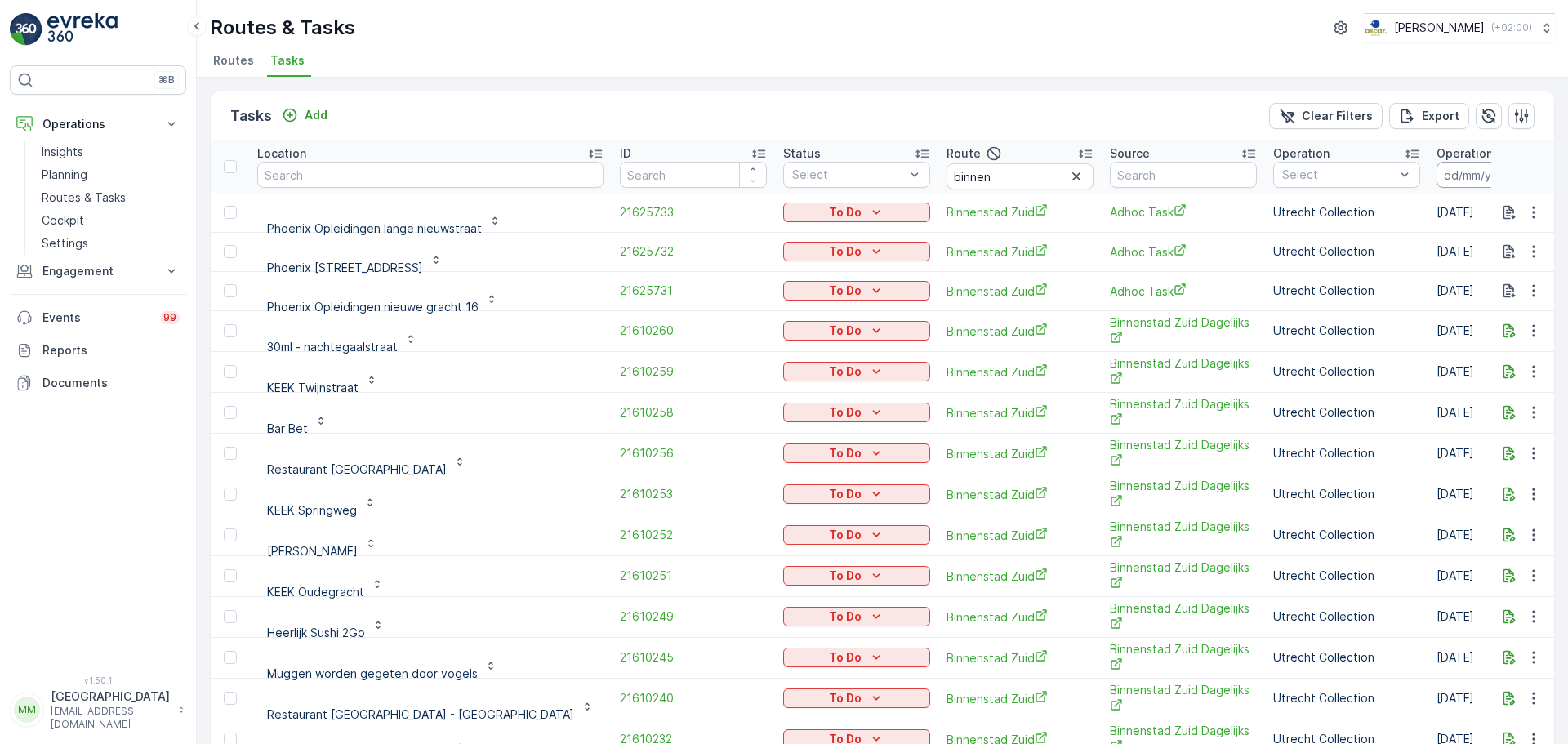
click at [1436, 177] on input at bounding box center [1492, 175] width 112 height 27
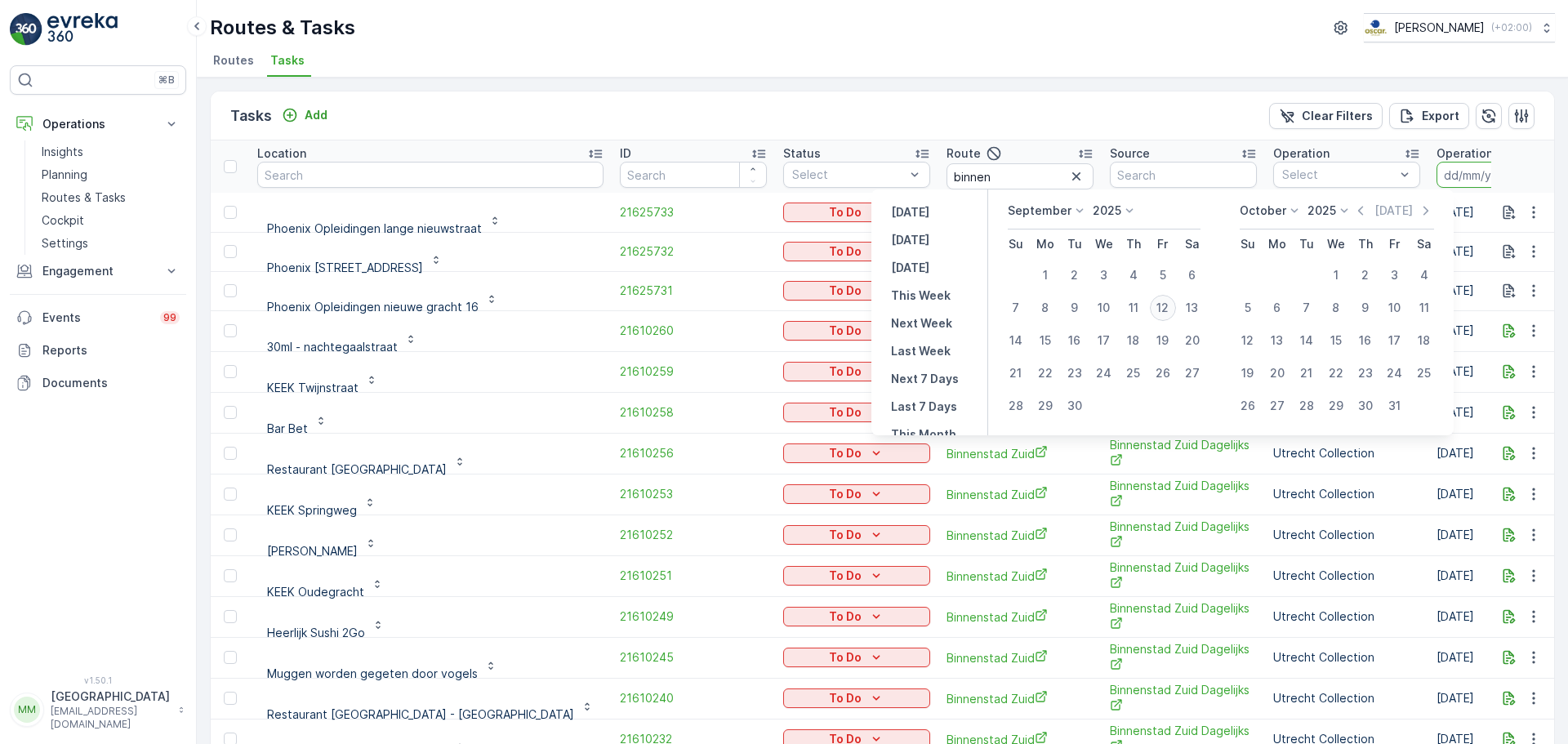
click at [1161, 314] on div "12" at bounding box center [1163, 308] width 27 height 27
type input "[DATE]"
click at [1161, 314] on div "12" at bounding box center [1163, 308] width 27 height 27
type input "[DATE]"
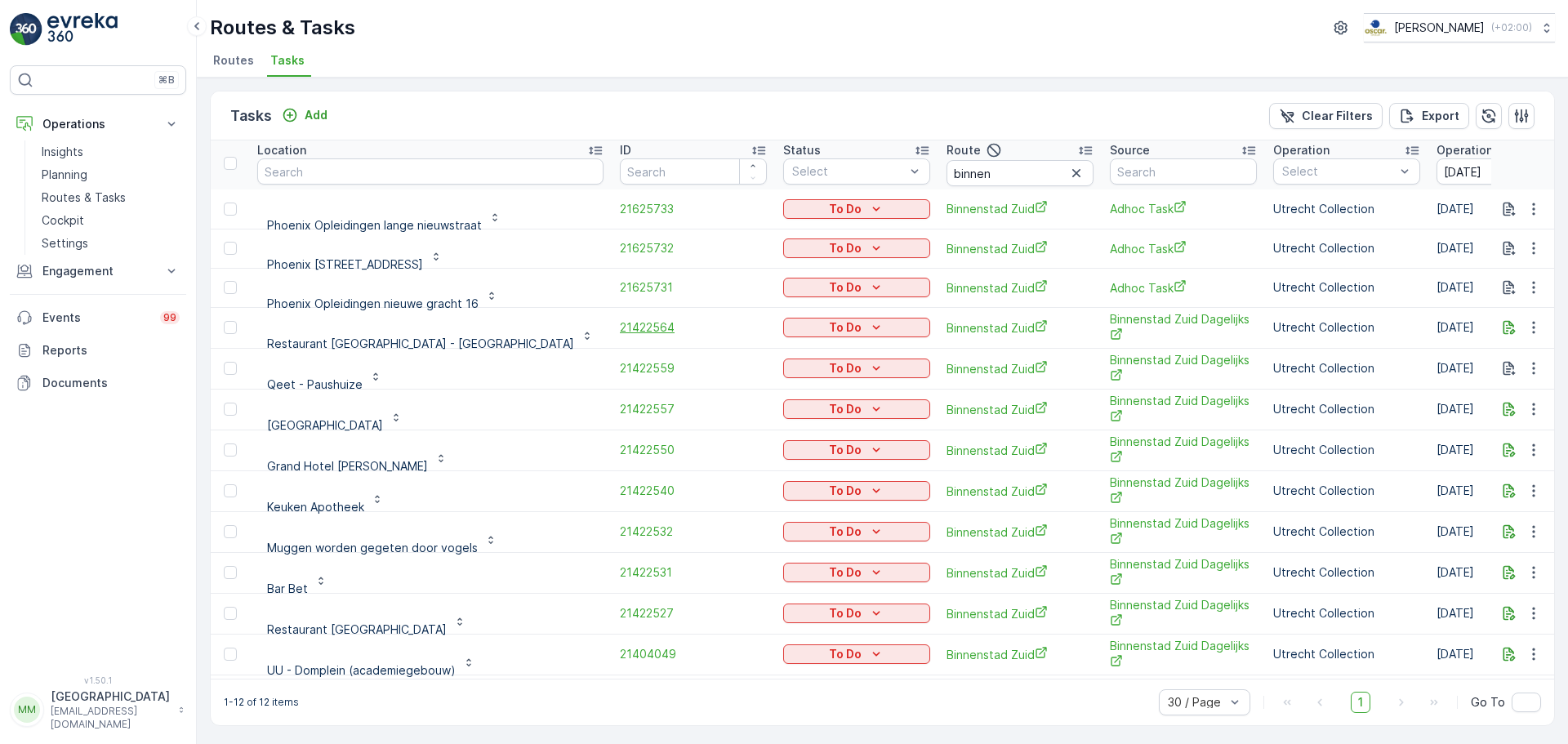
scroll to position [3, 0]
click at [611, 418] on td "21422557" at bounding box center [692, 408] width 163 height 41
click at [620, 405] on span "21422557" at bounding box center [692, 409] width 147 height 17
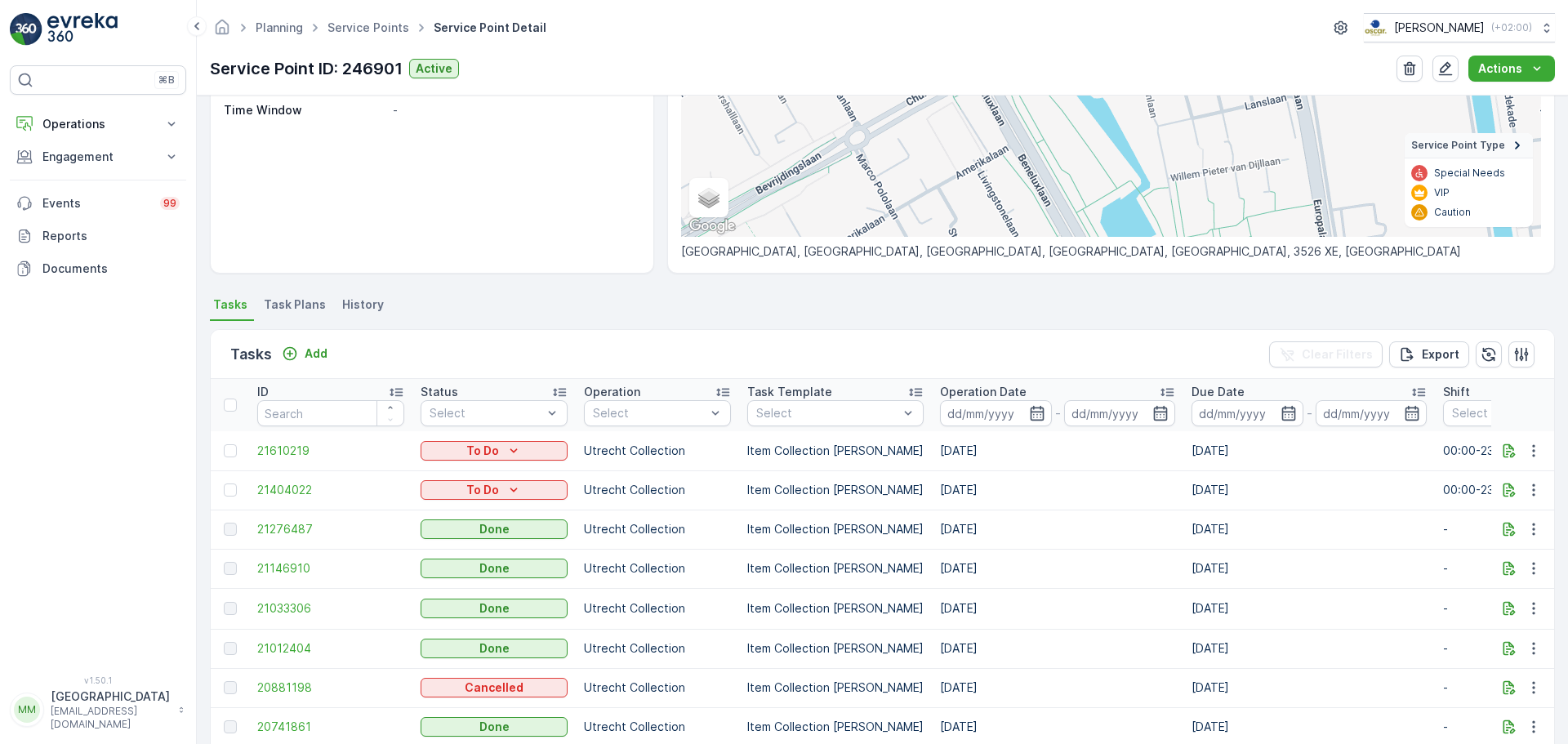
scroll to position [245, 0]
click at [271, 486] on span "21404022" at bounding box center [330, 489] width 147 height 17
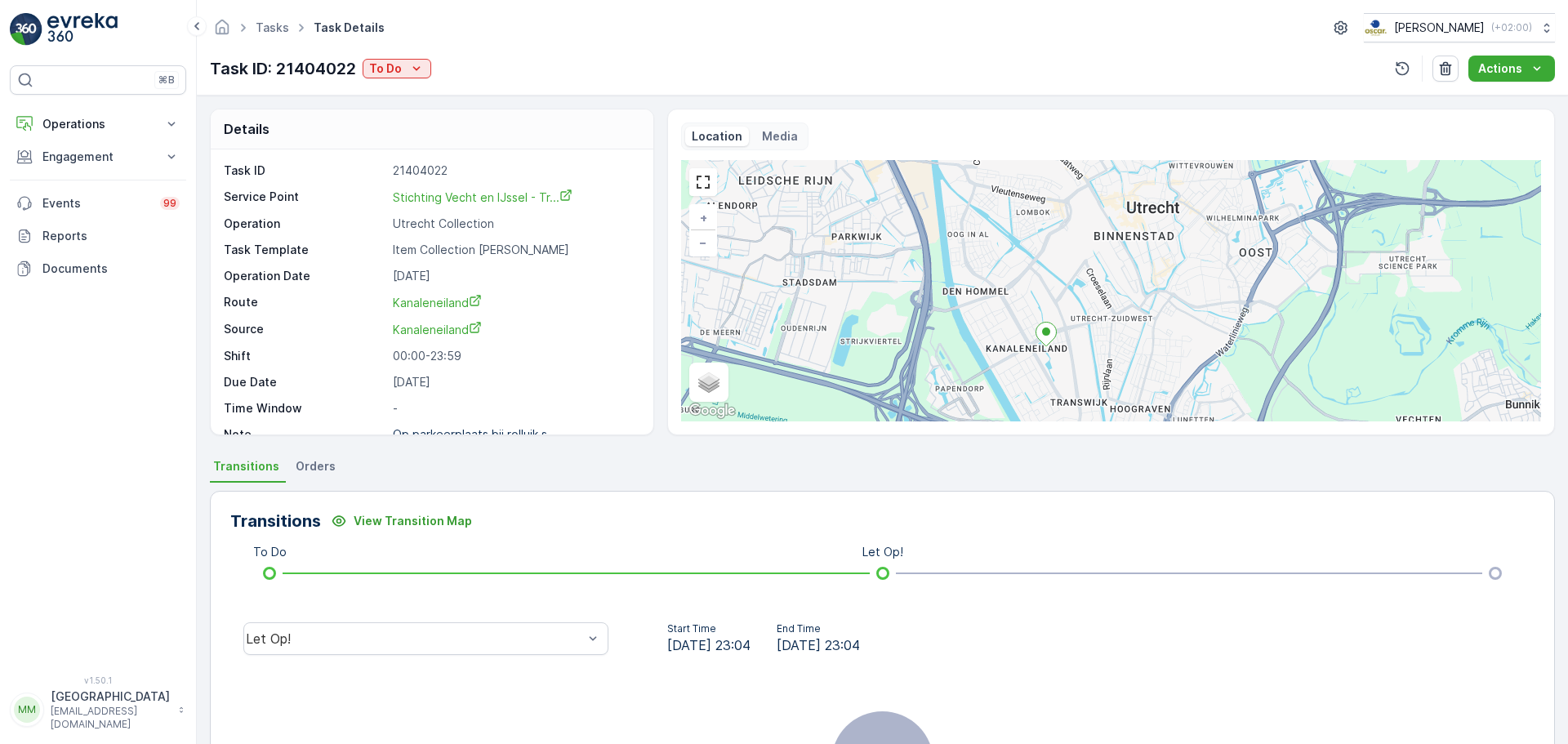
drag, startPoint x: 1247, startPoint y: 298, endPoint x: 1155, endPoint y: 344, distance: 102.9
click at [1155, 344] on div "+ − Satellite Roadmap Terrain Hybrid Leaflet Keyboard shortcuts Map Data Map da…" at bounding box center [1111, 290] width 860 height 261
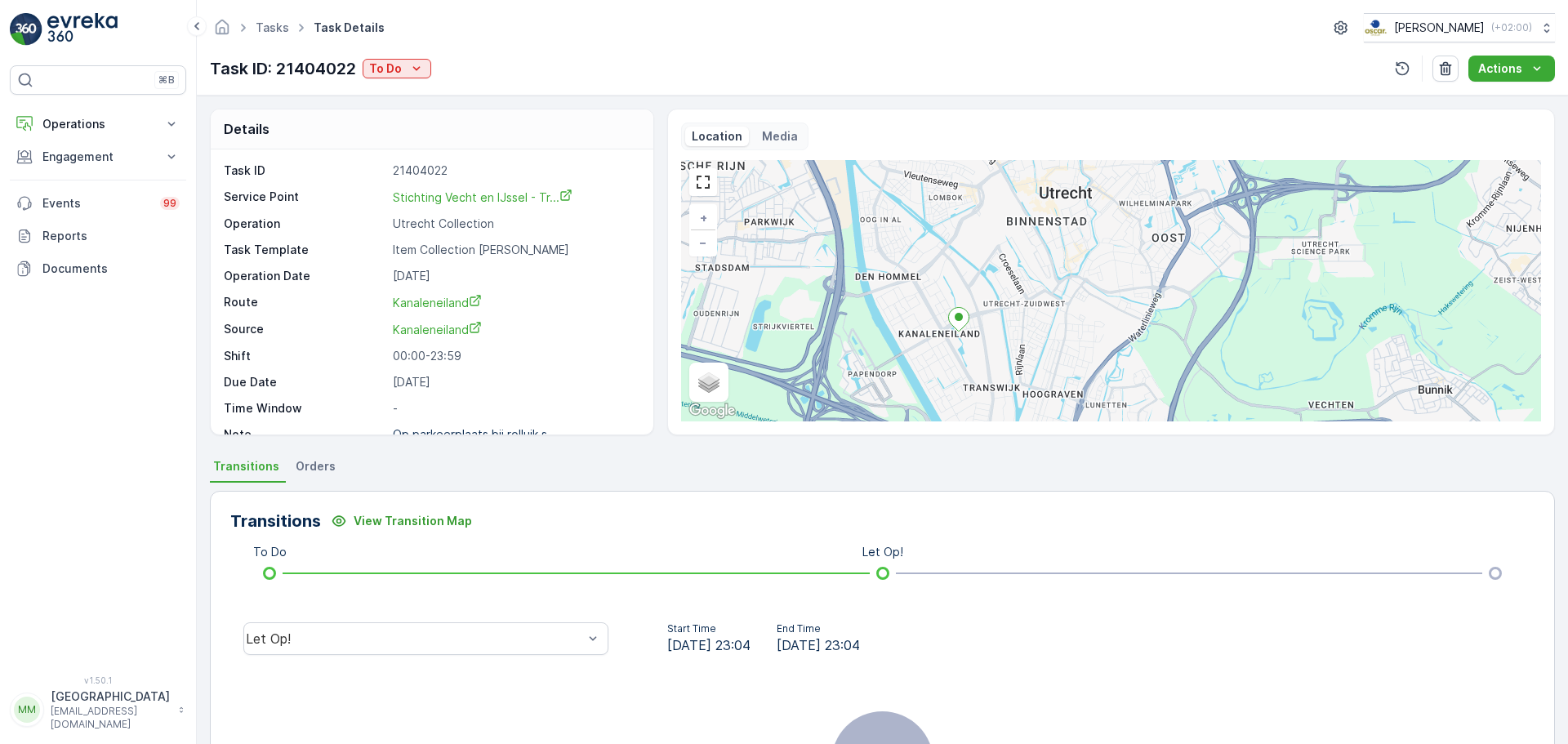
drag, startPoint x: 1152, startPoint y: 323, endPoint x: 1025, endPoint y: 326, distance: 127.0
click at [1025, 330] on div "+ − Satellite Roadmap Terrain Hybrid Leaflet Keyboard shortcuts Map Data Map da…" at bounding box center [1111, 290] width 860 height 261
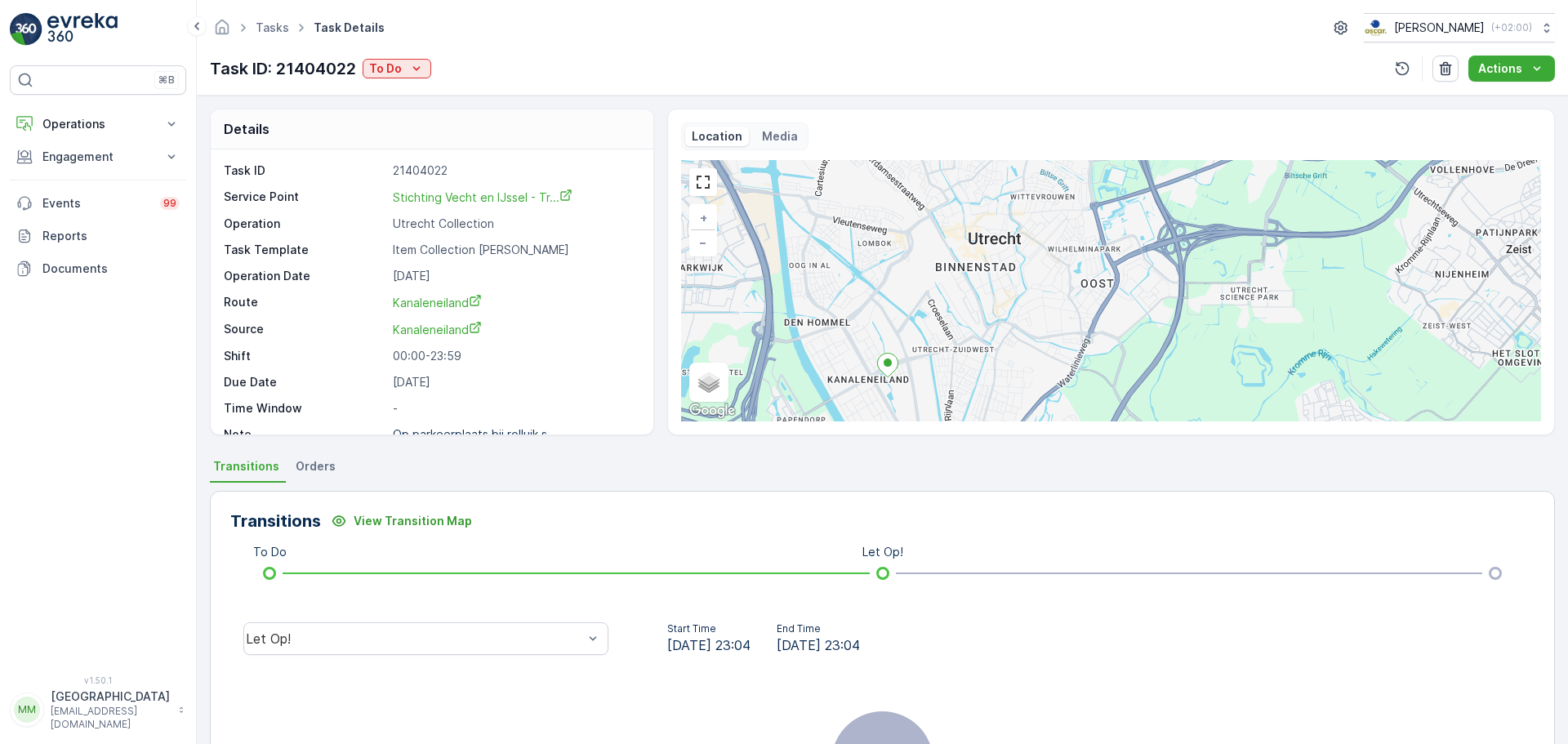
drag, startPoint x: 921, startPoint y: 272, endPoint x: 843, endPoint y: 317, distance: 90.0
click at [847, 321] on div "+ − Satellite Roadmap Terrain Hybrid Leaflet Keyboard shortcuts Map Data Map da…" at bounding box center [1111, 290] width 860 height 261
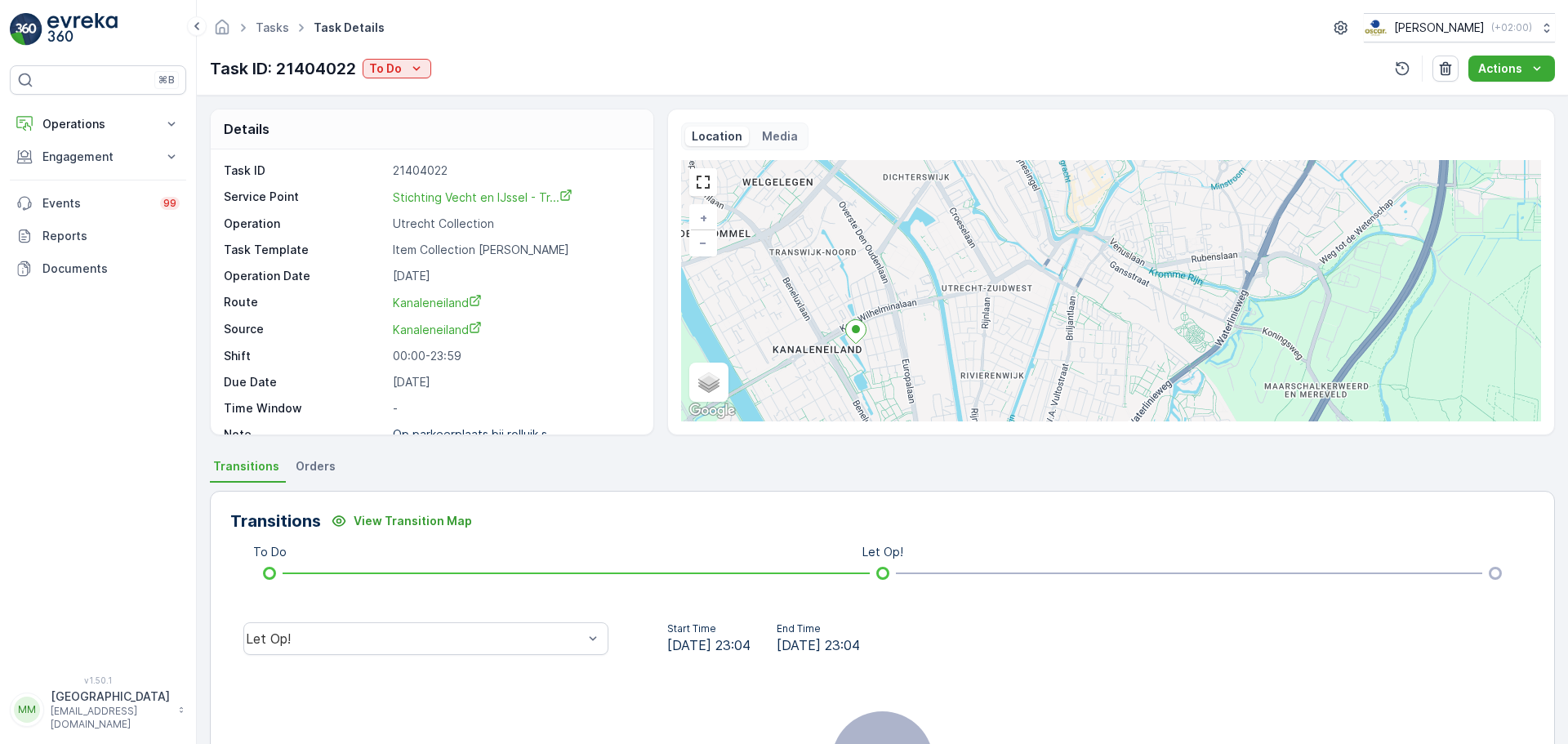
drag, startPoint x: 952, startPoint y: 357, endPoint x: 1000, endPoint y: 258, distance: 110.0
click at [1000, 258] on div "+ − Satellite Roadmap Terrain Hybrid Leaflet Keyboard shortcuts Map Data Map da…" at bounding box center [1111, 290] width 860 height 261
